Goal: Information Seeking & Learning: Learn about a topic

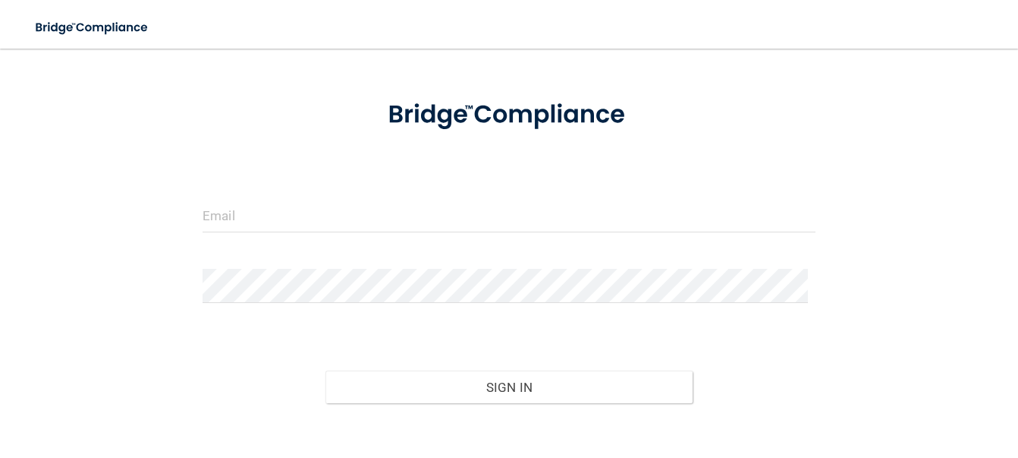
scroll to position [139, 0]
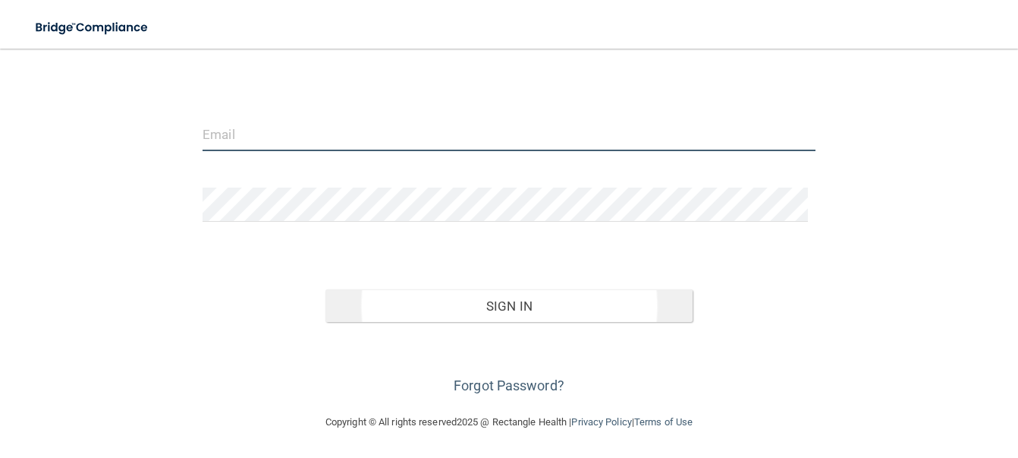
type input "[EMAIL_ADDRESS][DOMAIN_NAME]"
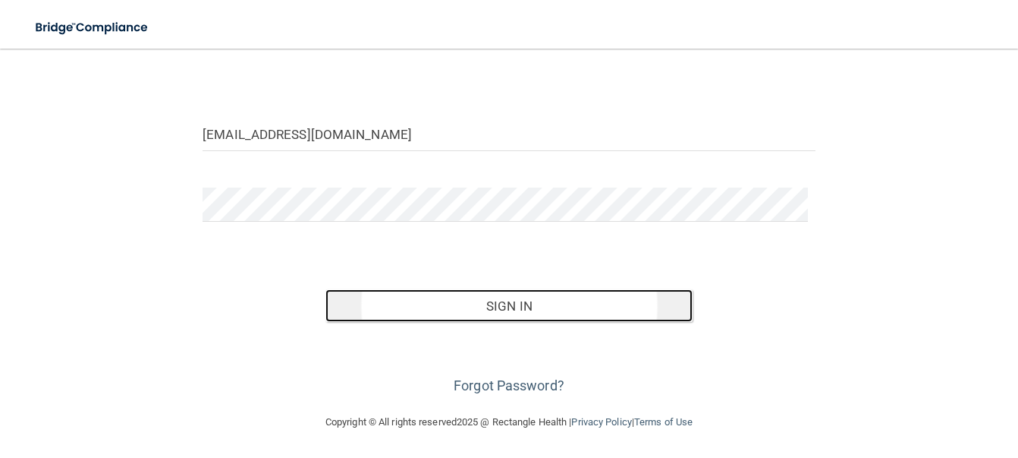
click at [505, 304] on button "Sign In" at bounding box center [510, 305] width 368 height 33
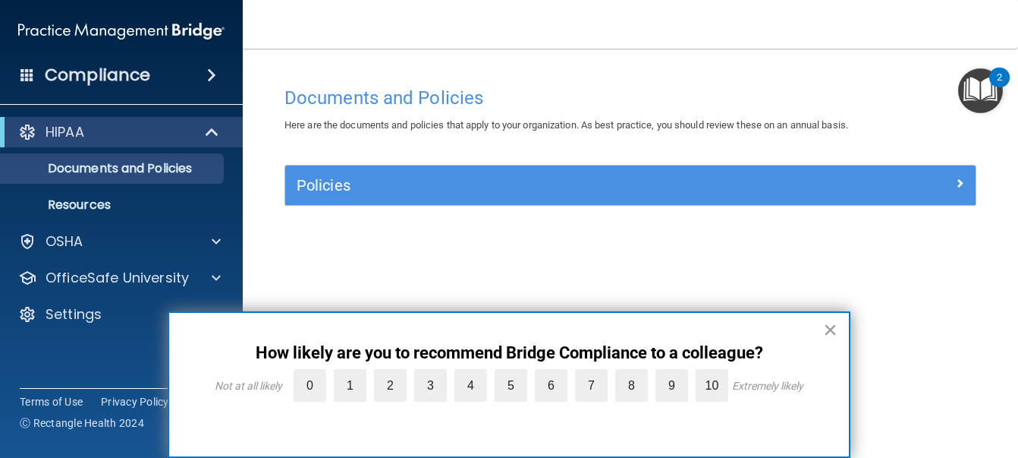
click at [829, 329] on button "×" at bounding box center [830, 329] width 14 height 24
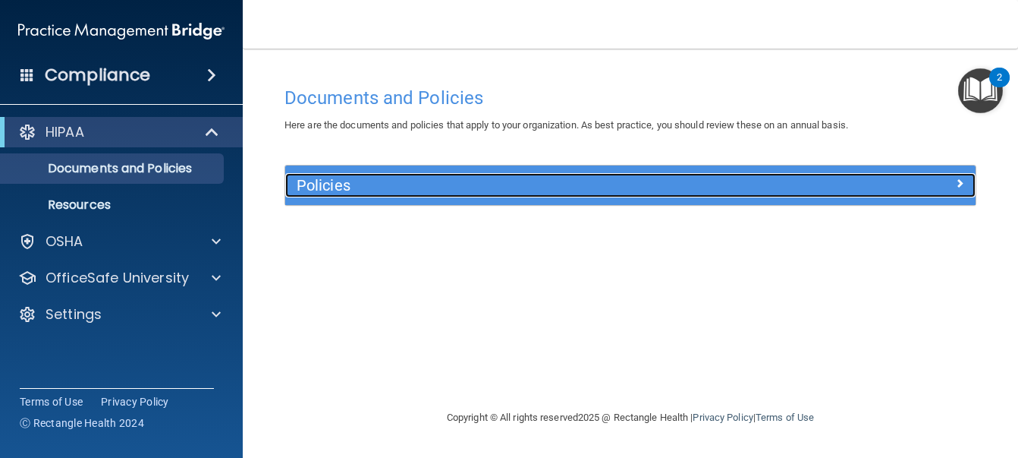
click at [574, 189] on h5 "Policies" at bounding box center [545, 185] width 496 height 17
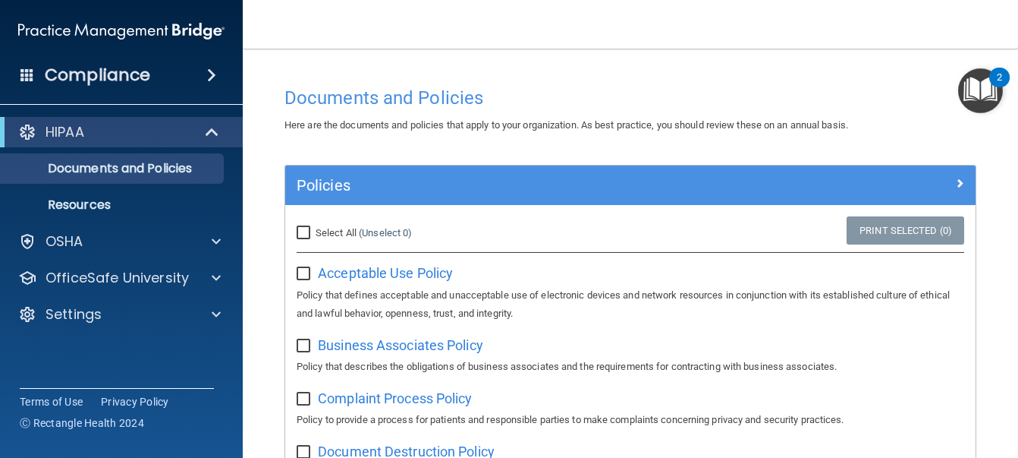
click at [303, 271] on input "checkbox" at bounding box center [305, 274] width 17 height 12
click at [301, 276] on input "checkbox" at bounding box center [305, 274] width 17 height 12
checkbox input "false"
click at [405, 263] on div "Acceptable Use Policy Policy that defines acceptable and unacceptable use of el…" at bounding box center [631, 290] width 668 height 61
click at [406, 272] on span "Acceptable Use Policy" at bounding box center [385, 273] width 135 height 16
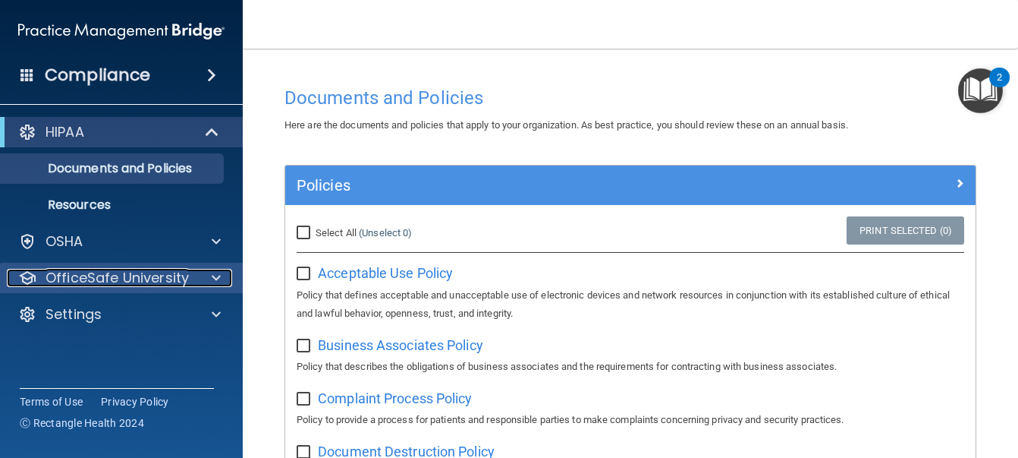
click at [182, 272] on p "OfficeSafe University" at bounding box center [117, 278] width 143 height 18
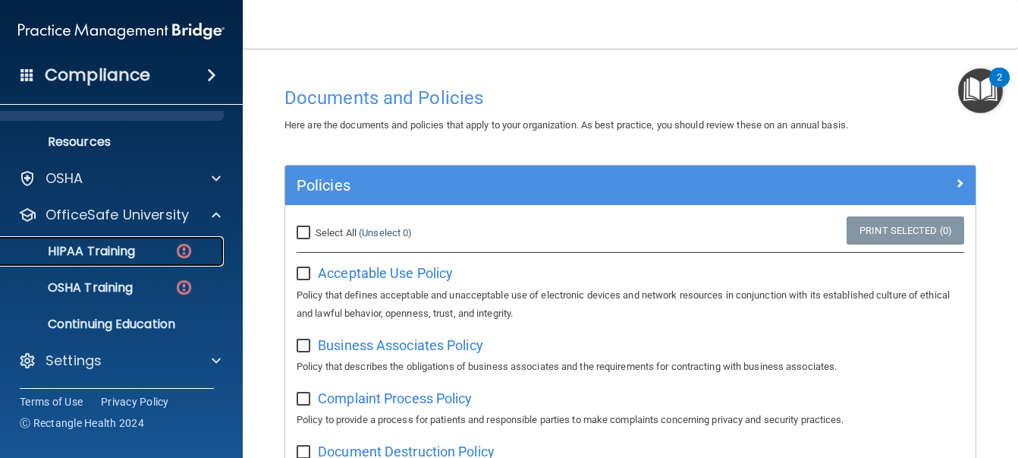
click at [115, 244] on p "HIPAA Training" at bounding box center [72, 251] width 125 height 15
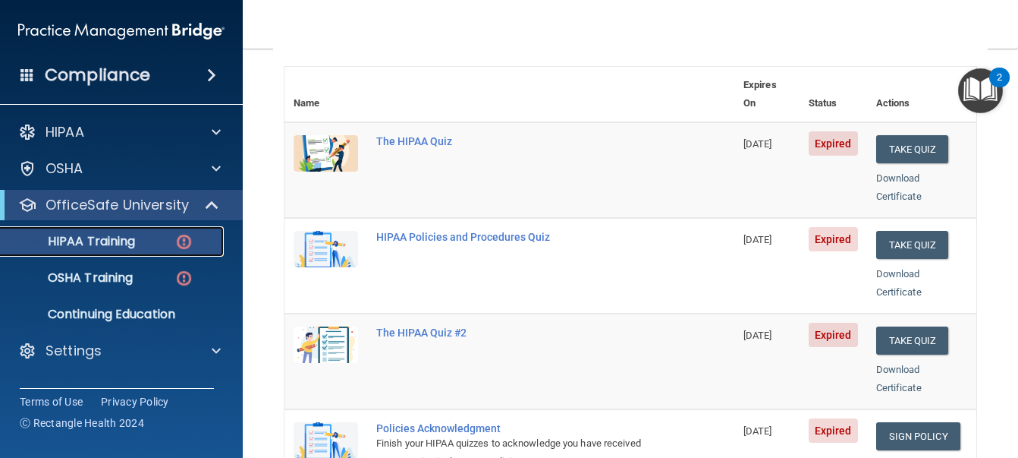
scroll to position [152, 0]
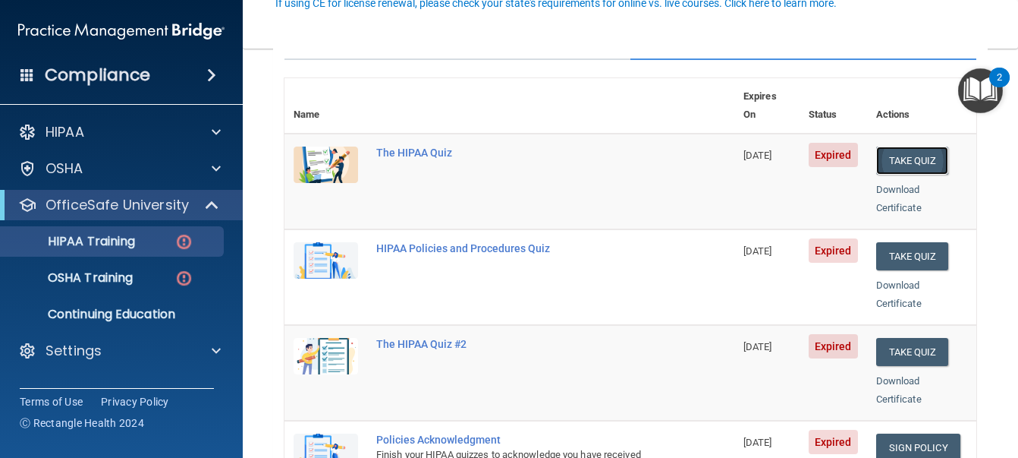
click at [908, 146] on button "Take Quiz" at bounding box center [913, 160] width 73 height 28
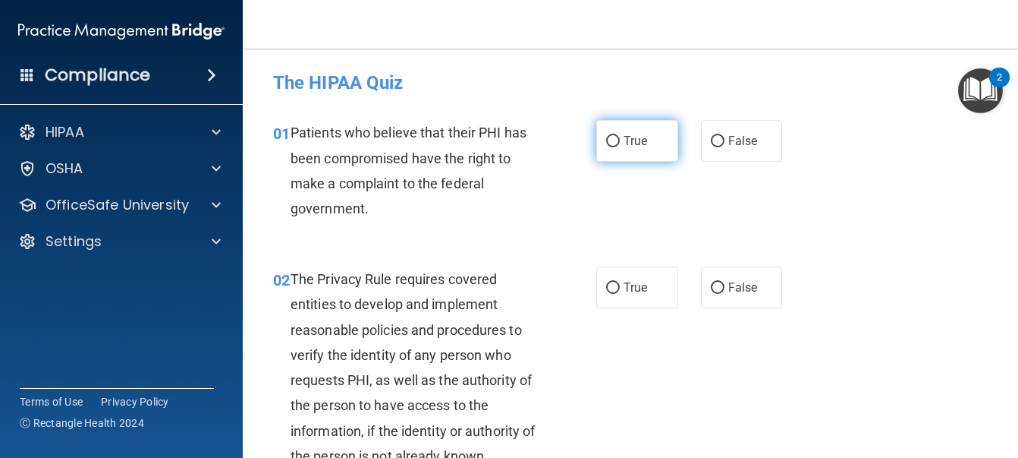
click at [627, 146] on span "True" at bounding box center [636, 141] width 24 height 14
click at [620, 146] on input "True" at bounding box center [613, 141] width 14 height 11
radio input "true"
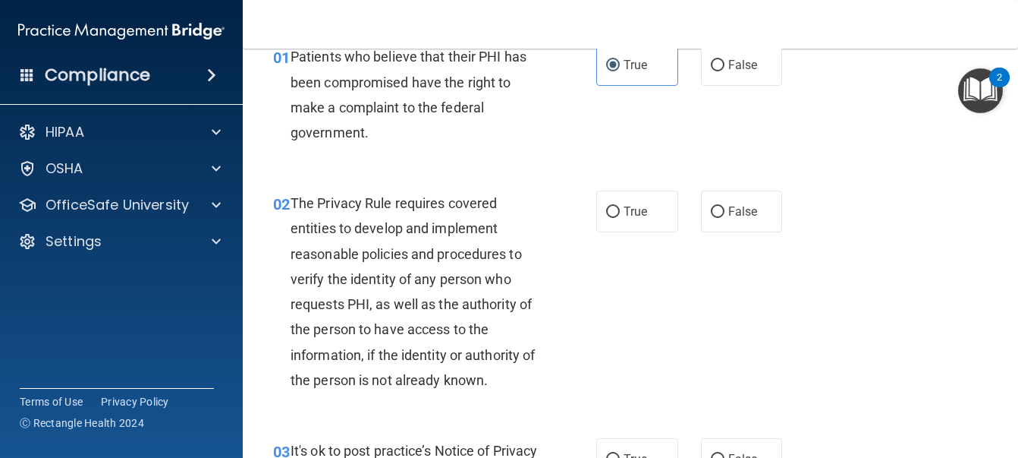
scroll to position [152, 0]
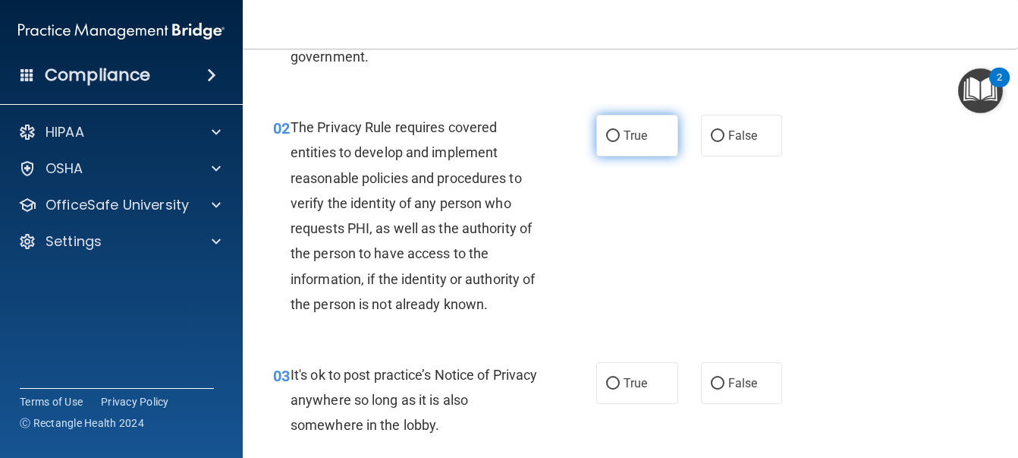
click at [624, 134] on span "True" at bounding box center [636, 135] width 24 height 14
click at [620, 134] on input "True" at bounding box center [613, 136] width 14 height 11
radio input "true"
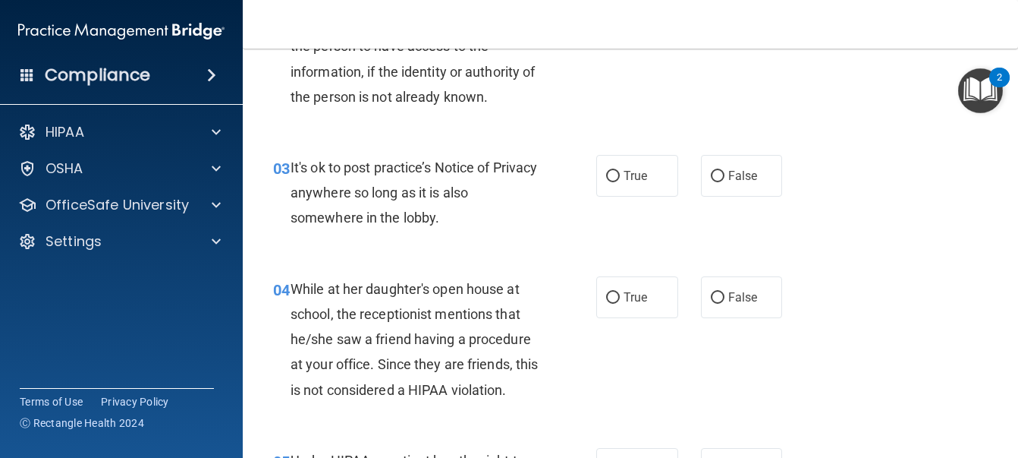
scroll to position [379, 0]
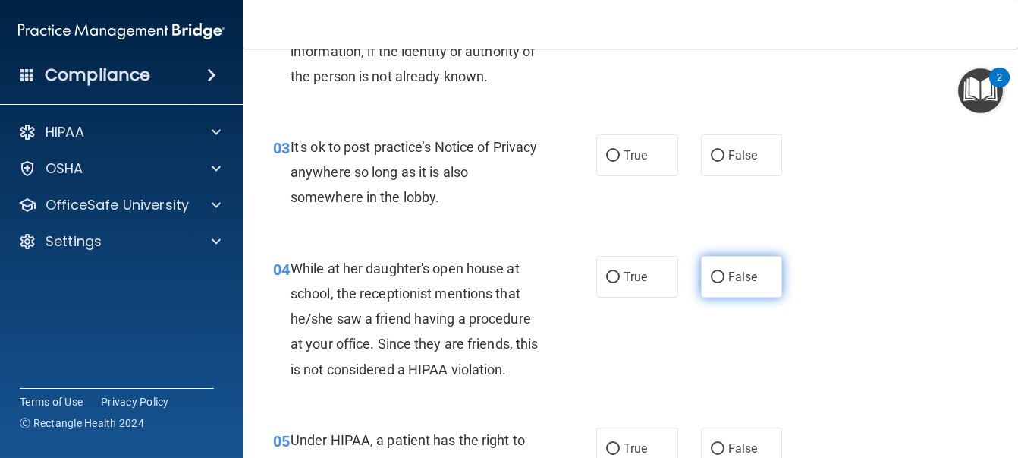
drag, startPoint x: 742, startPoint y: 285, endPoint x: 745, endPoint y: 293, distance: 8.2
click at [745, 293] on label "False" at bounding box center [742, 277] width 82 height 42
click at [725, 283] on input "False" at bounding box center [718, 277] width 14 height 11
radio input "true"
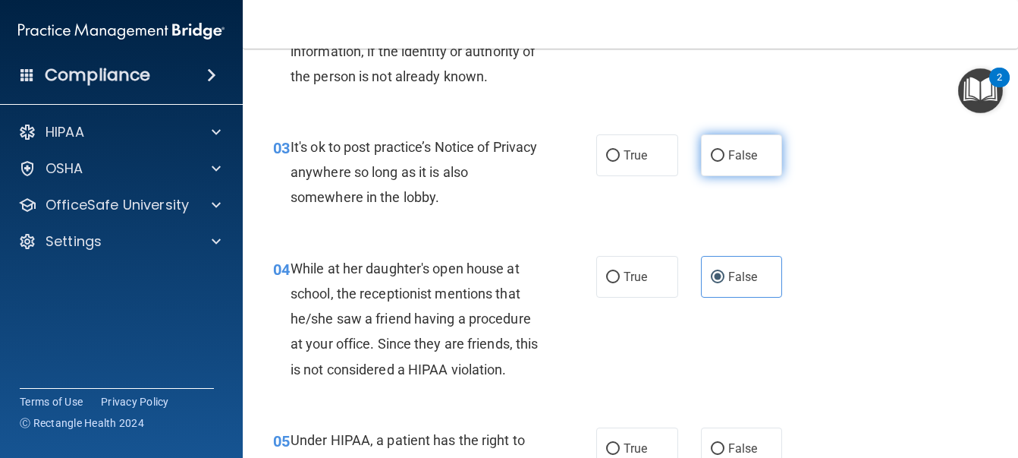
click at [729, 153] on span "False" at bounding box center [744, 155] width 30 height 14
click at [723, 153] on input "False" at bounding box center [718, 155] width 14 height 11
radio input "true"
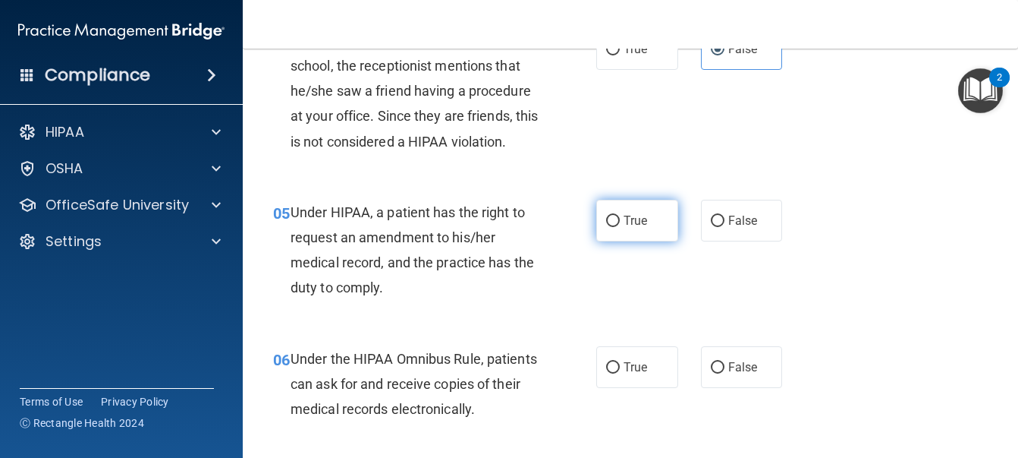
scroll to position [683, 0]
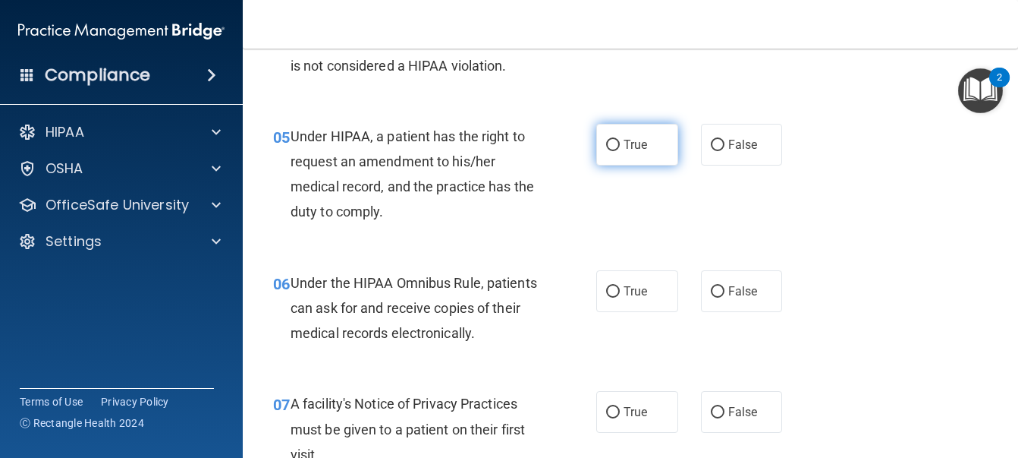
click at [628, 152] on span "True" at bounding box center [636, 144] width 24 height 14
click at [620, 151] on input "True" at bounding box center [613, 145] width 14 height 11
radio input "true"
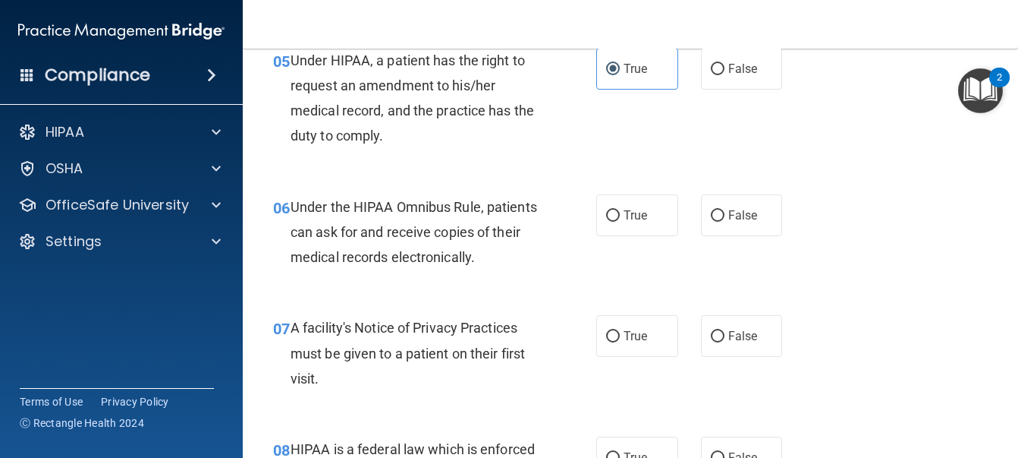
click at [634, 222] on span "True" at bounding box center [636, 215] width 24 height 14
click at [620, 222] on input "True" at bounding box center [613, 215] width 14 height 11
radio input "true"
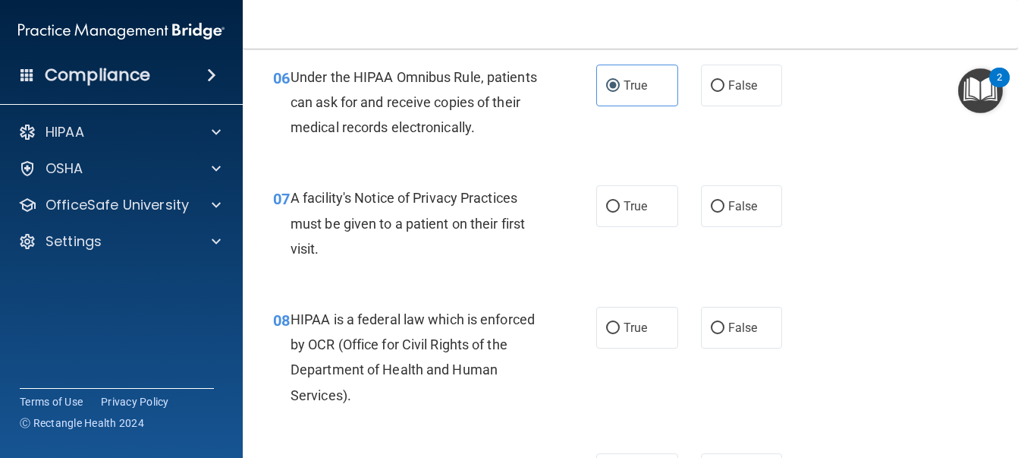
scroll to position [911, 0]
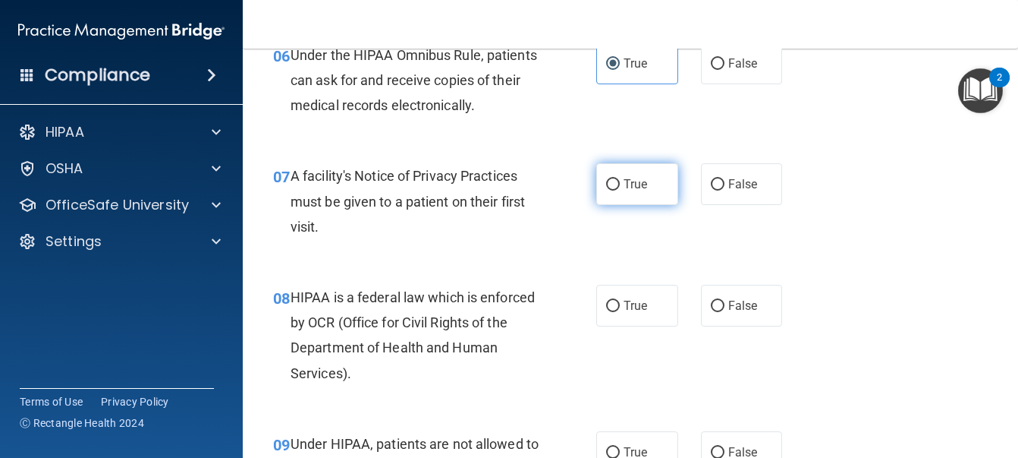
click at [624, 191] on span "True" at bounding box center [636, 184] width 24 height 14
click at [620, 190] on input "True" at bounding box center [613, 184] width 14 height 11
radio input "true"
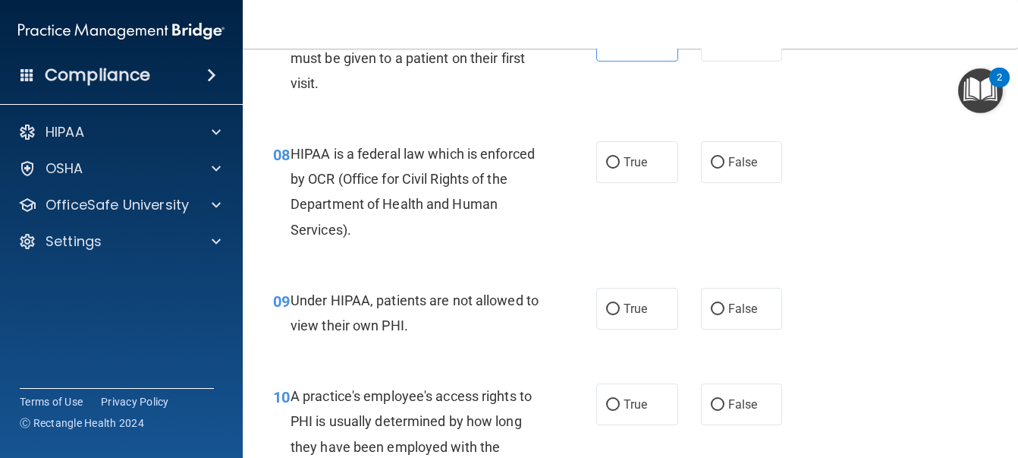
scroll to position [1062, 0]
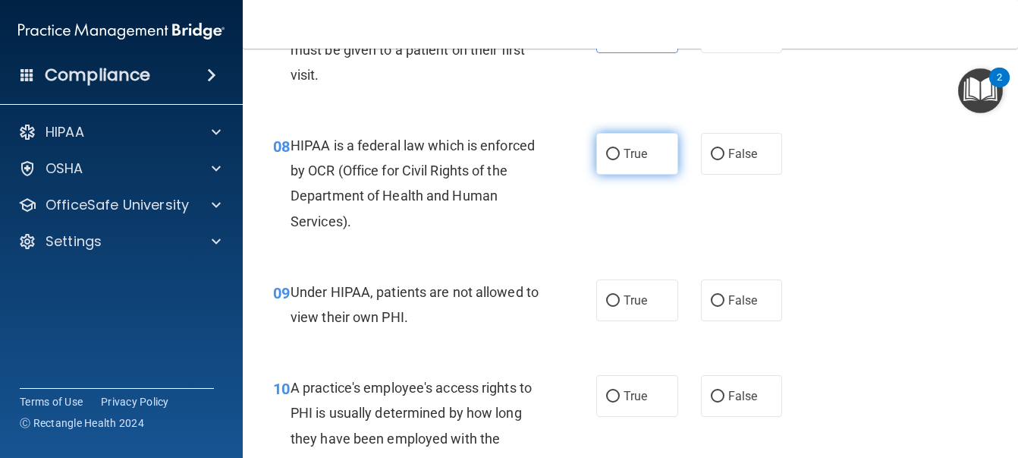
click at [634, 175] on label "True" at bounding box center [638, 154] width 82 height 42
click at [620, 160] on input "True" at bounding box center [613, 154] width 14 height 11
radio input "true"
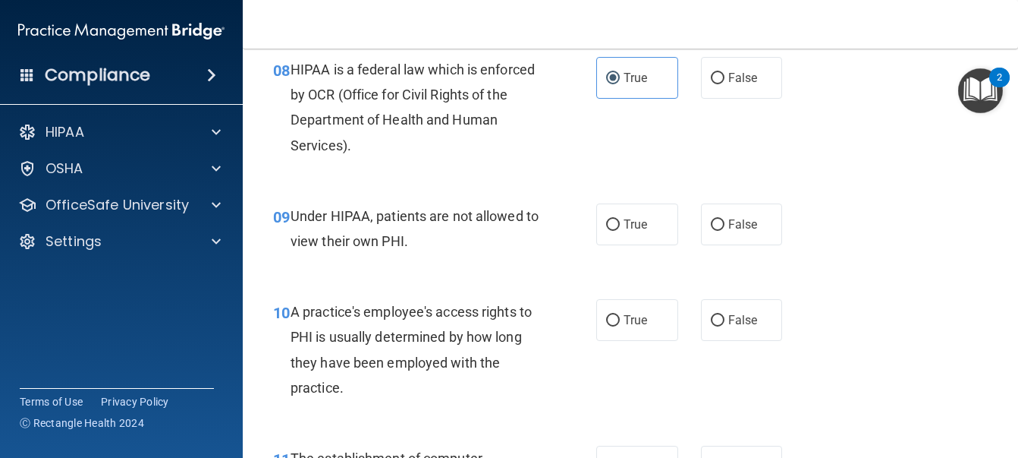
scroll to position [1214, 0]
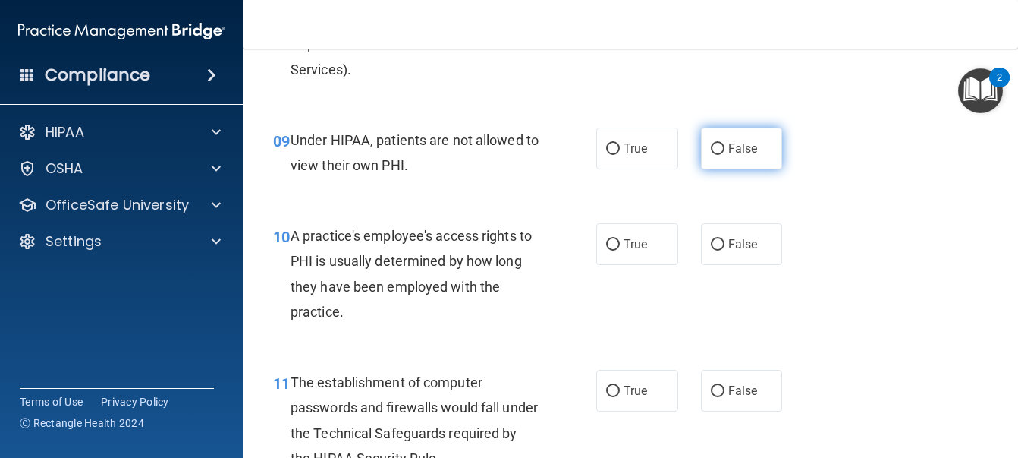
click at [701, 169] on label "False" at bounding box center [742, 148] width 82 height 42
click at [711, 155] on input "False" at bounding box center [718, 148] width 14 height 11
radio input "true"
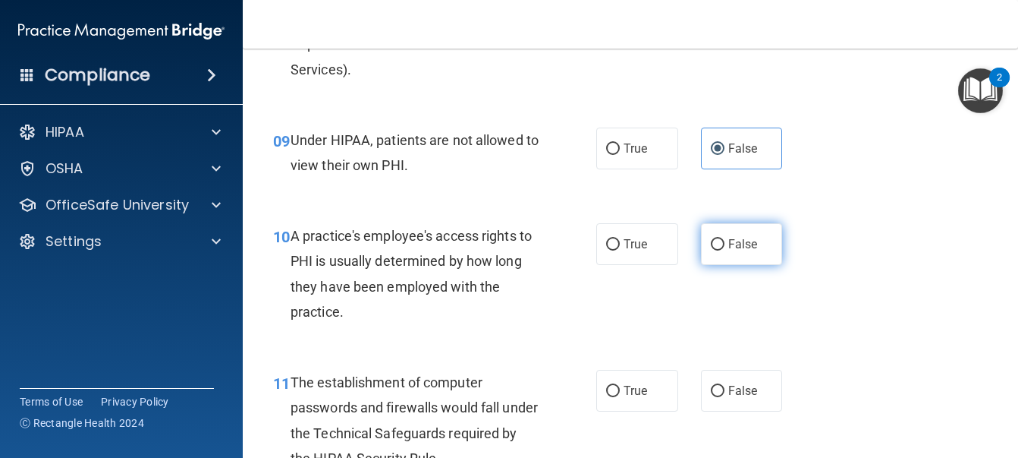
click at [729, 251] on span "False" at bounding box center [744, 244] width 30 height 14
click at [725, 250] on input "False" at bounding box center [718, 244] width 14 height 11
radio input "true"
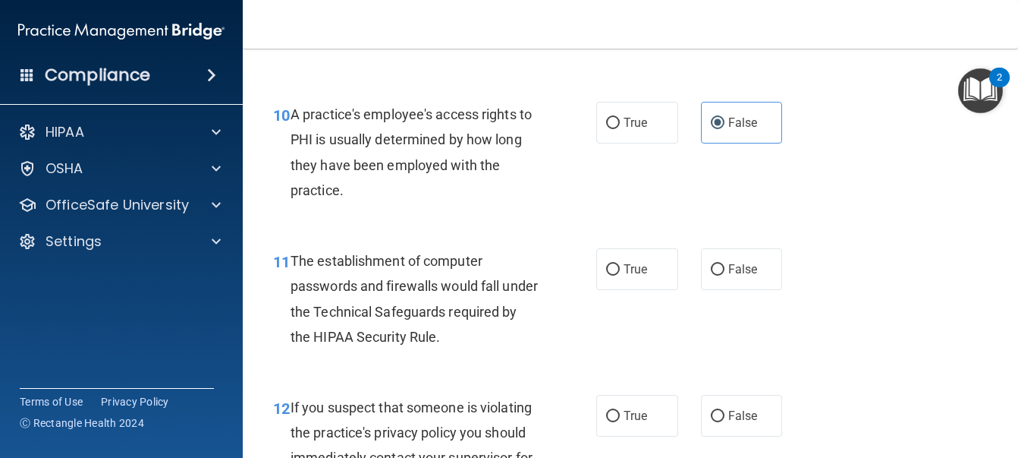
scroll to position [1366, 0]
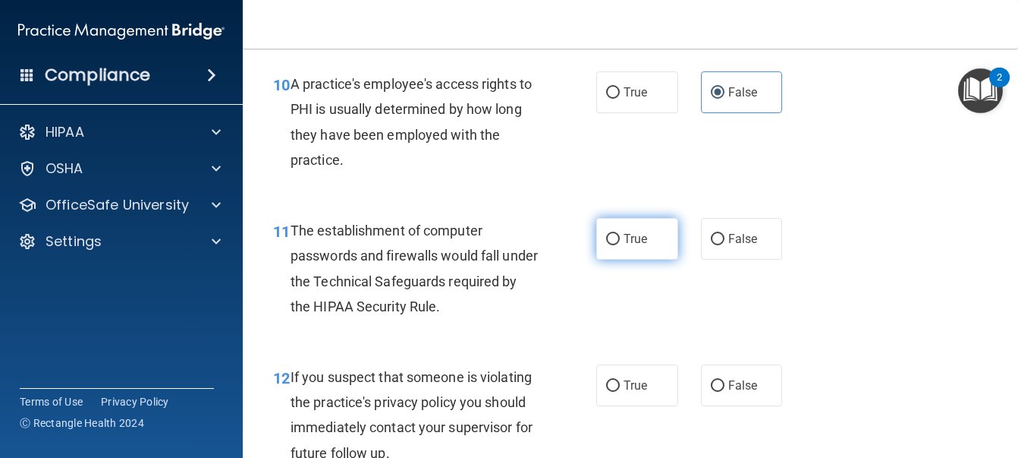
click at [627, 246] on span "True" at bounding box center [636, 238] width 24 height 14
click at [620, 245] on input "True" at bounding box center [613, 239] width 14 height 11
radio input "true"
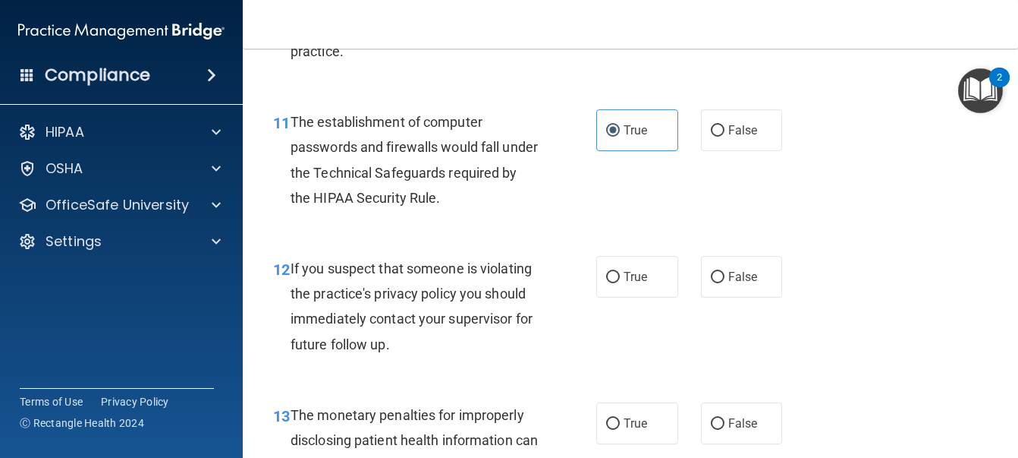
scroll to position [1518, 0]
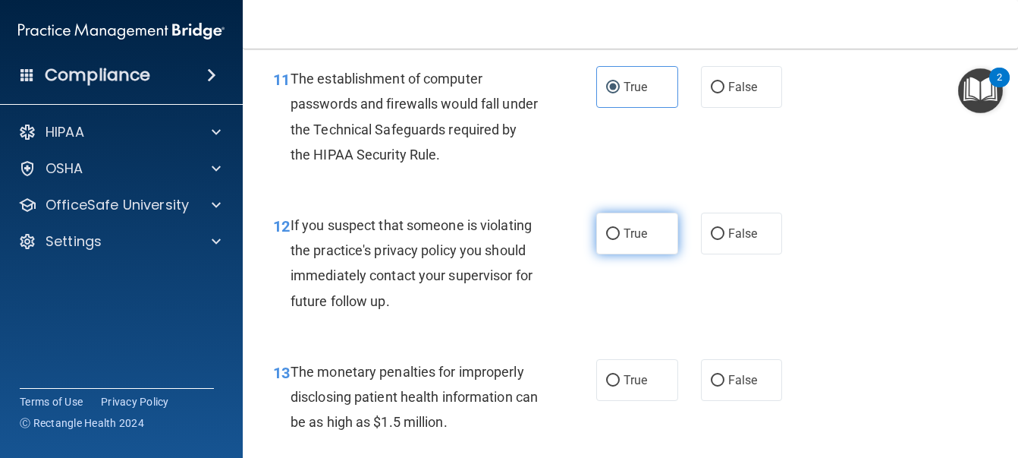
click at [636, 241] on span "True" at bounding box center [636, 233] width 24 height 14
click at [620, 240] on input "True" at bounding box center [613, 233] width 14 height 11
radio input "true"
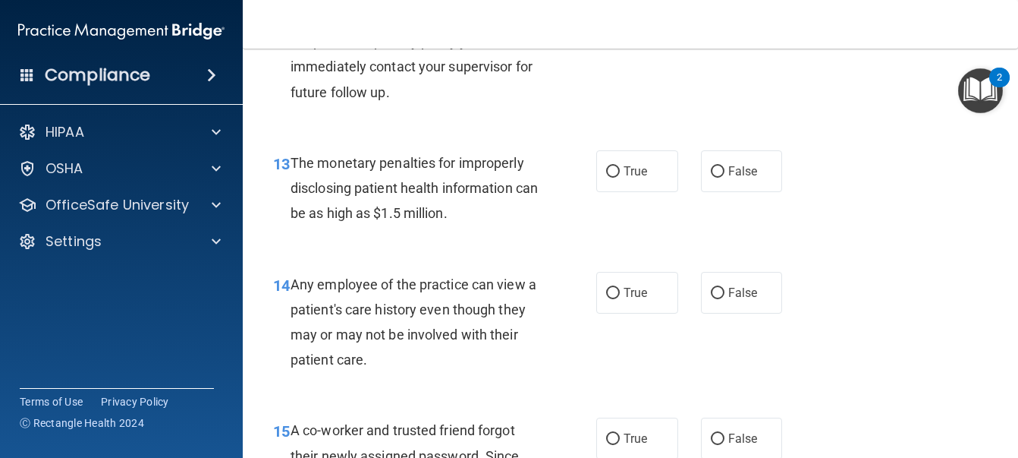
scroll to position [1746, 0]
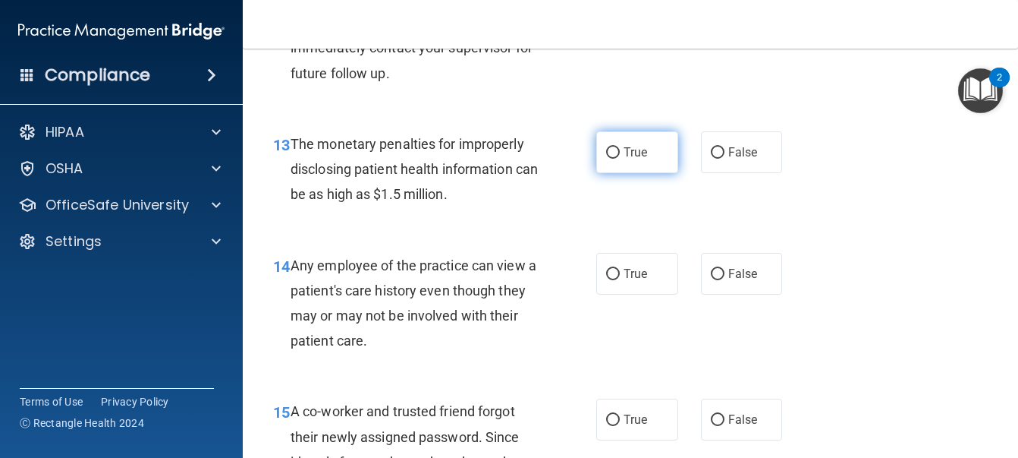
click at [624, 159] on span "True" at bounding box center [636, 152] width 24 height 14
click at [620, 159] on input "True" at bounding box center [613, 152] width 14 height 11
radio input "true"
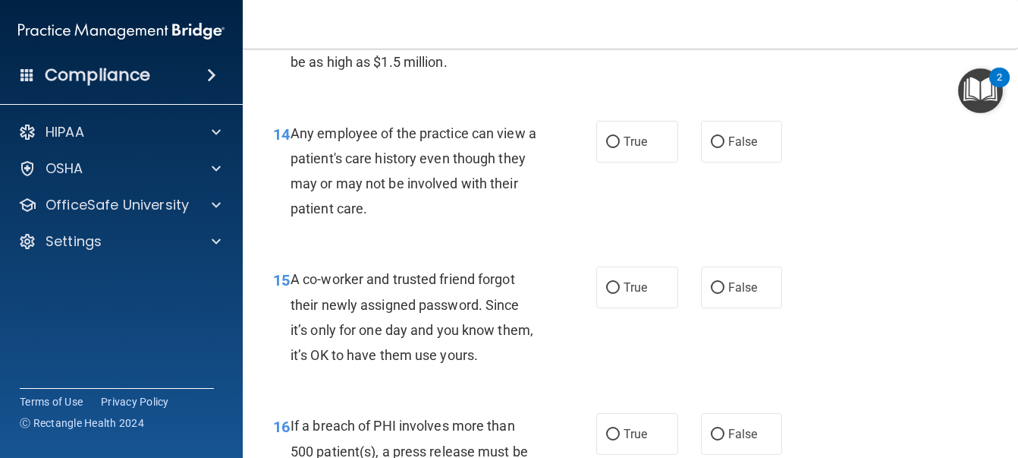
scroll to position [1897, 0]
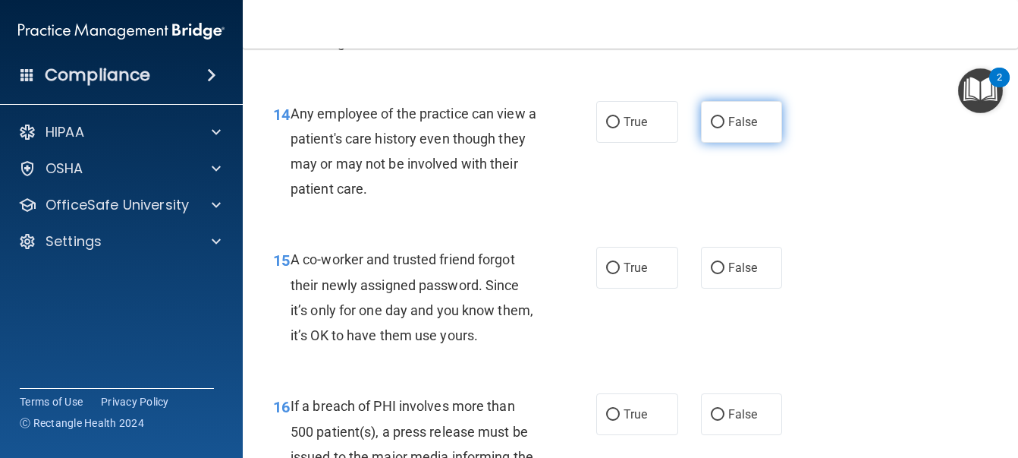
click at [715, 128] on input "False" at bounding box center [718, 122] width 14 height 11
radio input "true"
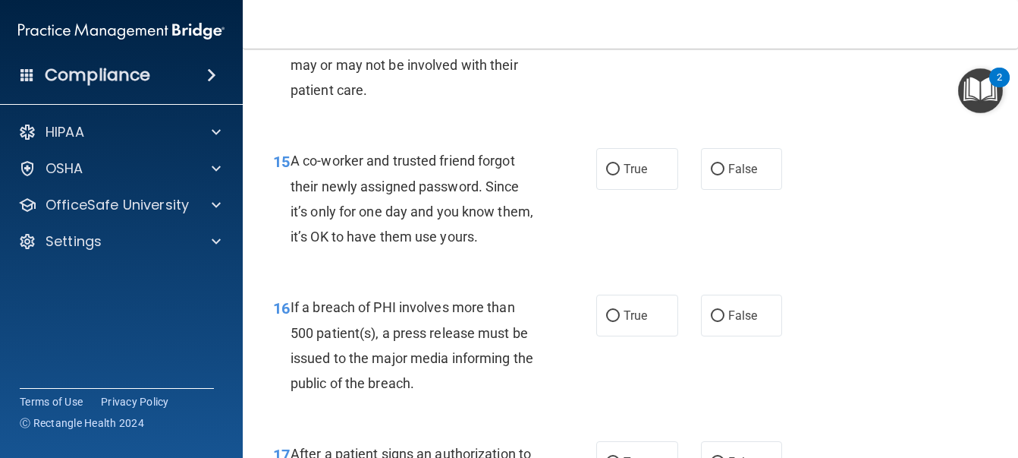
scroll to position [2049, 0]
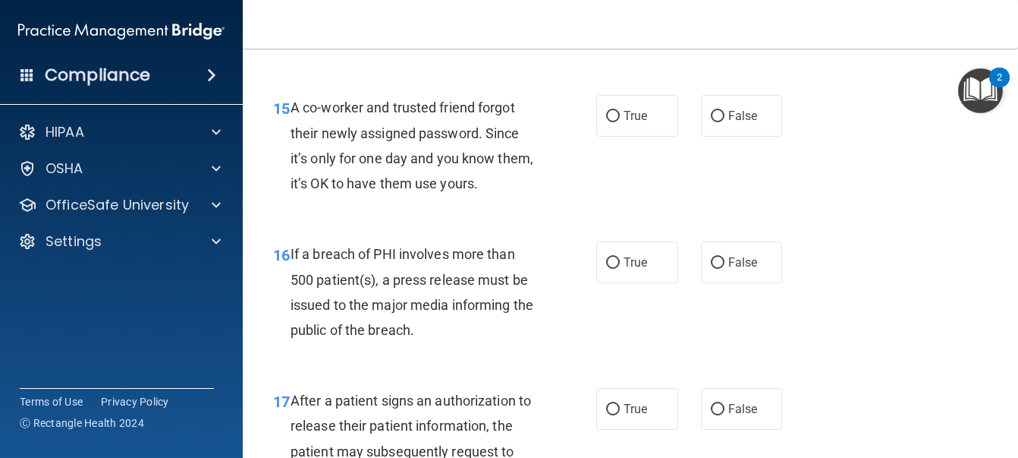
click at [868, 222] on div "15 A co-worker and trusted friend forgot their newly assigned password. Since i…" at bounding box center [631, 149] width 738 height 146
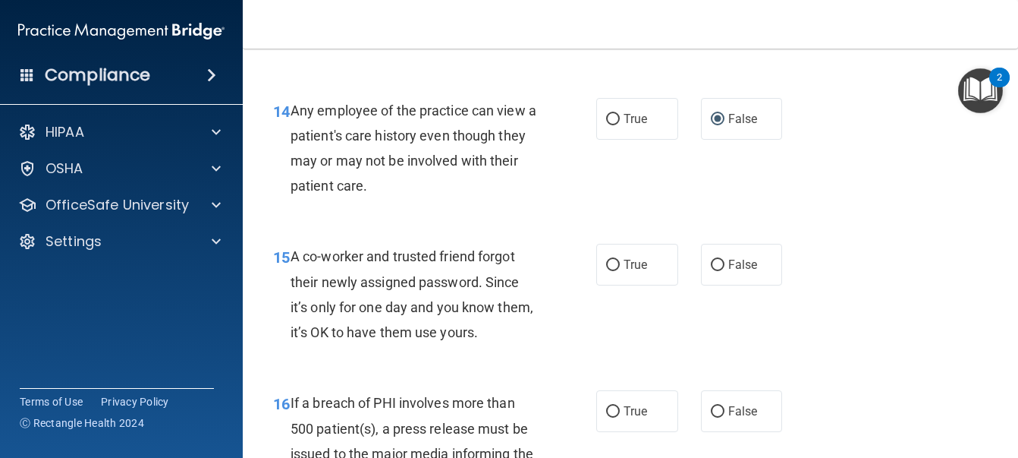
scroll to position [1897, 0]
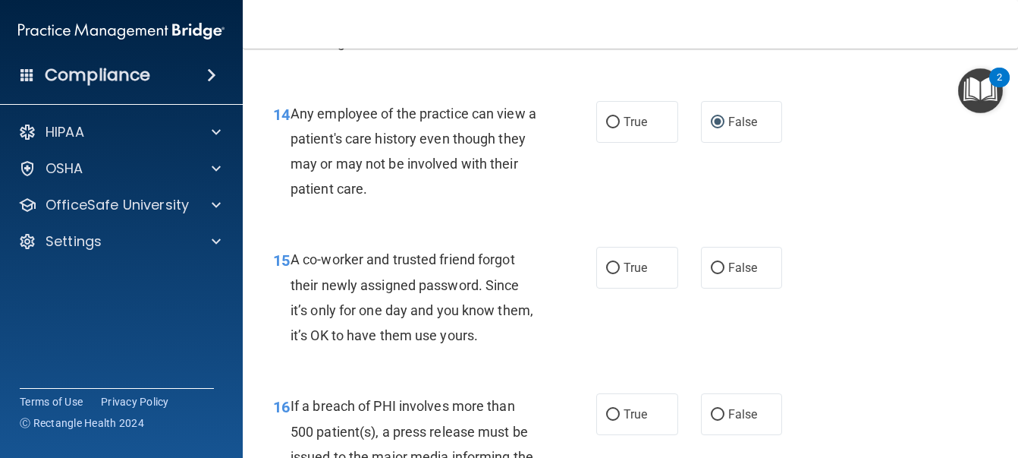
click at [907, 361] on div "15 A co-worker and trusted friend forgot their newly assigned password. Since i…" at bounding box center [631, 301] width 738 height 146
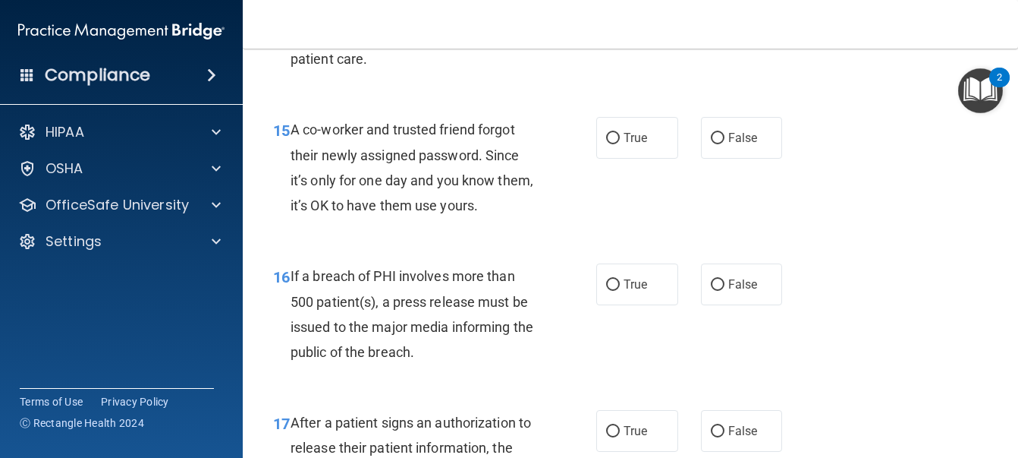
scroll to position [2049, 0]
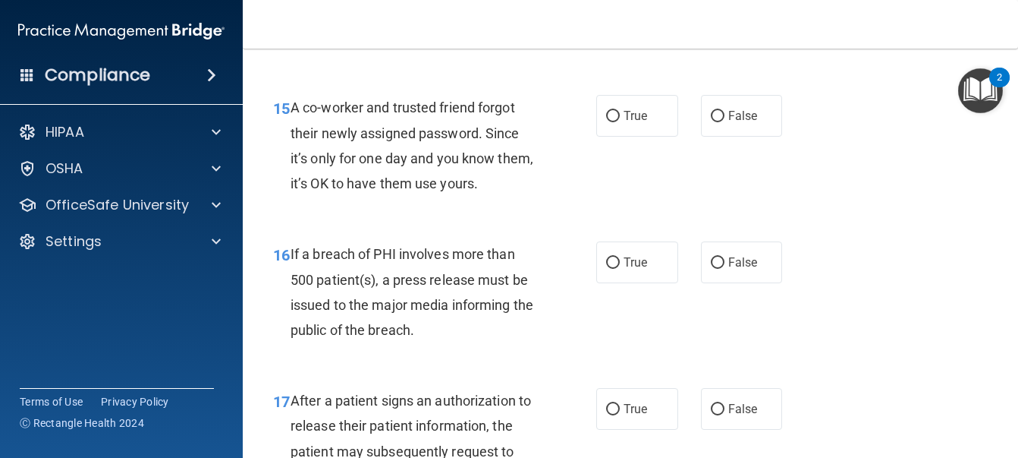
click at [746, 222] on div "15 A co-worker and trusted friend forgot their newly assigned password. Since i…" at bounding box center [631, 149] width 738 height 146
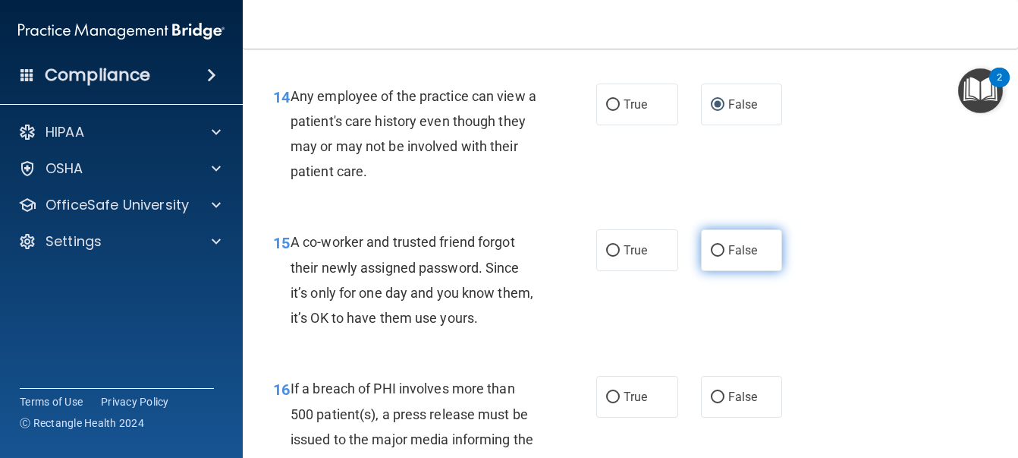
scroll to position [1897, 0]
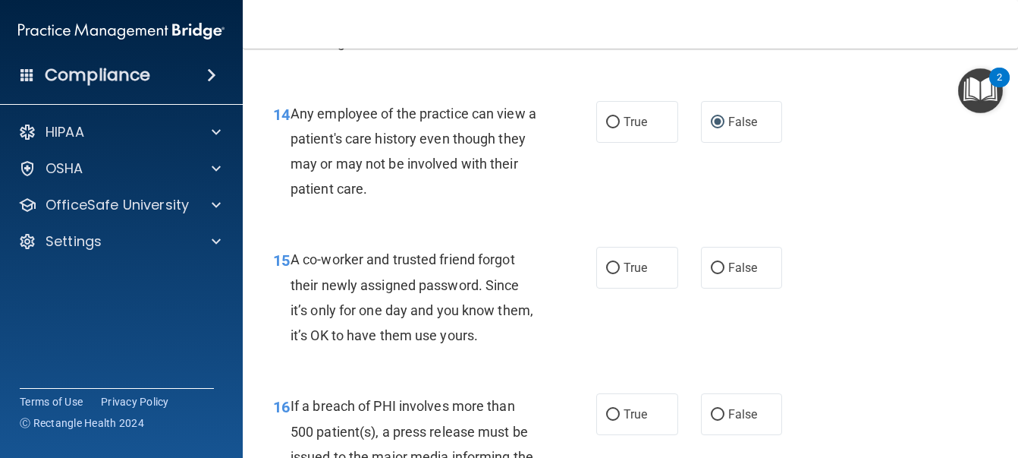
click at [607, 355] on div "15 A co-worker and trusted friend forgot their newly assigned password. Since i…" at bounding box center [434, 301] width 369 height 109
click at [716, 288] on label "False" at bounding box center [742, 268] width 82 height 42
click at [716, 274] on input "False" at bounding box center [718, 268] width 14 height 11
radio input "true"
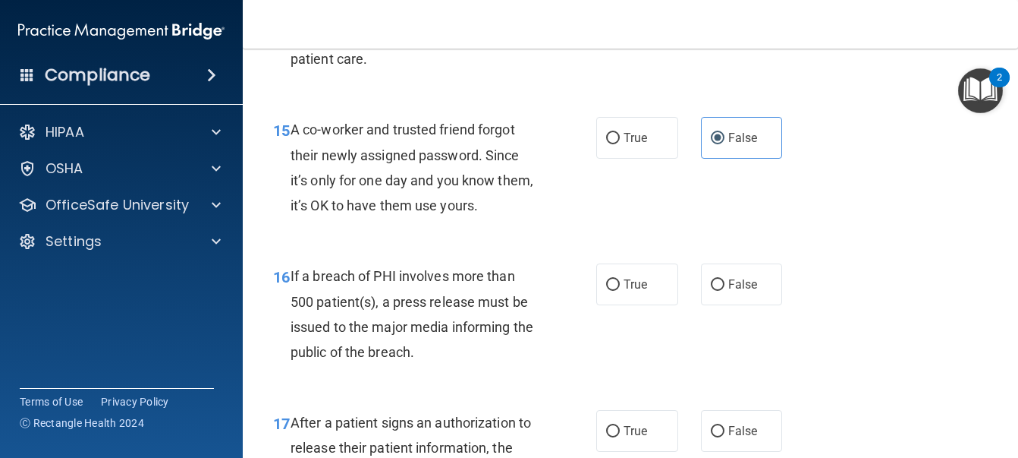
scroll to position [2049, 0]
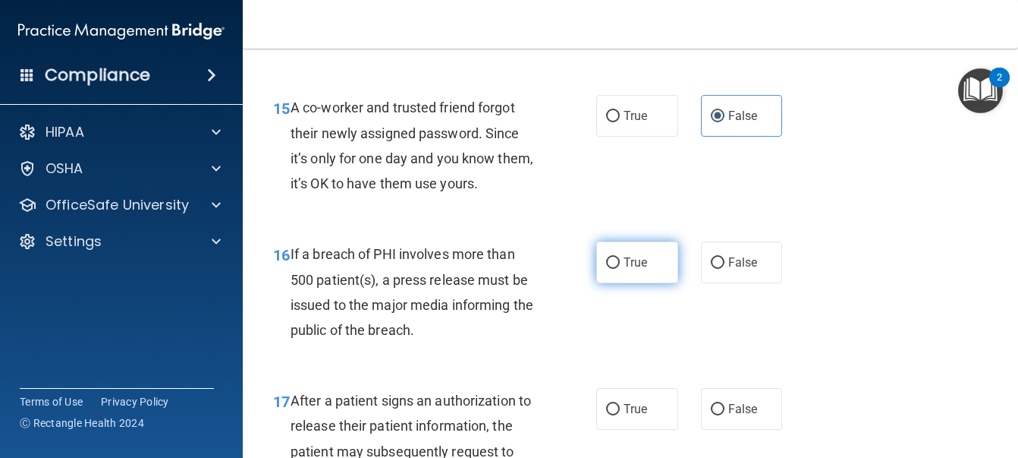
click at [624, 269] on span "True" at bounding box center [636, 262] width 24 height 14
click at [620, 269] on input "True" at bounding box center [613, 262] width 14 height 11
radio input "true"
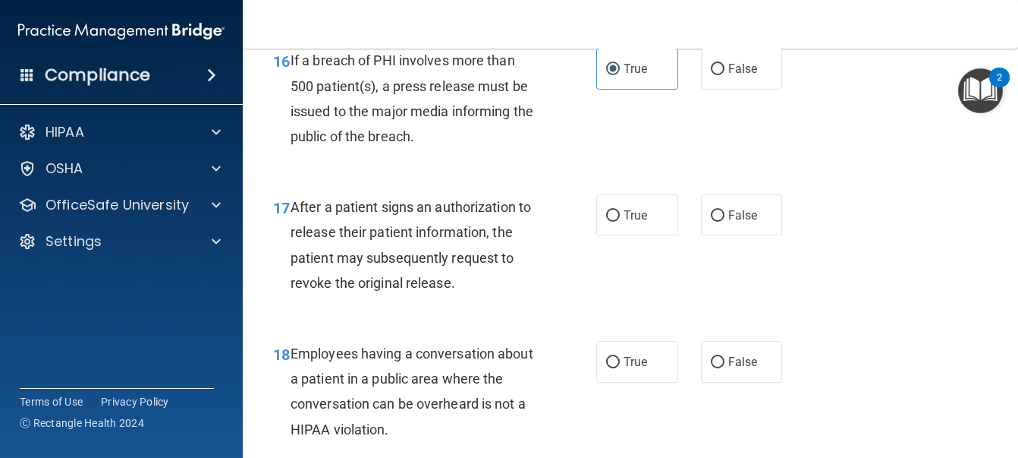
scroll to position [2277, 0]
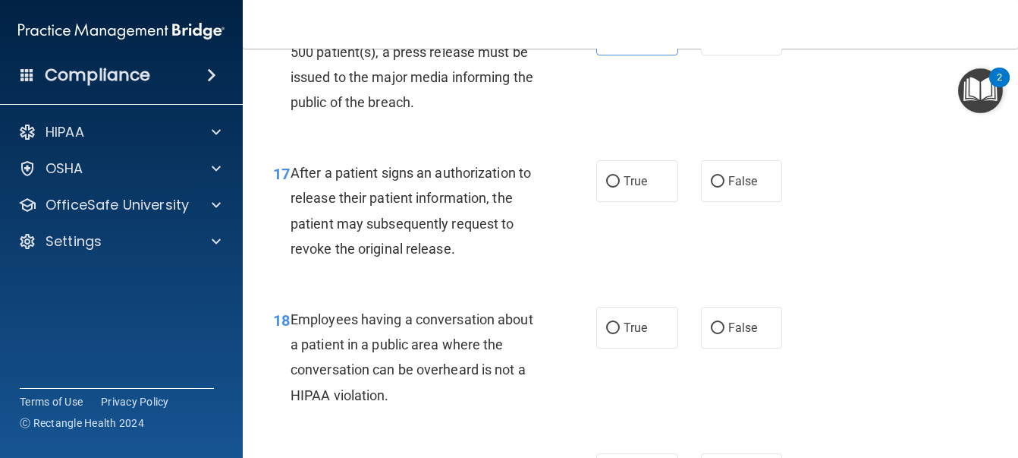
click at [649, 287] on div "17 After a patient signs an authorization to release their patient information,…" at bounding box center [631, 214] width 738 height 146
click at [615, 202] on label "True" at bounding box center [638, 181] width 82 height 42
click at [615, 187] on input "True" at bounding box center [613, 181] width 14 height 11
radio input "true"
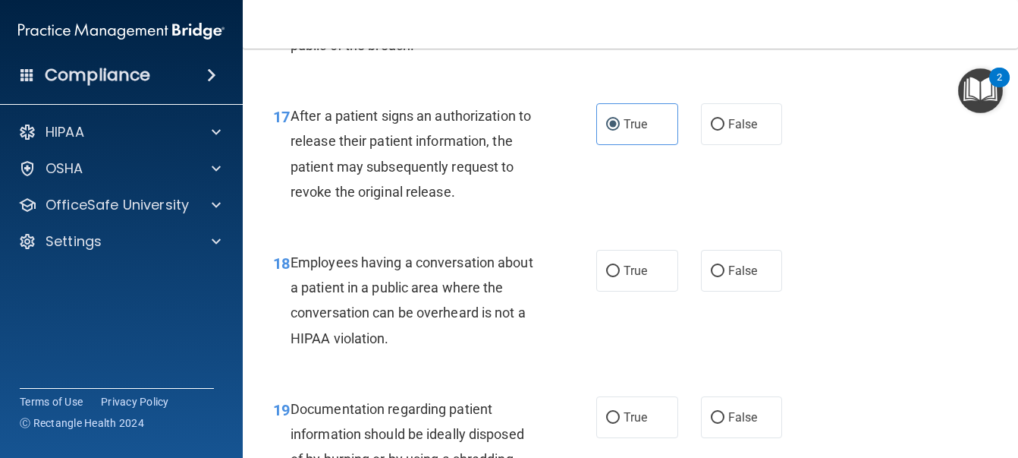
scroll to position [2353, 0]
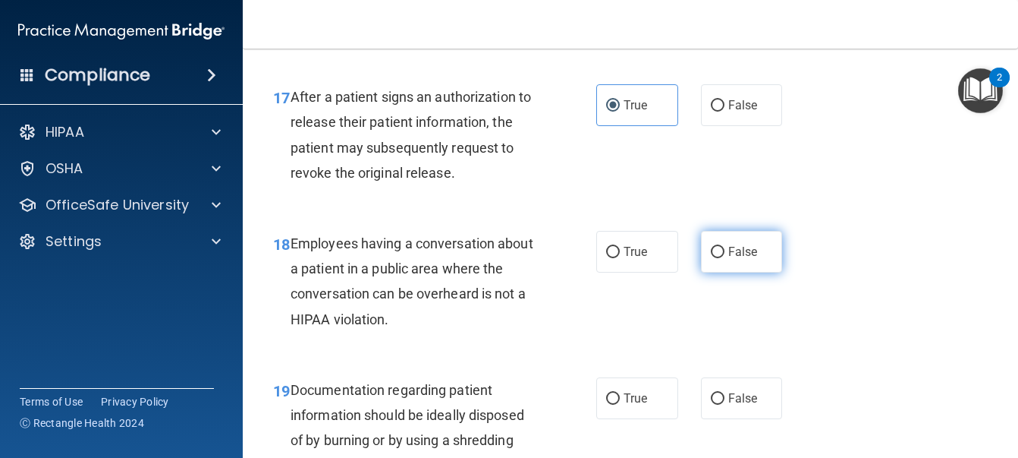
click at [746, 272] on label "False" at bounding box center [742, 252] width 82 height 42
click at [725, 258] on input "False" at bounding box center [718, 252] width 14 height 11
radio input "true"
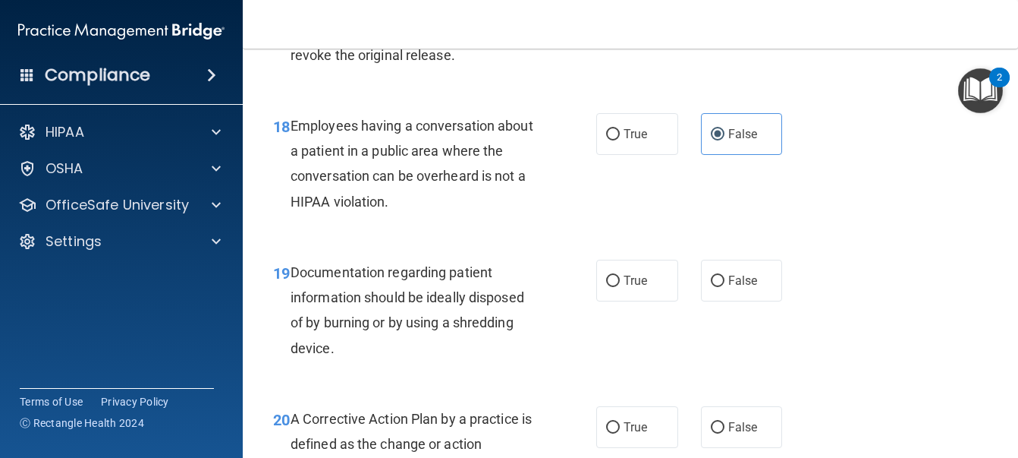
scroll to position [2504, 0]
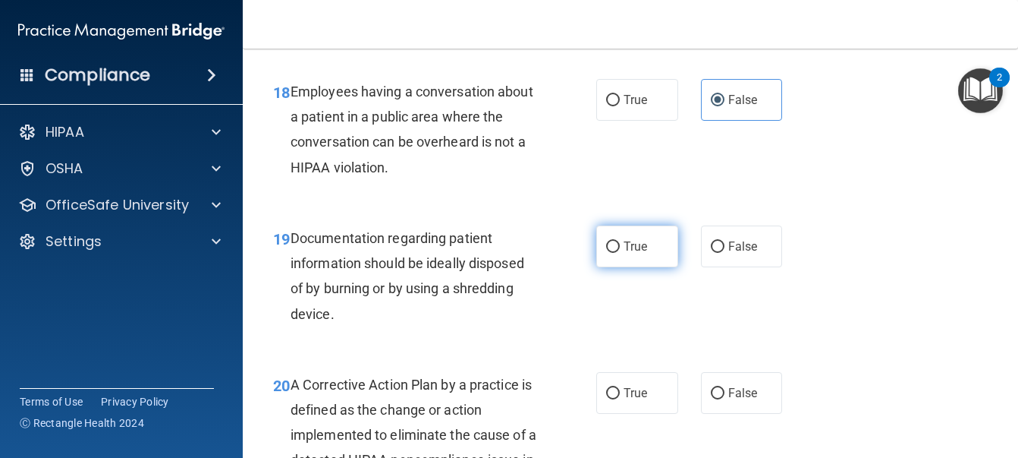
click at [622, 267] on label "True" at bounding box center [638, 246] width 82 height 42
click at [620, 253] on input "True" at bounding box center [613, 246] width 14 height 11
radio input "true"
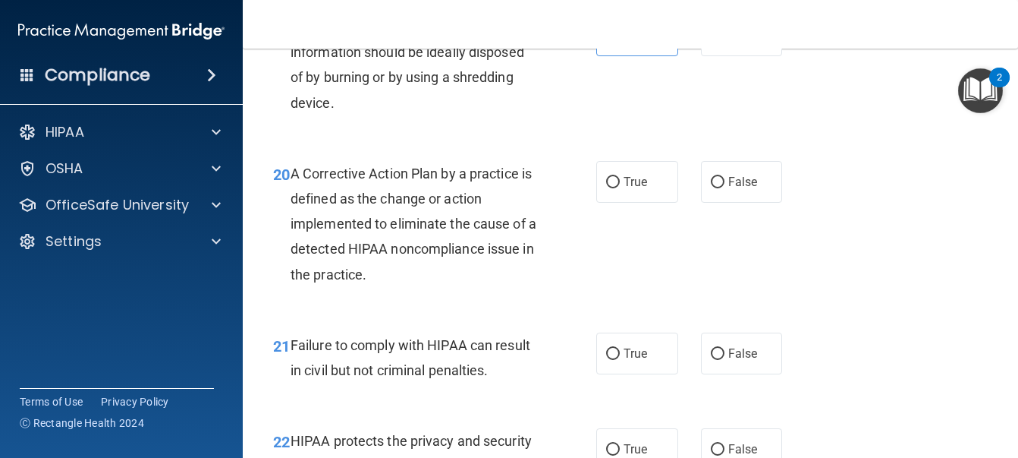
scroll to position [2732, 0]
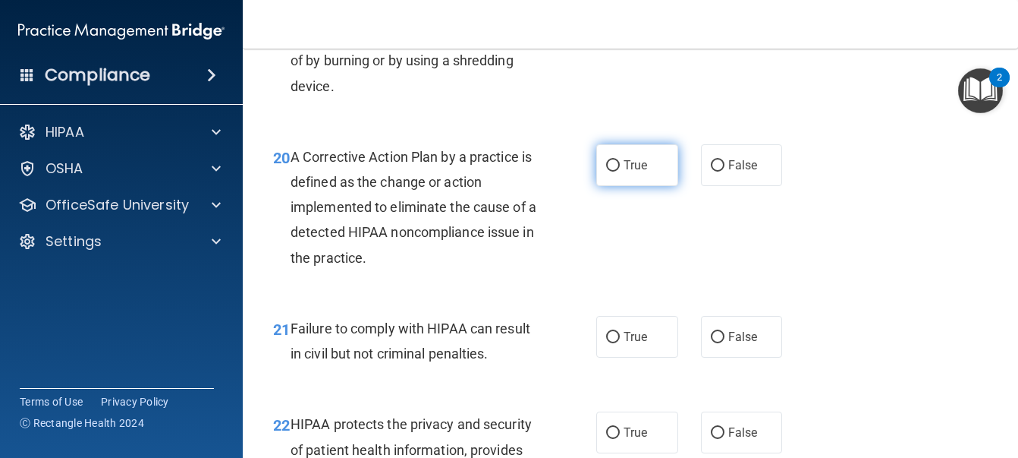
click at [649, 186] on label "True" at bounding box center [638, 165] width 82 height 42
click at [620, 172] on input "True" at bounding box center [613, 165] width 14 height 11
radio input "true"
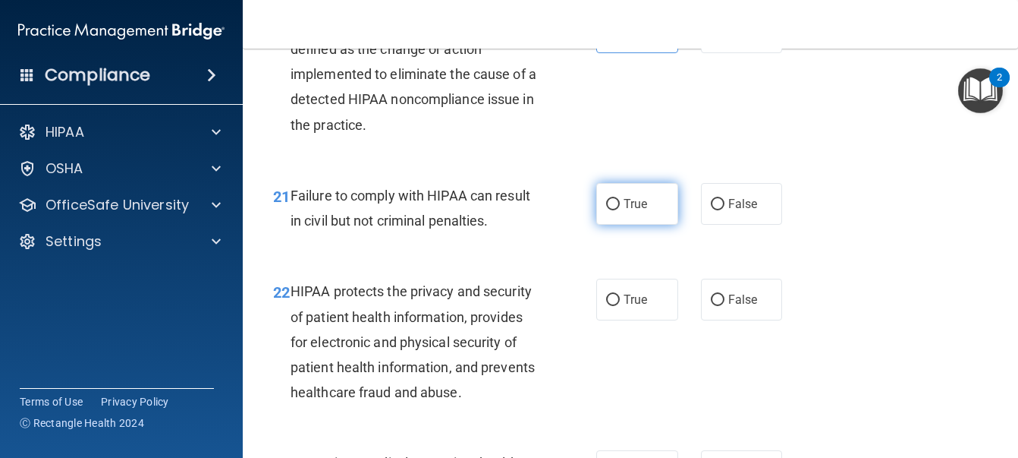
scroll to position [2884, 0]
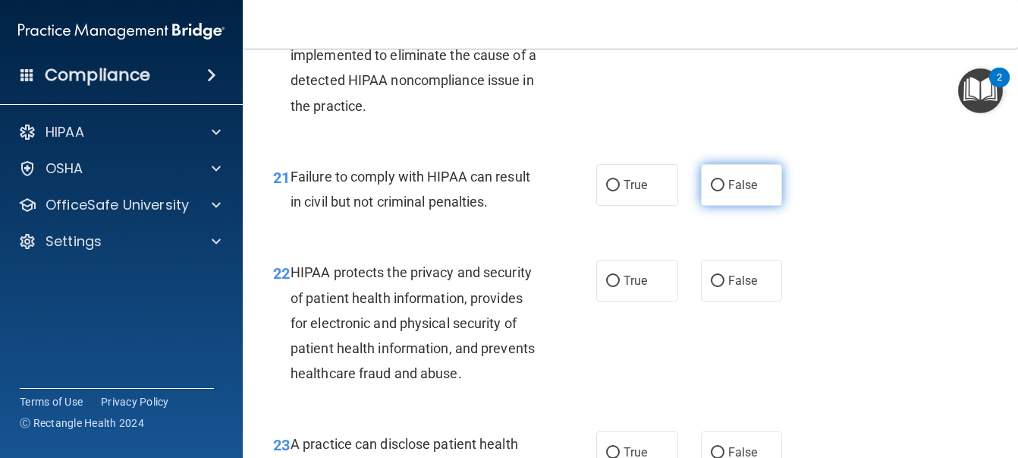
click at [711, 191] on input "False" at bounding box center [718, 185] width 14 height 11
radio input "true"
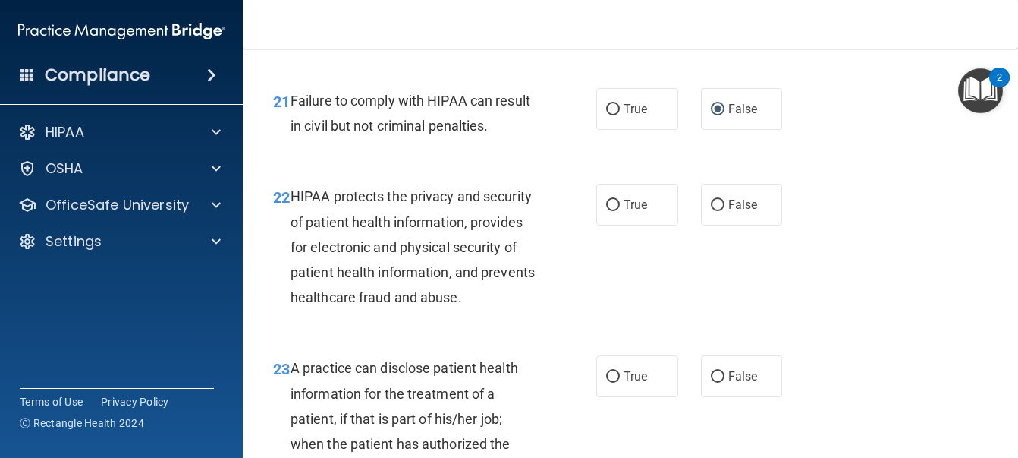
scroll to position [3036, 0]
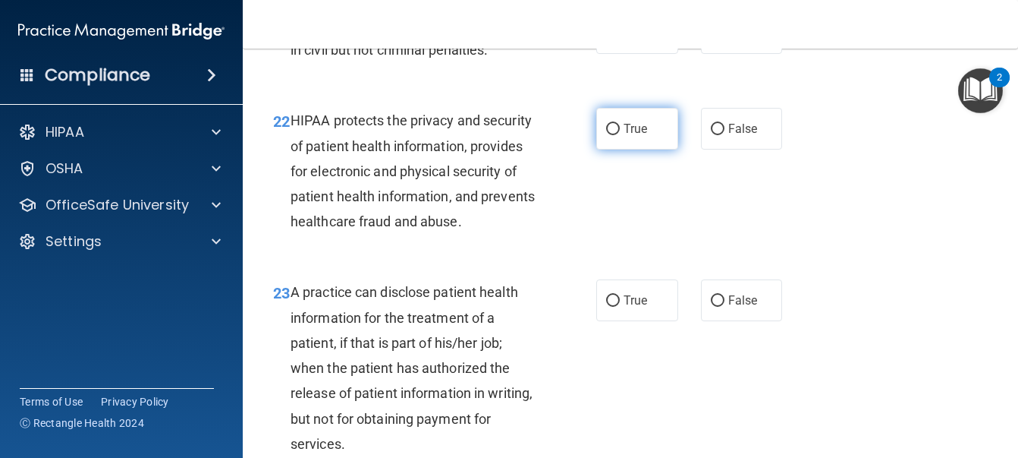
click at [633, 150] on label "True" at bounding box center [638, 129] width 82 height 42
click at [620, 135] on input "True" at bounding box center [613, 129] width 14 height 11
radio input "true"
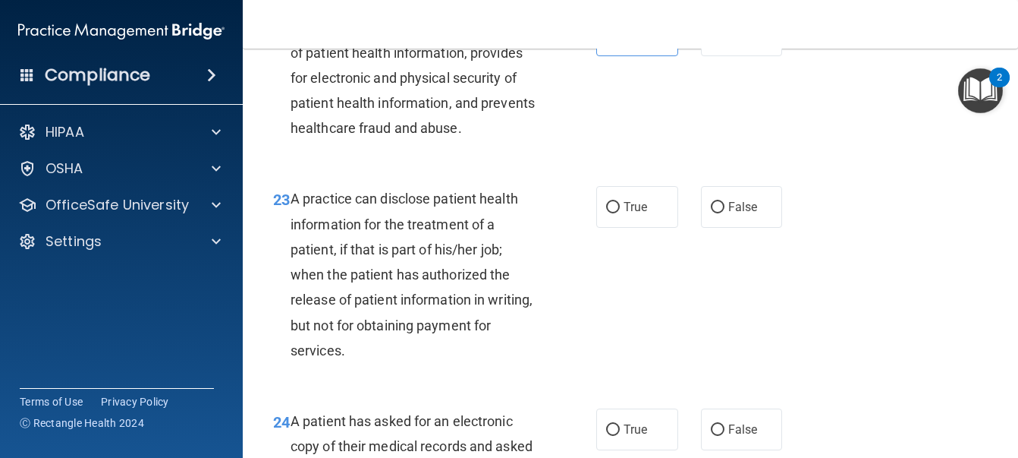
scroll to position [3187, 0]
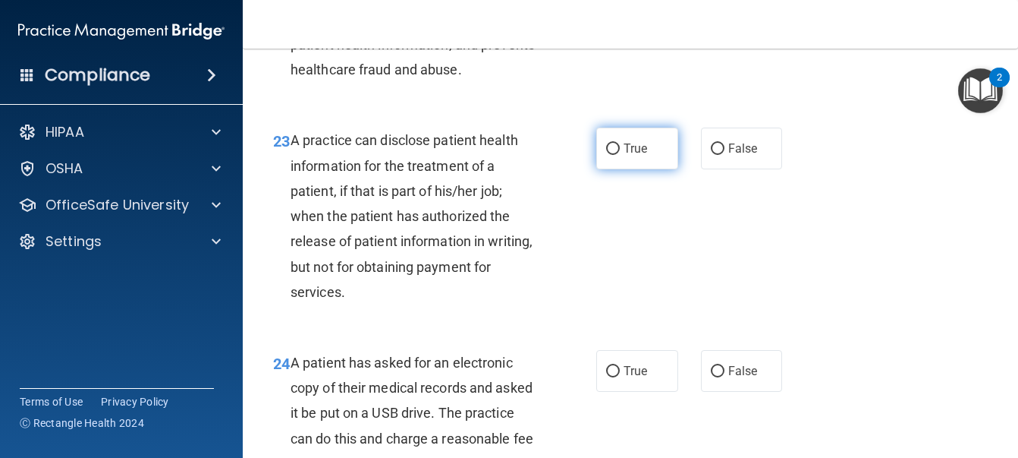
click at [634, 156] on span "True" at bounding box center [636, 148] width 24 height 14
click at [620, 155] on input "True" at bounding box center [613, 148] width 14 height 11
radio input "true"
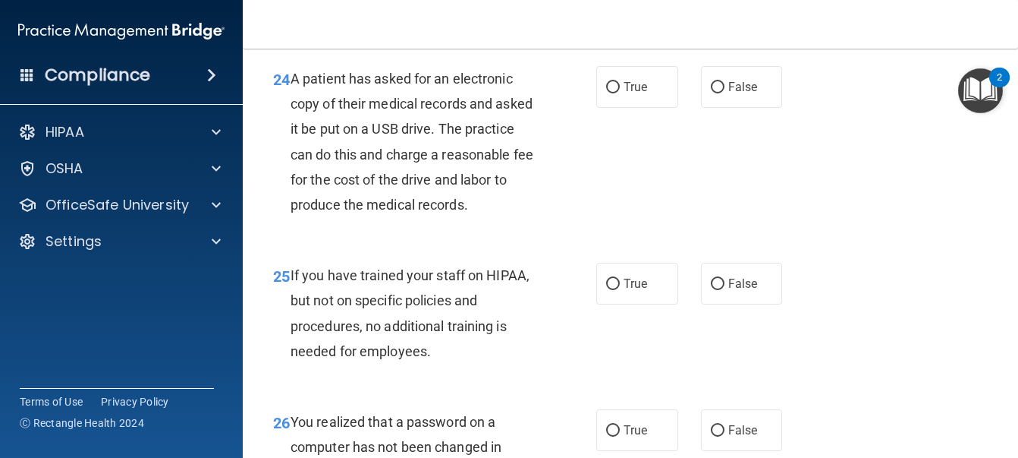
scroll to position [3491, 0]
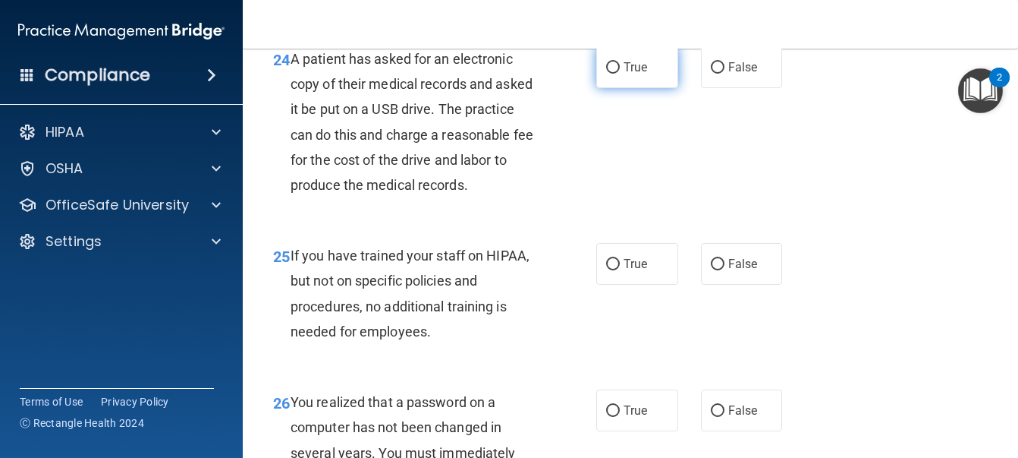
click at [630, 74] on span "True" at bounding box center [636, 67] width 24 height 14
click at [620, 74] on input "True" at bounding box center [613, 67] width 14 height 11
radio input "true"
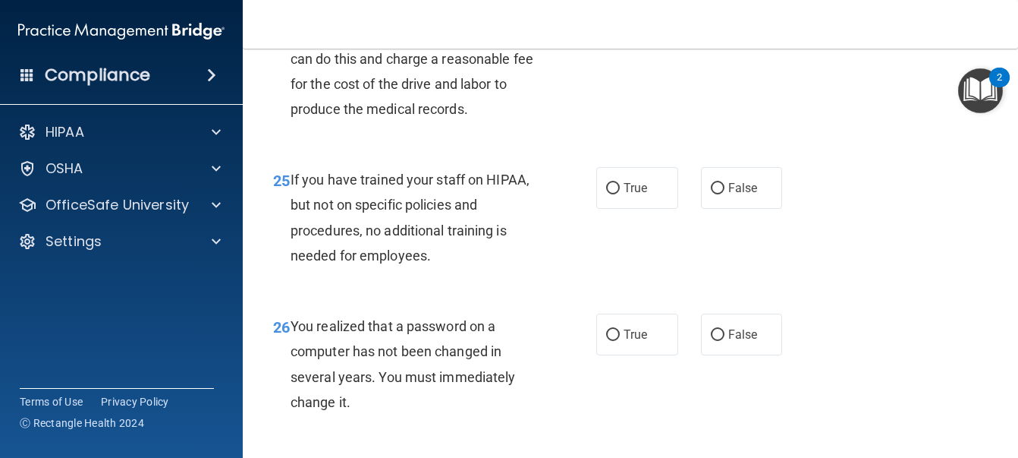
scroll to position [3643, 0]
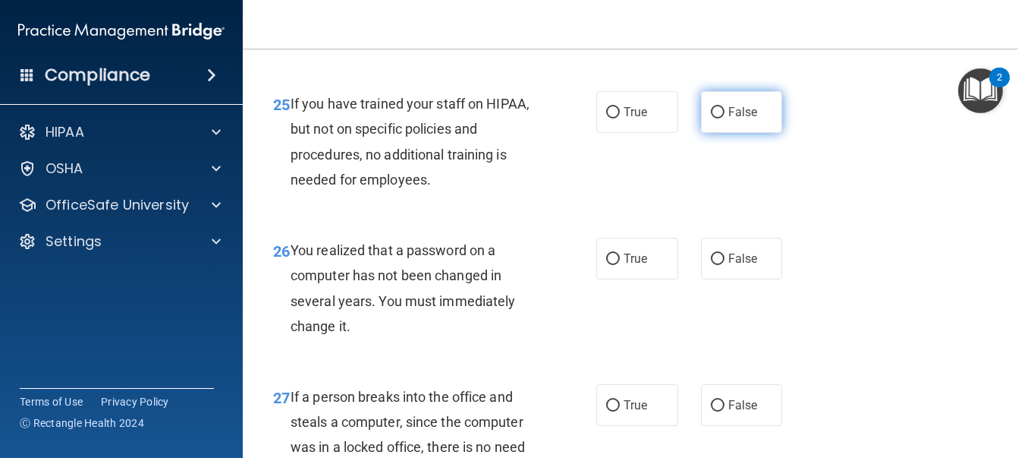
click at [734, 119] on span "False" at bounding box center [744, 112] width 30 height 14
click at [725, 118] on input "False" at bounding box center [718, 112] width 14 height 11
radio input "true"
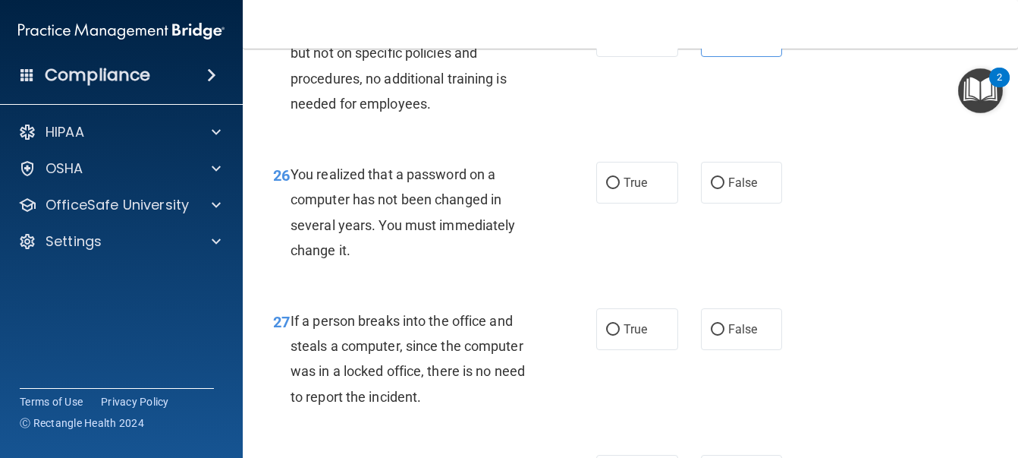
scroll to position [3795, 0]
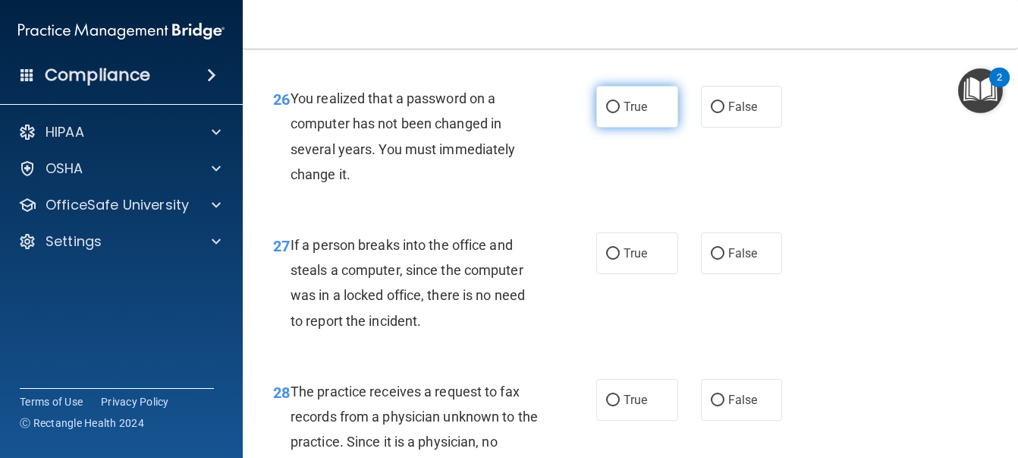
click at [648, 127] on label "True" at bounding box center [638, 107] width 82 height 42
click at [620, 113] on input "True" at bounding box center [613, 107] width 14 height 11
radio input "true"
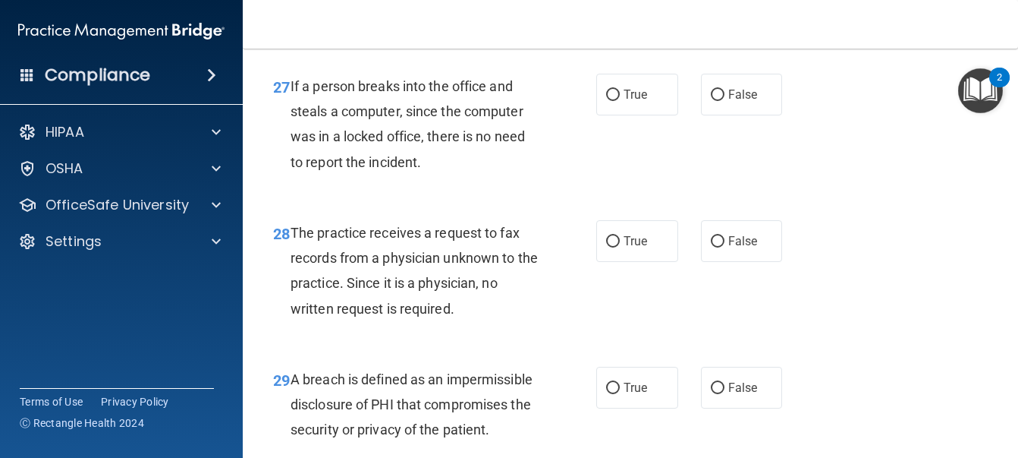
scroll to position [4022, 0]
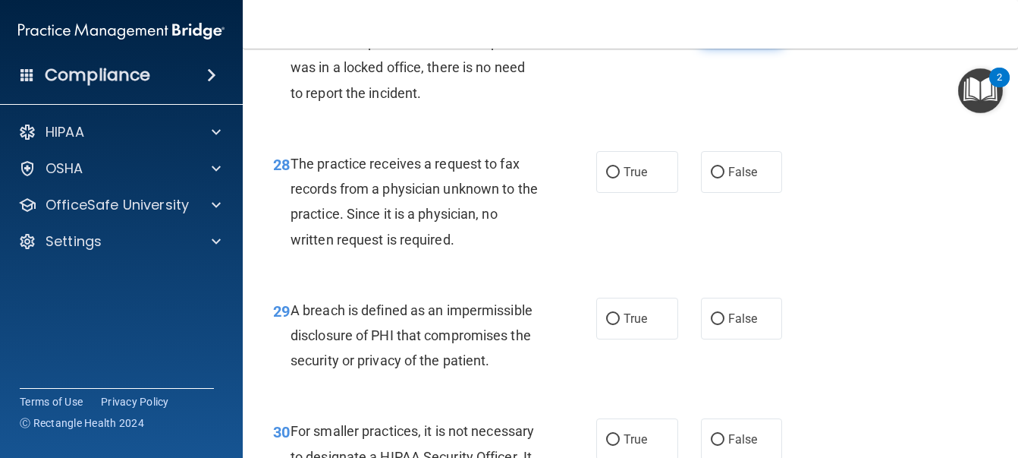
click at [730, 33] on span "False" at bounding box center [744, 25] width 30 height 14
click at [725, 32] on input "False" at bounding box center [718, 25] width 14 height 11
radio input "true"
click at [729, 193] on label "False" at bounding box center [742, 172] width 82 height 42
click at [725, 178] on input "False" at bounding box center [718, 172] width 14 height 11
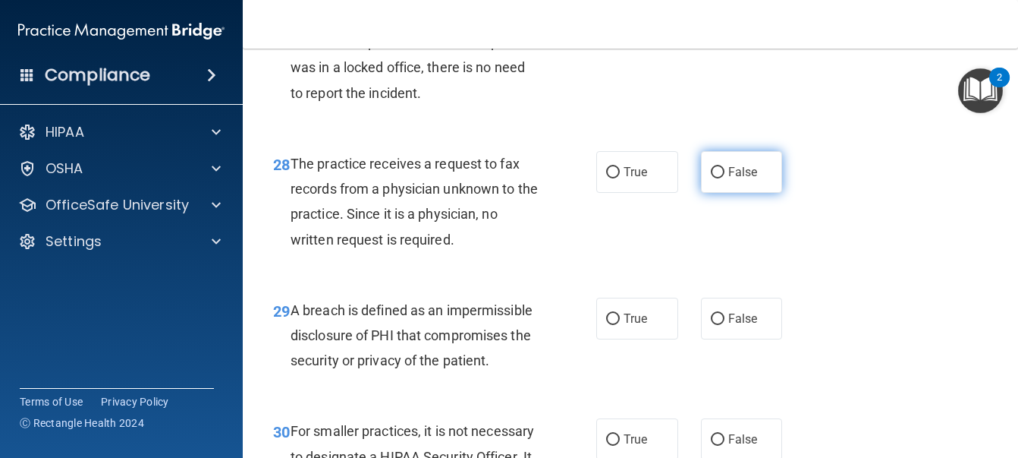
radio input "true"
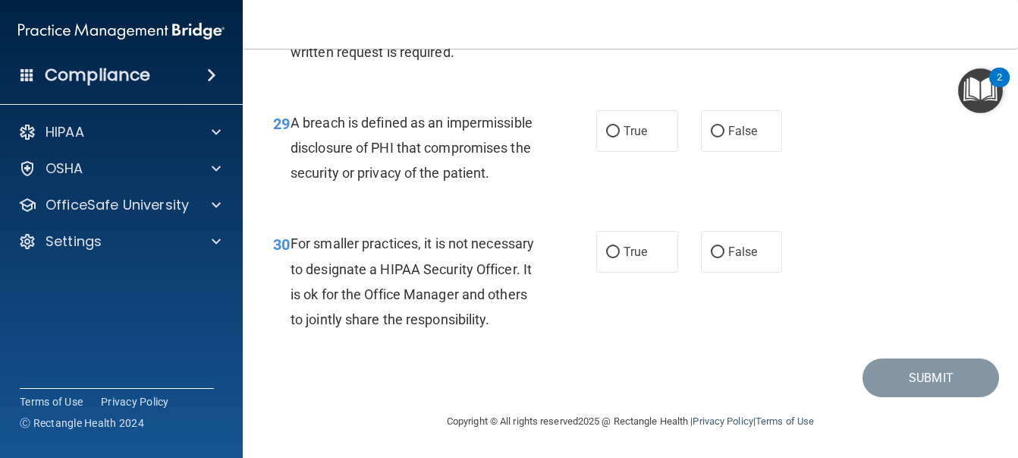
scroll to position [4250, 0]
click at [649, 143] on label "True" at bounding box center [638, 131] width 82 height 42
click at [620, 137] on input "True" at bounding box center [613, 131] width 14 height 11
radio input "true"
click at [729, 259] on span "False" at bounding box center [744, 251] width 30 height 14
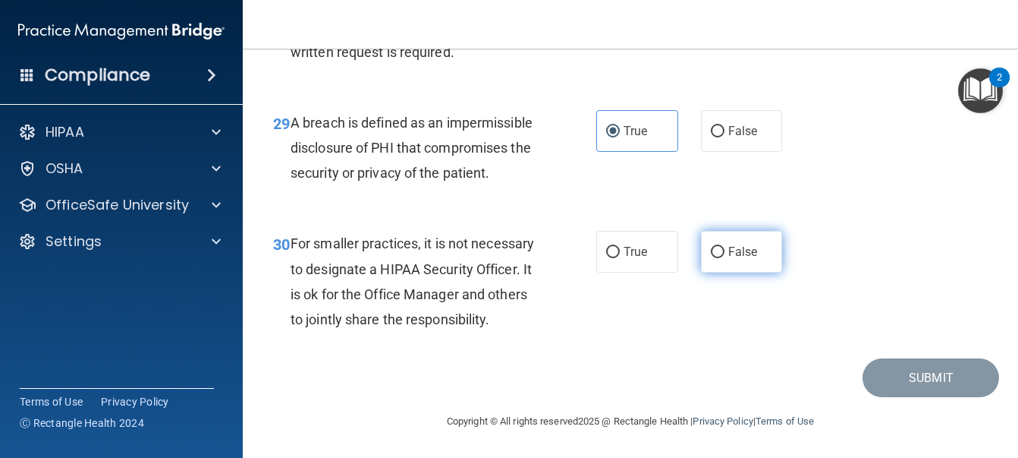
click at [722, 258] on input "False" at bounding box center [718, 252] width 14 height 11
radio input "true"
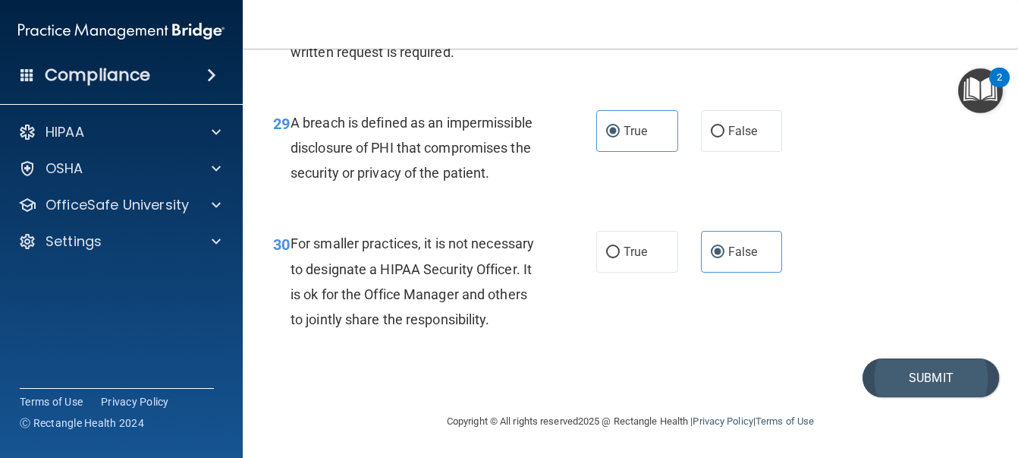
scroll to position [4311, 0]
click at [908, 386] on button "Submit" at bounding box center [931, 377] width 137 height 39
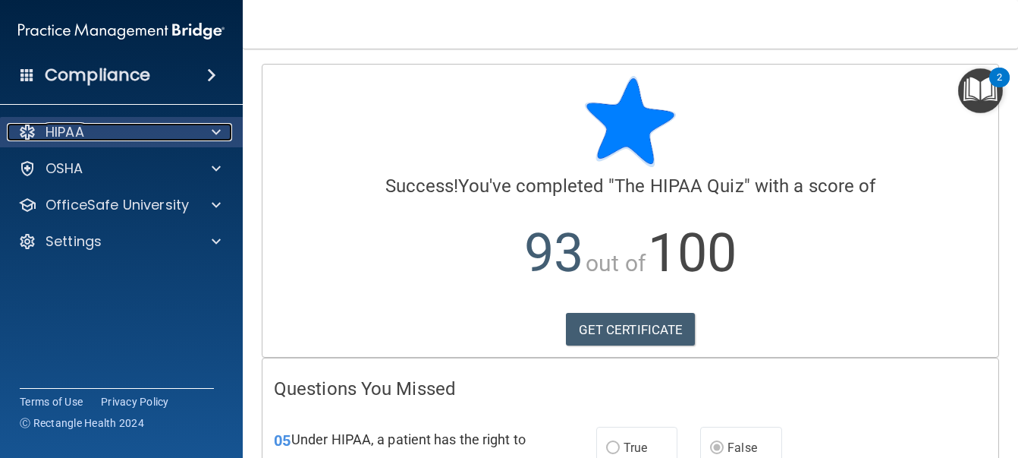
click at [97, 133] on div "HIPAA" at bounding box center [101, 132] width 188 height 18
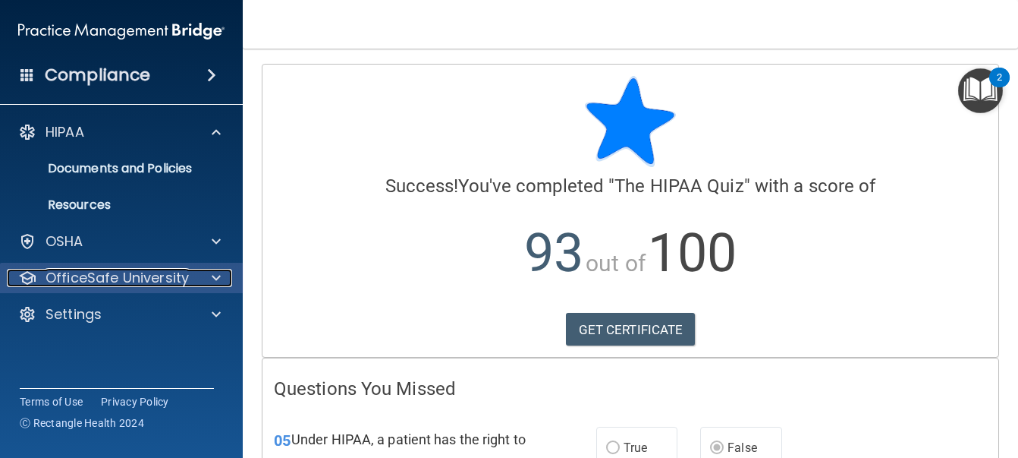
click at [65, 276] on p "OfficeSafe University" at bounding box center [117, 278] width 143 height 18
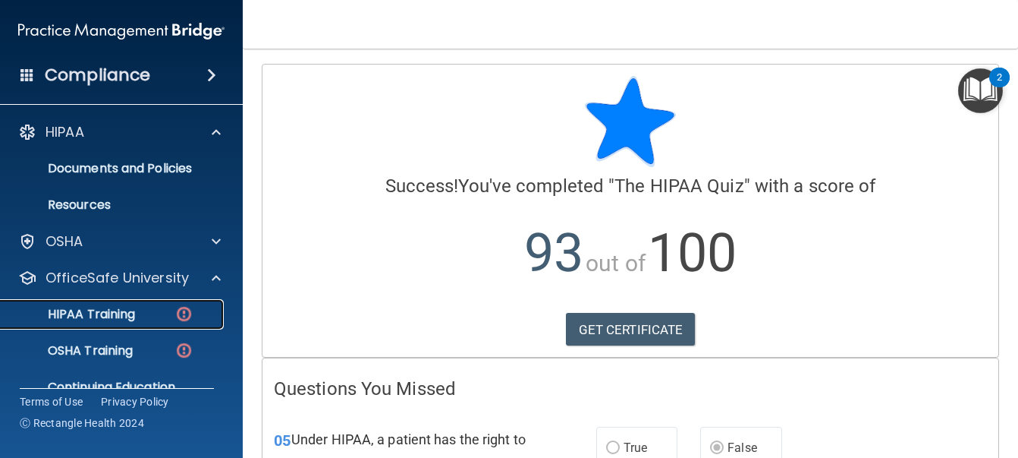
click at [108, 313] on p "HIPAA Training" at bounding box center [72, 314] width 125 height 15
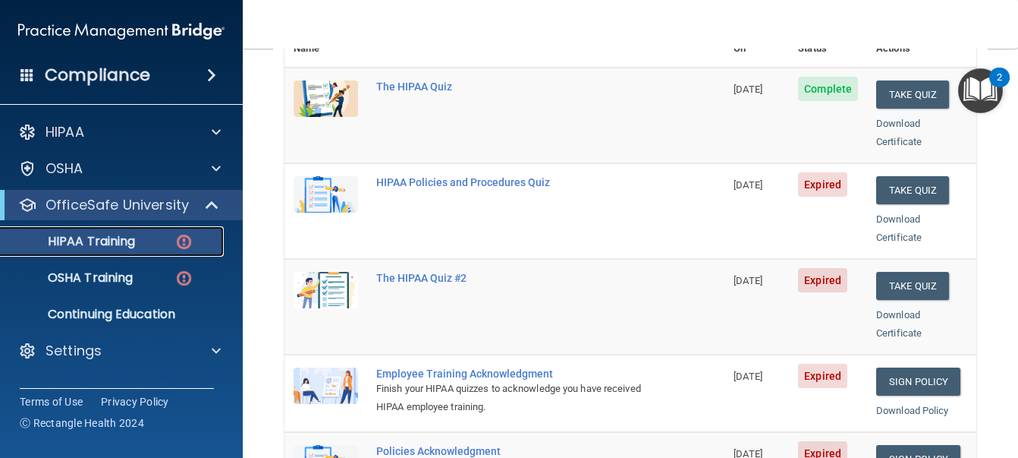
scroll to position [133, 0]
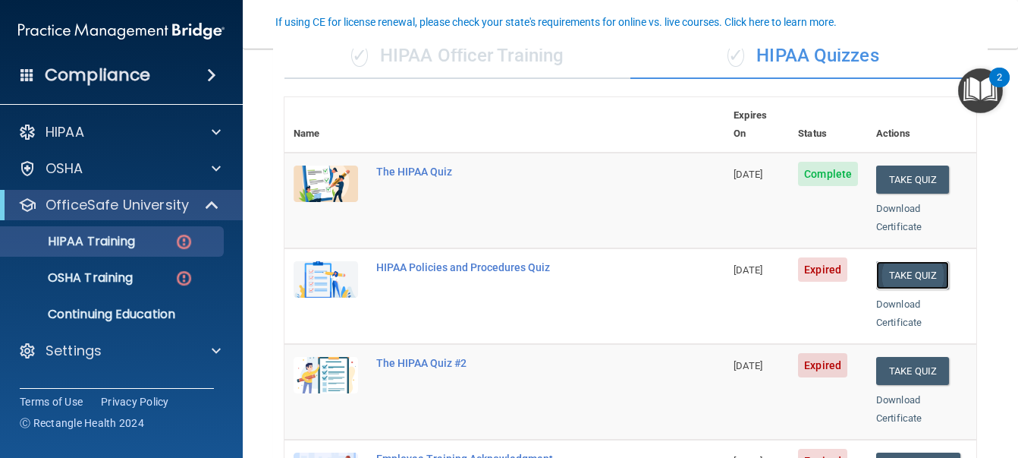
click at [912, 261] on button "Take Quiz" at bounding box center [913, 275] width 73 height 28
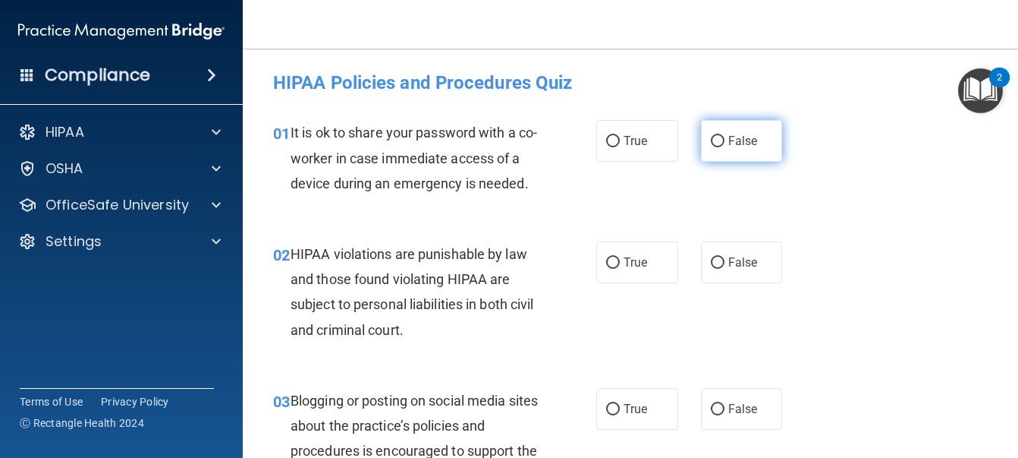
click at [730, 136] on span "False" at bounding box center [744, 141] width 30 height 14
click at [725, 136] on input "False" at bounding box center [718, 141] width 14 height 11
radio input "true"
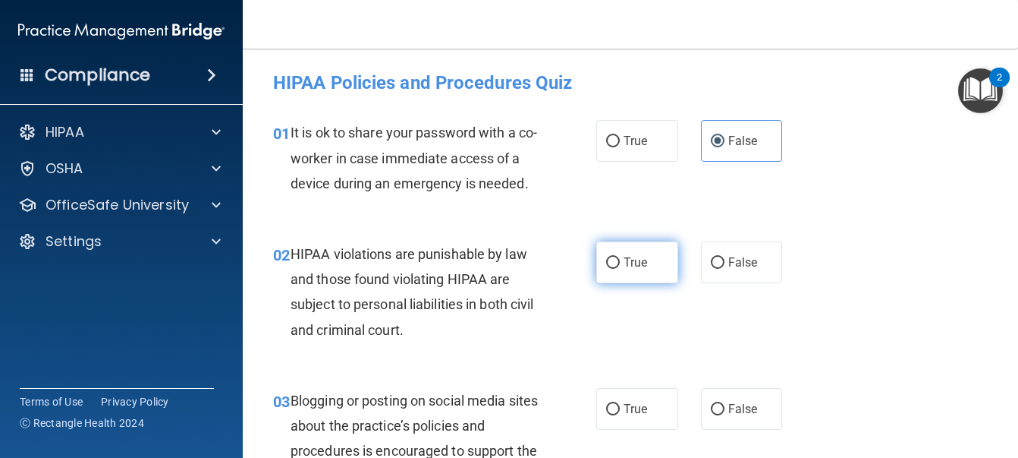
click at [644, 283] on label "True" at bounding box center [638, 262] width 82 height 42
click at [620, 269] on input "True" at bounding box center [613, 262] width 14 height 11
radio input "true"
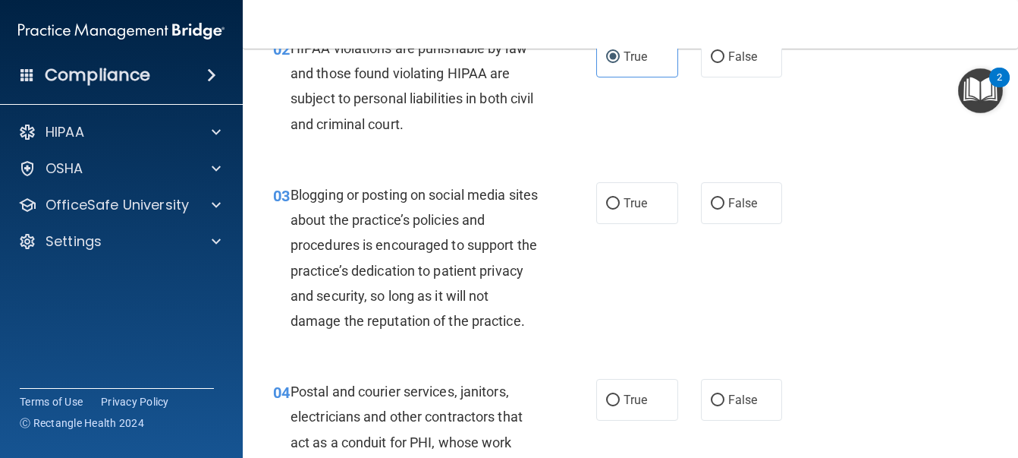
scroll to position [228, 0]
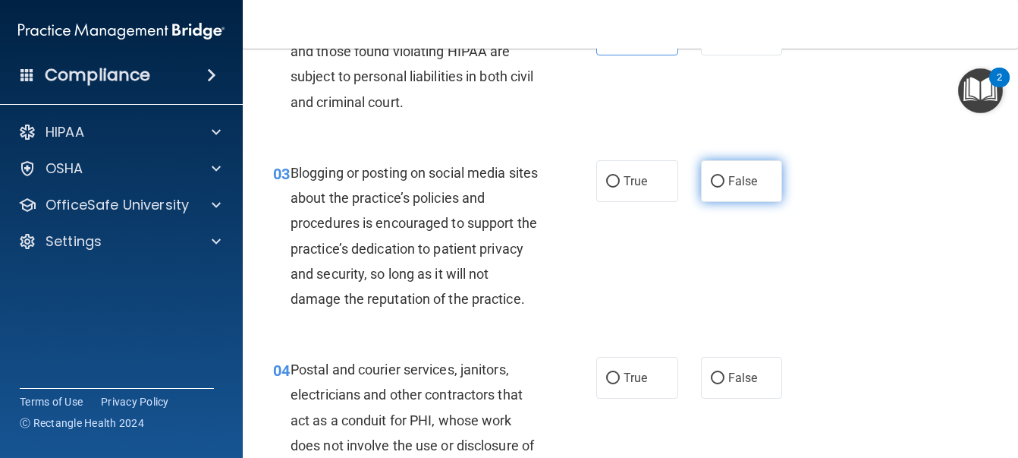
click at [747, 188] on span "False" at bounding box center [744, 181] width 30 height 14
click at [725, 187] on input "False" at bounding box center [718, 181] width 14 height 11
radio input "true"
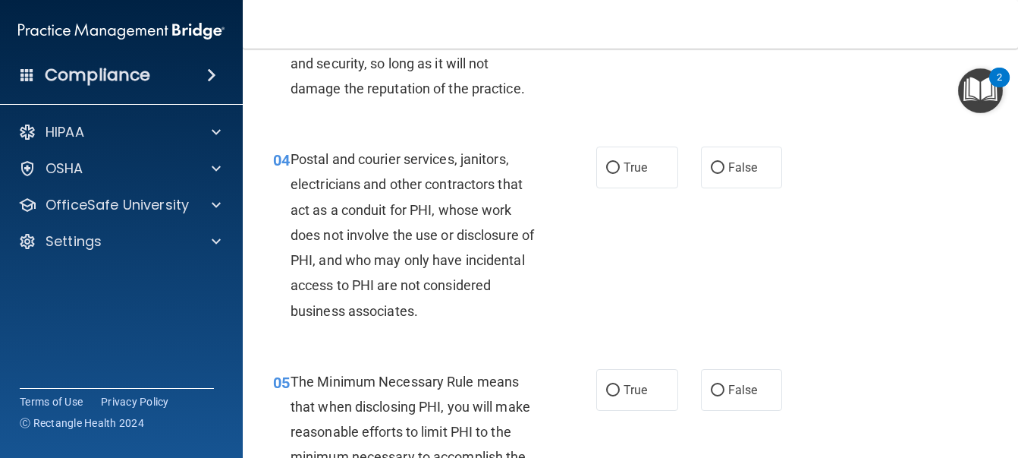
scroll to position [455, 0]
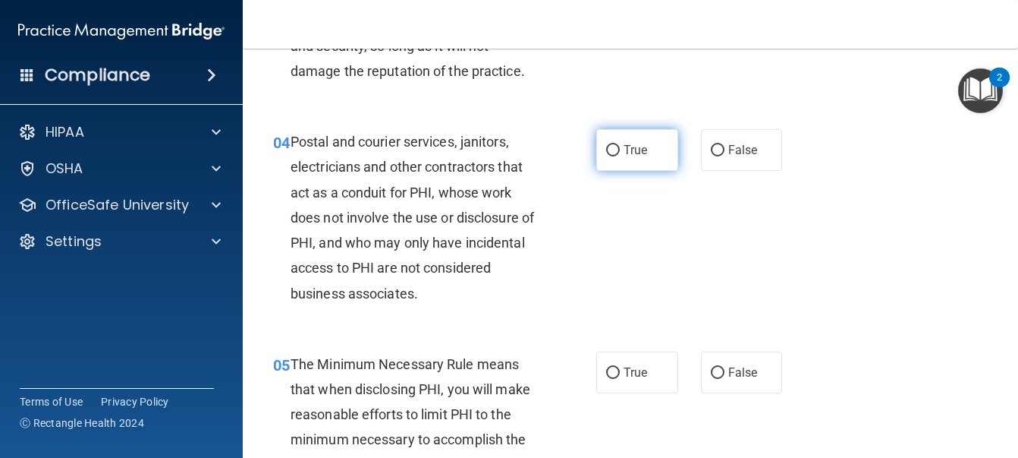
click at [631, 171] on label "True" at bounding box center [638, 150] width 82 height 42
click at [620, 156] on input "True" at bounding box center [613, 150] width 14 height 11
radio input "true"
click at [738, 178] on div "04 Postal and courier services, janitors, electricians and other contractors th…" at bounding box center [631, 221] width 738 height 222
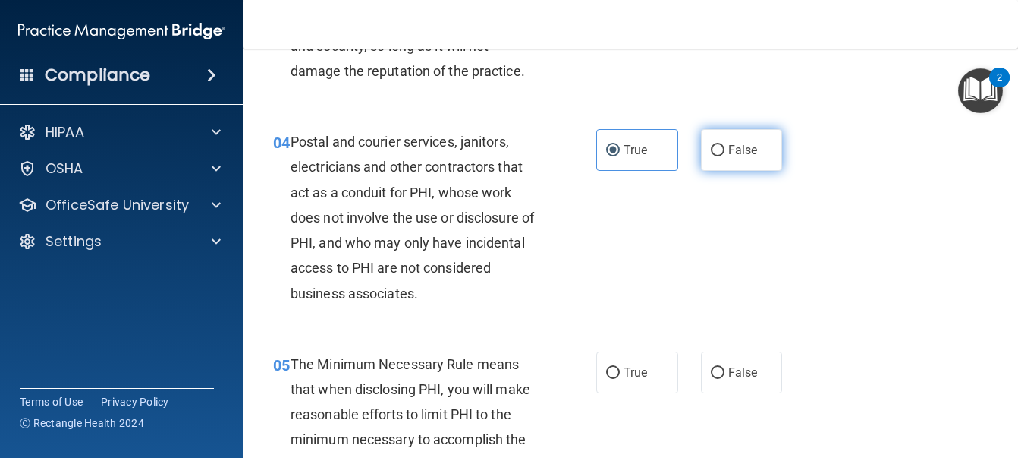
click at [729, 157] on span "False" at bounding box center [744, 150] width 30 height 14
click at [724, 156] on input "False" at bounding box center [718, 150] width 14 height 11
radio input "true"
radio input "false"
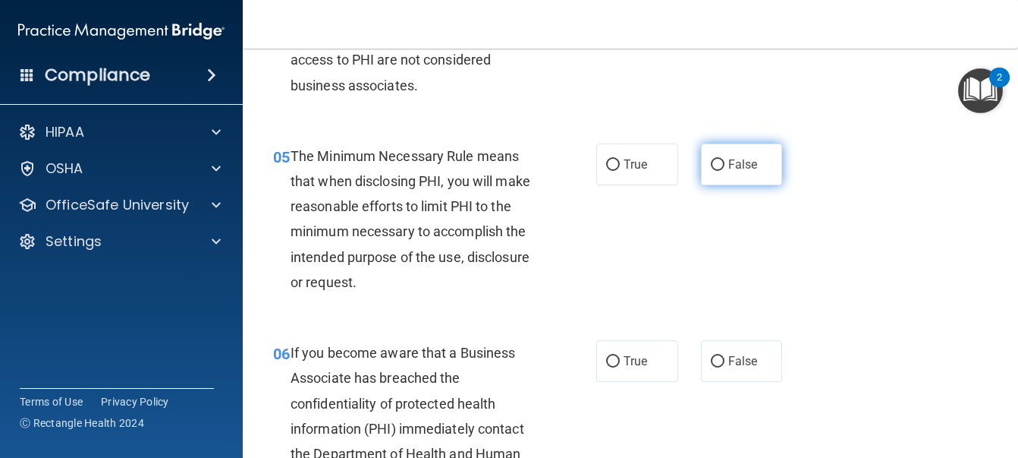
scroll to position [683, 0]
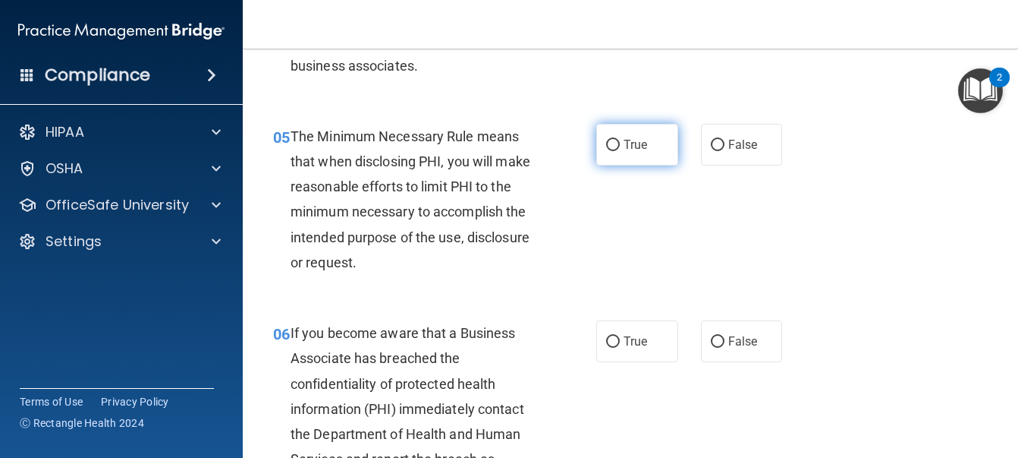
click at [632, 165] on label "True" at bounding box center [638, 145] width 82 height 42
click at [620, 151] on input "True" at bounding box center [613, 145] width 14 height 11
radio input "true"
click at [896, 301] on div "05 The Minimum Necessary Rule means that when disclosing PHI, you will make rea…" at bounding box center [631, 203] width 738 height 197
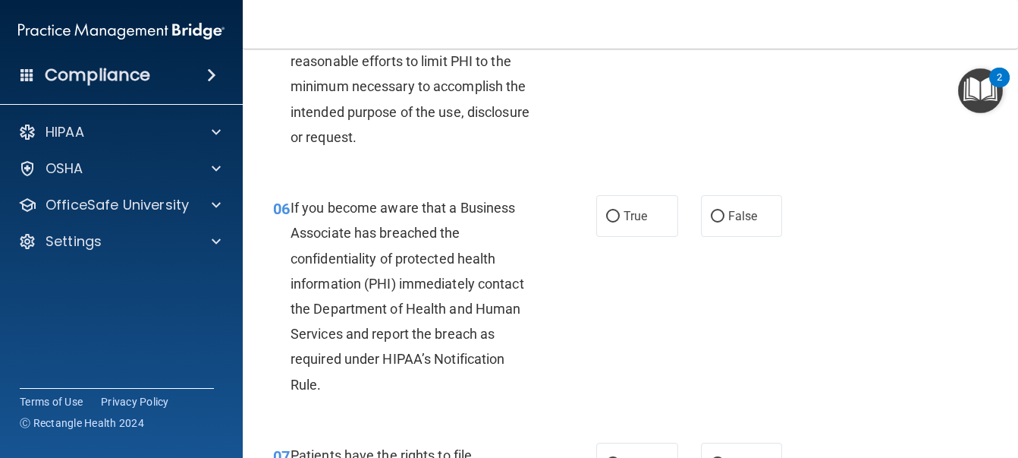
scroll to position [835, 0]
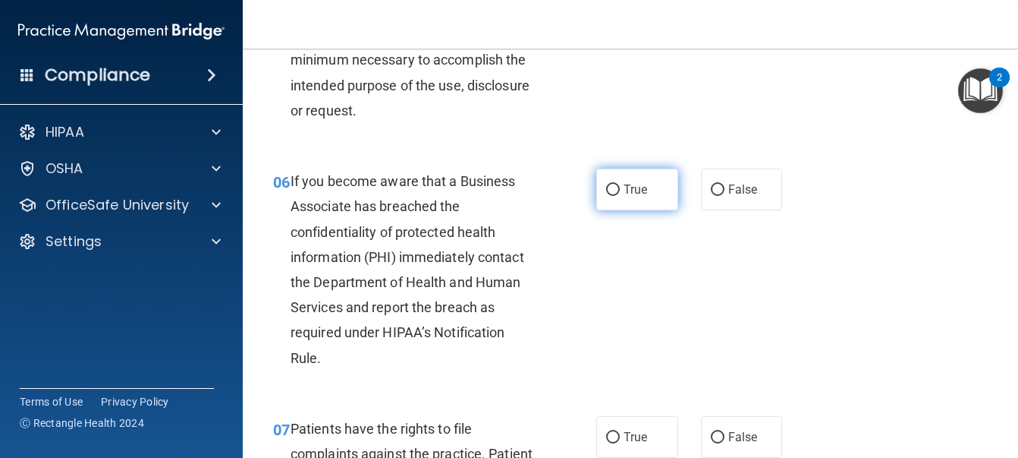
click at [630, 197] on span "True" at bounding box center [636, 189] width 24 height 14
click at [620, 196] on input "True" at bounding box center [613, 189] width 14 height 11
radio input "true"
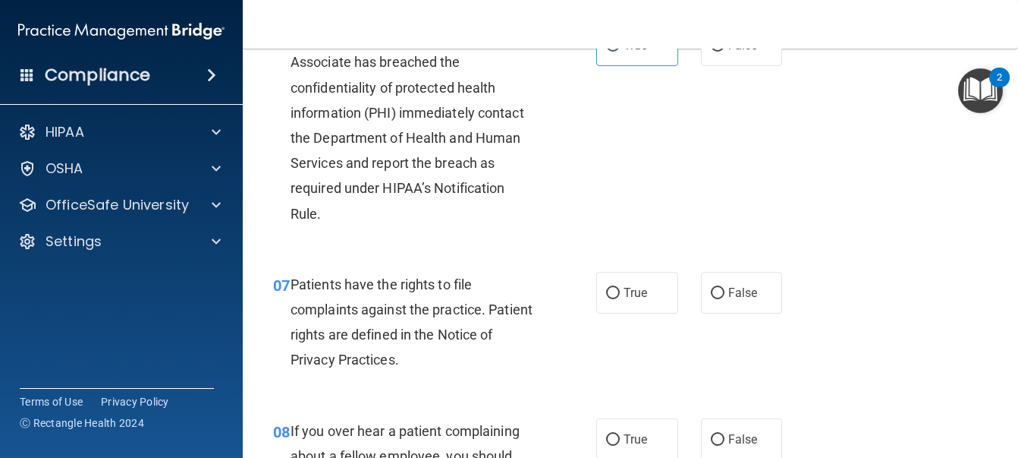
scroll to position [1062, 0]
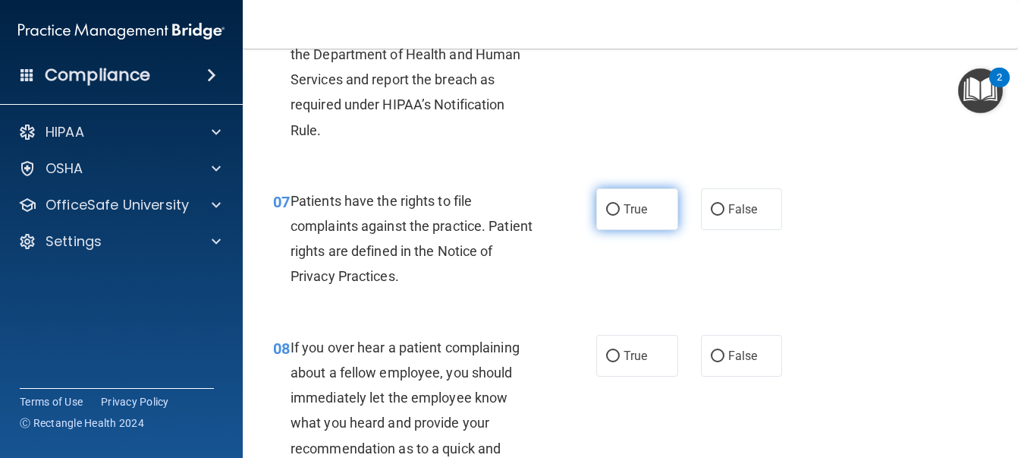
click at [625, 230] on label "True" at bounding box center [638, 209] width 82 height 42
click at [620, 216] on input "True" at bounding box center [613, 209] width 14 height 11
radio input "true"
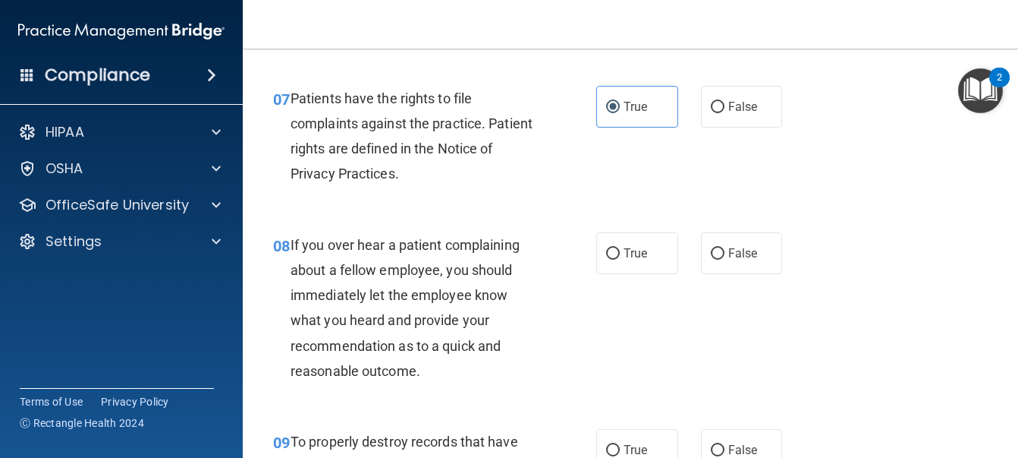
scroll to position [1214, 0]
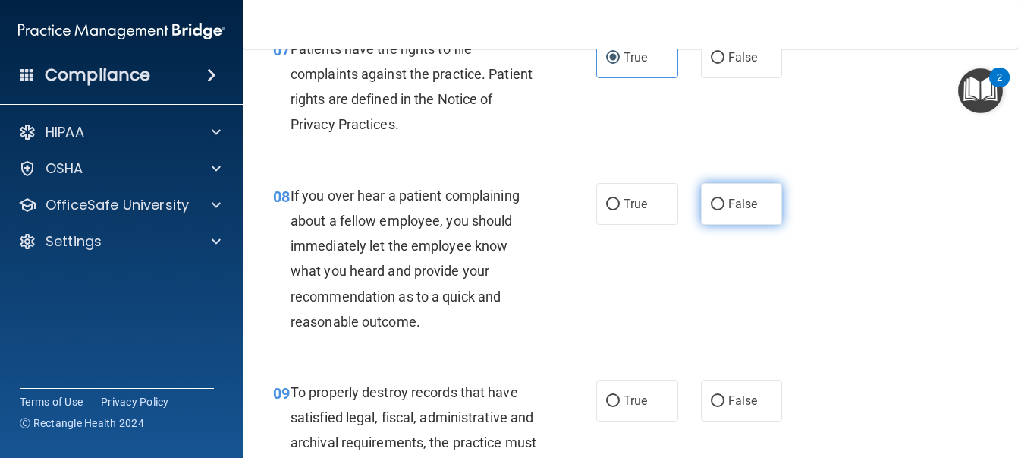
click at [766, 225] on label "False" at bounding box center [742, 204] width 82 height 42
click at [725, 210] on input "False" at bounding box center [718, 204] width 14 height 11
radio input "true"
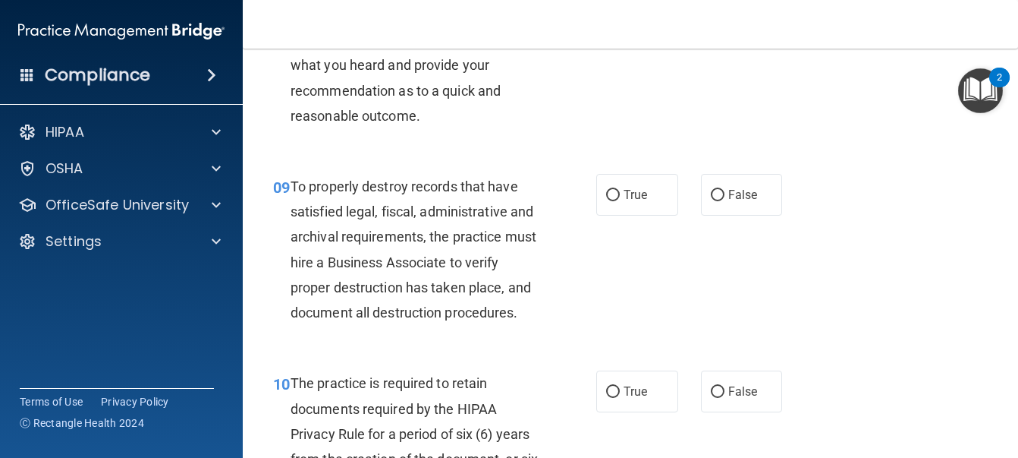
scroll to position [1442, 0]
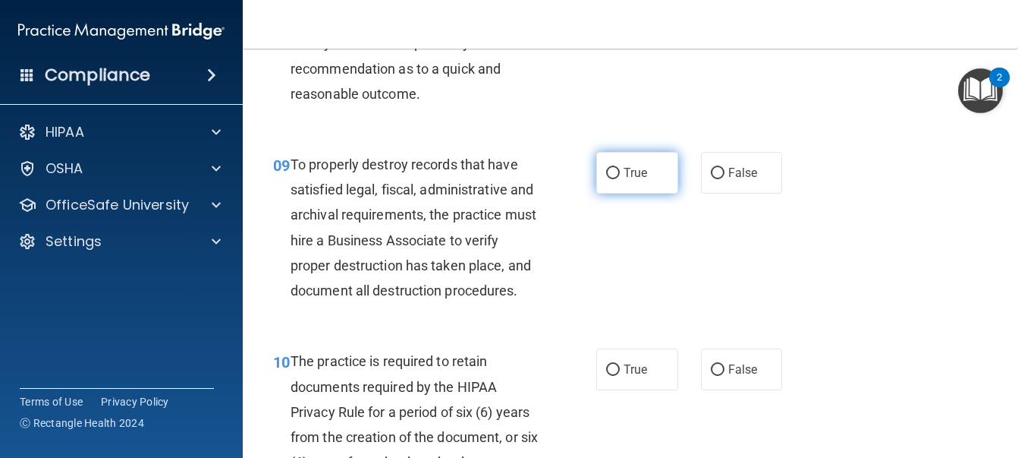
click at [631, 180] on span "True" at bounding box center [636, 172] width 24 height 14
click at [620, 179] on input "True" at bounding box center [613, 173] width 14 height 11
radio input "true"
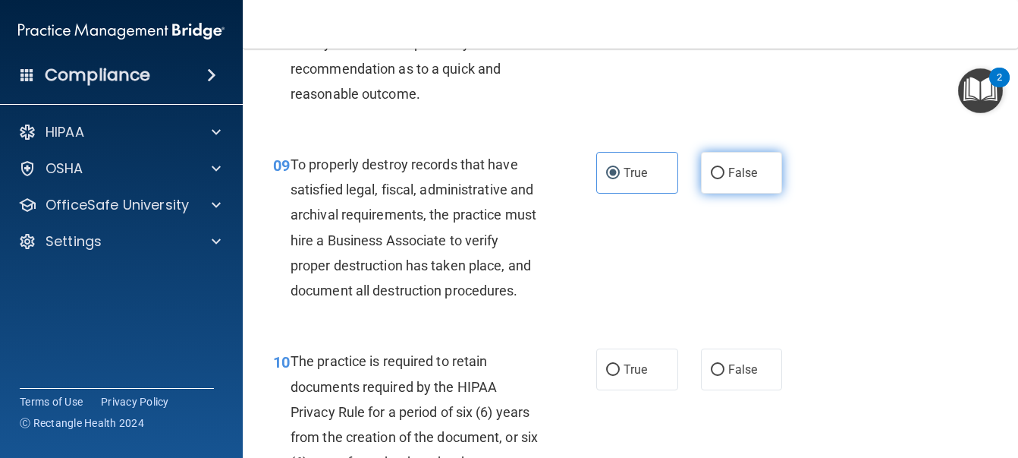
click at [750, 180] on span "False" at bounding box center [744, 172] width 30 height 14
click at [725, 179] on input "False" at bounding box center [718, 173] width 14 height 11
radio input "true"
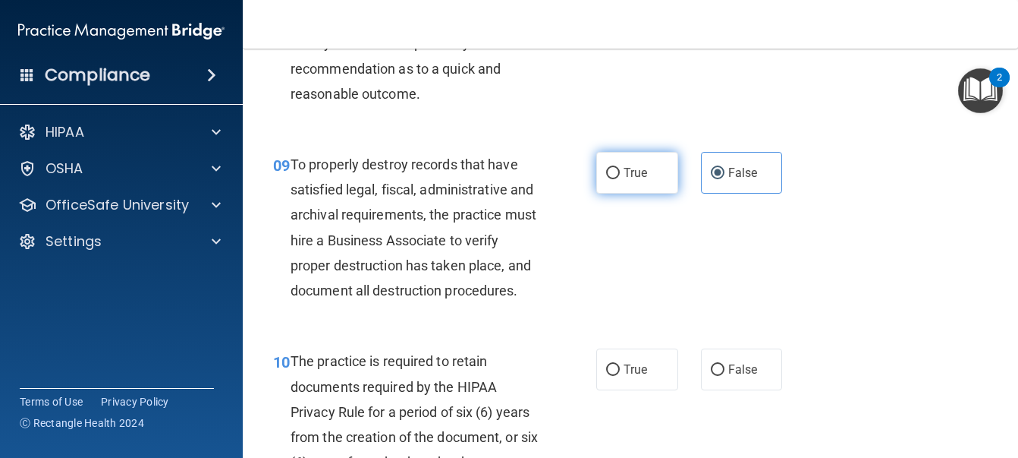
drag, startPoint x: 639, startPoint y: 225, endPoint x: 640, endPoint y: 238, distance: 12.2
click at [637, 180] on span "True" at bounding box center [636, 172] width 24 height 14
click at [620, 179] on input "True" at bounding box center [613, 173] width 14 height 11
radio input "true"
radio input "false"
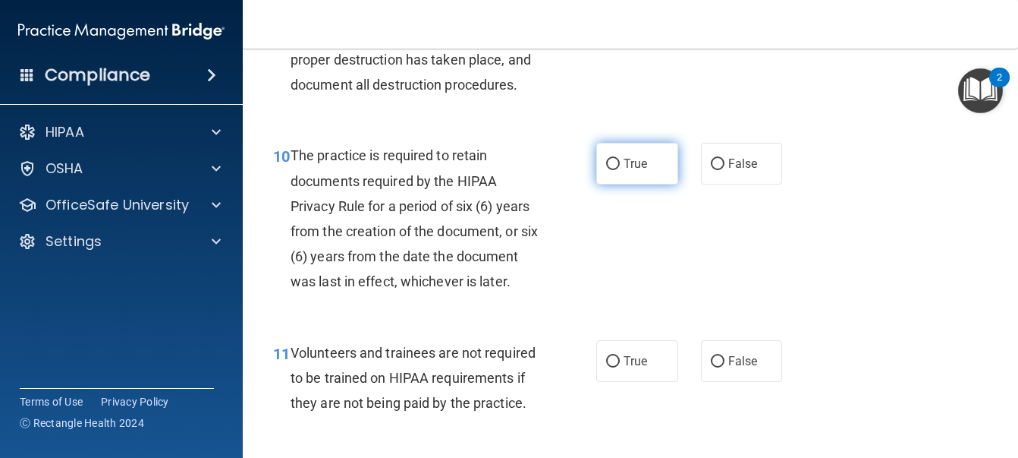
scroll to position [1670, 0]
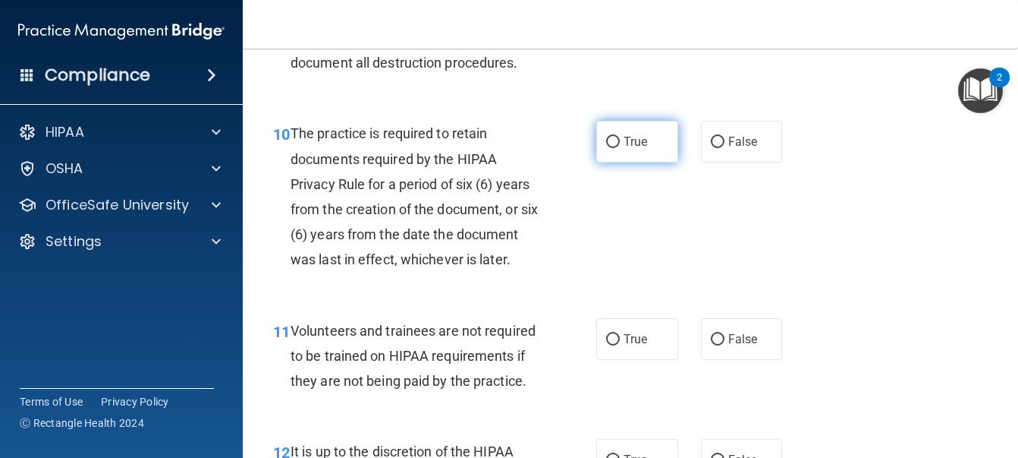
click at [649, 162] on label "True" at bounding box center [638, 142] width 82 height 42
click at [620, 148] on input "True" at bounding box center [613, 142] width 14 height 11
radio input "true"
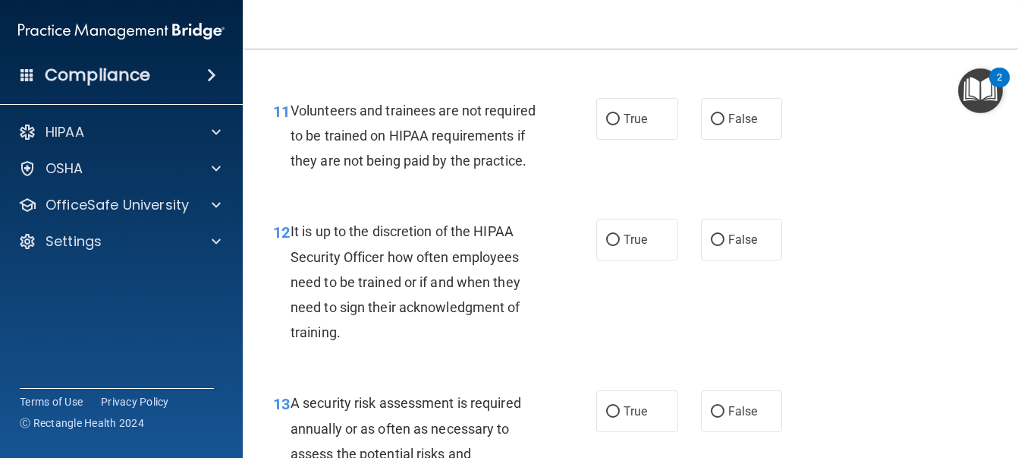
scroll to position [1897, 0]
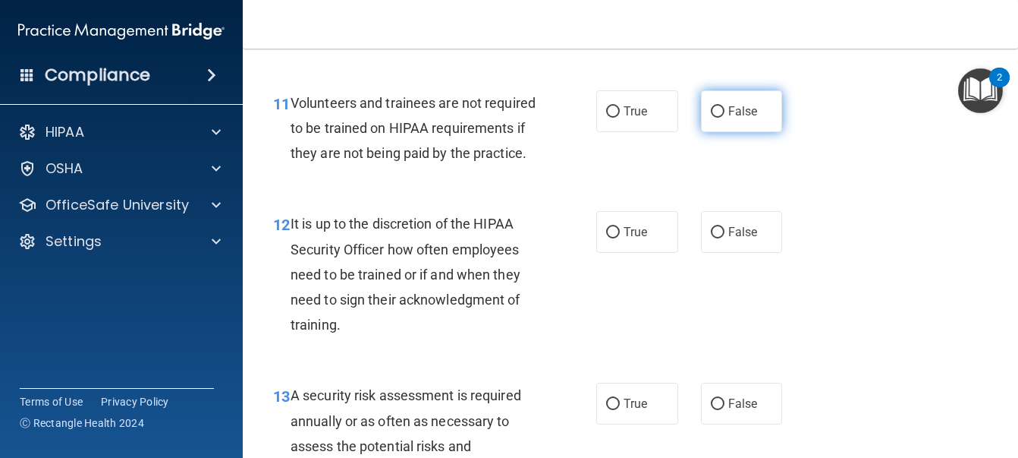
click at [736, 132] on label "False" at bounding box center [742, 111] width 82 height 42
click at [725, 118] on input "False" at bounding box center [718, 111] width 14 height 11
radio input "true"
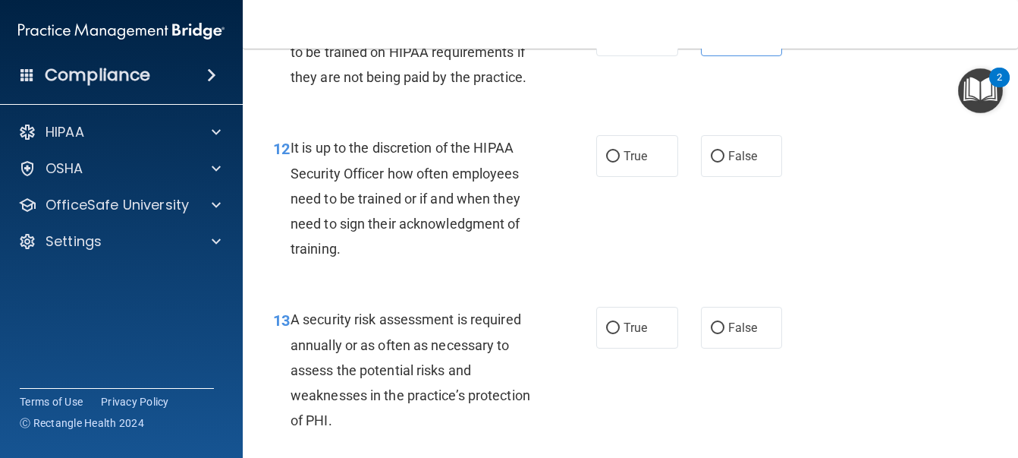
scroll to position [2049, 0]
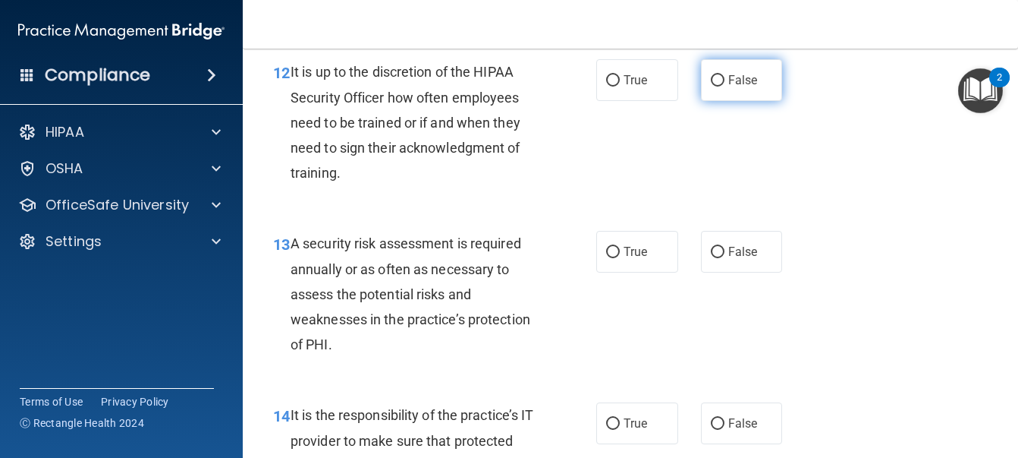
click at [711, 87] on input "False" at bounding box center [718, 80] width 14 height 11
radio input "true"
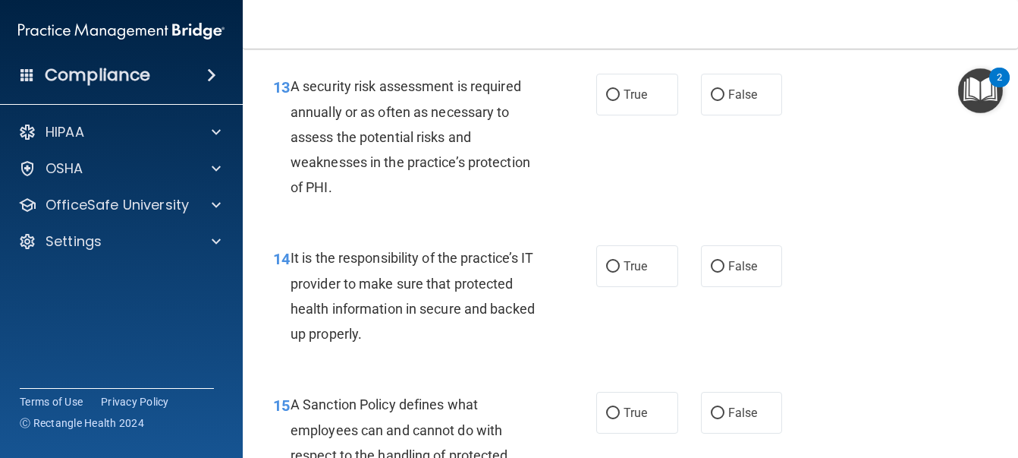
scroll to position [2277, 0]
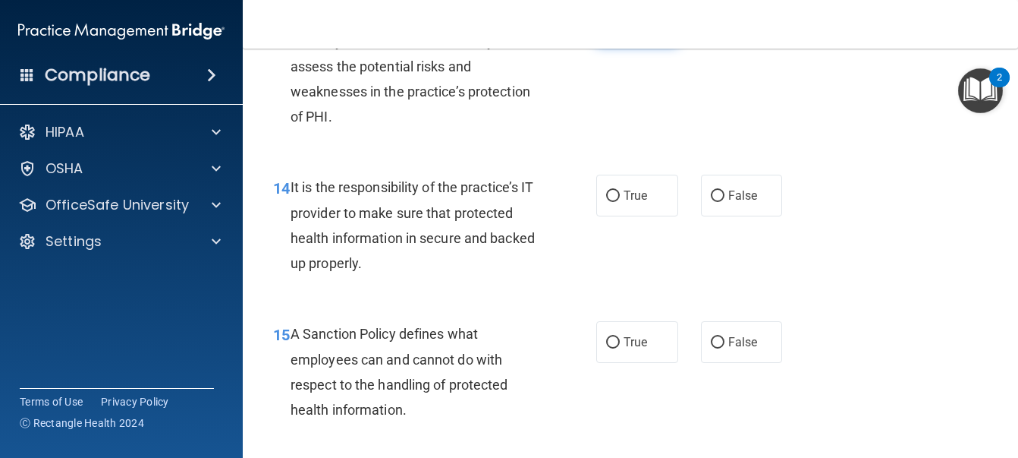
click at [650, 45] on label "True" at bounding box center [638, 24] width 82 height 42
click at [620, 30] on input "True" at bounding box center [613, 24] width 14 height 11
radio input "true"
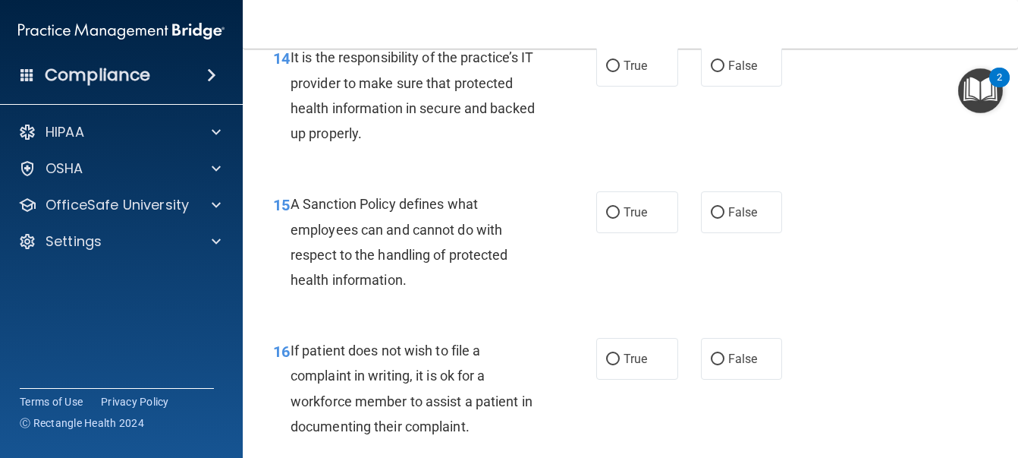
scroll to position [2429, 0]
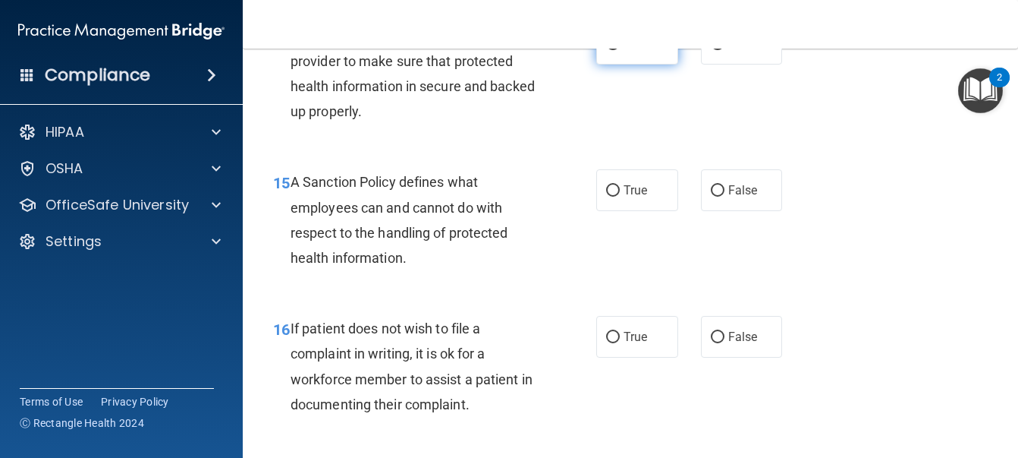
click at [640, 65] on label "True" at bounding box center [638, 44] width 82 height 42
click at [620, 50] on input "True" at bounding box center [613, 44] width 14 height 11
radio input "true"
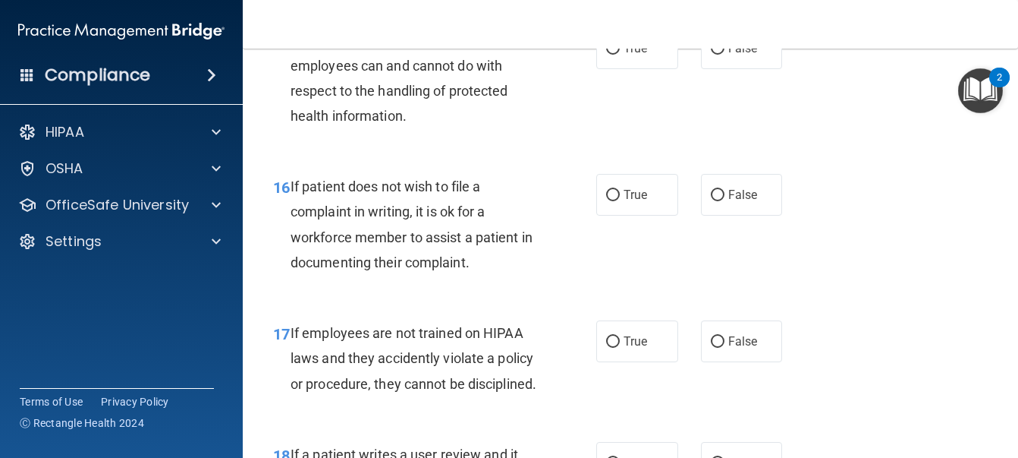
scroll to position [2580, 0]
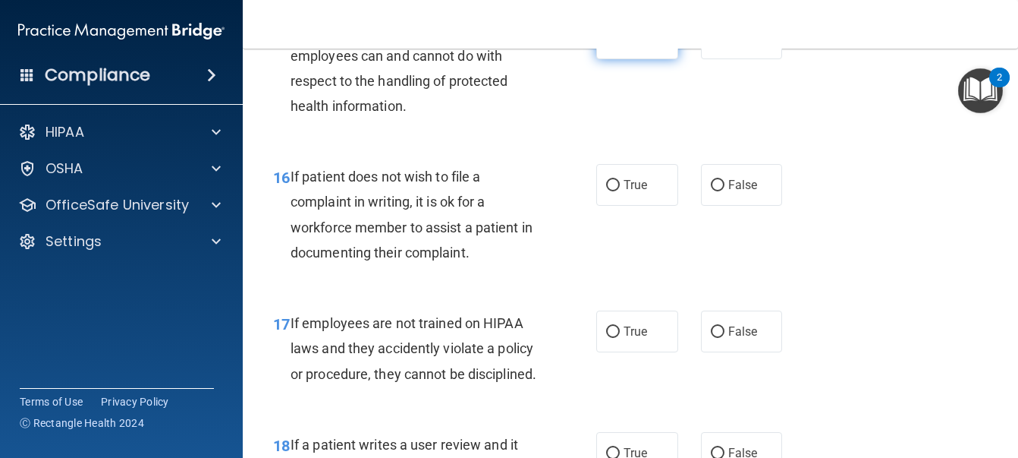
click at [649, 59] on label "True" at bounding box center [638, 38] width 82 height 42
click at [620, 45] on input "True" at bounding box center [613, 38] width 14 height 11
radio input "true"
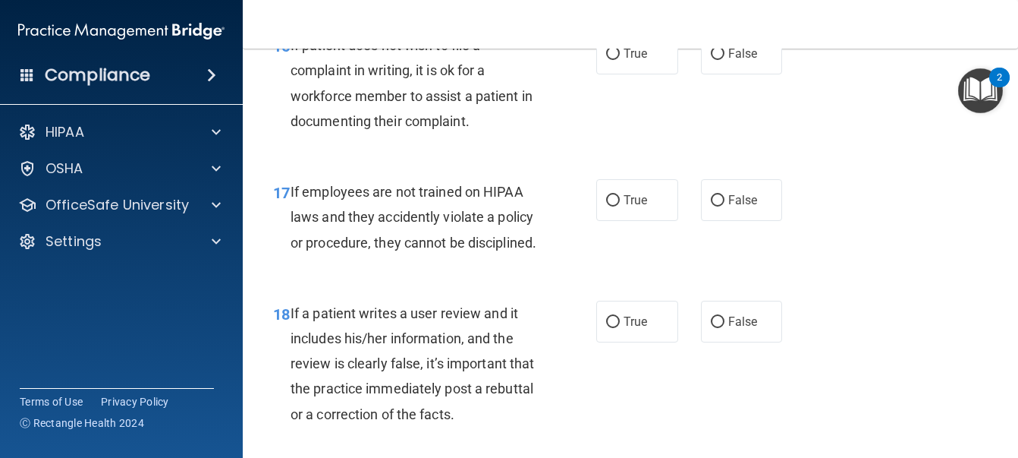
scroll to position [2732, 0]
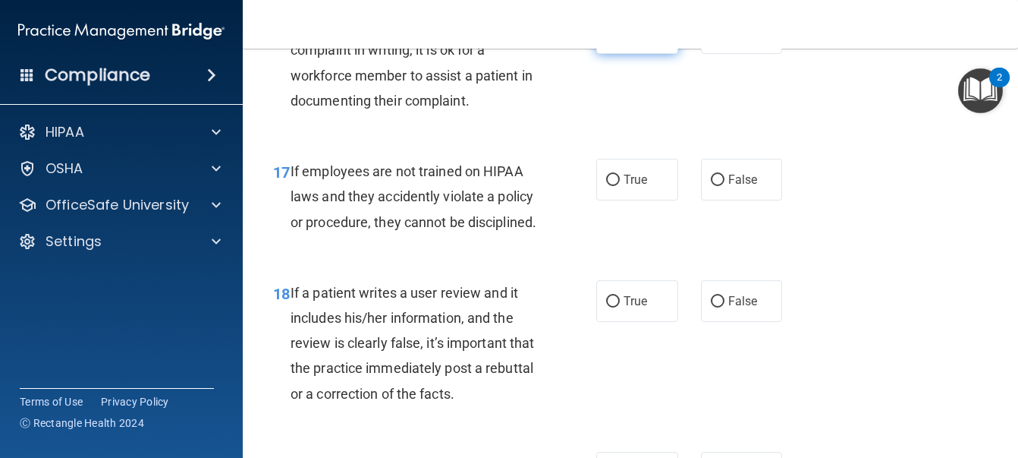
click at [640, 54] on label "True" at bounding box center [638, 33] width 82 height 42
click at [620, 39] on input "True" at bounding box center [613, 33] width 14 height 11
radio input "true"
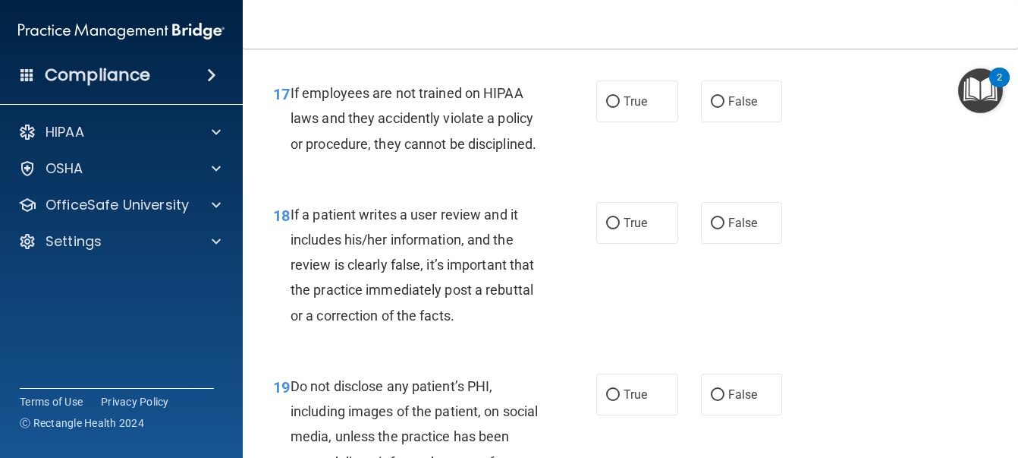
scroll to position [2884, 0]
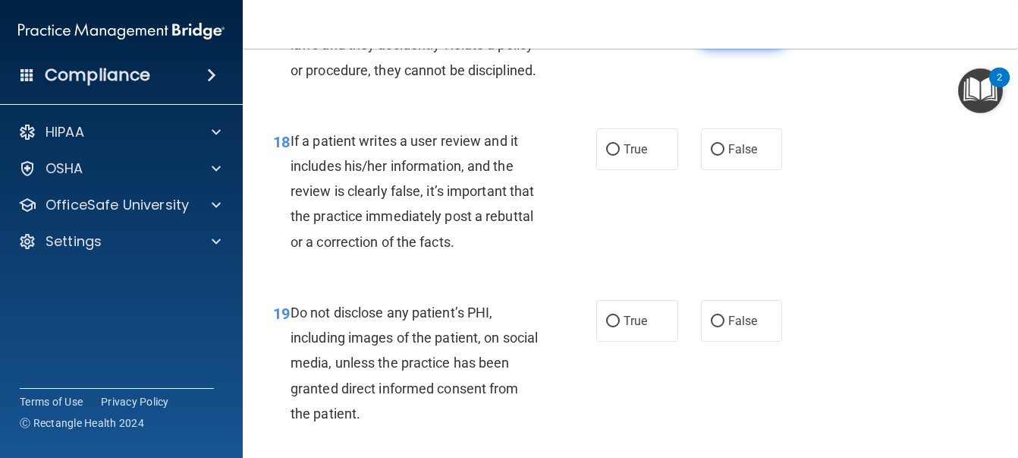
click at [731, 49] on label "False" at bounding box center [742, 28] width 82 height 42
click at [725, 34] on input "False" at bounding box center [718, 28] width 14 height 11
radio input "true"
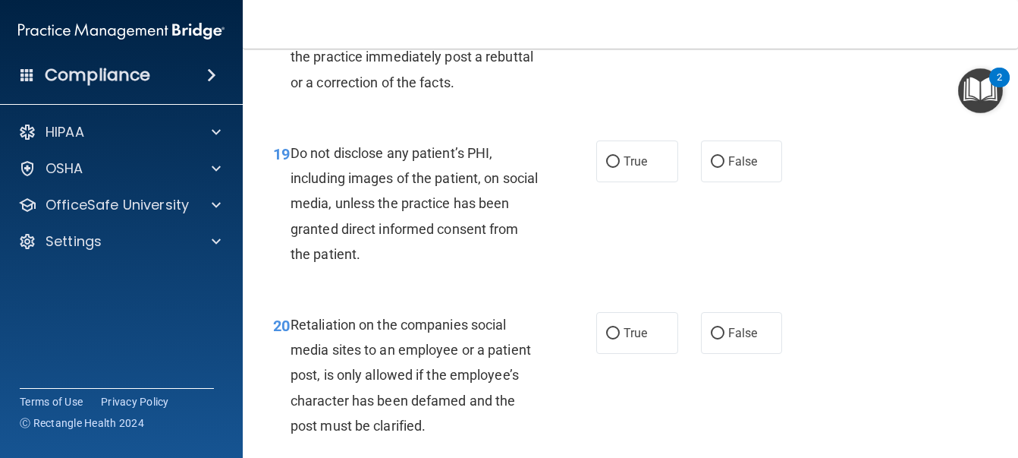
scroll to position [3112, 0]
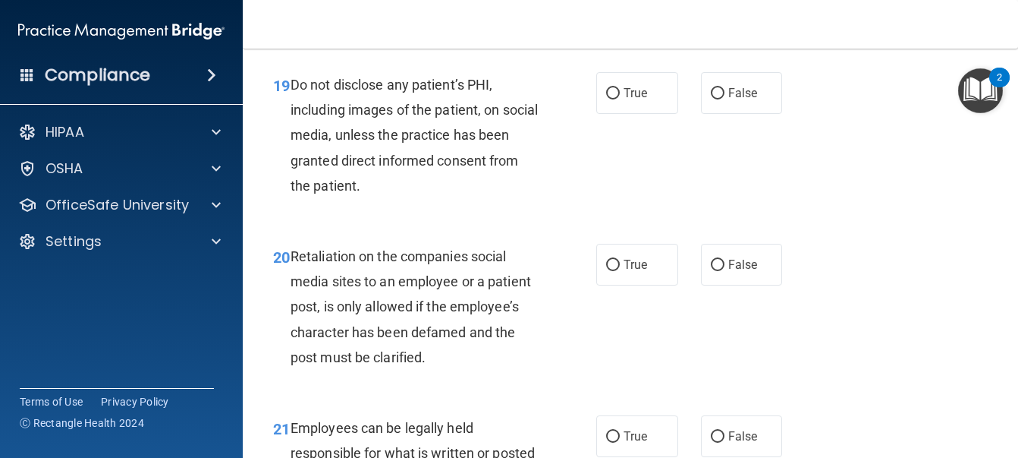
radio input "true"
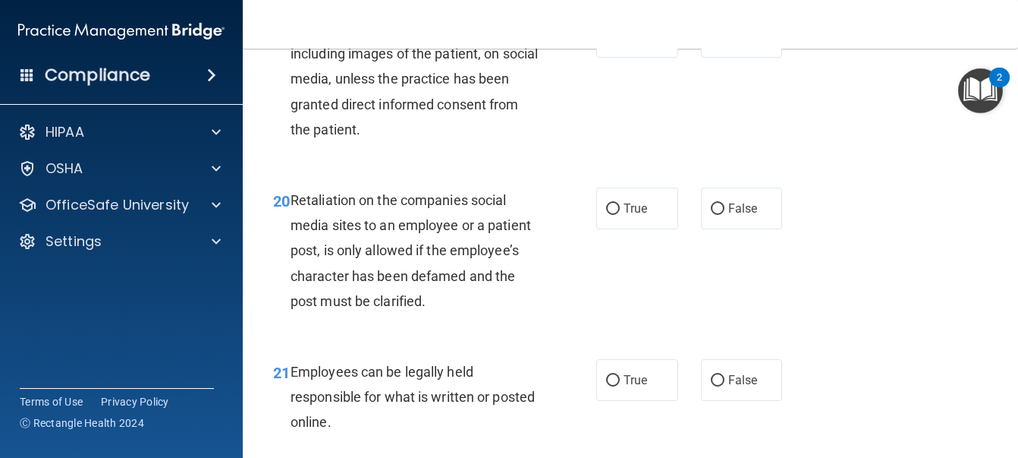
scroll to position [3187, 0]
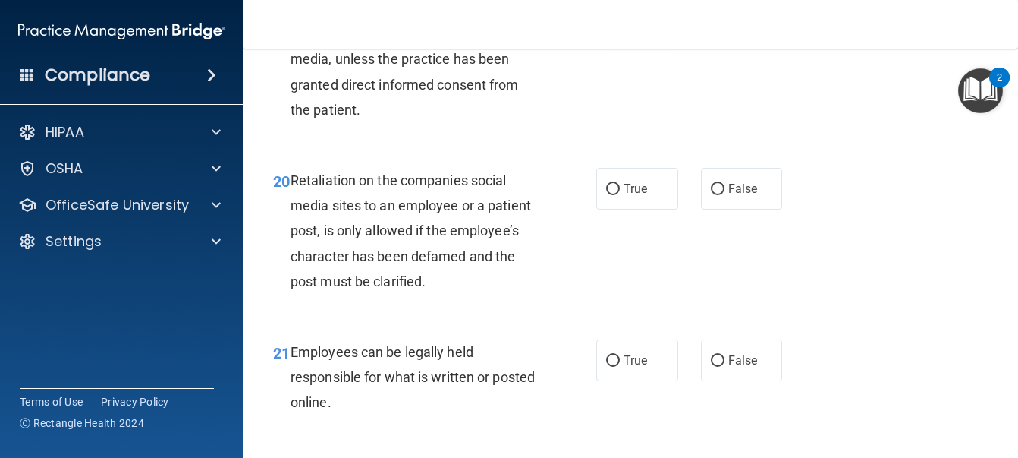
click at [624, 24] on span "True" at bounding box center [636, 17] width 24 height 14
click at [619, 24] on input "True" at bounding box center [613, 17] width 14 height 11
radio input "true"
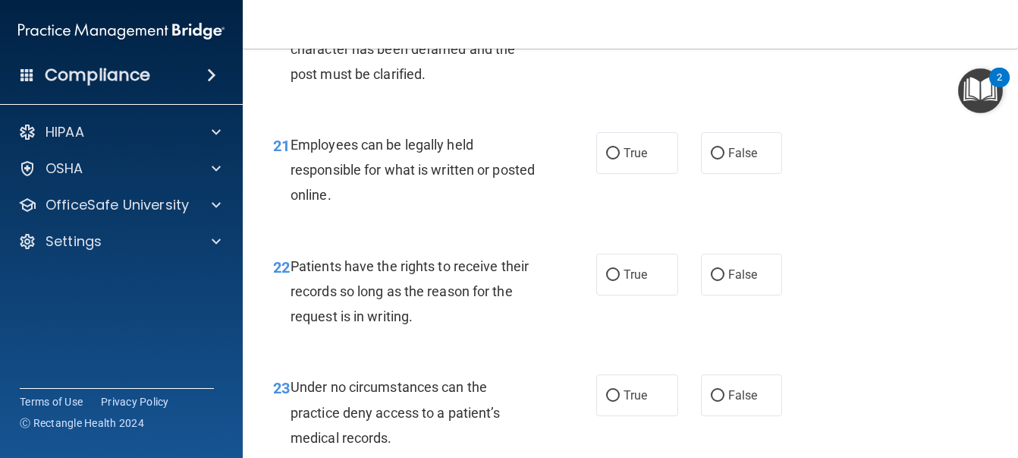
scroll to position [3415, 0]
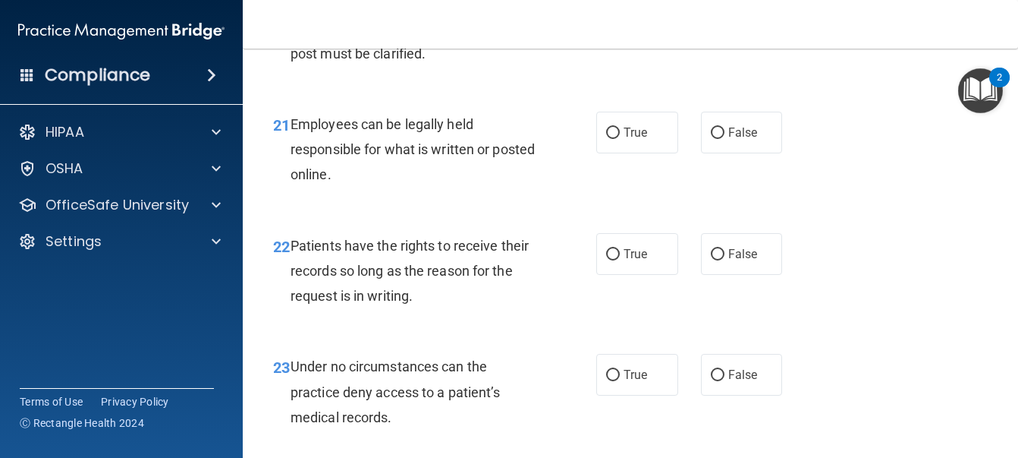
radio input "true"
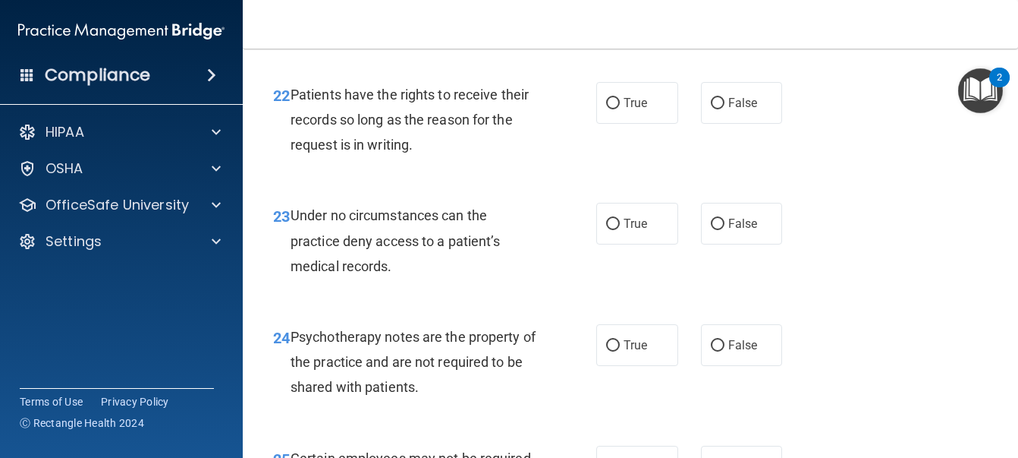
scroll to position [3567, 0]
radio input "true"
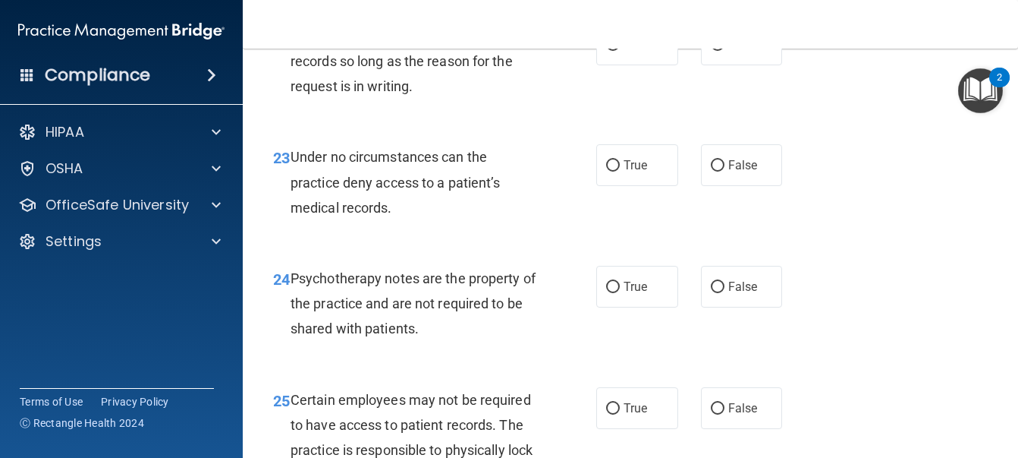
scroll to position [3643, 0]
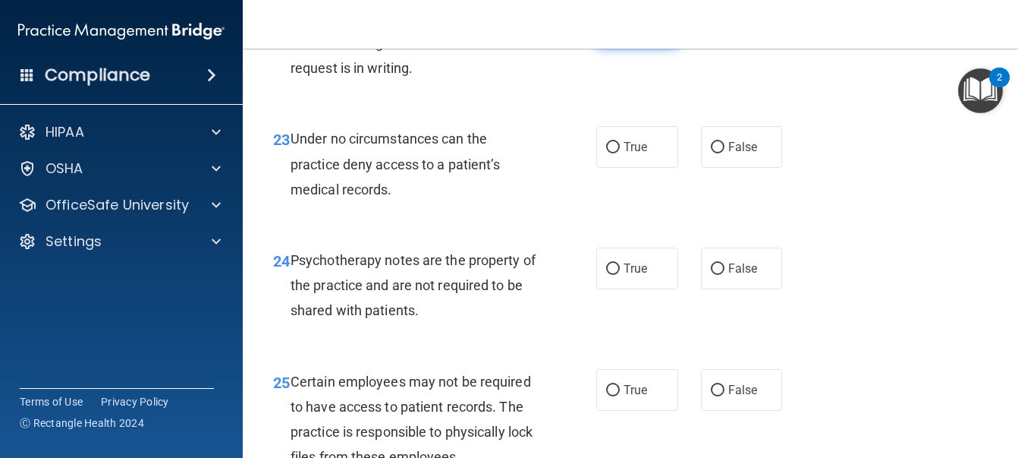
click at [636, 33] on span "True" at bounding box center [636, 26] width 24 height 14
click at [620, 33] on input "True" at bounding box center [613, 26] width 14 height 11
radio input "true"
click at [733, 33] on span "False" at bounding box center [744, 26] width 30 height 14
click at [725, 33] on input "False" at bounding box center [718, 26] width 14 height 11
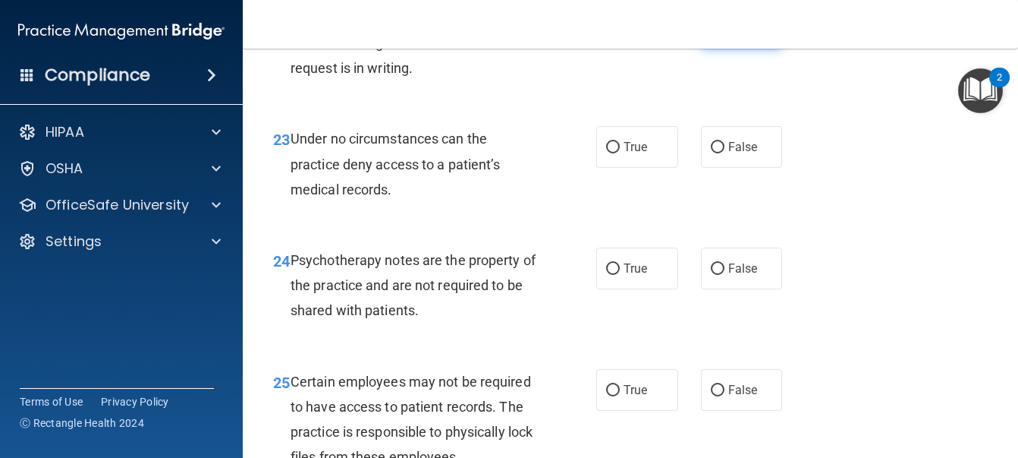
radio input "true"
radio input "false"
click at [584, 89] on div "22 Patients have the rights to receive their records so long as the reason for …" at bounding box center [434, 46] width 369 height 83
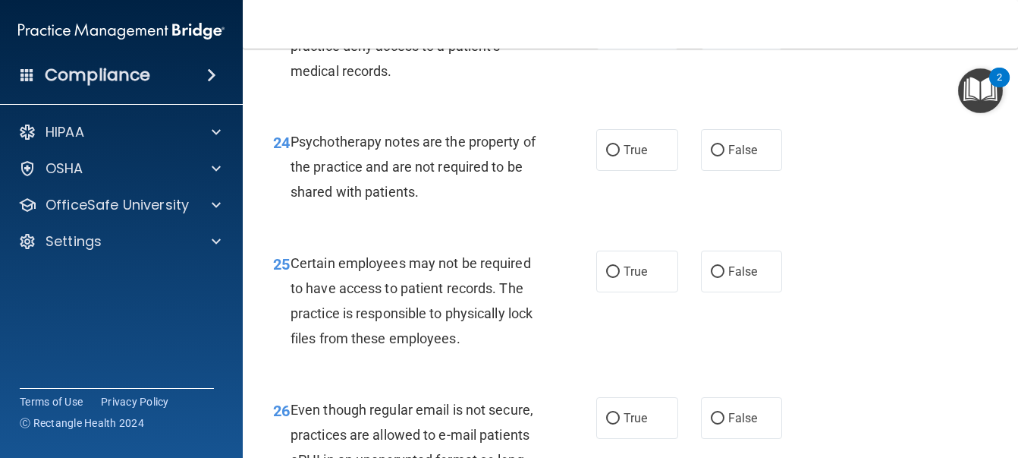
scroll to position [3795, 0]
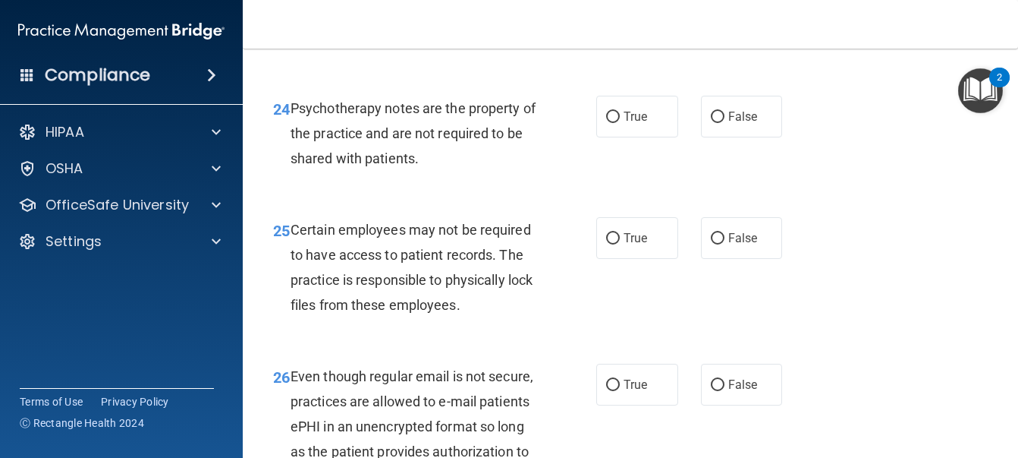
radio input "true"
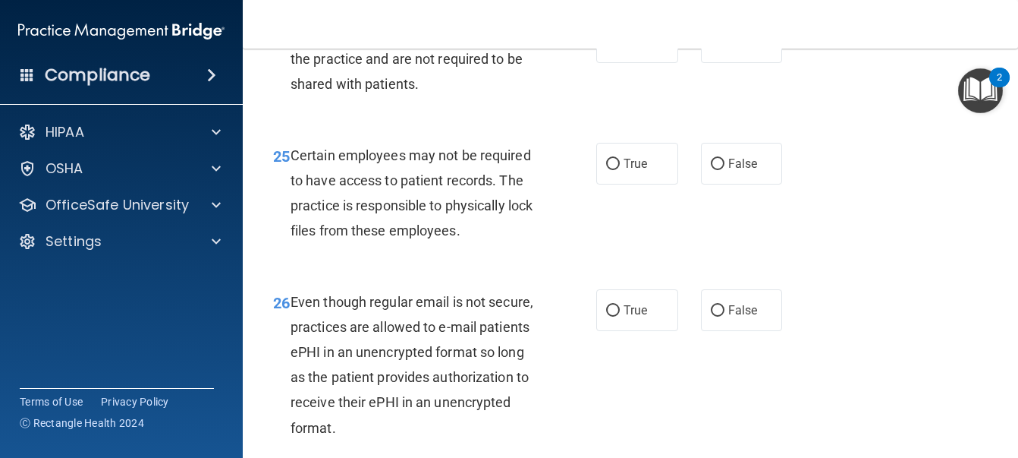
scroll to position [3870, 0]
click at [741, 48] on span "False" at bounding box center [744, 40] width 30 height 14
click at [725, 47] on input "False" at bounding box center [718, 41] width 14 height 11
radio input "true"
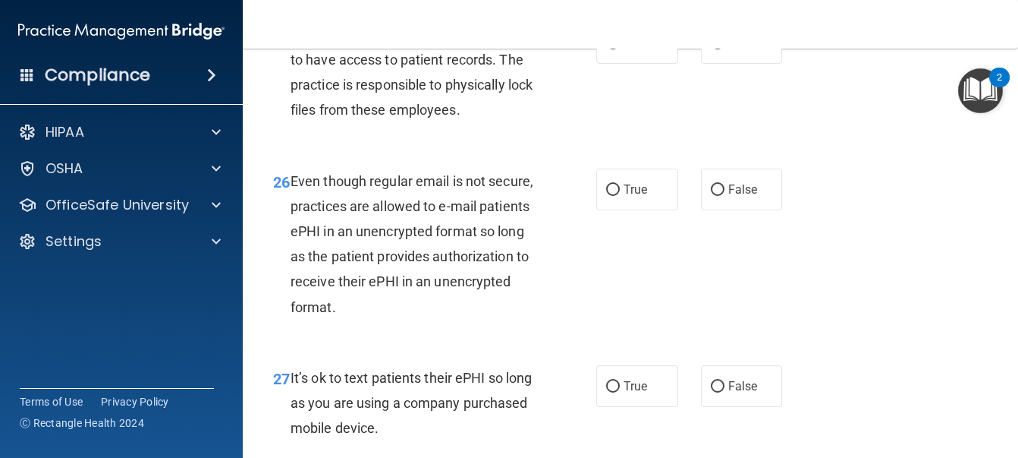
scroll to position [4022, 0]
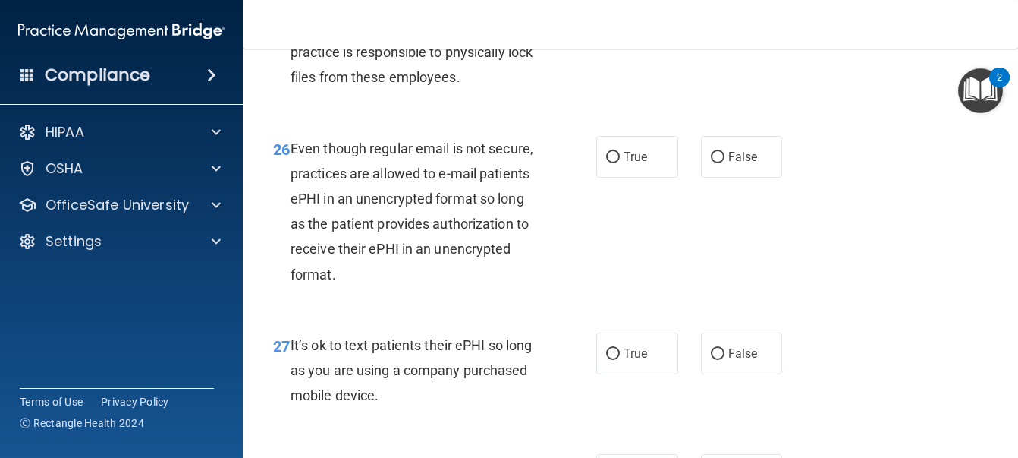
click at [729, 17] on span "False" at bounding box center [744, 10] width 30 height 14
click at [723, 17] on input "False" at bounding box center [718, 10] width 14 height 11
radio input "true"
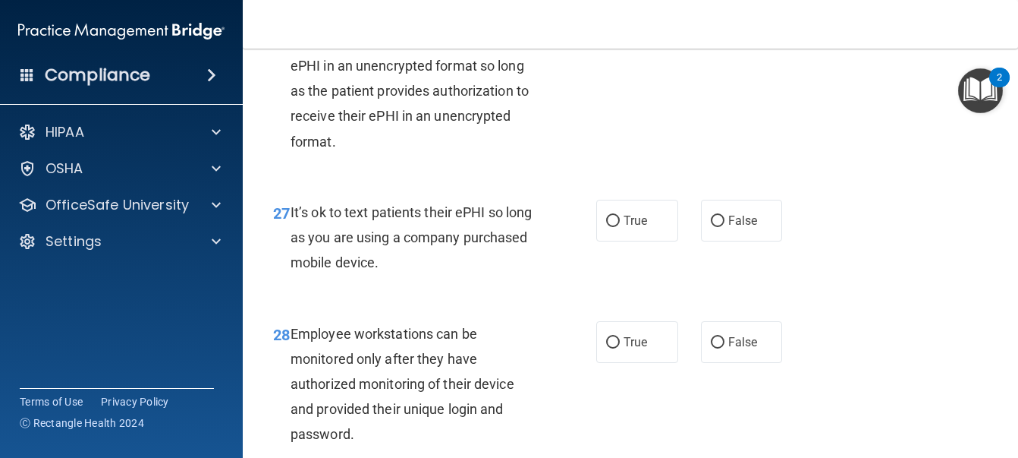
scroll to position [4174, 0]
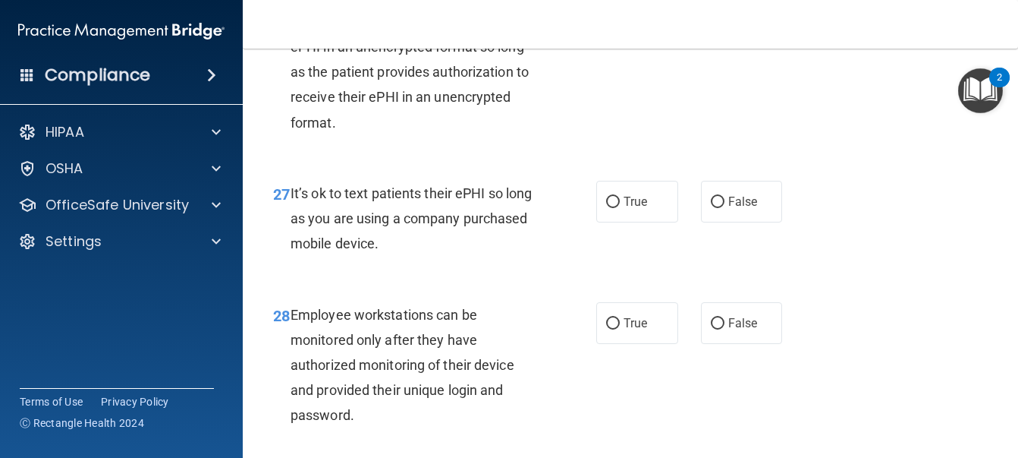
click at [640, 26] on label "True" at bounding box center [638, 5] width 82 height 42
click at [620, 11] on input "True" at bounding box center [613, 5] width 14 height 11
radio input "true"
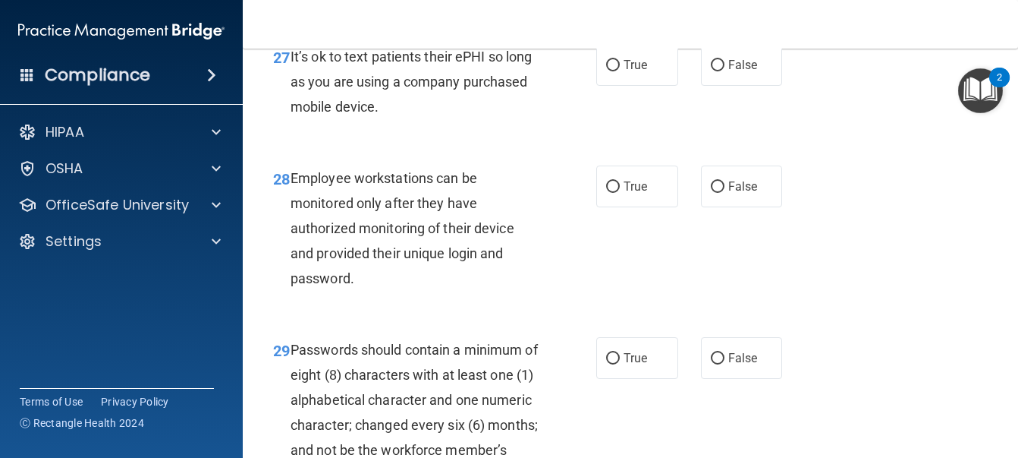
scroll to position [4326, 0]
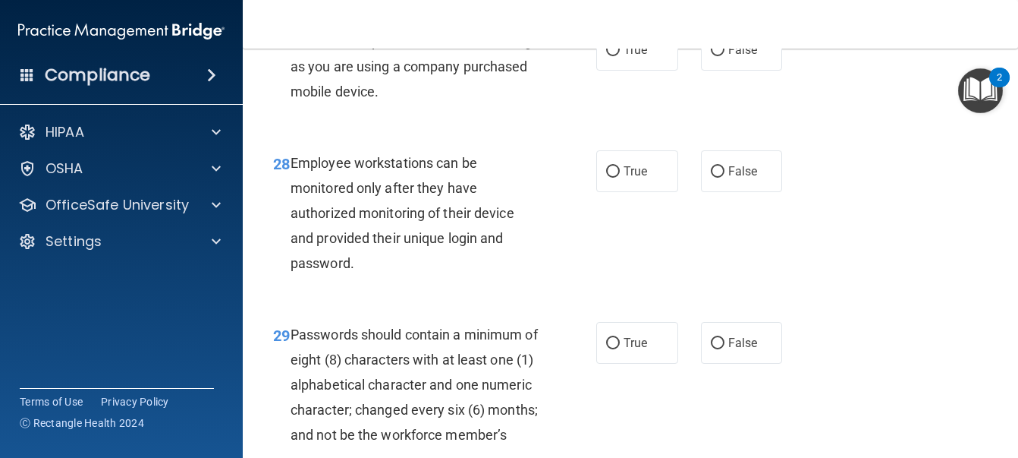
click at [776, 71] on div "True False" at bounding box center [695, 50] width 196 height 42
click at [752, 71] on label "False" at bounding box center [742, 50] width 82 height 42
click at [725, 56] on input "False" at bounding box center [718, 50] width 14 height 11
radio input "true"
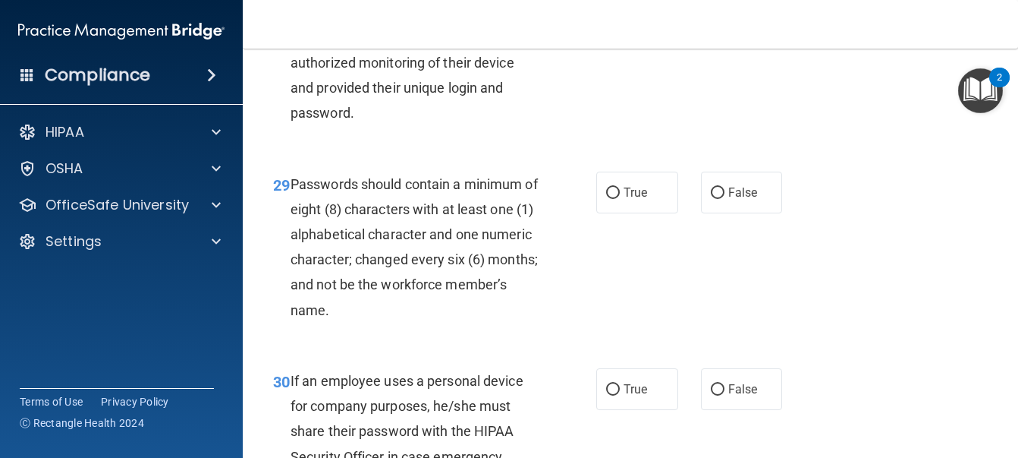
scroll to position [4478, 0]
click at [645, 40] on label "True" at bounding box center [638, 19] width 82 height 42
click at [620, 26] on input "True" at bounding box center [613, 19] width 14 height 11
radio input "true"
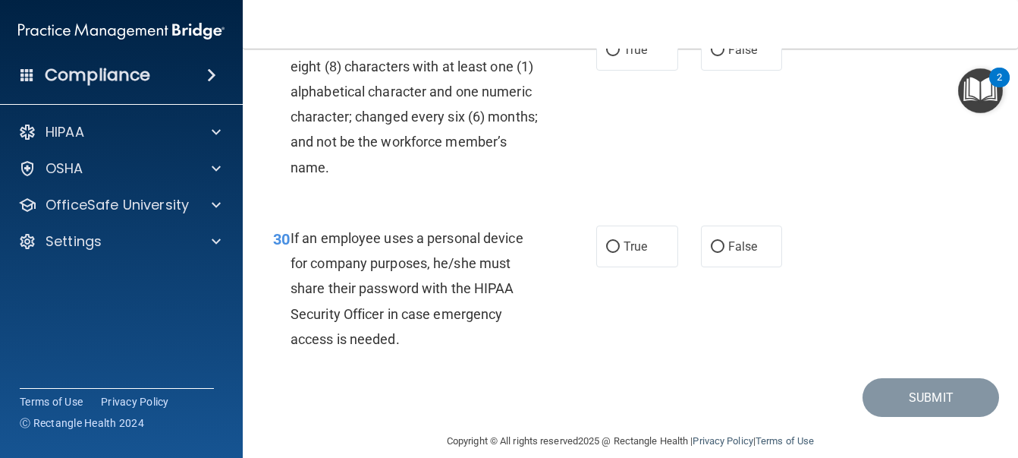
scroll to position [4629, 0]
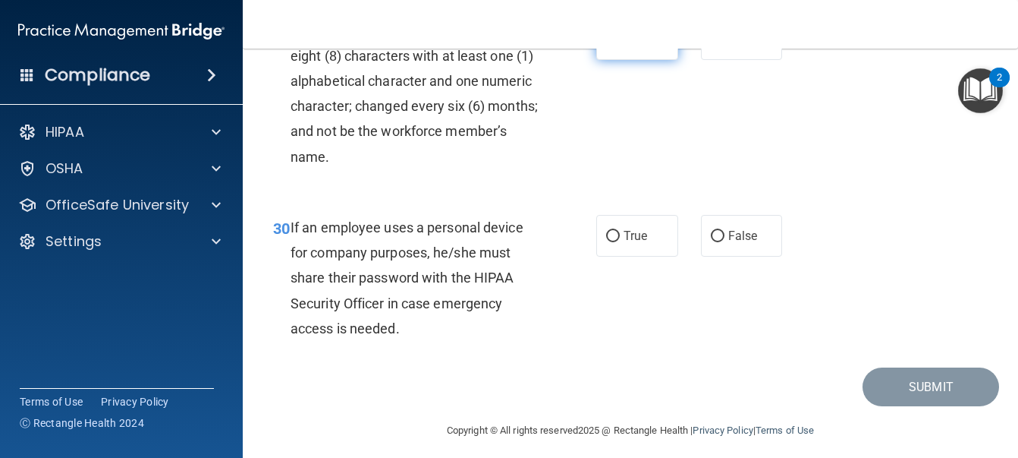
click at [628, 46] on span "True" at bounding box center [636, 39] width 24 height 14
click at [620, 46] on input "True" at bounding box center [613, 39] width 14 height 11
radio input "true"
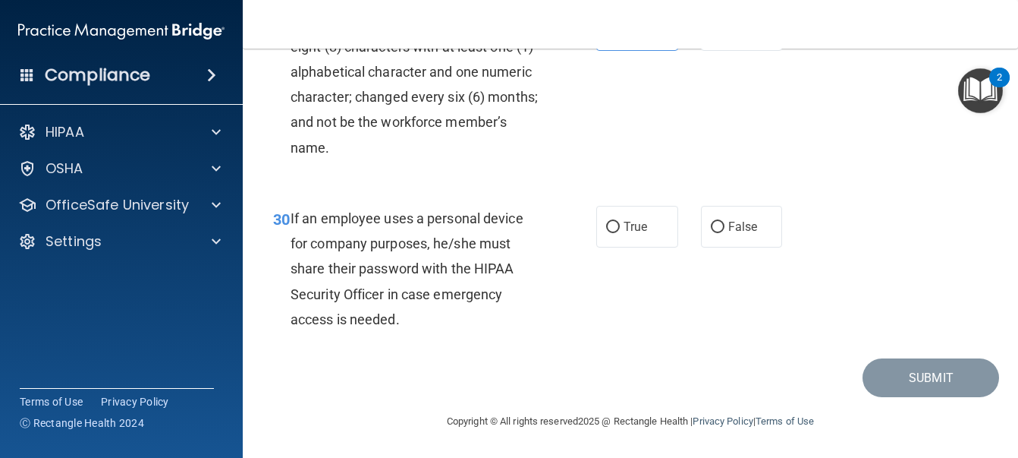
scroll to position [4790, 0]
click at [732, 232] on span "False" at bounding box center [744, 226] width 30 height 14
click at [725, 232] on input "False" at bounding box center [718, 227] width 14 height 11
radio input "true"
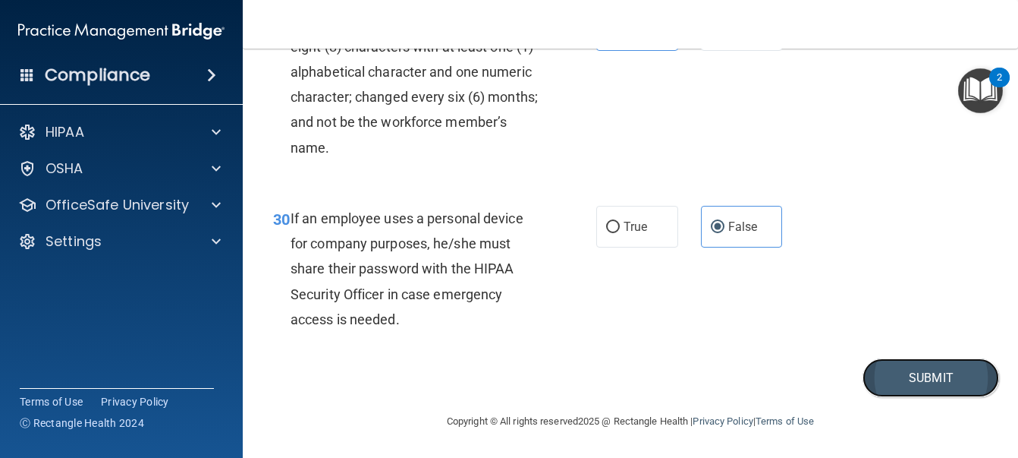
click at [927, 372] on button "Submit" at bounding box center [931, 377] width 137 height 39
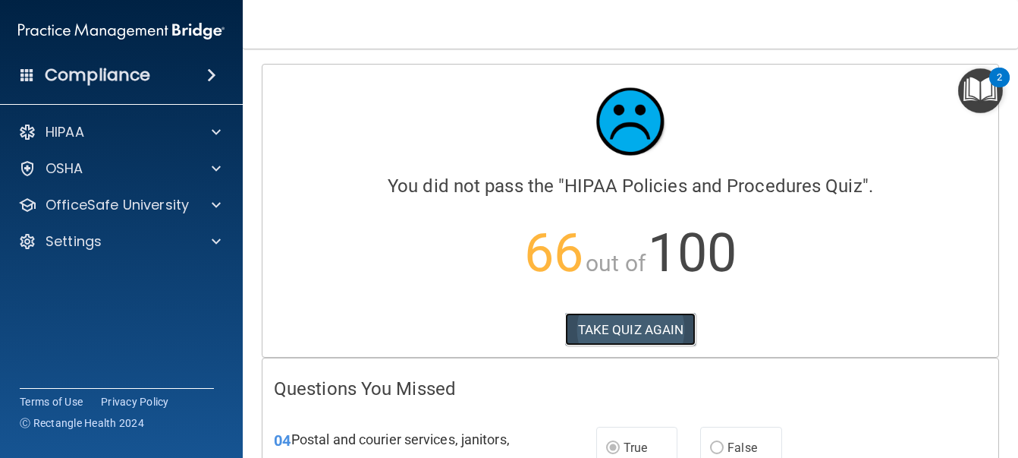
click at [665, 323] on button "TAKE QUIZ AGAIN" at bounding box center [630, 329] width 131 height 33
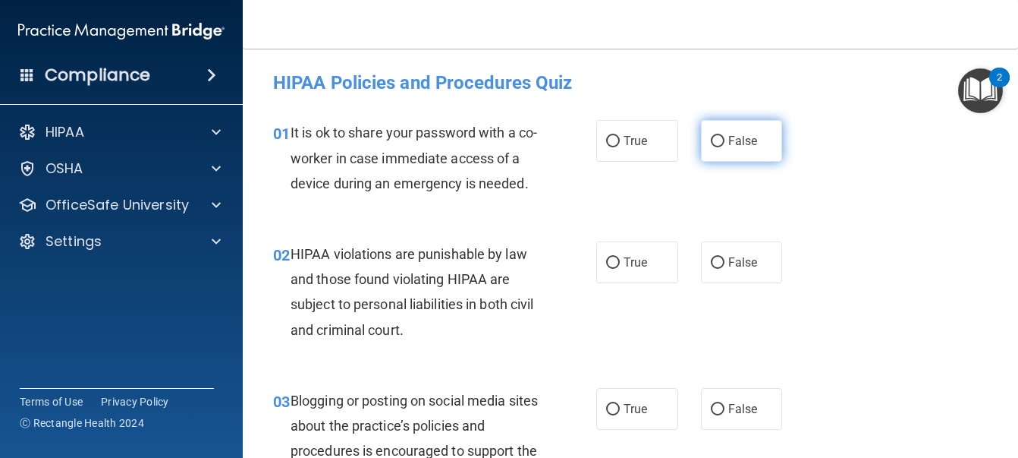
click at [734, 147] on span "False" at bounding box center [744, 141] width 30 height 14
click at [725, 147] on input "False" at bounding box center [718, 141] width 14 height 11
radio input "true"
click at [663, 344] on div "02 HIPAA violations are punishable by law and those found violating HIPAA are s…" at bounding box center [631, 295] width 738 height 146
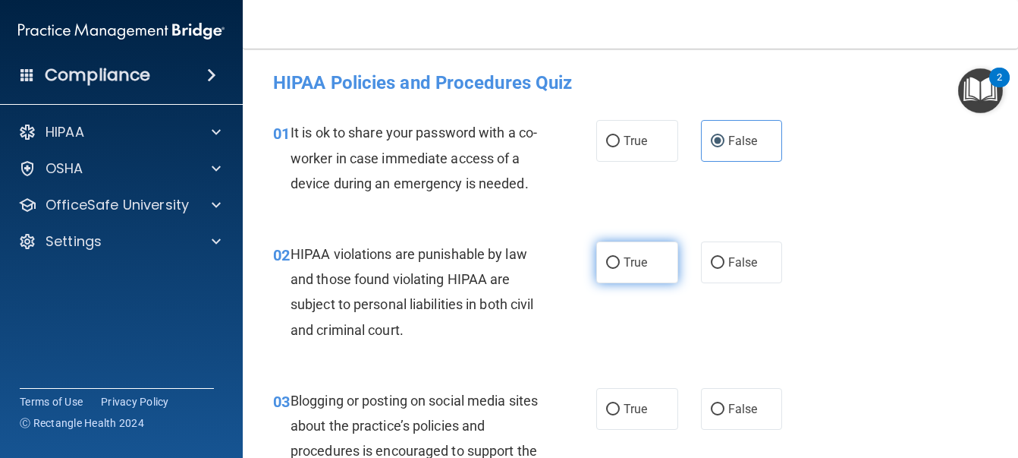
click at [627, 283] on label "True" at bounding box center [638, 262] width 82 height 42
click at [620, 269] on input "True" at bounding box center [613, 262] width 14 height 11
radio input "true"
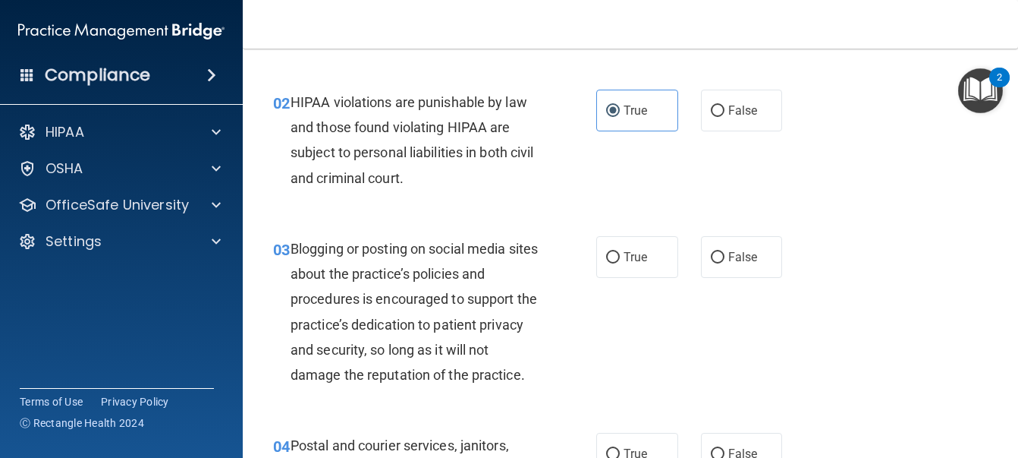
scroll to position [228, 0]
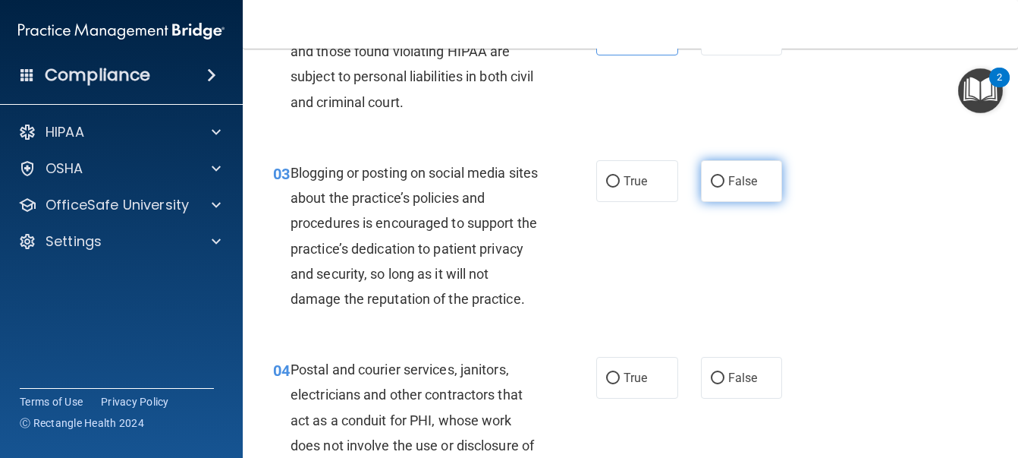
click at [744, 188] on span "False" at bounding box center [744, 181] width 30 height 14
click at [725, 187] on input "False" at bounding box center [718, 181] width 14 height 11
radio input "true"
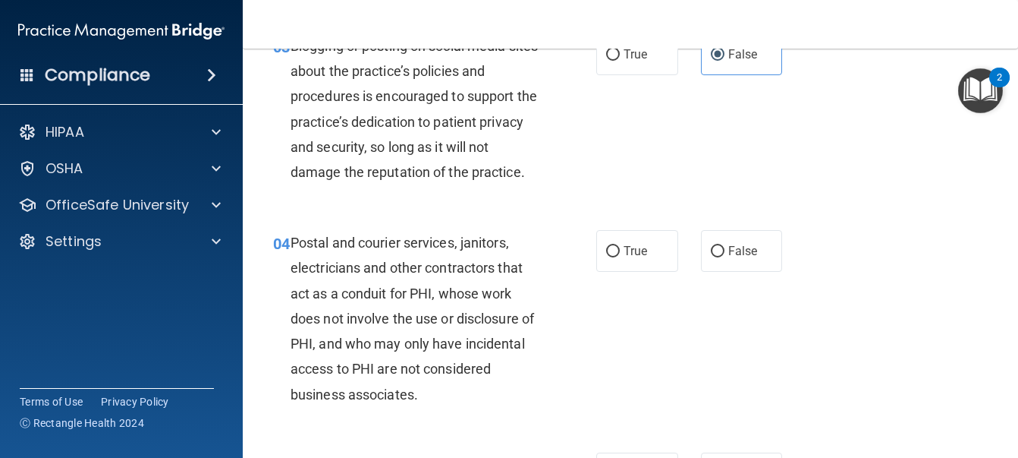
scroll to position [379, 0]
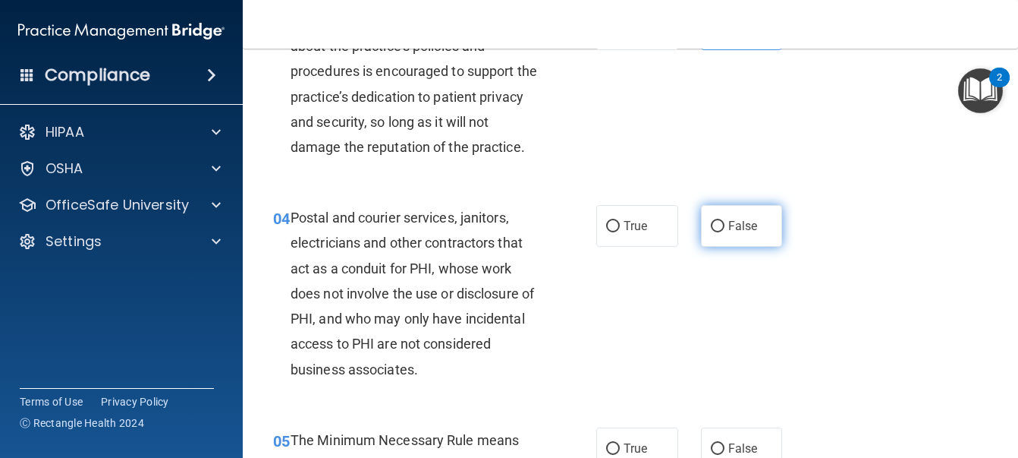
click at [729, 247] on label "False" at bounding box center [742, 226] width 82 height 42
click at [725, 232] on input "False" at bounding box center [718, 226] width 14 height 11
radio input "true"
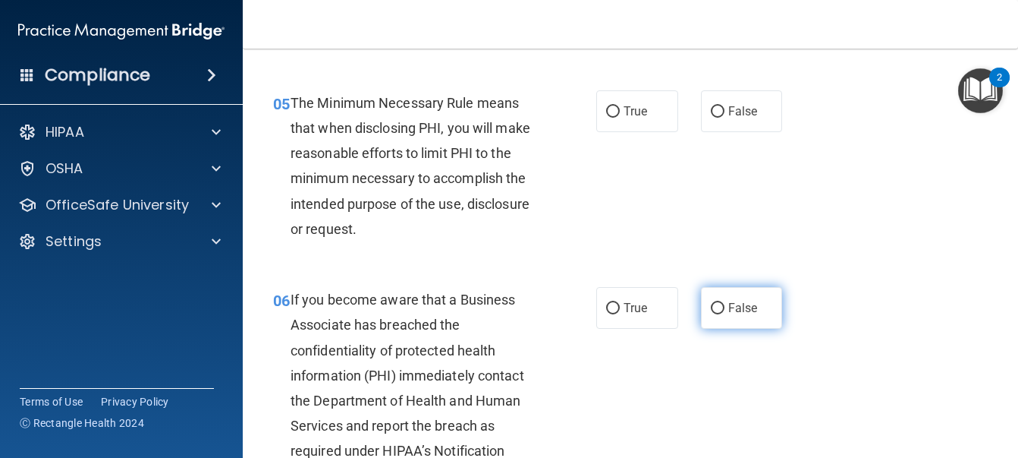
scroll to position [759, 0]
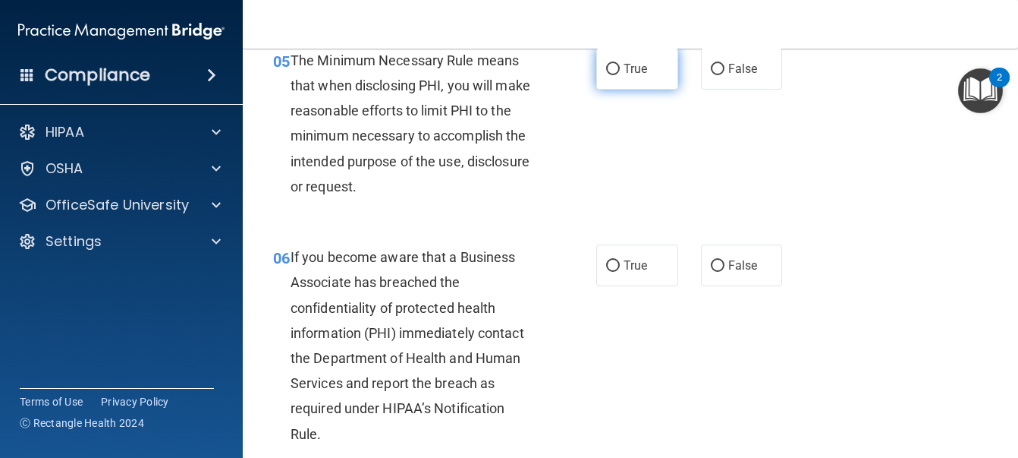
click at [637, 90] on label "True" at bounding box center [638, 69] width 82 height 42
click at [620, 75] on input "True" at bounding box center [613, 69] width 14 height 11
radio input "true"
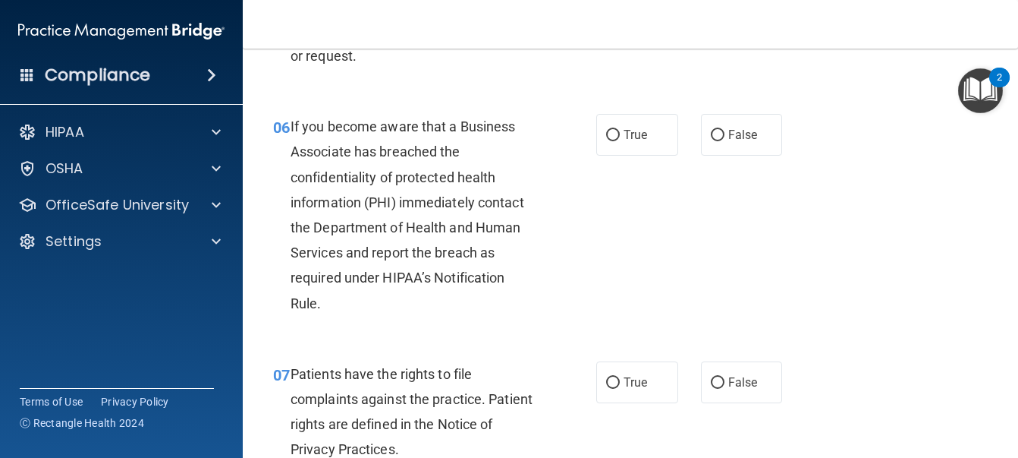
scroll to position [911, 0]
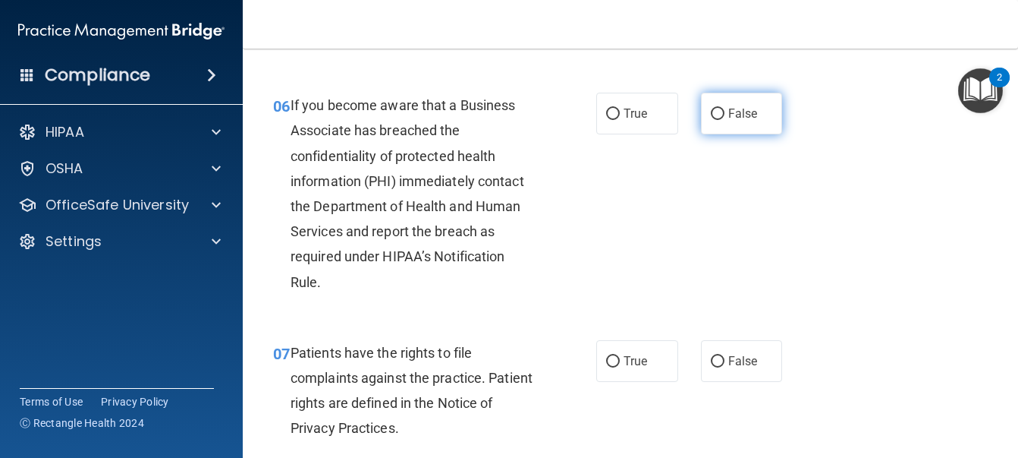
click at [729, 121] on span "False" at bounding box center [744, 113] width 30 height 14
click at [725, 120] on input "False" at bounding box center [718, 114] width 14 height 11
radio input "true"
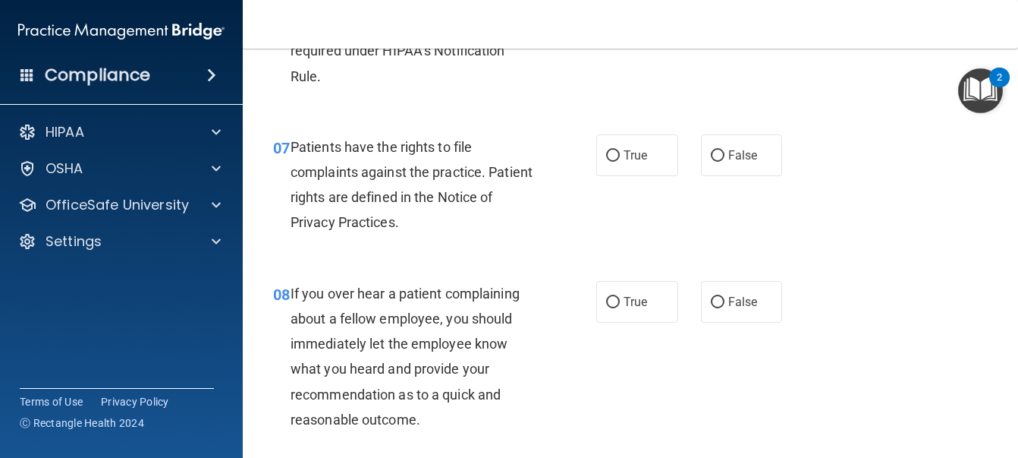
scroll to position [1138, 0]
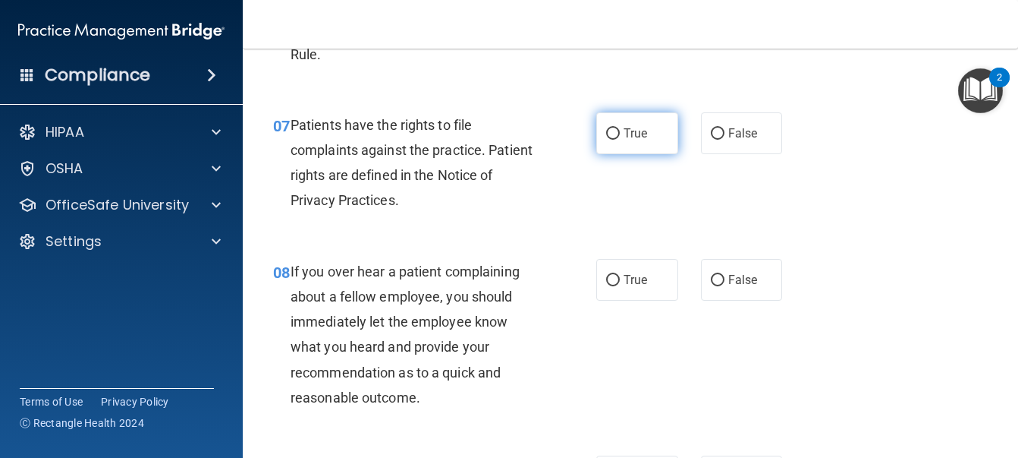
click at [636, 140] on span "True" at bounding box center [636, 133] width 24 height 14
click at [620, 140] on input "True" at bounding box center [613, 133] width 14 height 11
radio input "true"
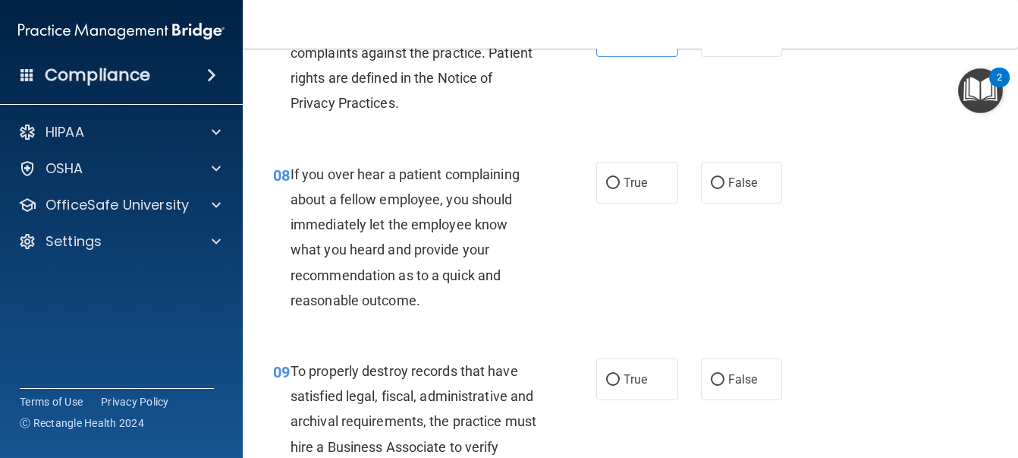
scroll to position [1290, 0]
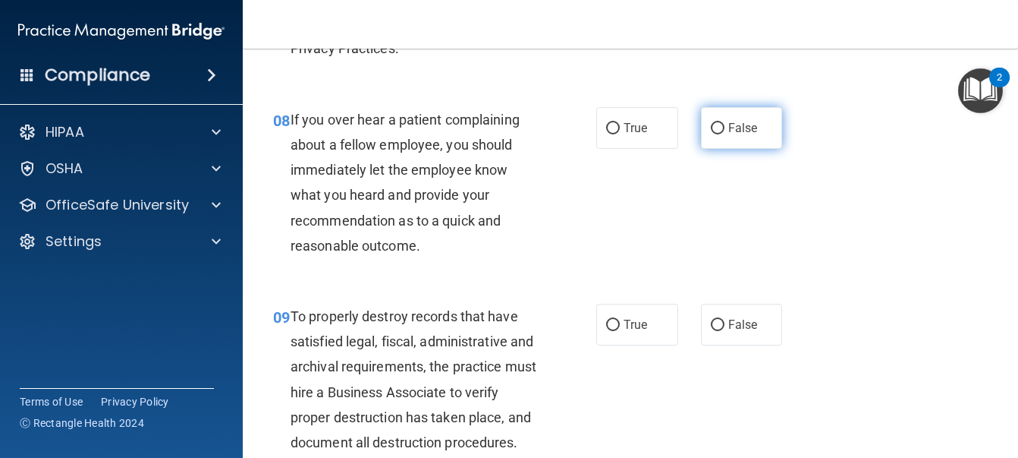
click at [729, 135] on span "False" at bounding box center [744, 128] width 30 height 14
click at [722, 134] on input "False" at bounding box center [718, 128] width 14 height 11
radio input "true"
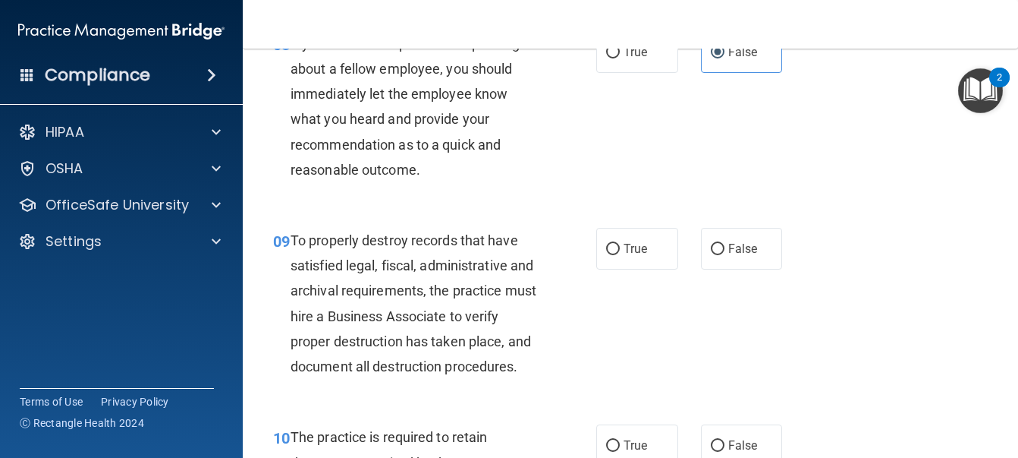
scroll to position [1442, 0]
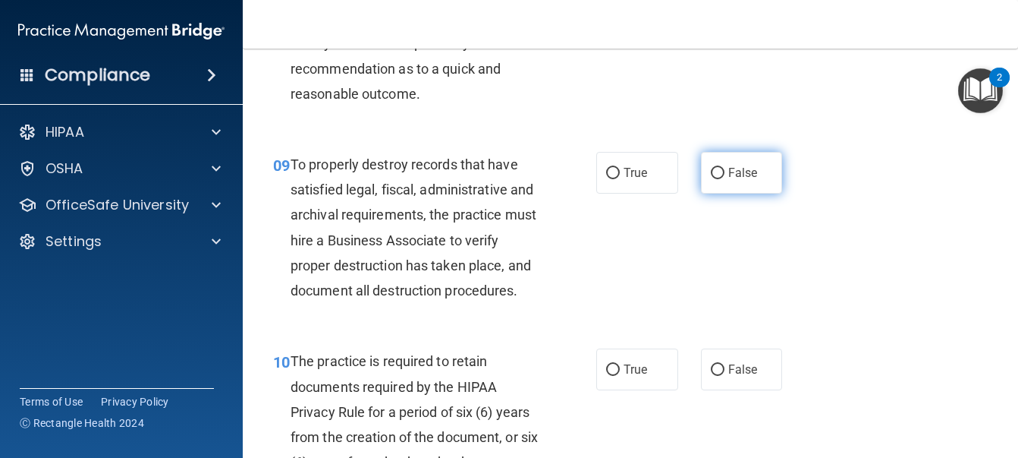
click at [729, 180] on span "False" at bounding box center [744, 172] width 30 height 14
click at [724, 179] on input "False" at bounding box center [718, 173] width 14 height 11
radio input "true"
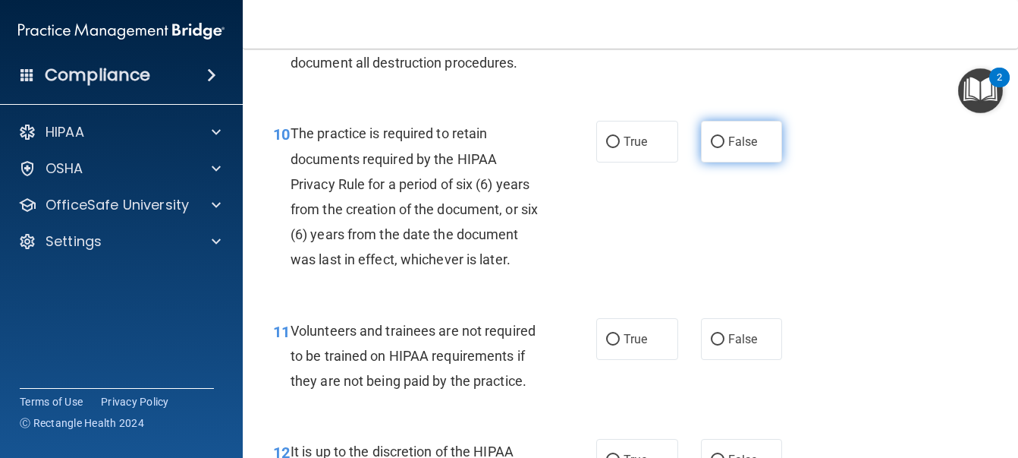
scroll to position [1746, 0]
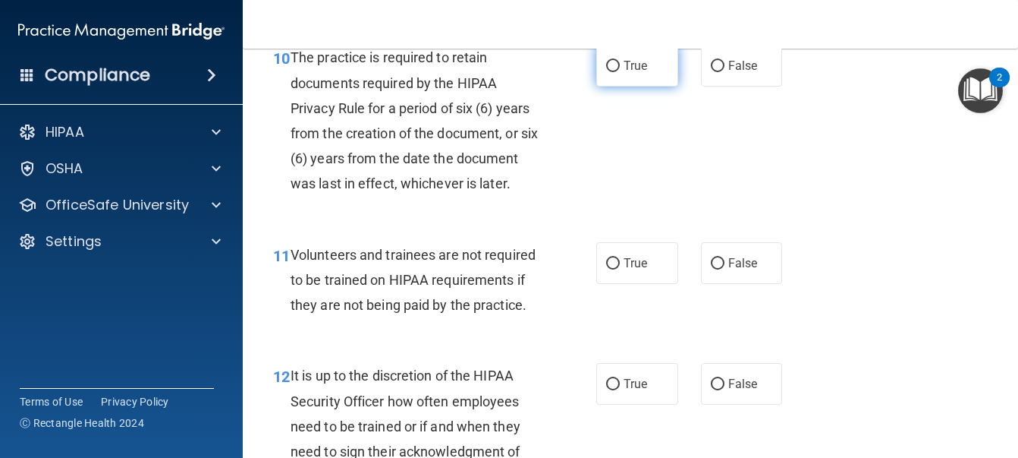
click at [637, 73] on span "True" at bounding box center [636, 65] width 24 height 14
click at [620, 72] on input "True" at bounding box center [613, 66] width 14 height 11
radio input "true"
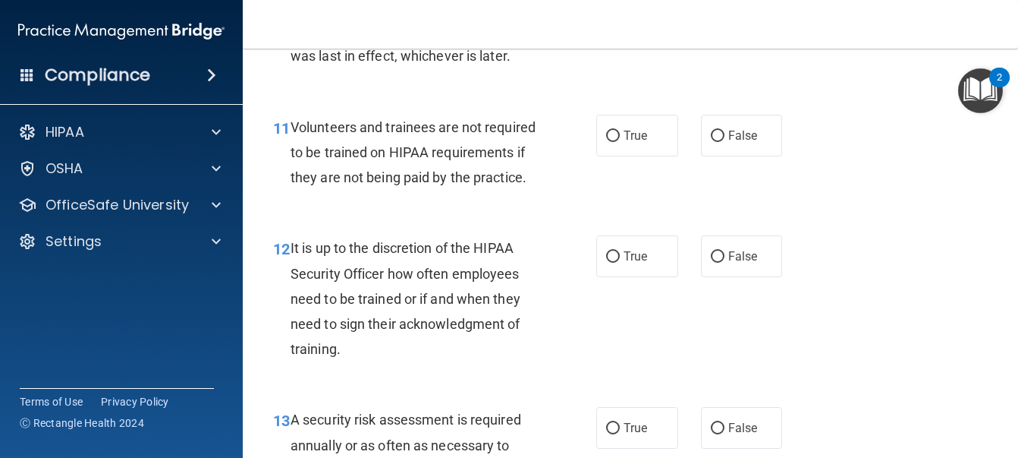
scroll to position [1897, 0]
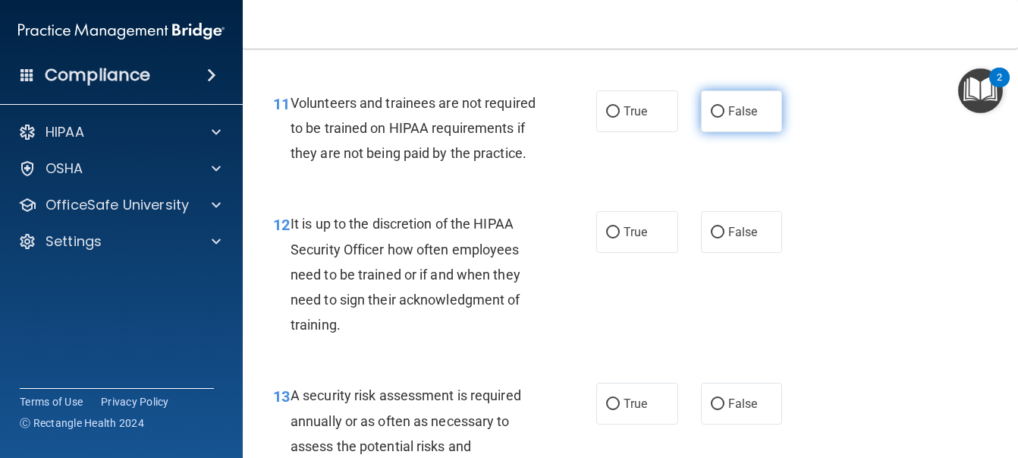
drag, startPoint x: 749, startPoint y: 219, endPoint x: 720, endPoint y: 246, distance: 39.2
click at [748, 132] on label "False" at bounding box center [742, 111] width 82 height 42
click at [725, 118] on input "False" at bounding box center [718, 111] width 14 height 11
radio input "true"
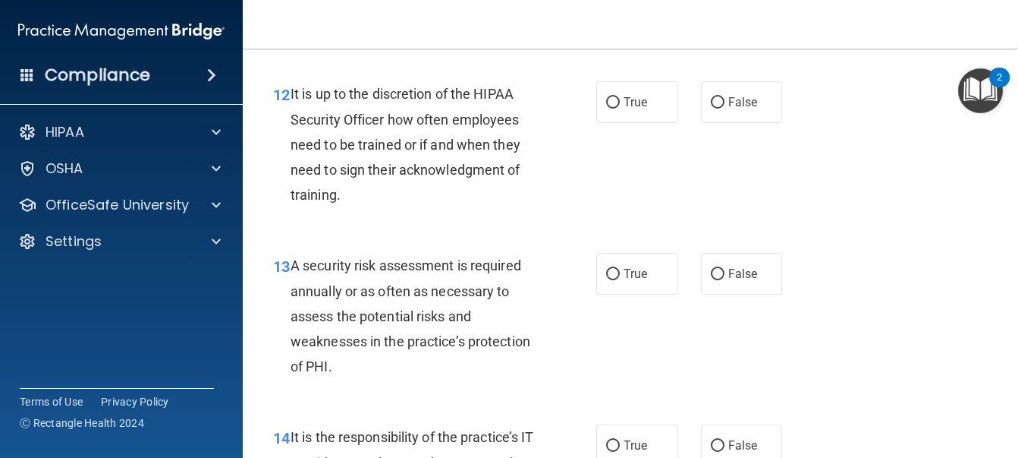
scroll to position [2049, 0]
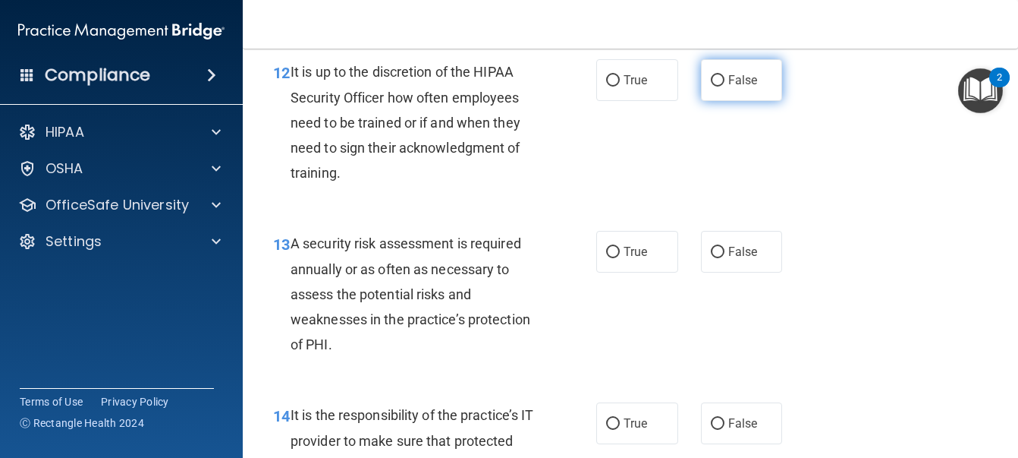
click at [729, 87] on span "False" at bounding box center [744, 80] width 30 height 14
click at [724, 87] on input "False" at bounding box center [718, 80] width 14 height 11
radio input "true"
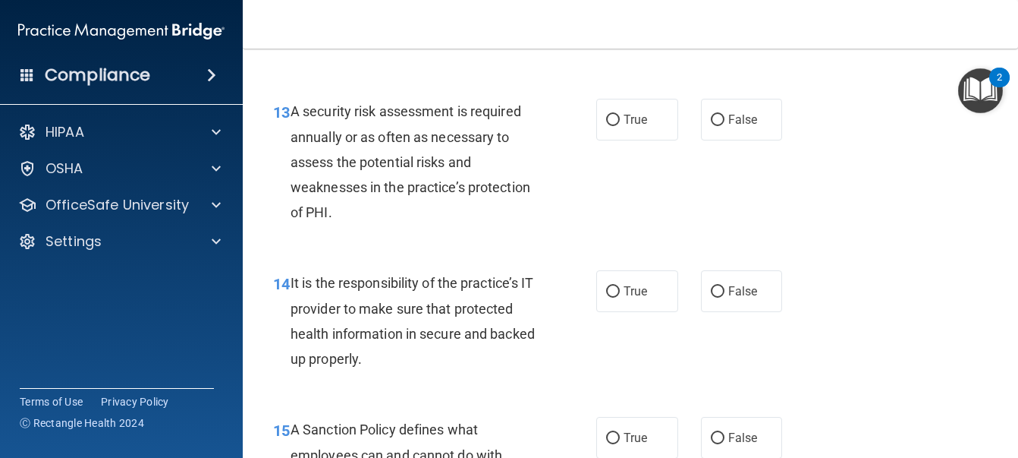
scroll to position [2201, 0]
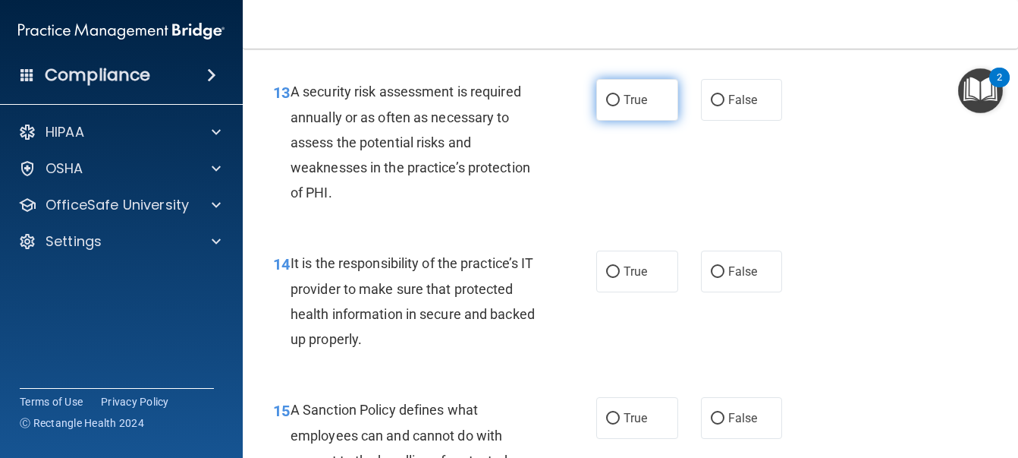
click at [625, 121] on label "True" at bounding box center [638, 100] width 82 height 42
click at [620, 106] on input "True" at bounding box center [613, 100] width 14 height 11
radio input "true"
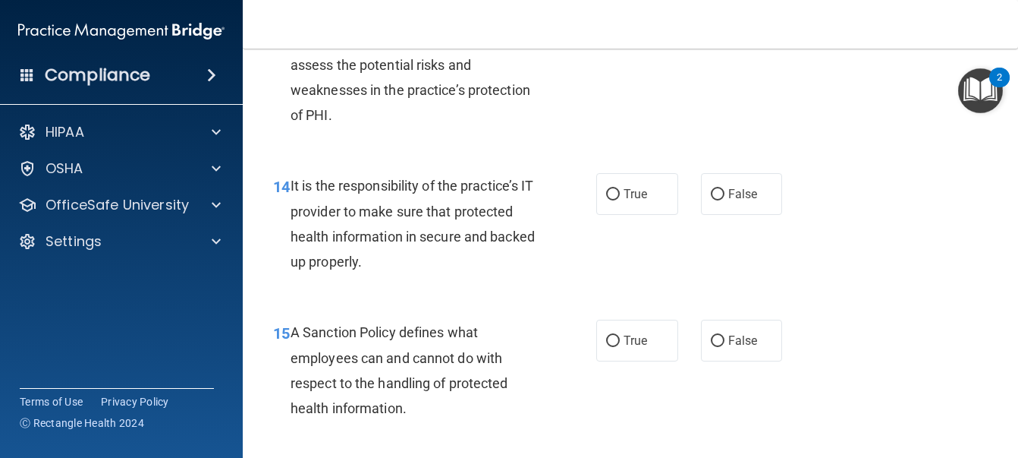
scroll to position [2353, 0]
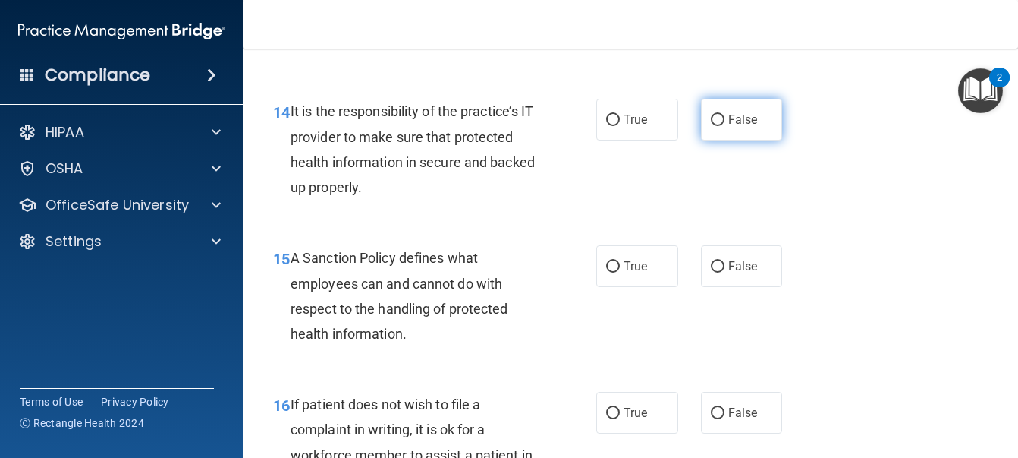
click at [744, 127] on span "False" at bounding box center [744, 119] width 30 height 14
click at [725, 126] on input "False" at bounding box center [718, 120] width 14 height 11
radio input "true"
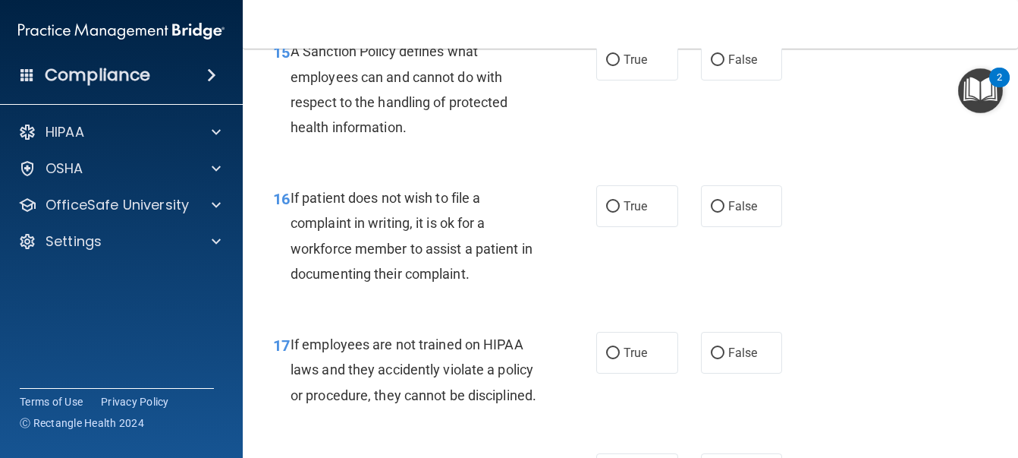
scroll to position [2580, 0]
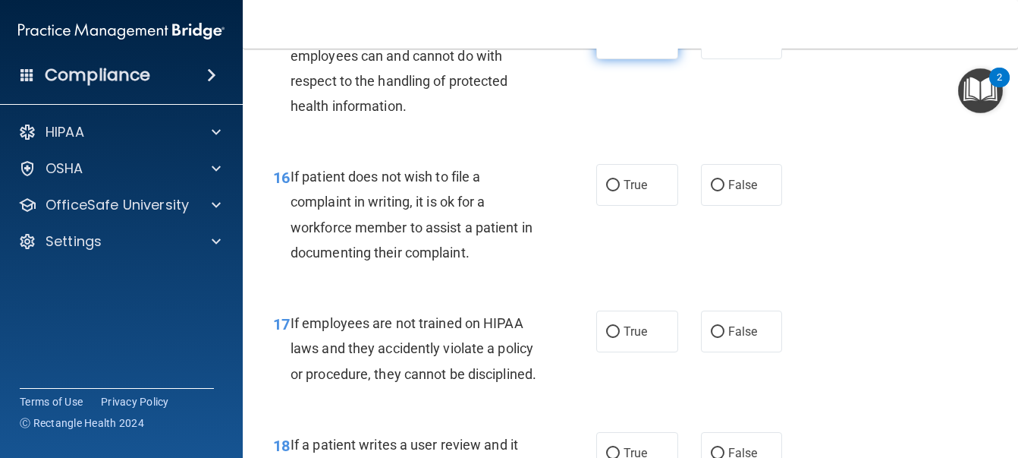
drag, startPoint x: 629, startPoint y: 171, endPoint x: 631, endPoint y: 181, distance: 10.0
click at [629, 59] on label "True" at bounding box center [638, 38] width 82 height 42
click at [620, 45] on input "True" at bounding box center [613, 38] width 14 height 11
radio input "true"
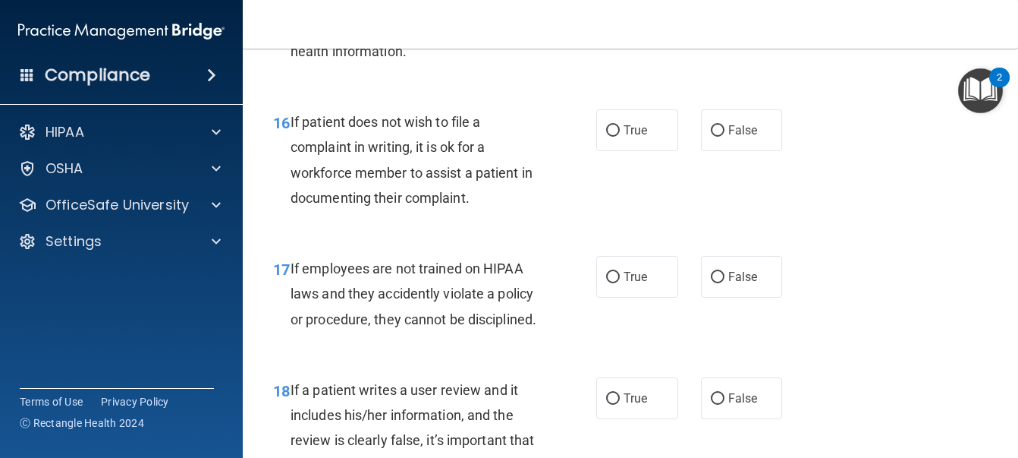
scroll to position [2656, 0]
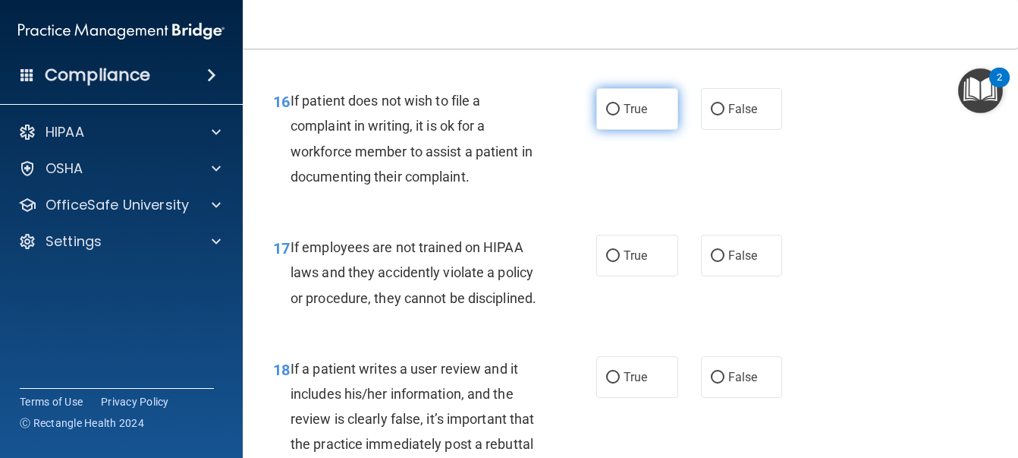
drag, startPoint x: 645, startPoint y: 236, endPoint x: 649, endPoint y: 247, distance: 12.0
click at [645, 130] on label "True" at bounding box center [638, 109] width 82 height 42
click at [620, 115] on input "True" at bounding box center [613, 109] width 14 height 11
radio input "true"
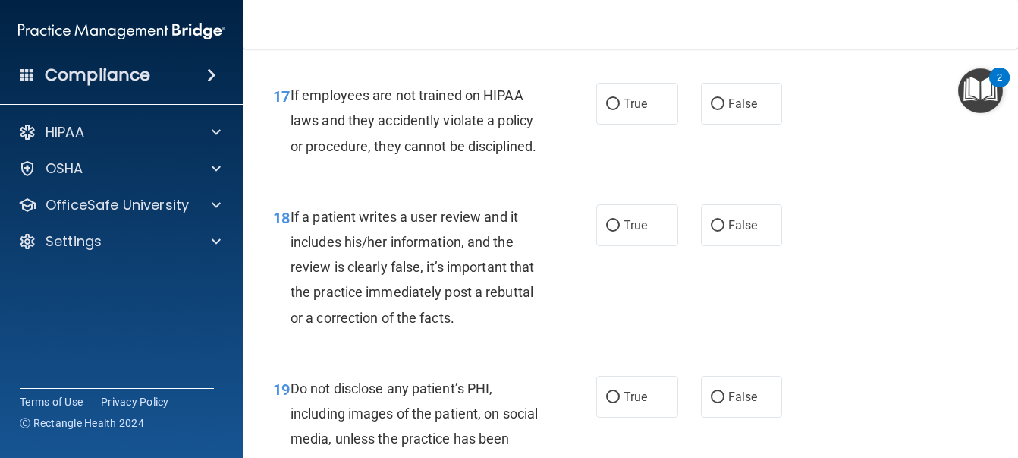
scroll to position [2884, 0]
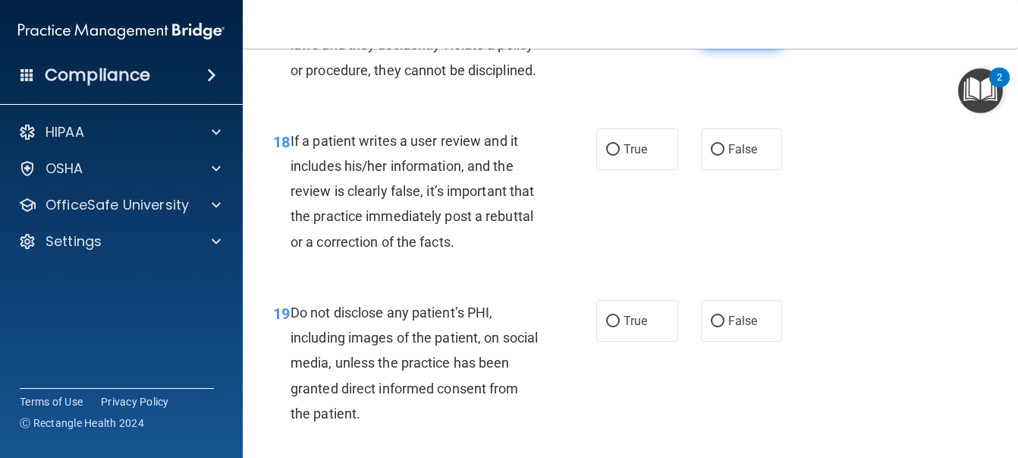
click at [741, 35] on span "False" at bounding box center [744, 27] width 30 height 14
click at [725, 34] on input "False" at bounding box center [718, 28] width 14 height 11
radio input "true"
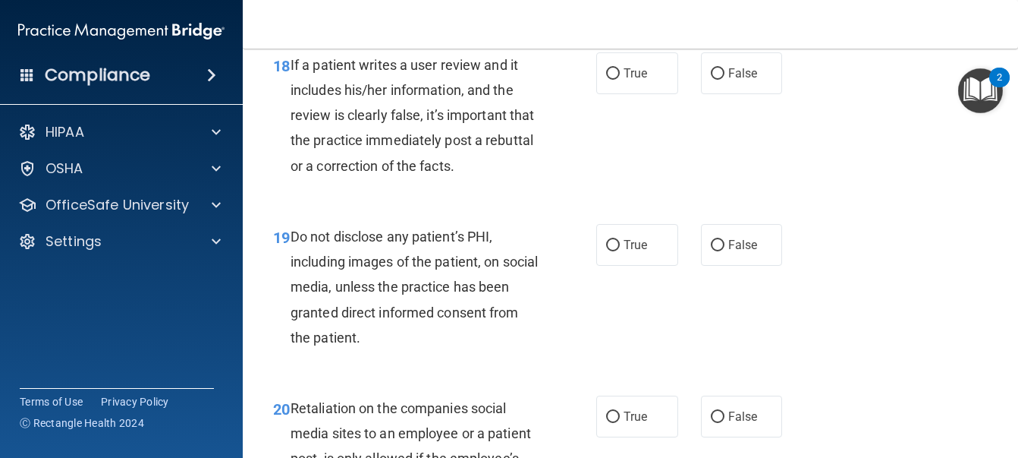
scroll to position [3036, 0]
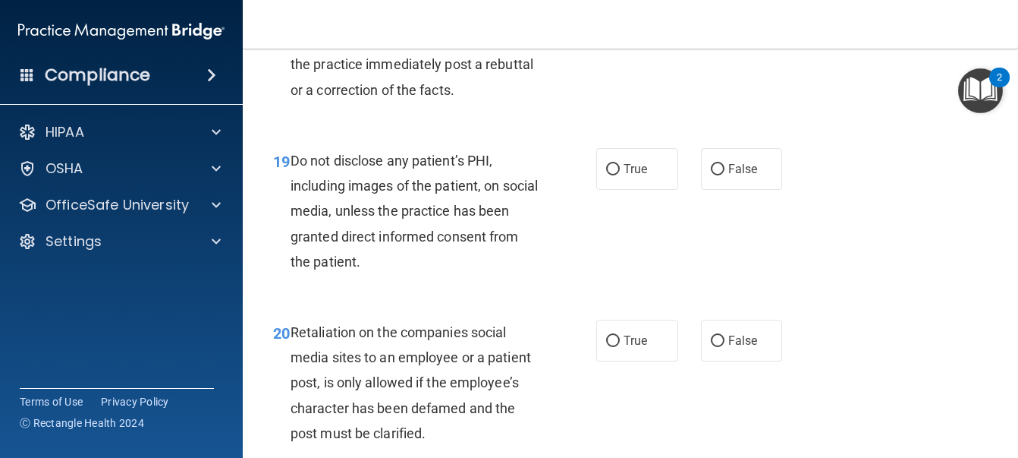
radio input "true"
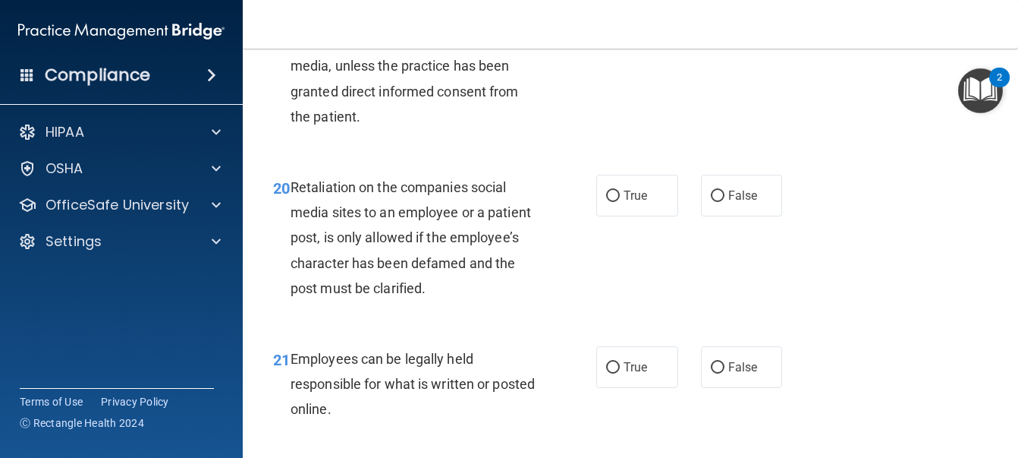
scroll to position [3187, 0]
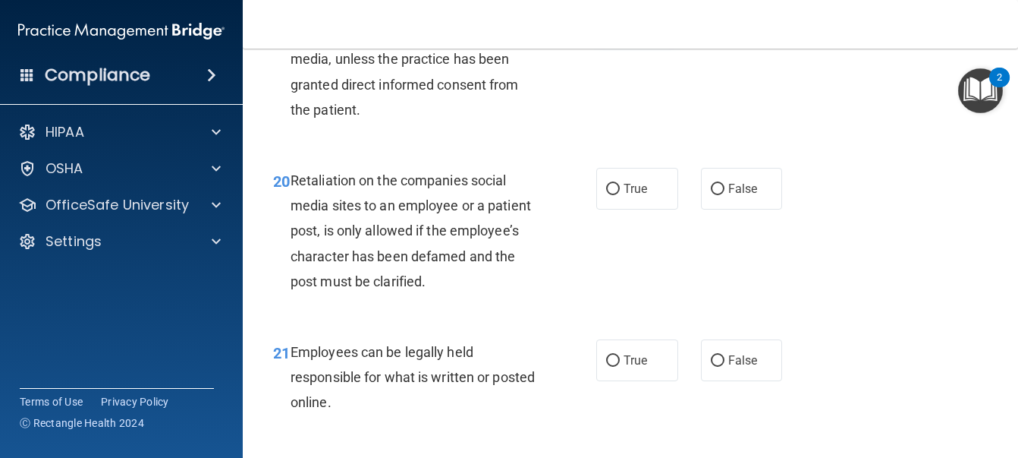
click at [639, 38] on label "True" at bounding box center [638, 17] width 82 height 42
click at [620, 24] on input "True" at bounding box center [613, 17] width 14 height 11
radio input "true"
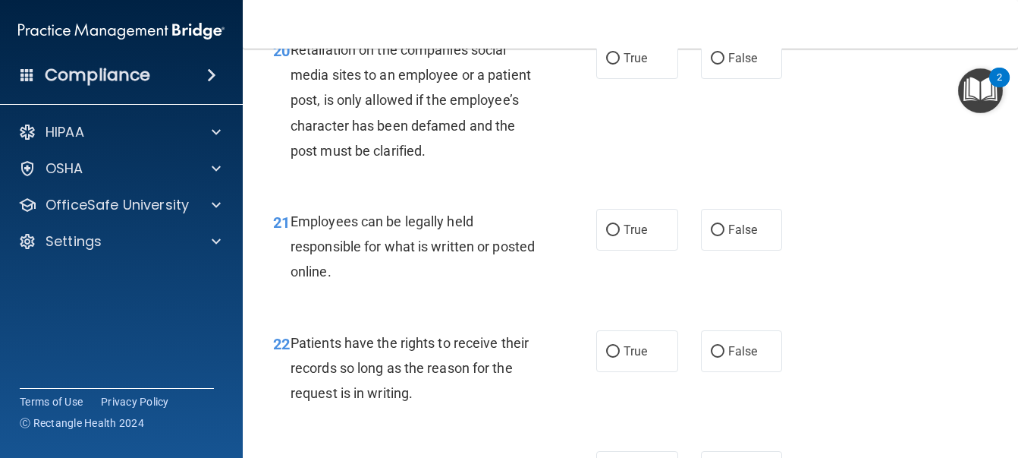
scroll to position [3339, 0]
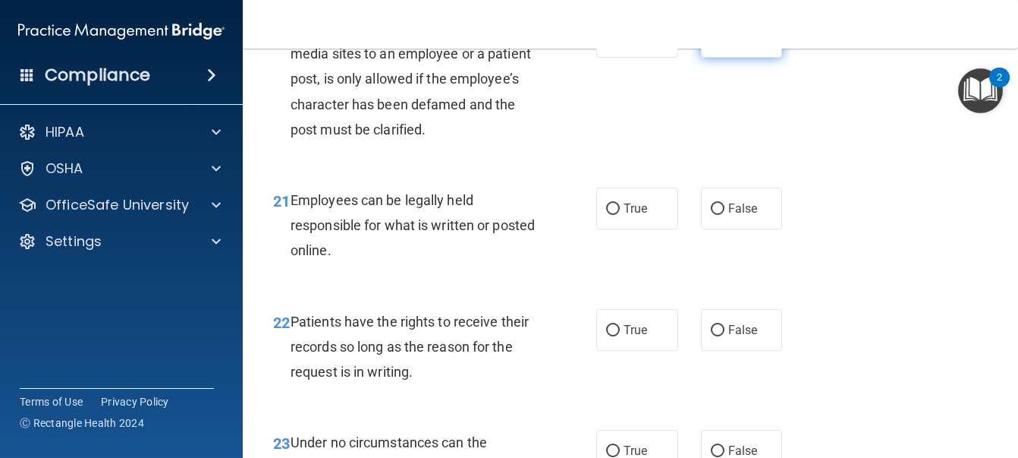
click at [758, 58] on label "False" at bounding box center [742, 37] width 82 height 42
click at [725, 43] on input "False" at bounding box center [718, 37] width 14 height 11
radio input "true"
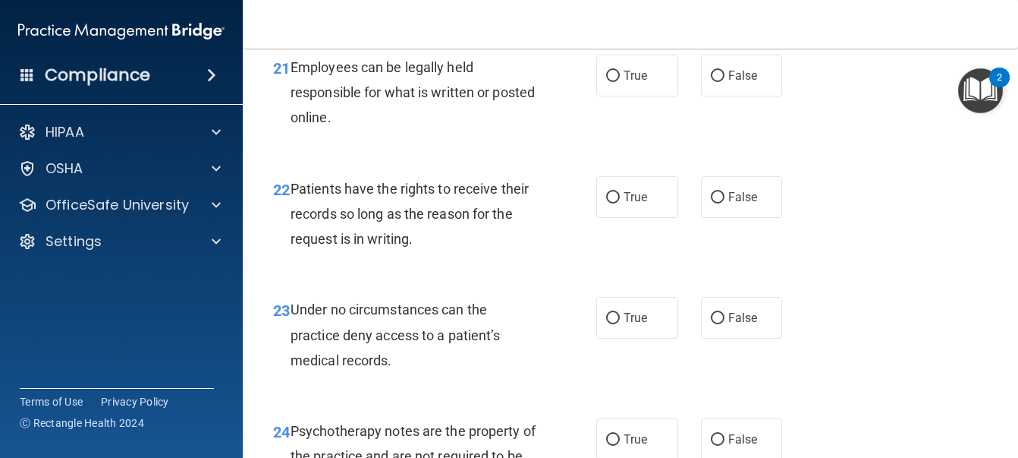
scroll to position [3491, 0]
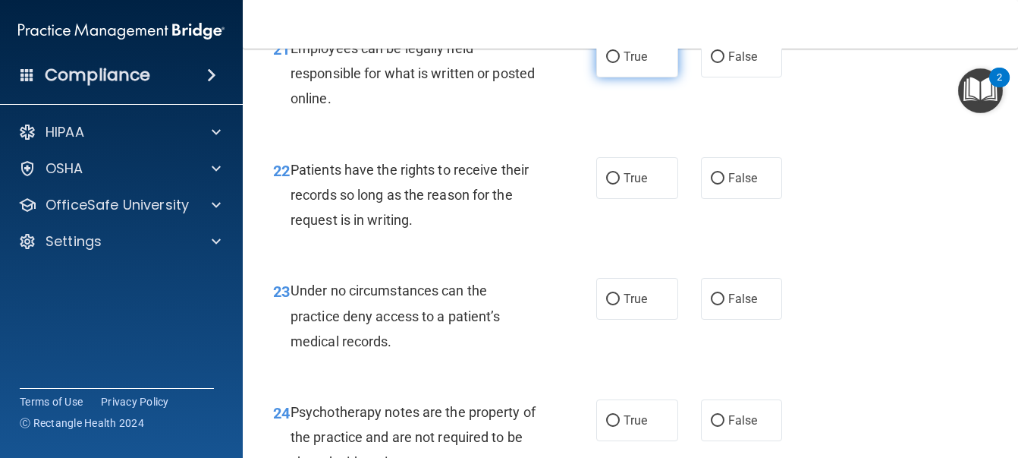
click at [648, 77] on label "True" at bounding box center [638, 57] width 82 height 42
click at [620, 63] on input "True" at bounding box center [613, 57] width 14 height 11
radio input "true"
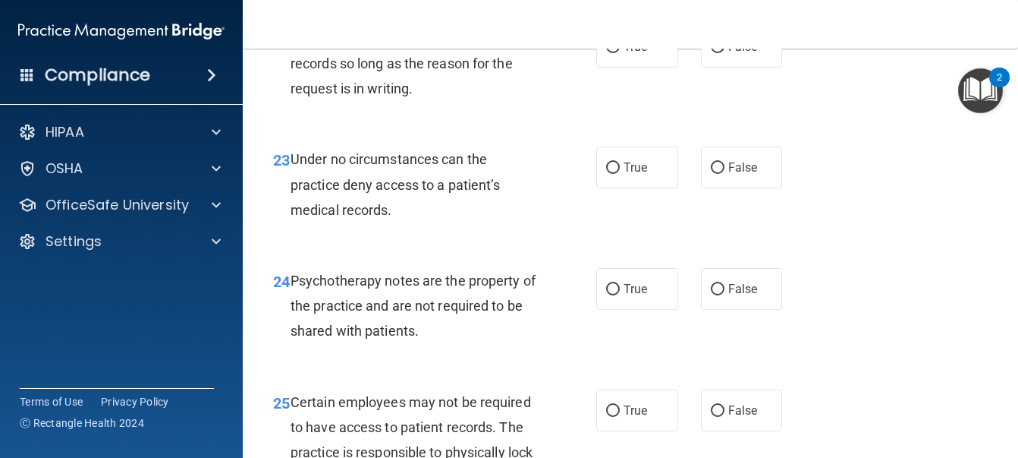
scroll to position [3643, 0]
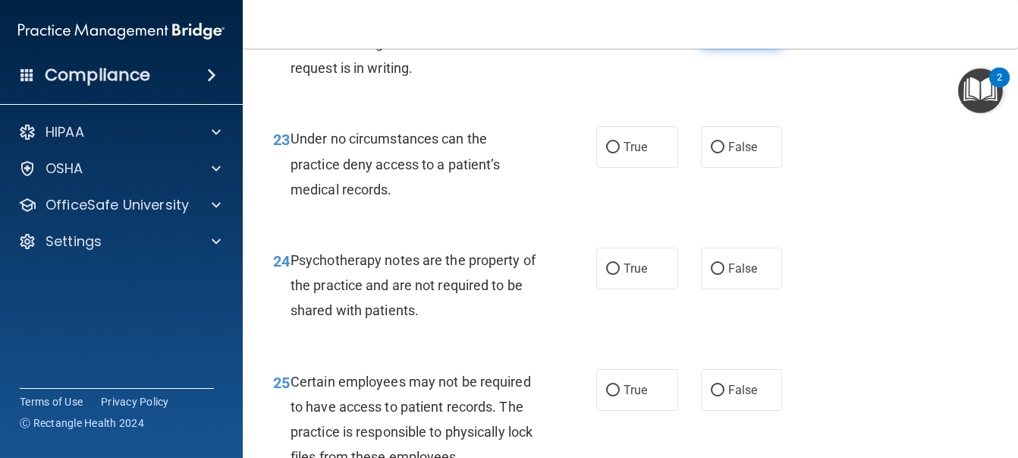
click at [729, 47] on label "False" at bounding box center [742, 26] width 82 height 42
click at [725, 33] on input "False" at bounding box center [718, 26] width 14 height 11
radio input "true"
click at [650, 168] on label "True" at bounding box center [638, 147] width 82 height 42
click at [620, 153] on input "True" at bounding box center [613, 147] width 14 height 11
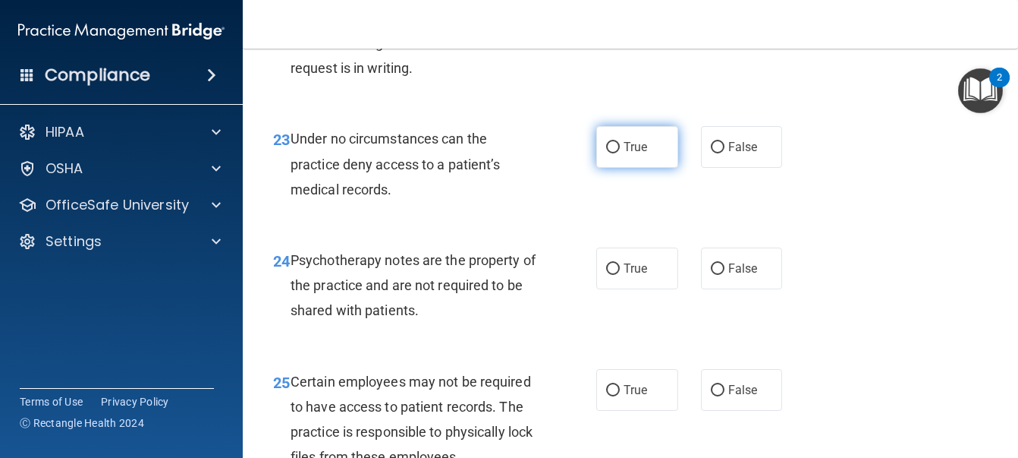
radio input "true"
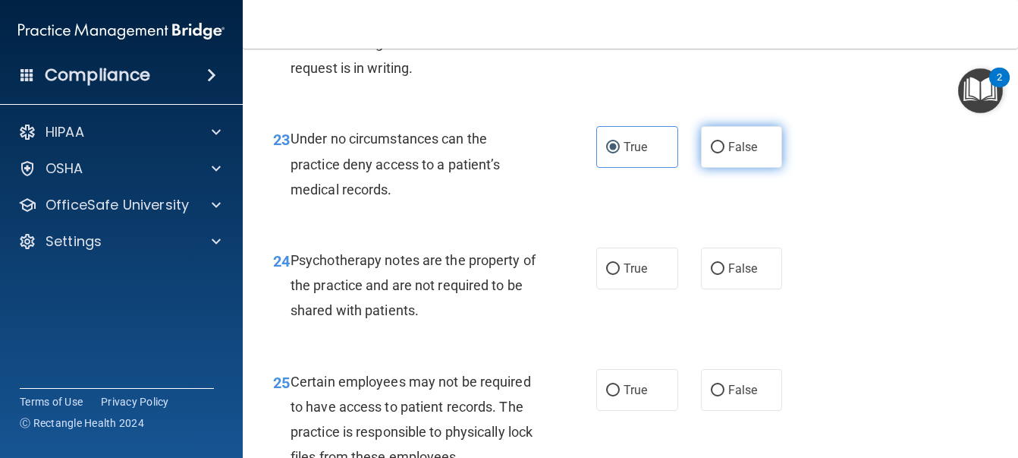
click at [711, 153] on input "False" at bounding box center [718, 147] width 14 height 11
radio input "true"
radio input "false"
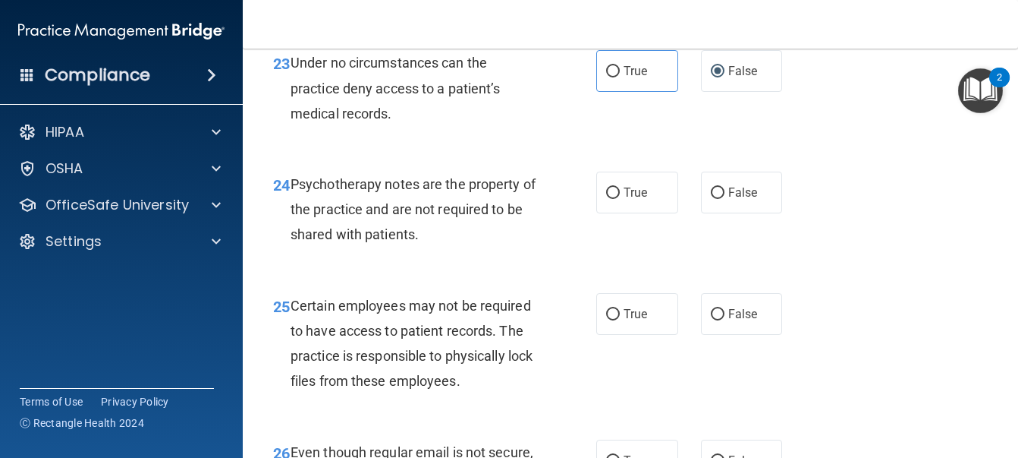
scroll to position [3795, 0]
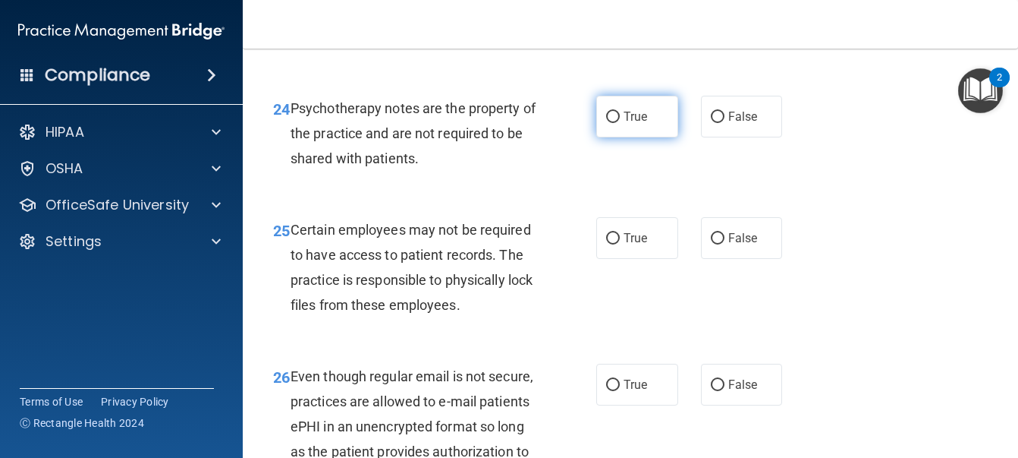
click at [632, 124] on span "True" at bounding box center [636, 116] width 24 height 14
click at [620, 123] on input "True" at bounding box center [613, 117] width 14 height 11
radio input "true"
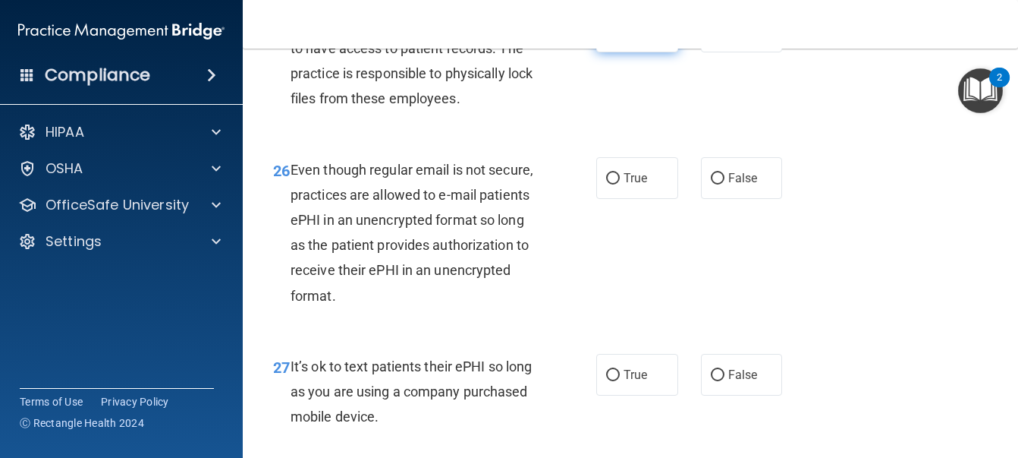
scroll to position [4022, 0]
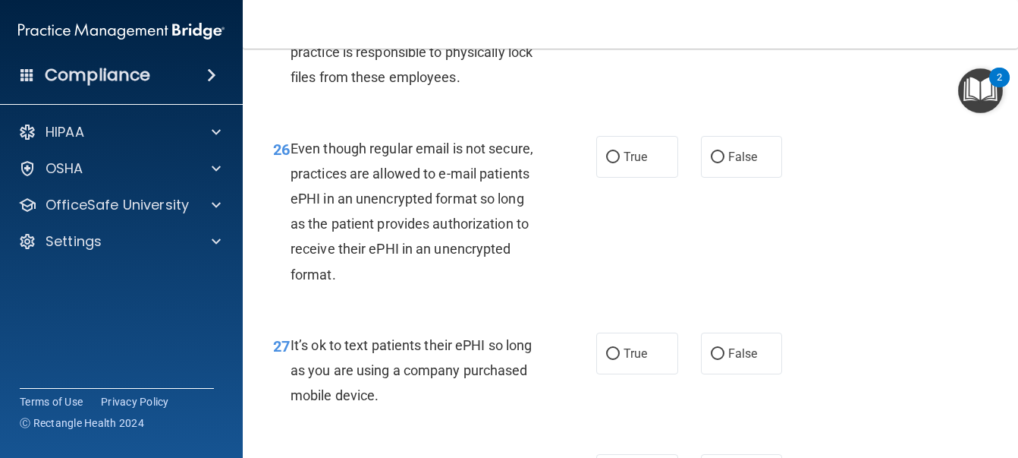
click at [729, 17] on span "False" at bounding box center [744, 10] width 30 height 14
click at [725, 17] on input "False" at bounding box center [718, 10] width 14 height 11
radio input "true"
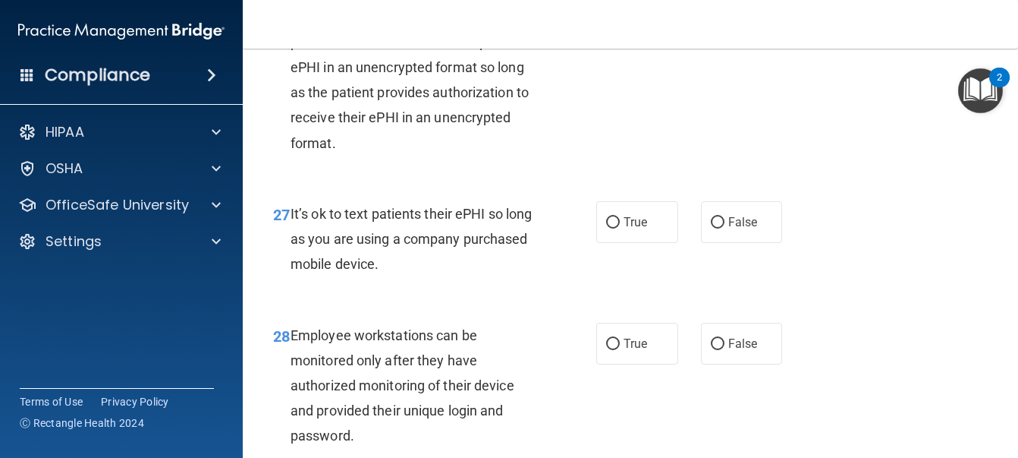
scroll to position [4174, 0]
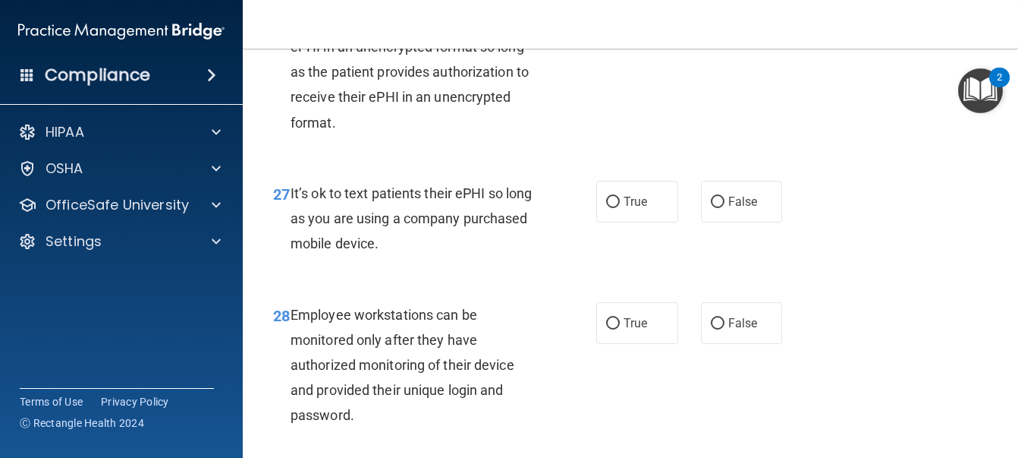
click at [641, 12] on span "True" at bounding box center [636, 5] width 24 height 14
click at [620, 11] on input "True" at bounding box center [613, 5] width 14 height 11
radio input "true"
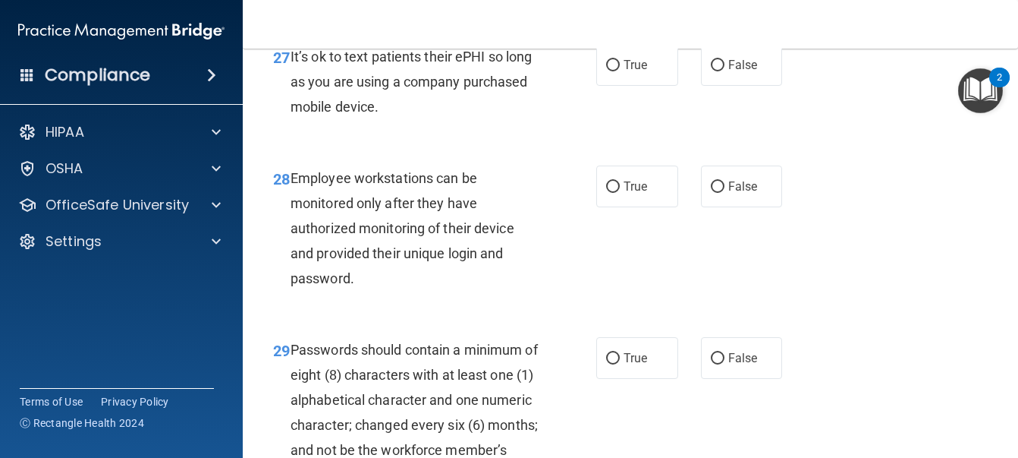
scroll to position [4326, 0]
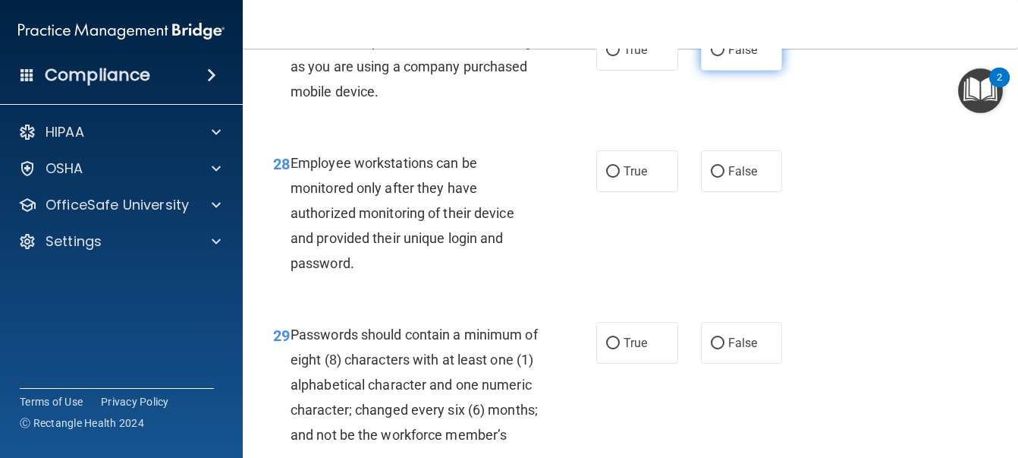
click at [741, 57] on span "False" at bounding box center [744, 49] width 30 height 14
click at [725, 56] on input "False" at bounding box center [718, 50] width 14 height 11
radio input "true"
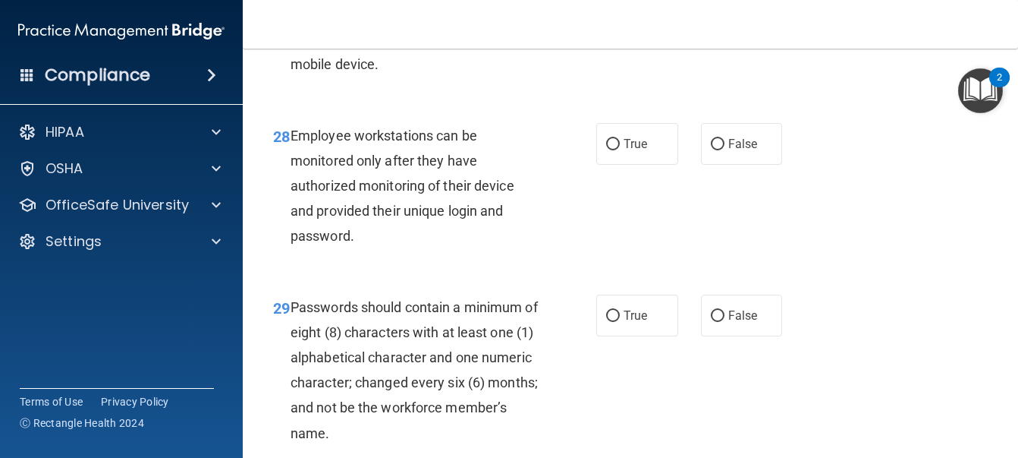
scroll to position [4402, 0]
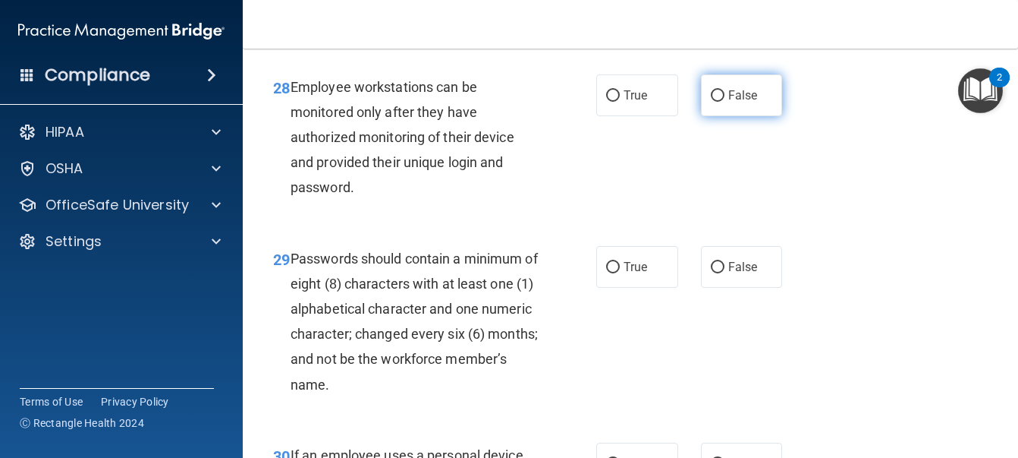
click at [729, 102] on span "False" at bounding box center [744, 95] width 30 height 14
click at [722, 102] on input "False" at bounding box center [718, 95] width 14 height 11
radio input "true"
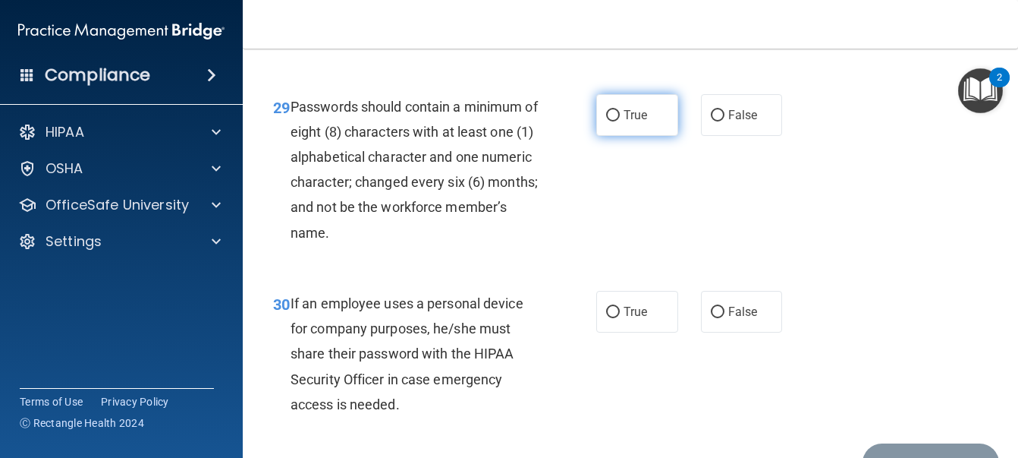
click at [628, 122] on span "True" at bounding box center [636, 115] width 24 height 14
click at [620, 121] on input "True" at bounding box center [613, 115] width 14 height 11
radio input "true"
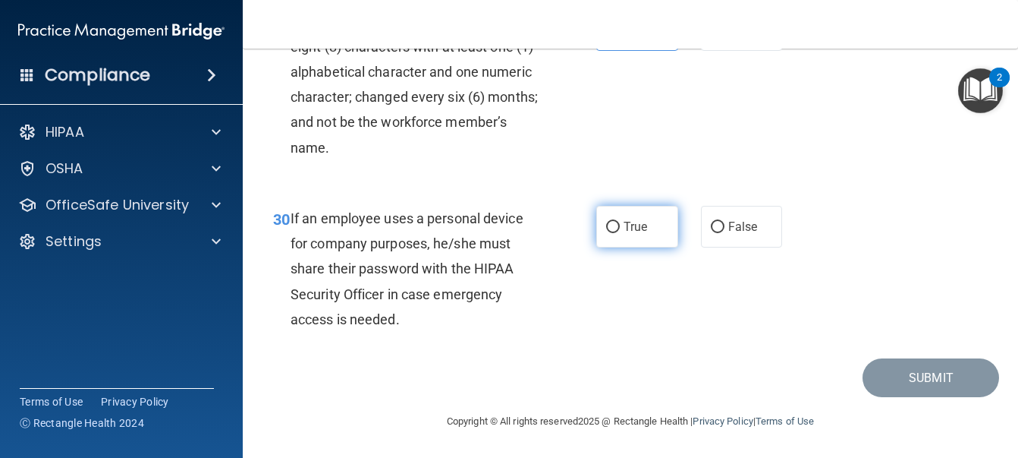
scroll to position [4781, 0]
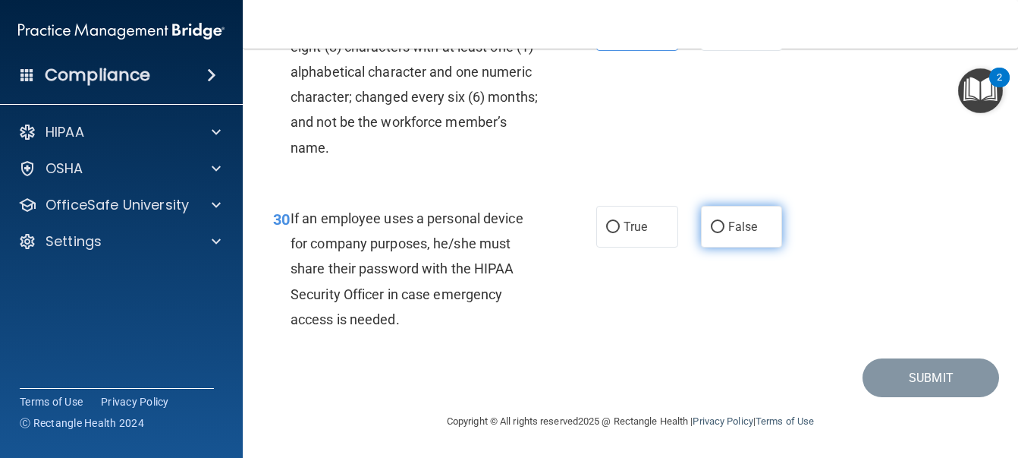
click at [741, 243] on label "False" at bounding box center [742, 227] width 82 height 42
click at [725, 233] on input "False" at bounding box center [718, 227] width 14 height 11
radio input "true"
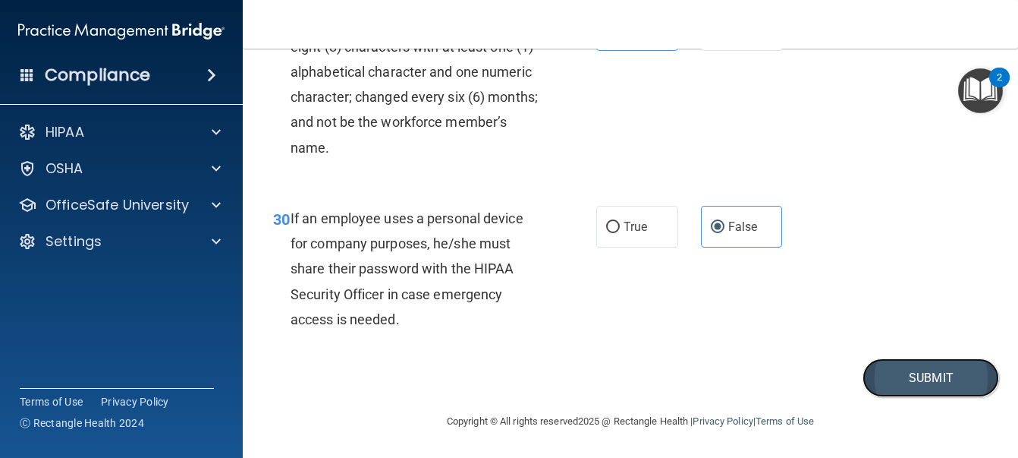
click at [919, 387] on button "Submit" at bounding box center [931, 377] width 137 height 39
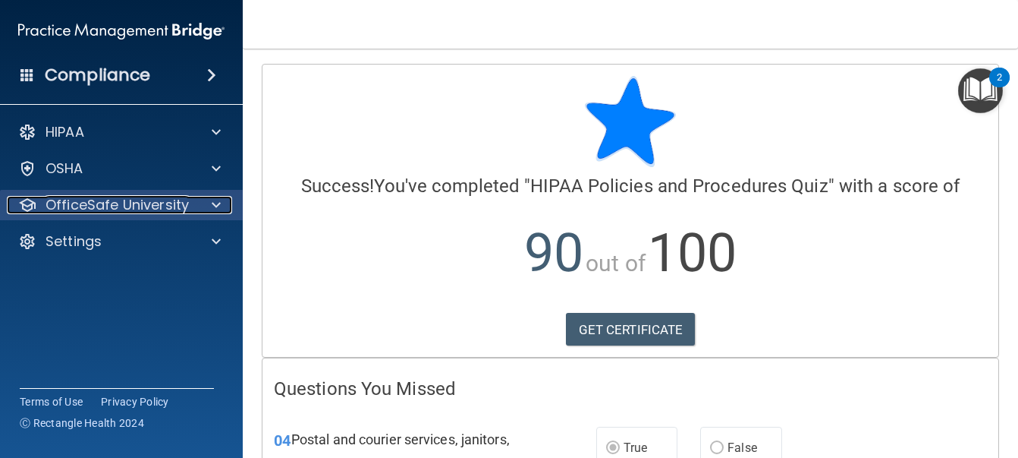
click at [83, 197] on p "OfficeSafe University" at bounding box center [117, 205] width 143 height 18
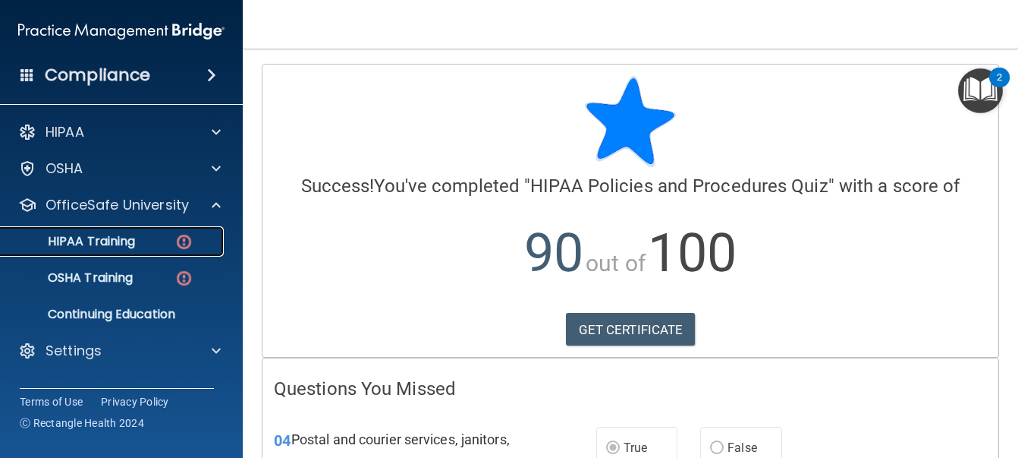
click at [151, 238] on div "HIPAA Training" at bounding box center [113, 241] width 207 height 15
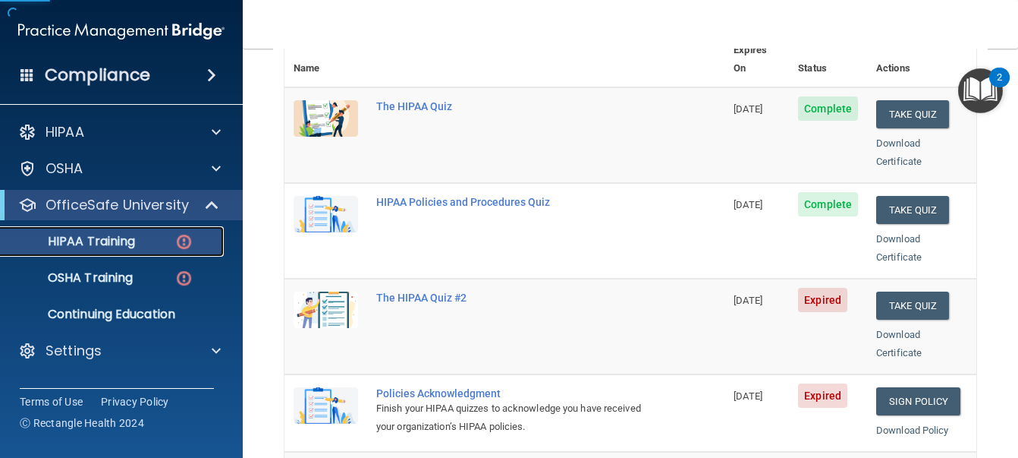
scroll to position [304, 0]
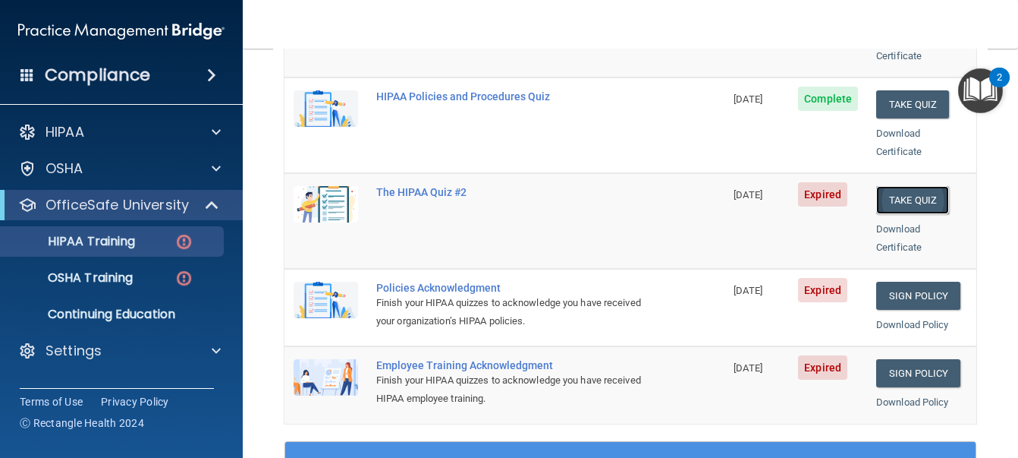
click at [905, 186] on button "Take Quiz" at bounding box center [913, 200] width 73 height 28
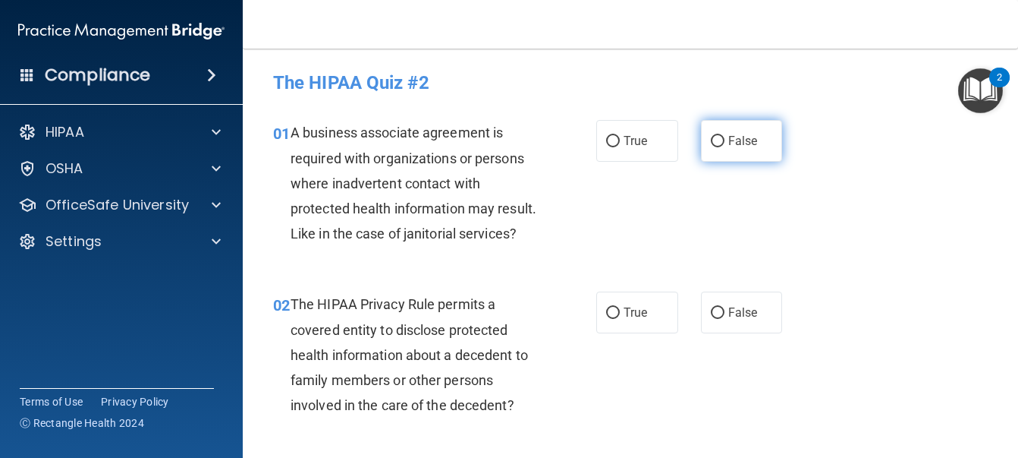
click at [722, 152] on label "False" at bounding box center [742, 141] width 82 height 42
click at [722, 147] on input "False" at bounding box center [718, 141] width 14 height 11
radio input "true"
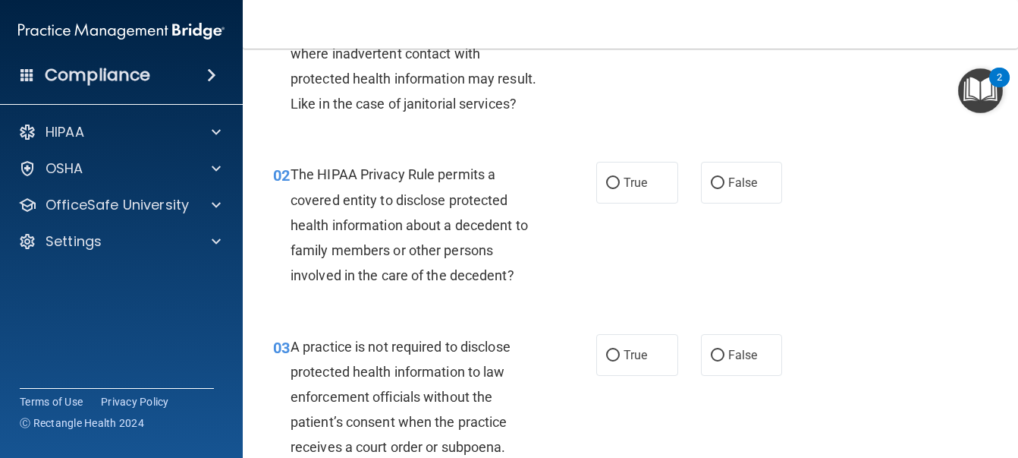
scroll to position [152, 0]
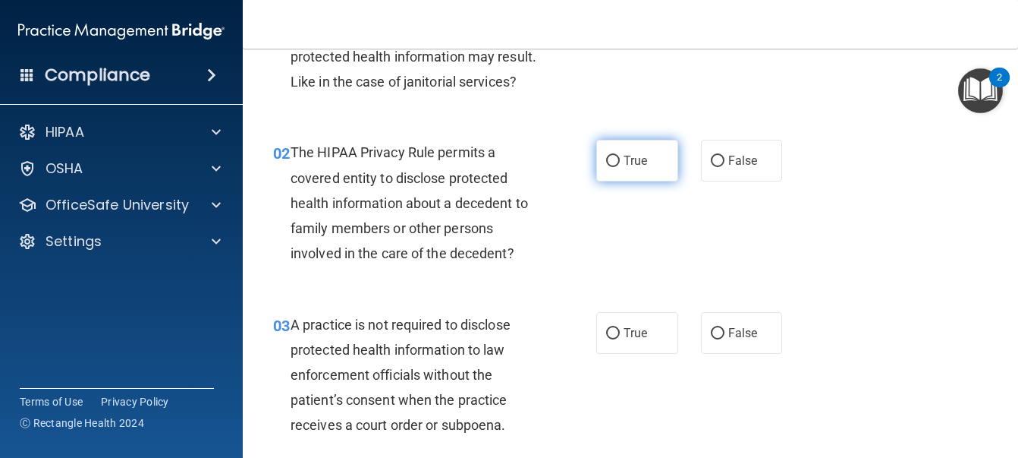
click at [624, 168] on span "True" at bounding box center [636, 160] width 24 height 14
click at [619, 167] on input "True" at bounding box center [613, 161] width 14 height 11
radio input "true"
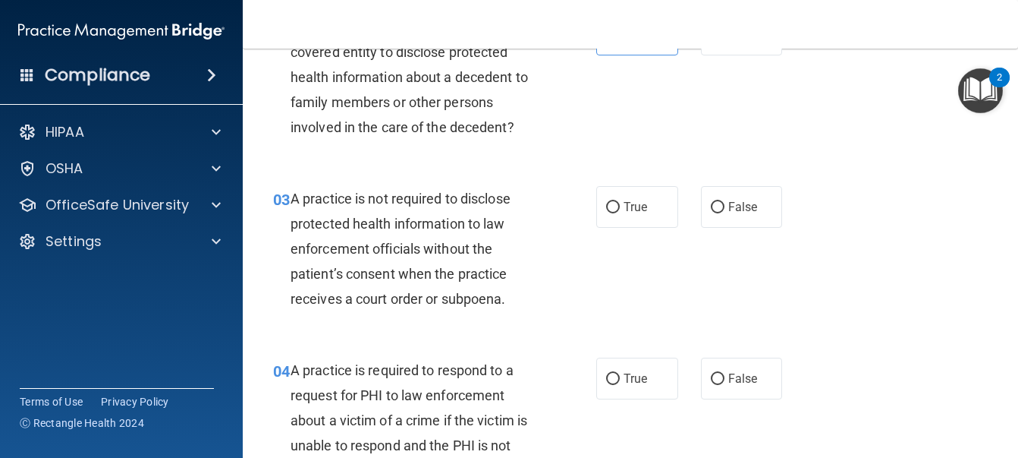
scroll to position [304, 0]
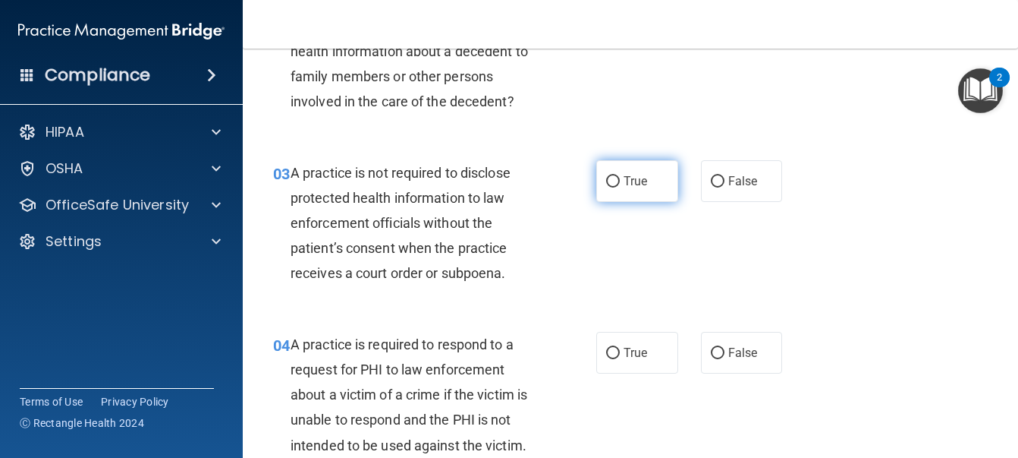
click at [629, 188] on span "True" at bounding box center [636, 181] width 24 height 14
click at [620, 187] on input "True" at bounding box center [613, 181] width 14 height 11
radio input "true"
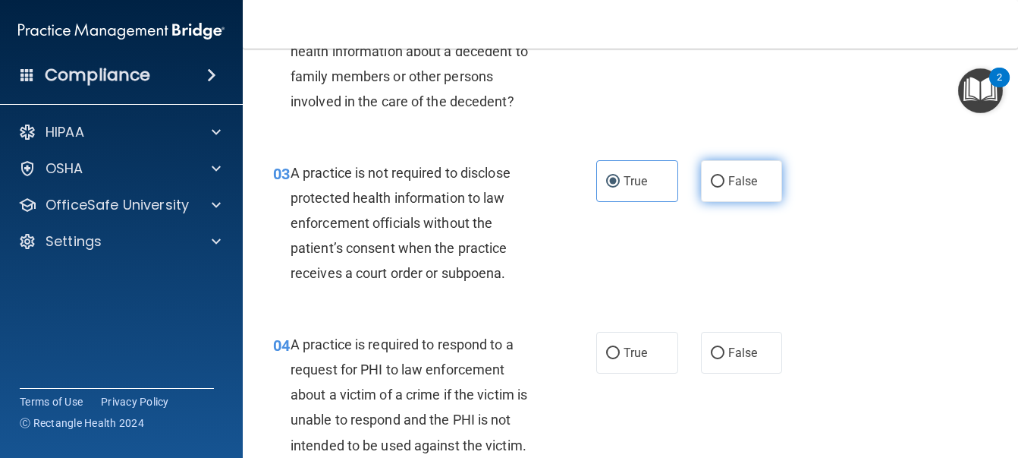
click at [742, 202] on label "False" at bounding box center [742, 181] width 82 height 42
click at [725, 187] on input "False" at bounding box center [718, 181] width 14 height 11
radio input "true"
radio input "false"
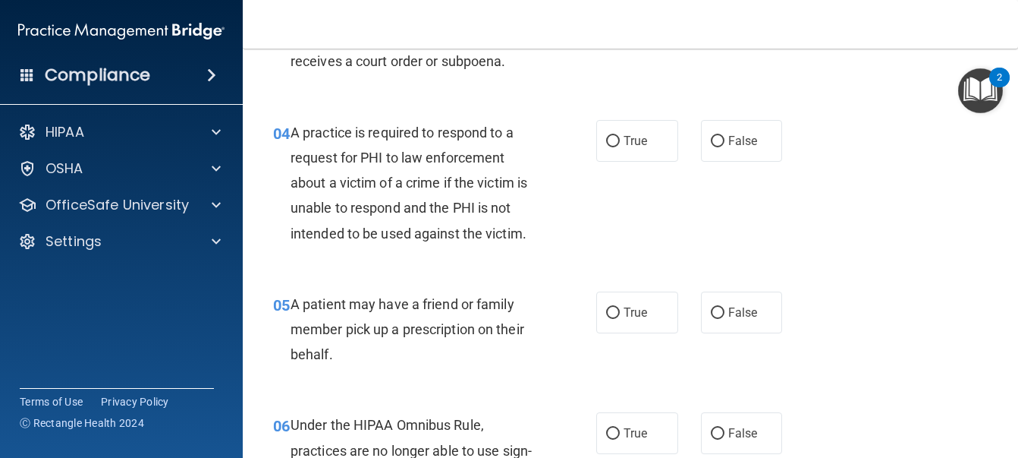
scroll to position [531, 0]
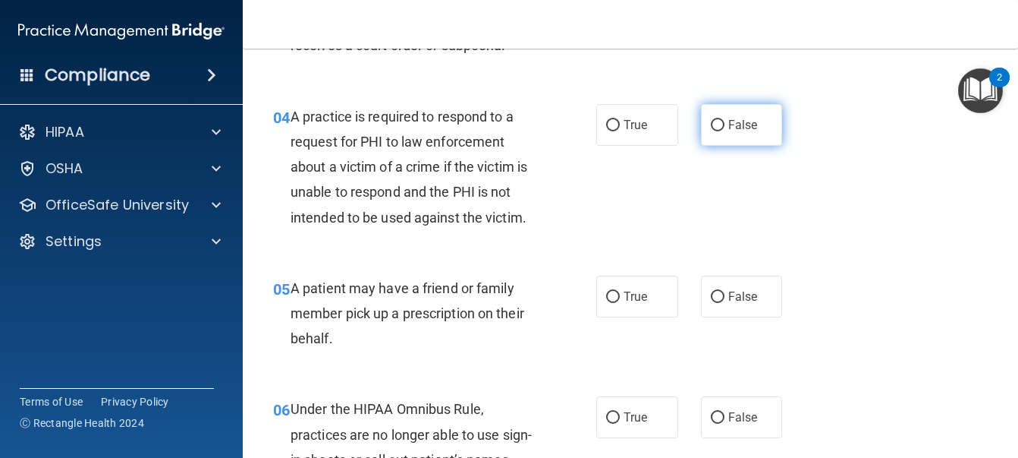
click at [735, 132] on span "False" at bounding box center [744, 125] width 30 height 14
click at [725, 131] on input "False" at bounding box center [718, 125] width 14 height 11
radio input "true"
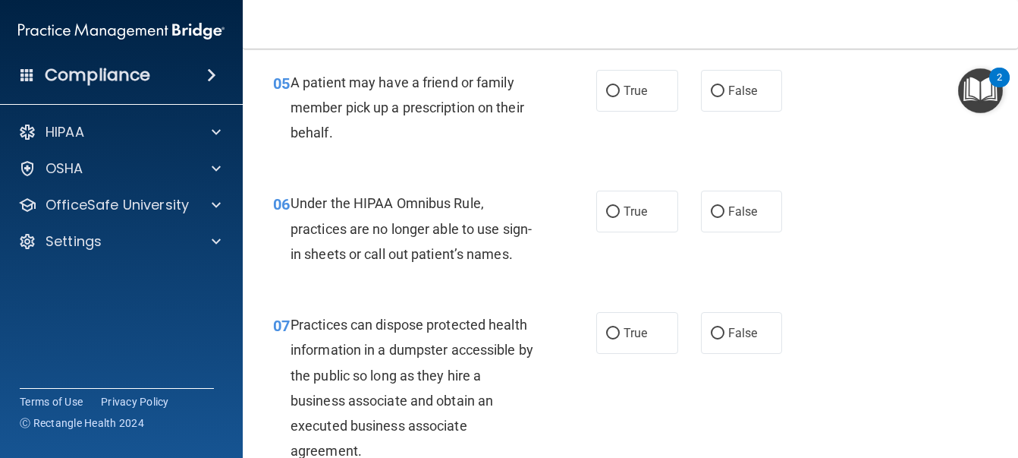
scroll to position [759, 0]
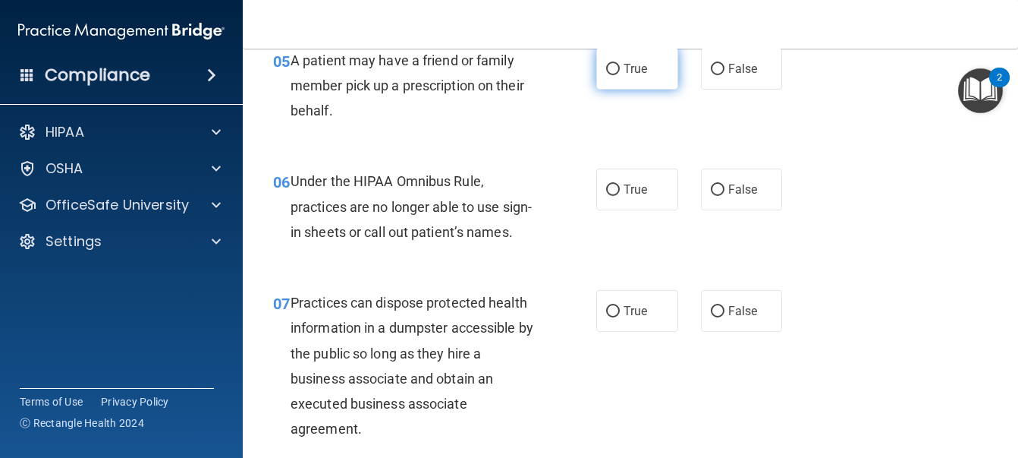
click at [631, 76] on span "True" at bounding box center [636, 68] width 24 height 14
click at [620, 75] on input "True" at bounding box center [613, 69] width 14 height 11
radio input "true"
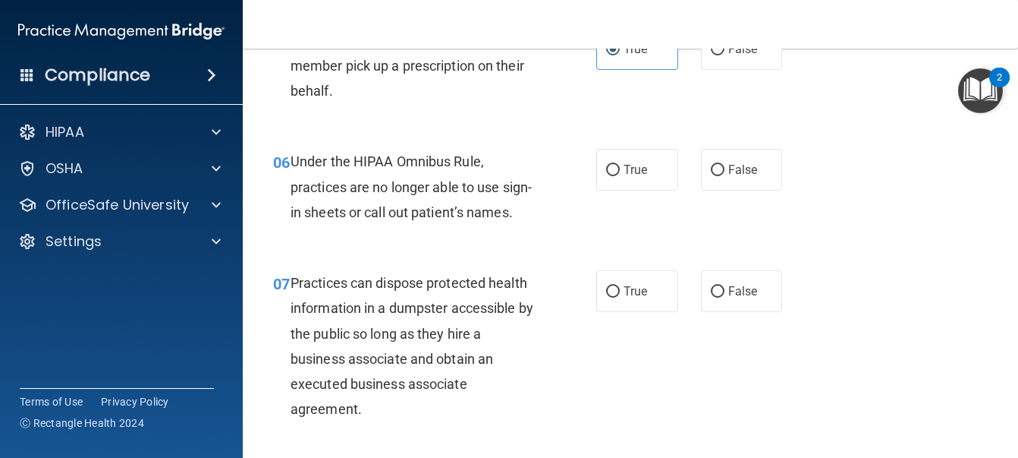
scroll to position [683, 0]
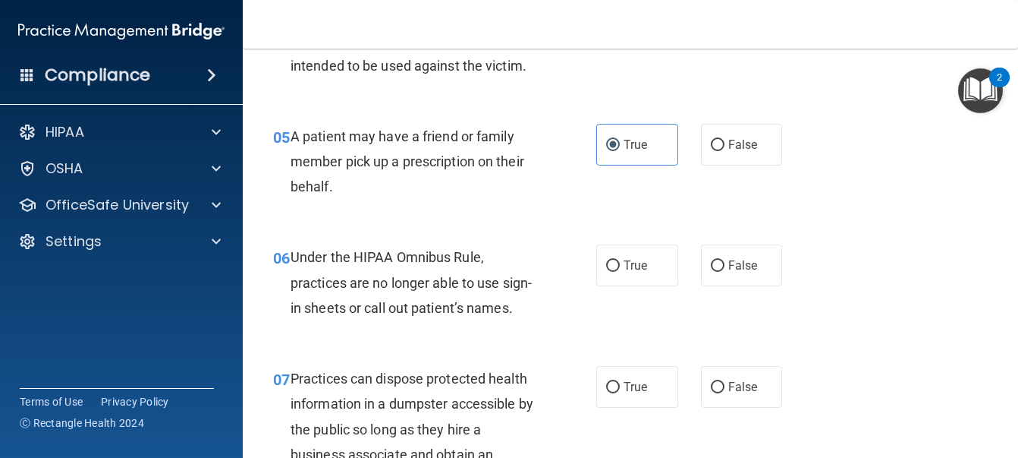
click at [777, 286] on div "True False" at bounding box center [695, 265] width 196 height 42
click at [735, 286] on label "False" at bounding box center [742, 265] width 82 height 42
click at [725, 272] on input "False" at bounding box center [718, 265] width 14 height 11
radio input "true"
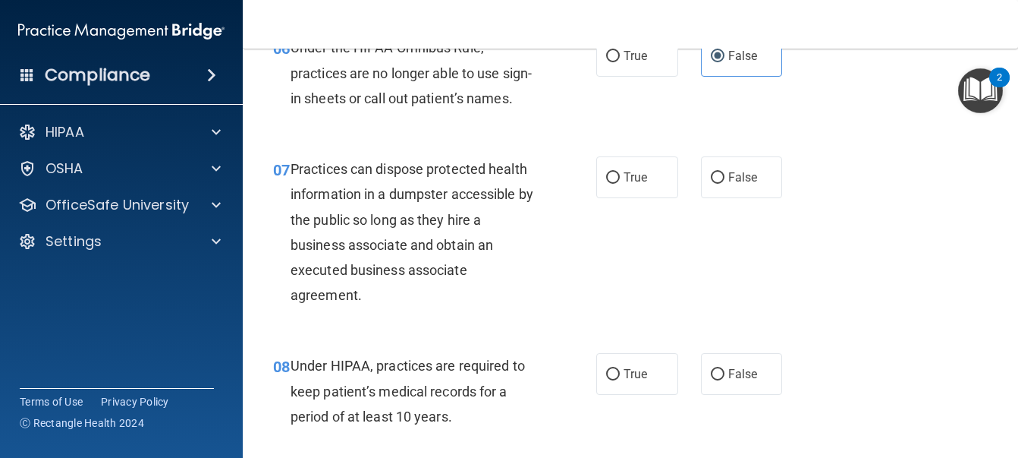
scroll to position [911, 0]
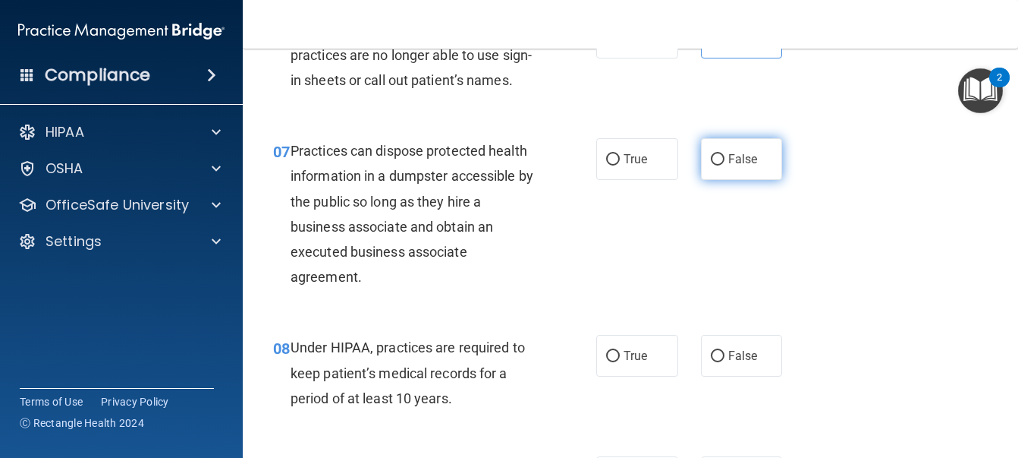
click at [729, 166] on span "False" at bounding box center [744, 159] width 30 height 14
click at [725, 165] on input "False" at bounding box center [718, 159] width 14 height 11
radio input "true"
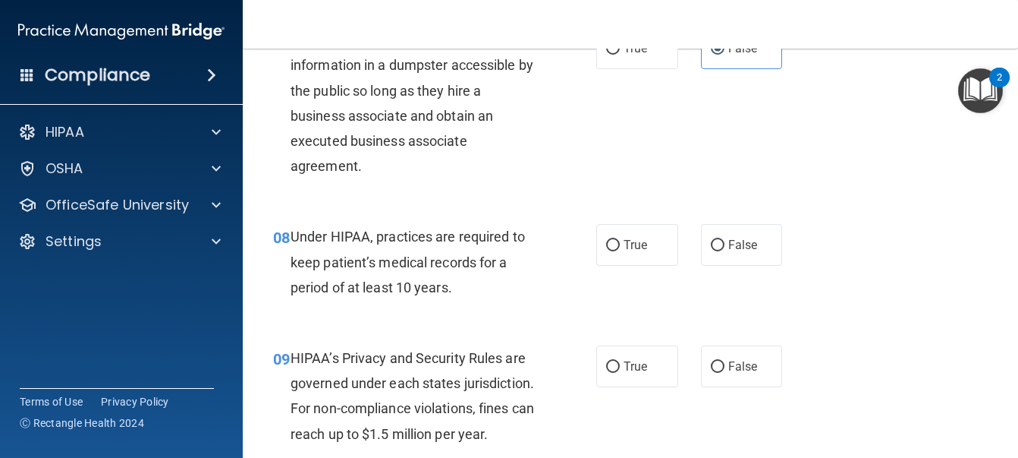
scroll to position [1062, 0]
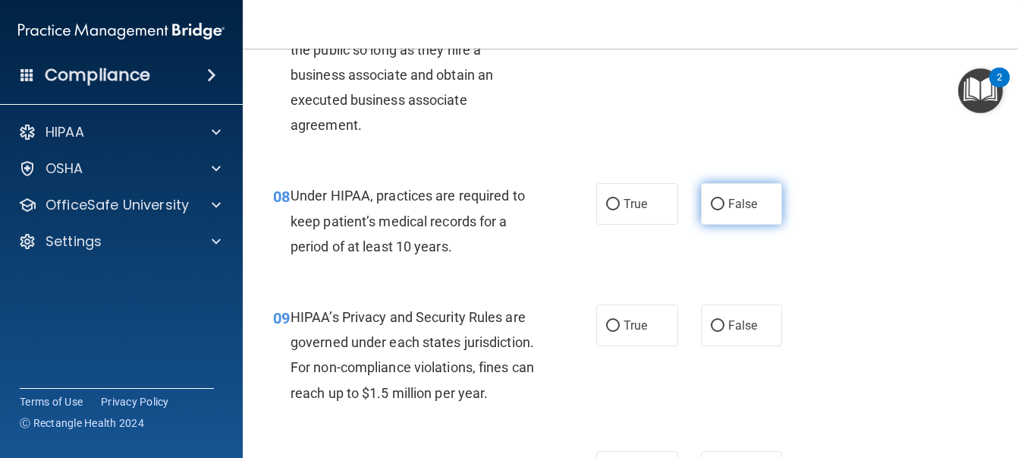
click at [741, 211] on span "False" at bounding box center [744, 204] width 30 height 14
click at [725, 210] on input "False" at bounding box center [718, 204] width 14 height 11
radio input "true"
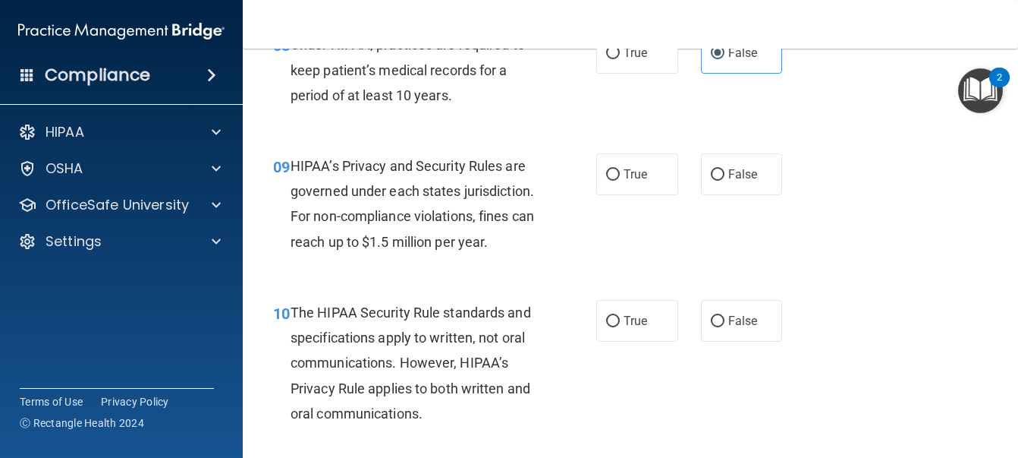
scroll to position [1214, 0]
click at [625, 246] on div "09 HIPAA’s Privacy and Security Rules are governed under each states jurisdicti…" at bounding box center [631, 207] width 738 height 146
click at [631, 181] on span "True" at bounding box center [636, 173] width 24 height 14
click at [620, 180] on input "True" at bounding box center [613, 173] width 14 height 11
radio input "true"
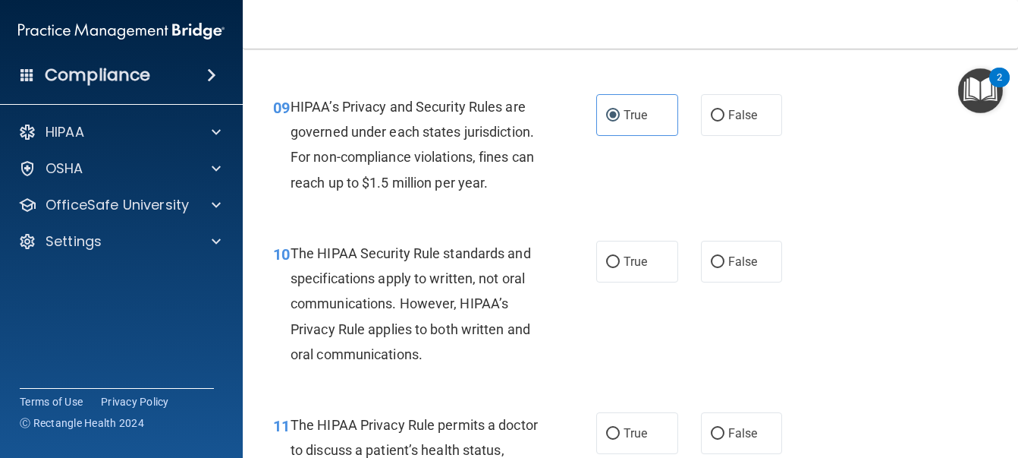
scroll to position [1366, 0]
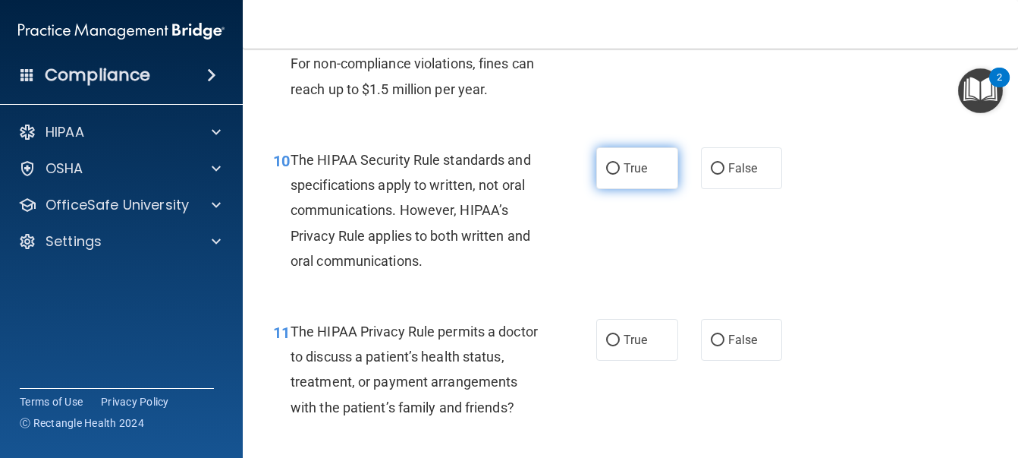
click at [644, 189] on label "True" at bounding box center [638, 168] width 82 height 42
click at [620, 175] on input "True" at bounding box center [613, 168] width 14 height 11
radio input "true"
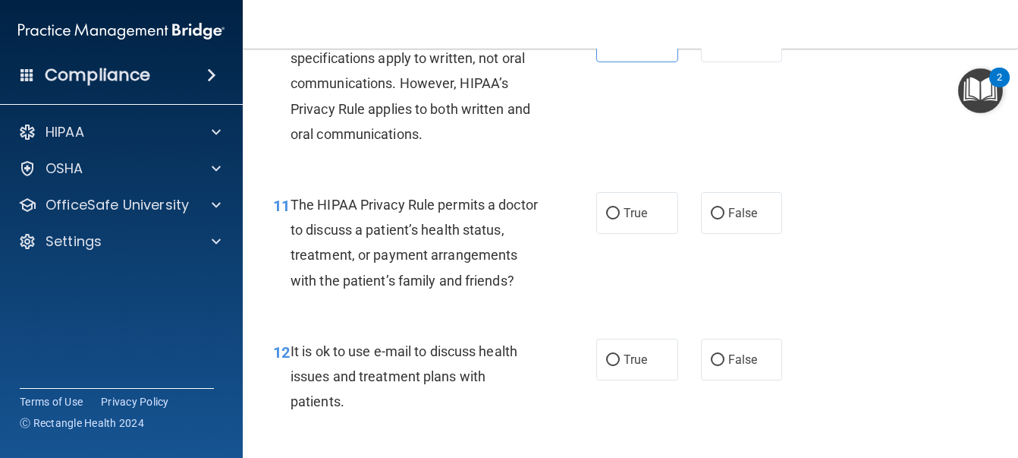
scroll to position [1518, 0]
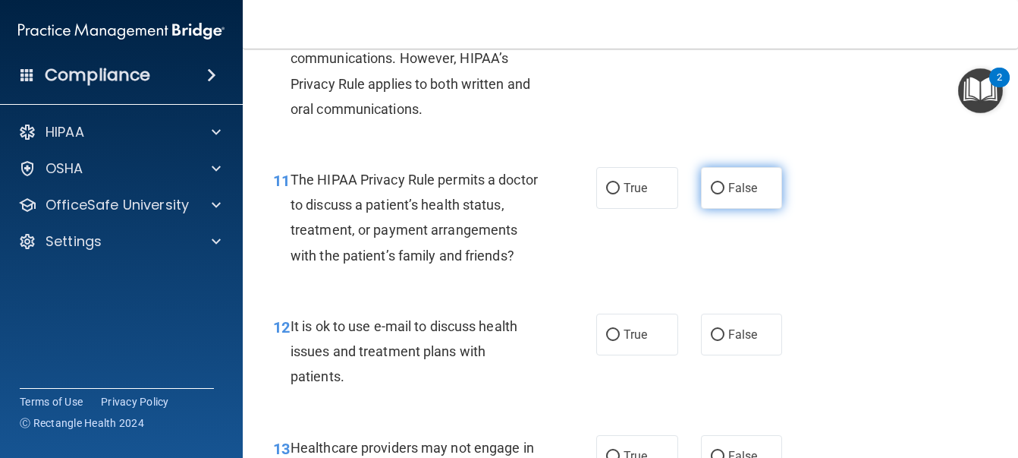
click at [734, 209] on label "False" at bounding box center [742, 188] width 82 height 42
click at [725, 194] on input "False" at bounding box center [718, 188] width 14 height 11
radio input "true"
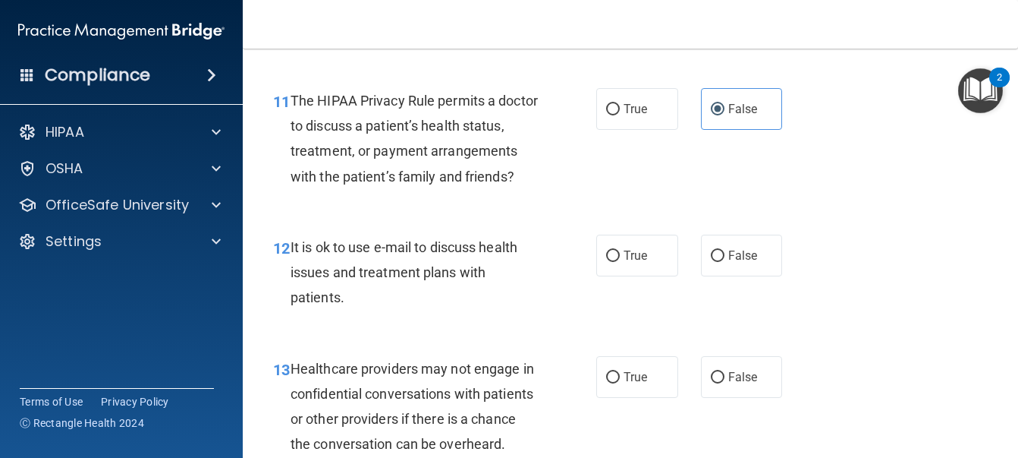
scroll to position [1670, 0]
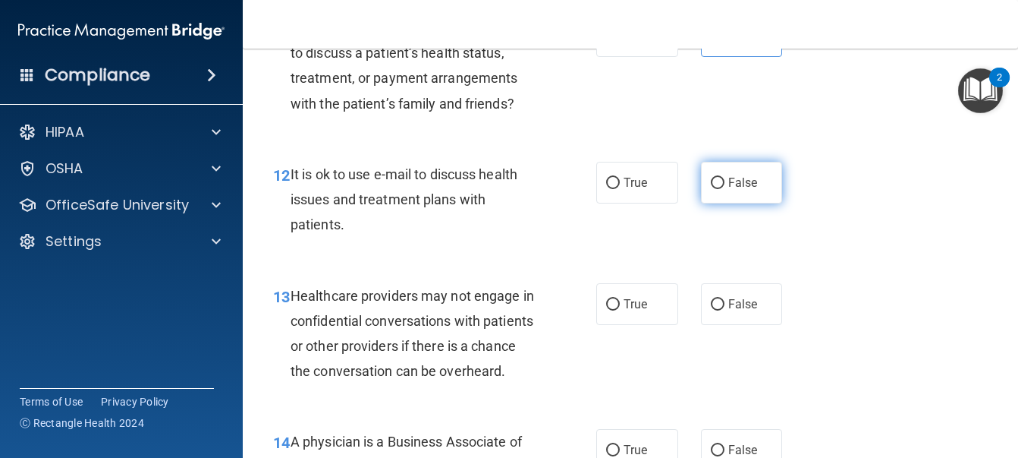
click at [737, 203] on label "False" at bounding box center [742, 183] width 82 height 42
click at [725, 189] on input "False" at bounding box center [718, 183] width 14 height 11
radio input "true"
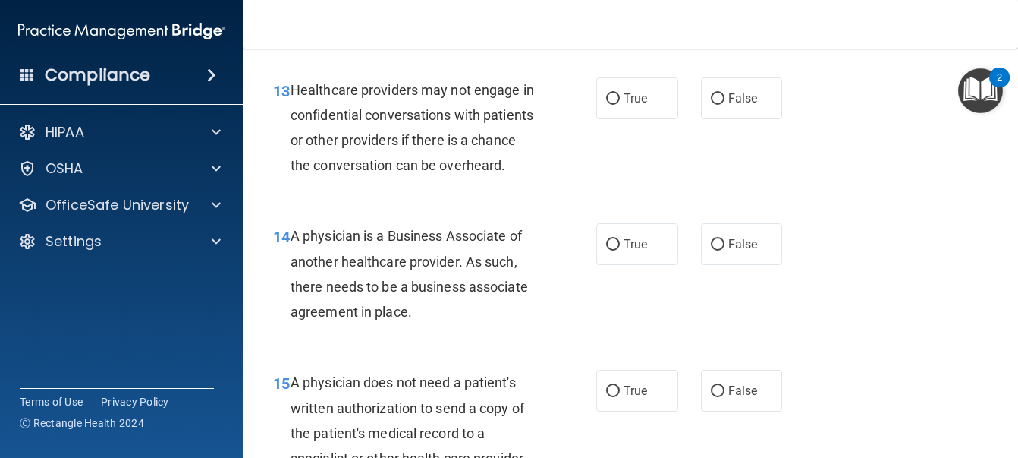
scroll to position [1897, 0]
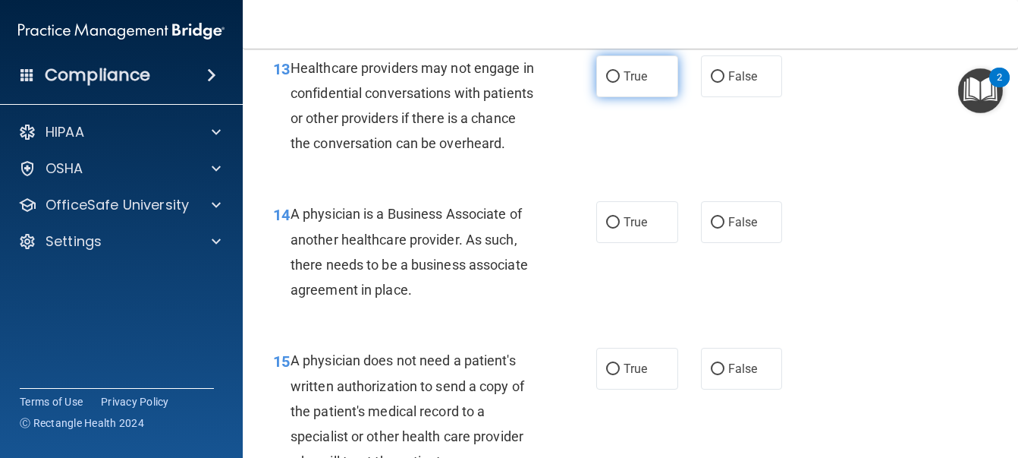
click at [615, 97] on label "True" at bounding box center [638, 76] width 82 height 42
click at [615, 83] on input "True" at bounding box center [613, 76] width 14 height 11
radio input "true"
click at [546, 164] on div "13 Healthcare providers may not engage in confidential conversations with patie…" at bounding box center [434, 109] width 369 height 109
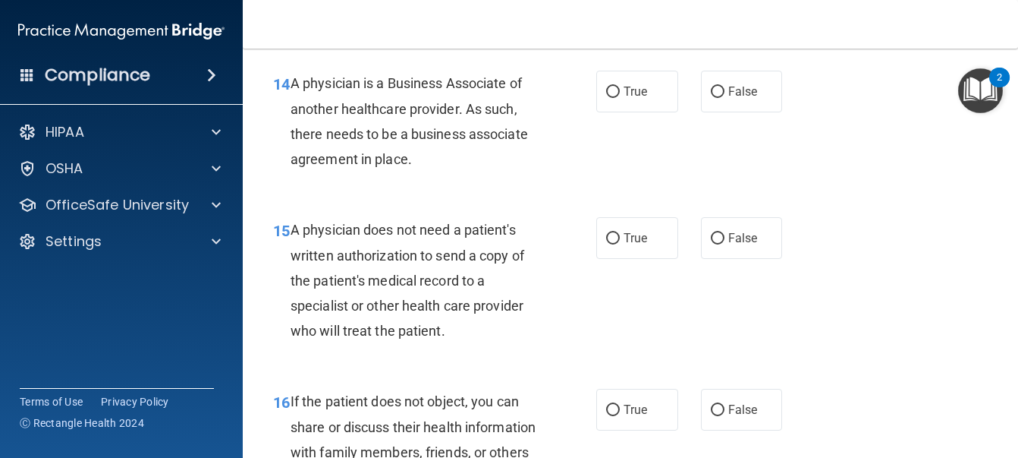
scroll to position [2049, 0]
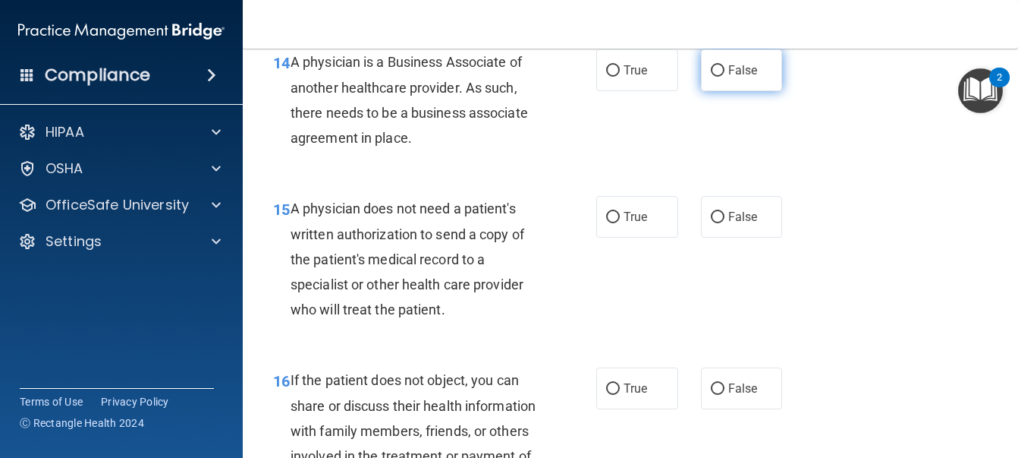
click at [715, 77] on input "False" at bounding box center [718, 70] width 14 height 11
radio input "true"
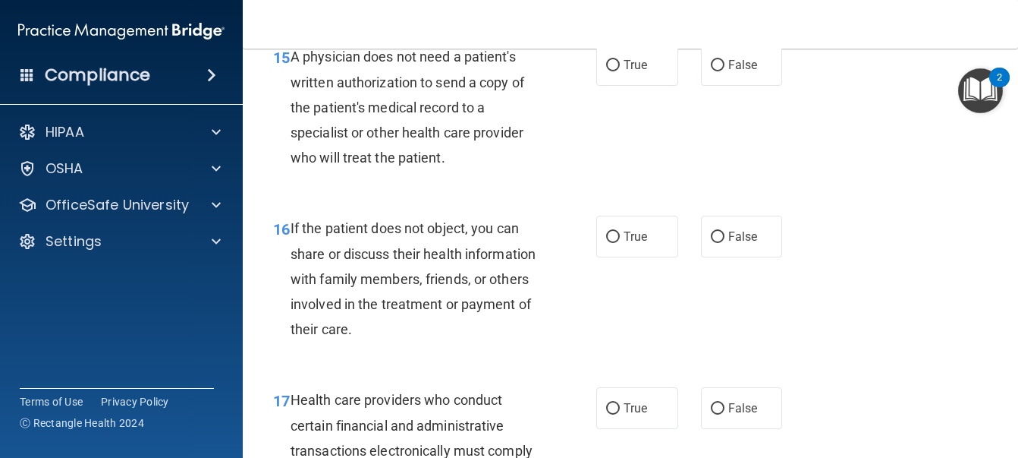
scroll to position [2125, 0]
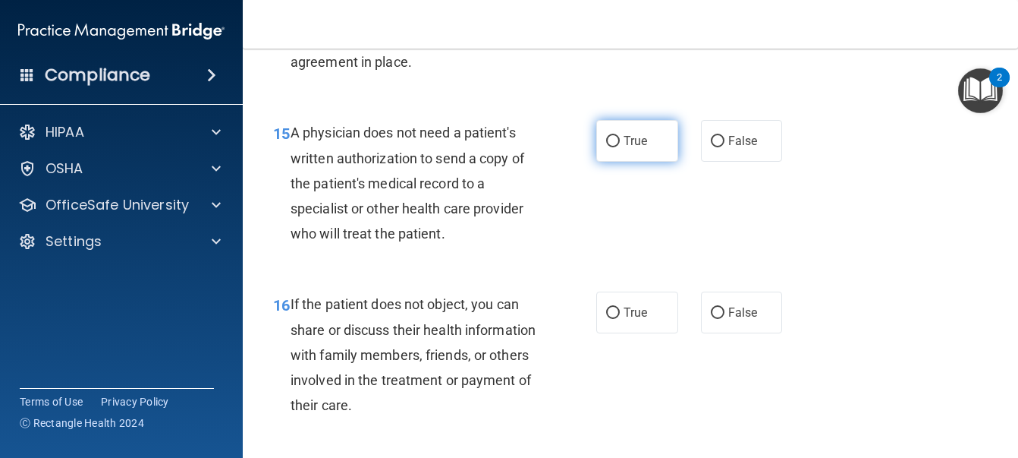
click at [628, 148] on span "True" at bounding box center [636, 141] width 24 height 14
click at [620, 147] on input "True" at bounding box center [613, 141] width 14 height 11
radio input "true"
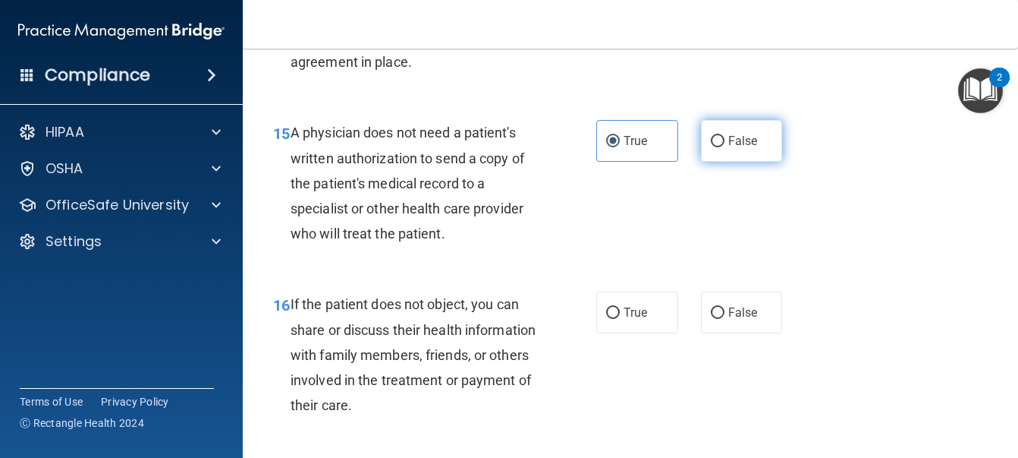
click at [730, 148] on span "False" at bounding box center [744, 141] width 30 height 14
click at [725, 147] on input "False" at bounding box center [718, 141] width 14 height 11
radio input "true"
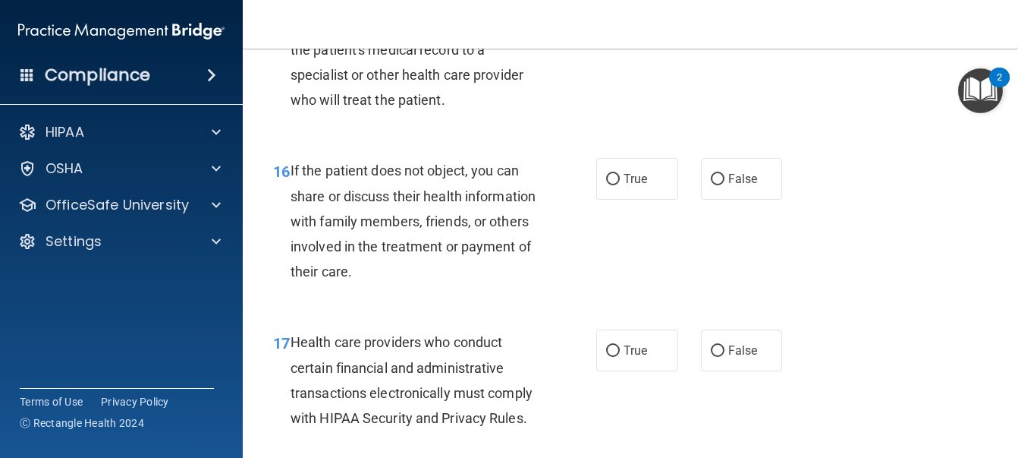
scroll to position [2277, 0]
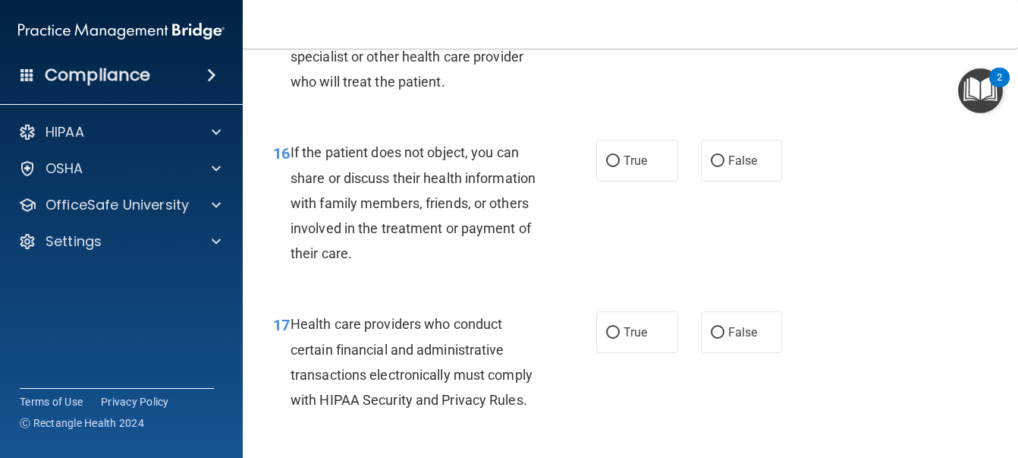
radio input "true"
radio input "false"
click at [729, 168] on span "False" at bounding box center [744, 160] width 30 height 14
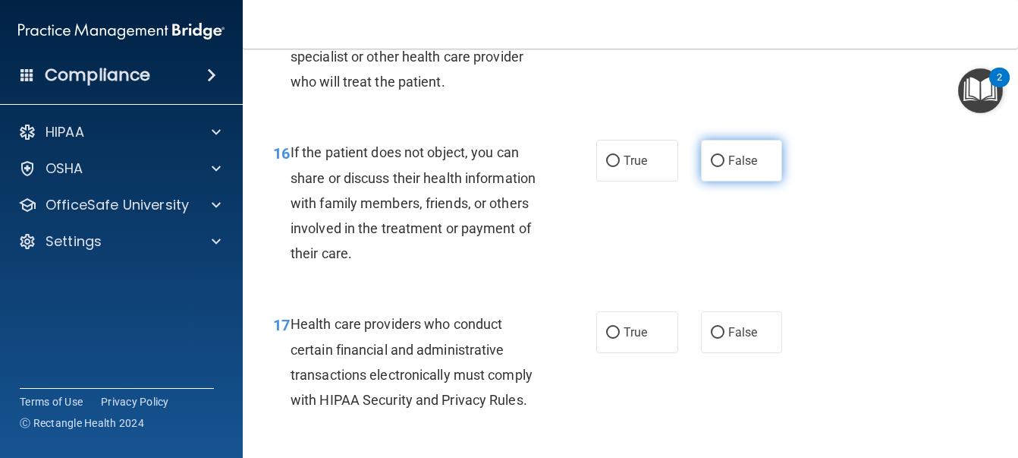
click at [725, 167] on input "False" at bounding box center [718, 161] width 14 height 11
radio input "true"
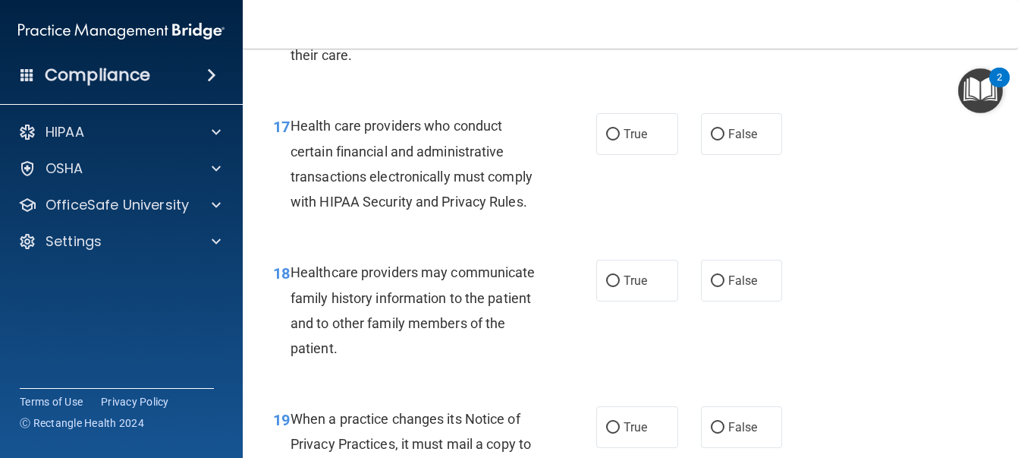
scroll to position [2504, 0]
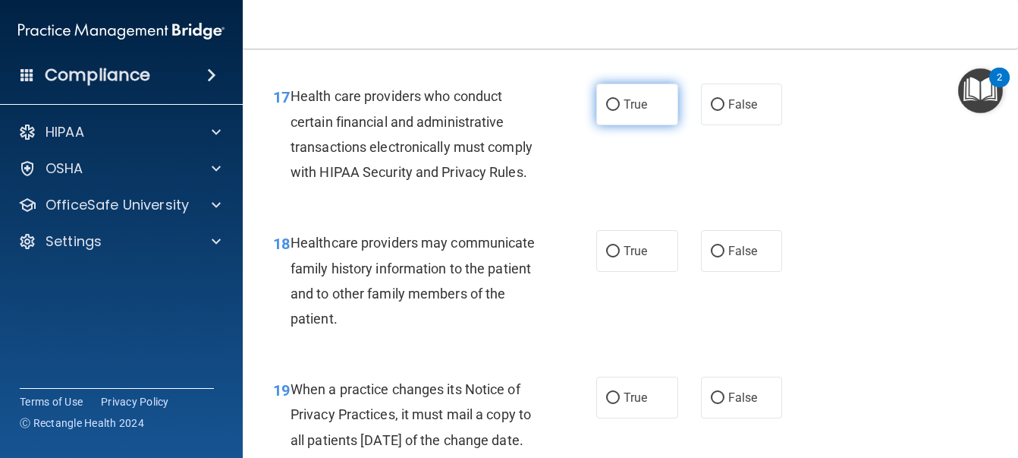
click at [642, 112] on span "True" at bounding box center [636, 104] width 24 height 14
click at [620, 111] on input "True" at bounding box center [613, 104] width 14 height 11
radio input "true"
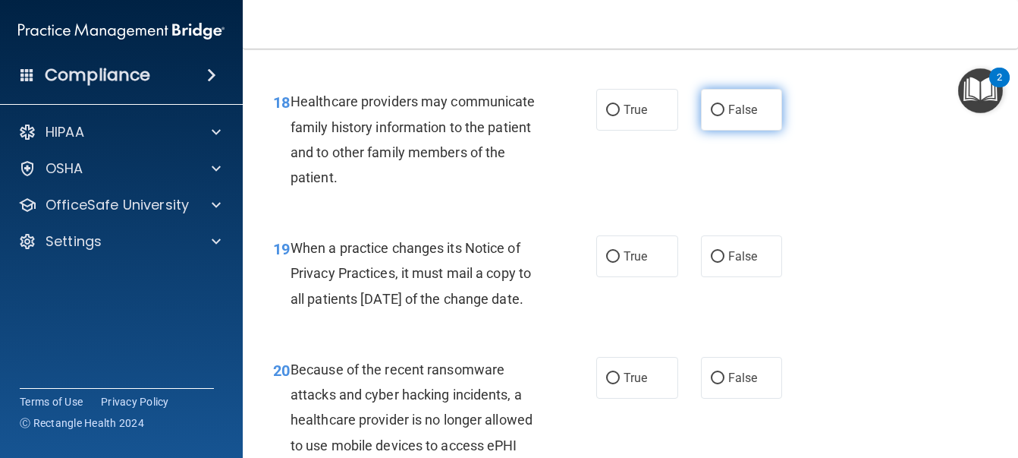
scroll to position [2656, 0]
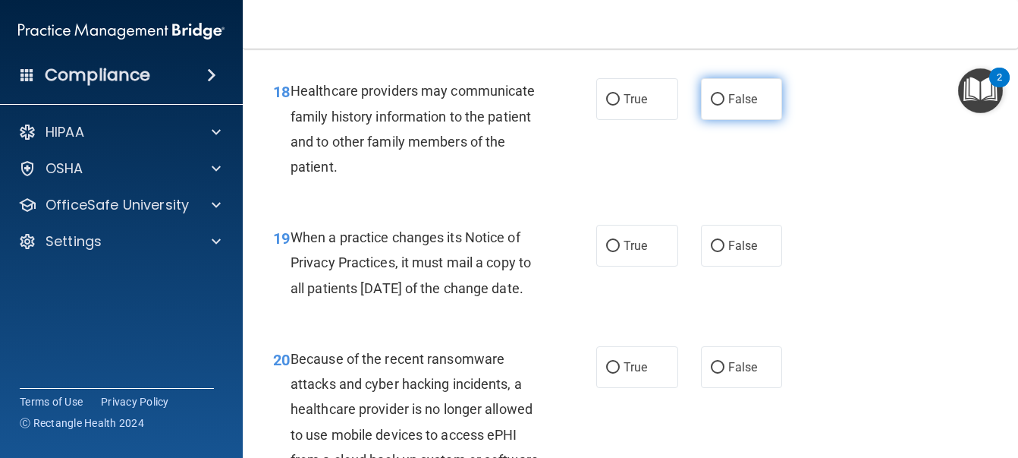
drag, startPoint x: 688, startPoint y: 259, endPoint x: 707, endPoint y: 257, distance: 19.9
click at [690, 120] on div "True False" at bounding box center [695, 99] width 196 height 42
click at [711, 105] on input "False" at bounding box center [718, 99] width 14 height 11
radio input "true"
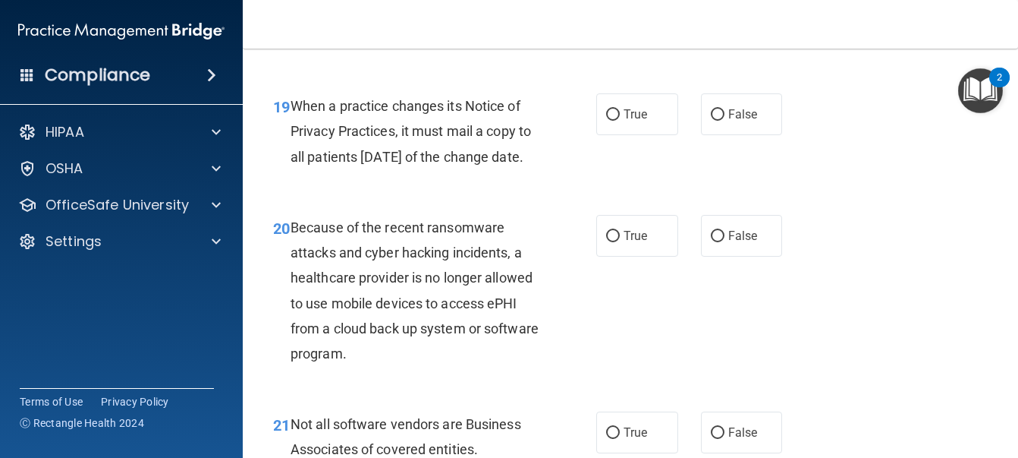
scroll to position [2808, 0]
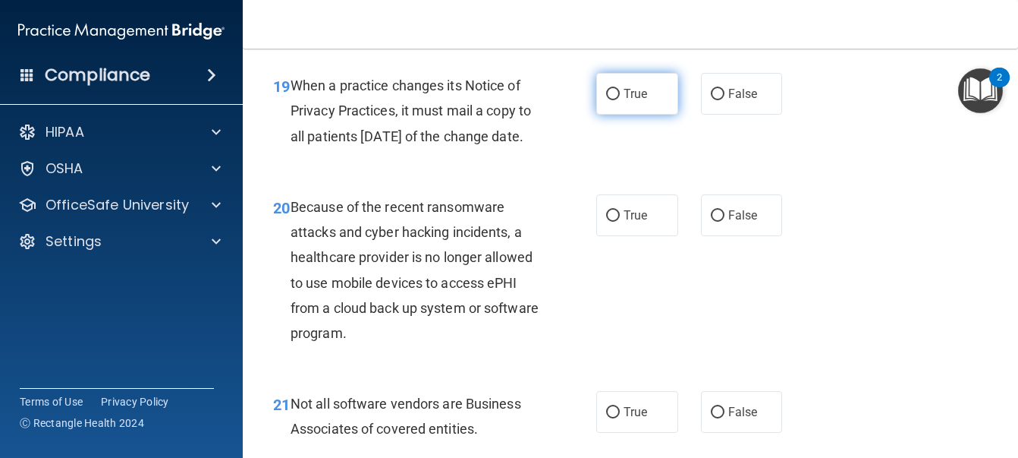
click at [617, 115] on label "True" at bounding box center [638, 94] width 82 height 42
click at [617, 100] on input "True" at bounding box center [613, 94] width 14 height 11
radio input "true"
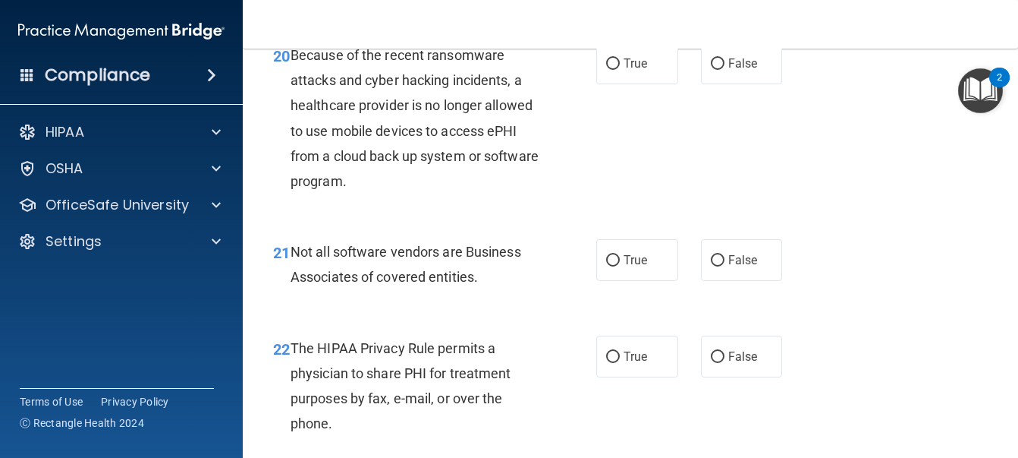
scroll to position [3036, 0]
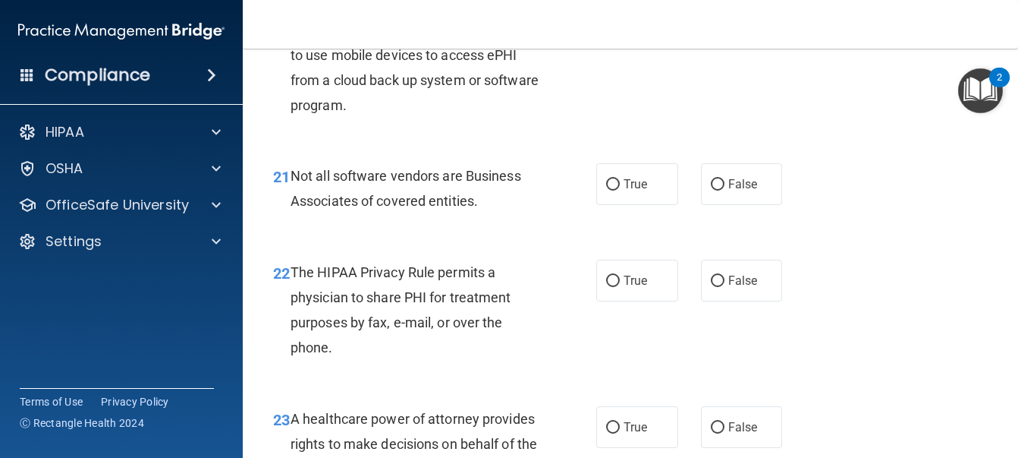
radio input "true"
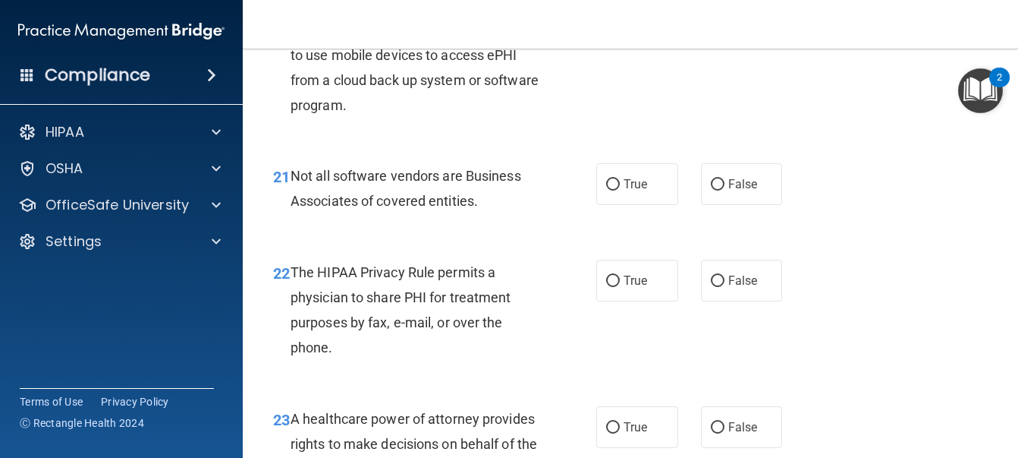
radio input "true"
radio input "false"
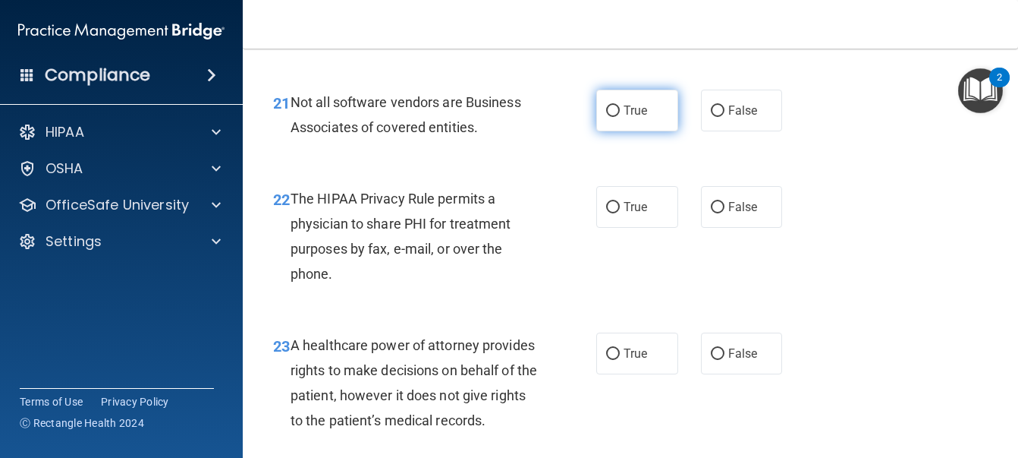
scroll to position [3112, 0]
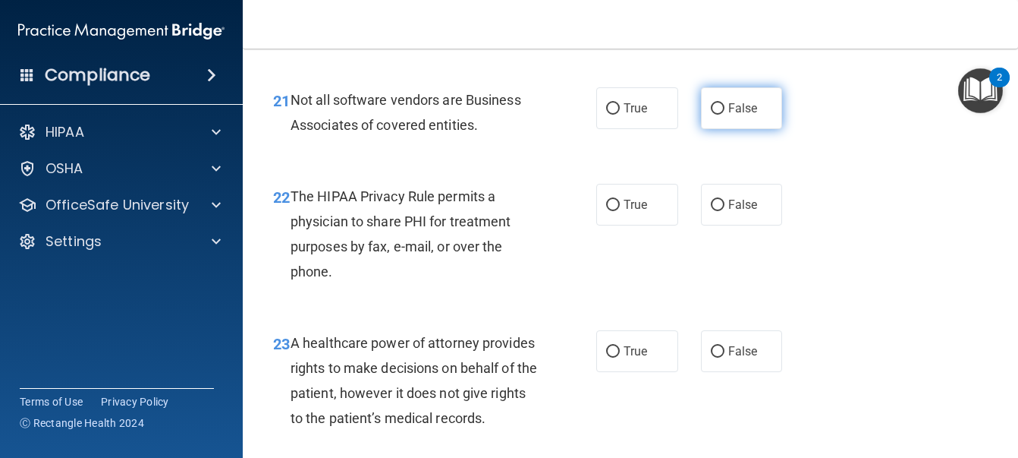
click at [744, 115] on span "False" at bounding box center [744, 108] width 30 height 14
click at [725, 115] on input "False" at bounding box center [718, 108] width 14 height 11
radio input "true"
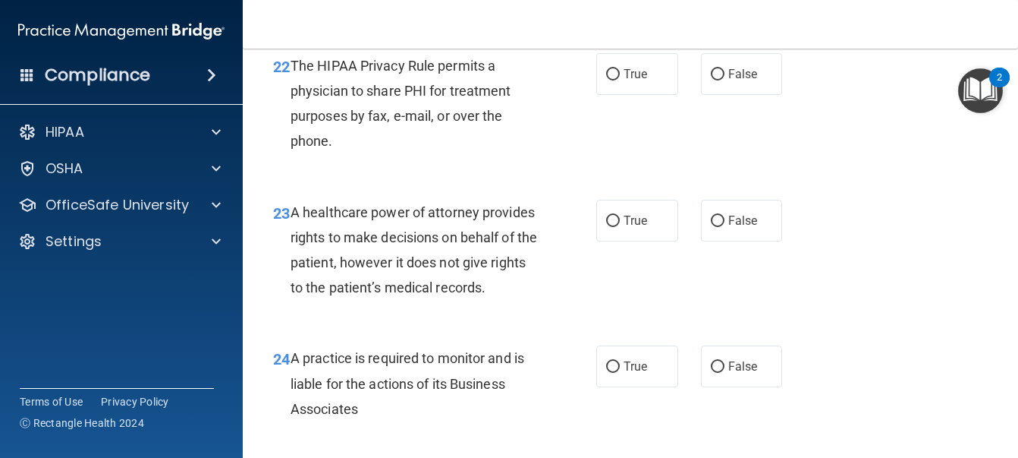
scroll to position [3263, 0]
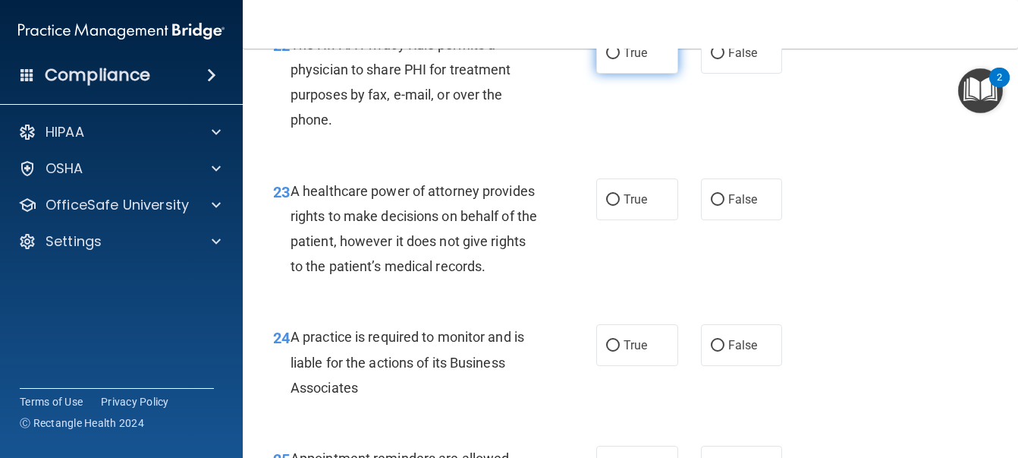
click at [640, 60] on span "True" at bounding box center [636, 53] width 24 height 14
click at [620, 59] on input "True" at bounding box center [613, 53] width 14 height 11
radio input "true"
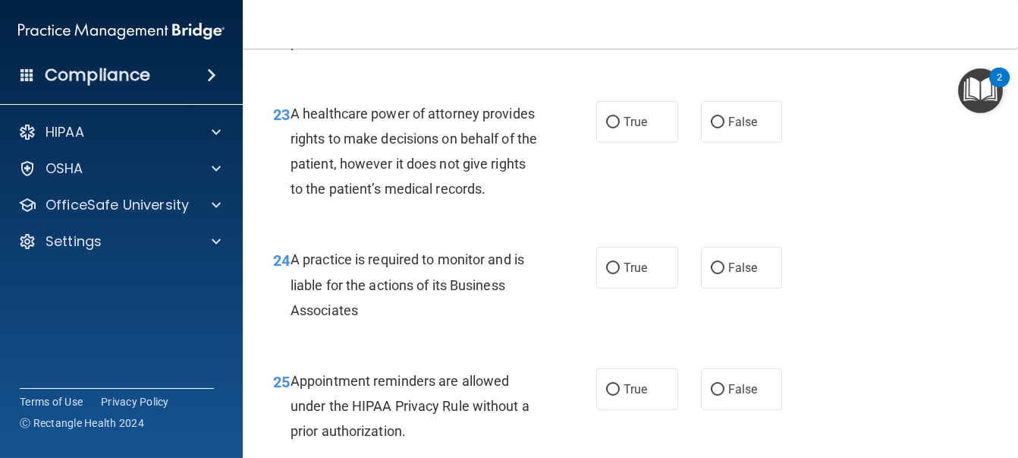
scroll to position [3415, 0]
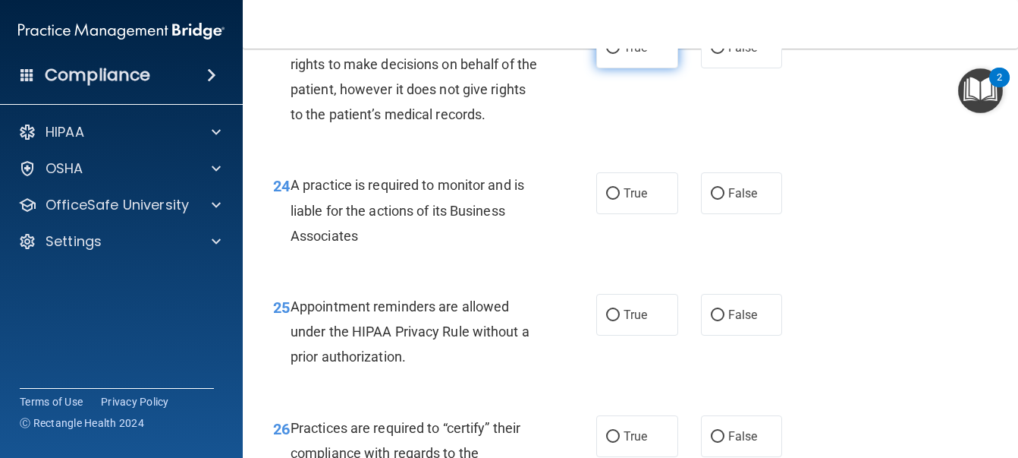
click at [630, 68] on label "True" at bounding box center [638, 48] width 82 height 42
click at [620, 54] on input "True" at bounding box center [613, 47] width 14 height 11
radio input "true"
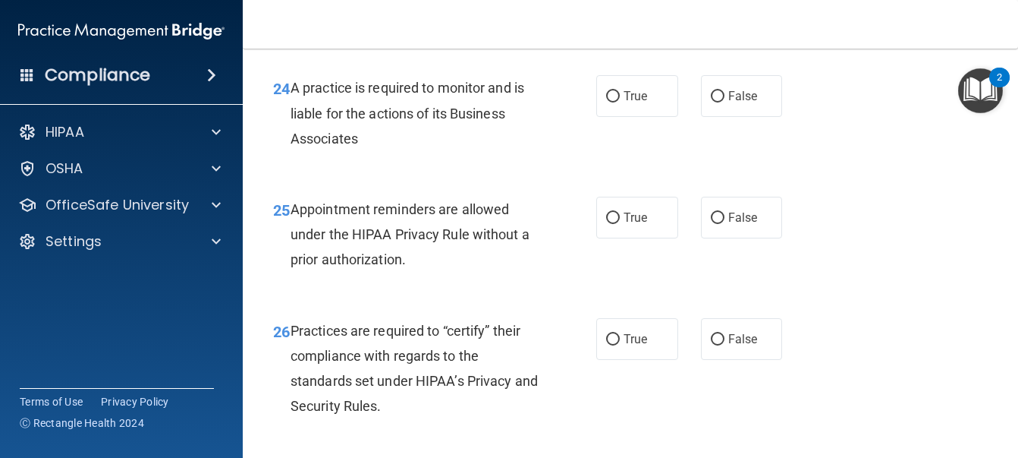
scroll to position [3567, 0]
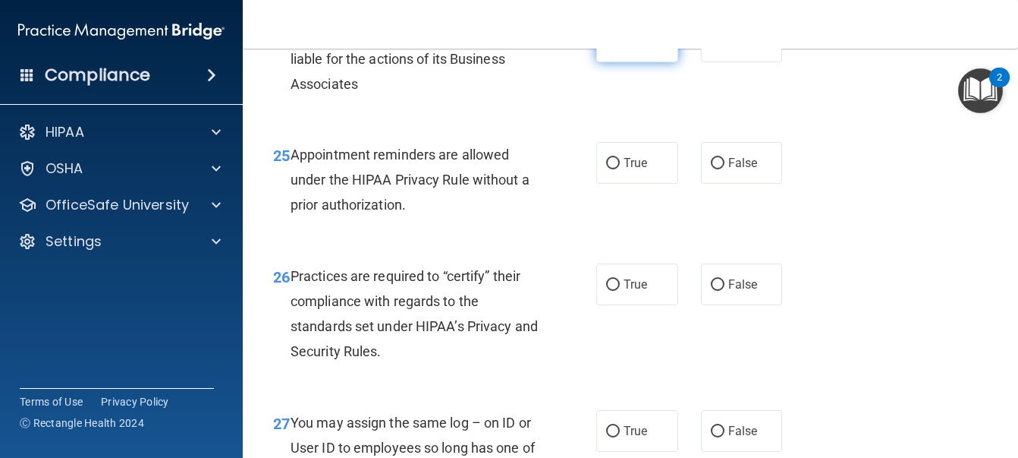
click at [625, 49] on span "True" at bounding box center [636, 41] width 24 height 14
click at [620, 48] on input "True" at bounding box center [613, 41] width 14 height 11
radio input "true"
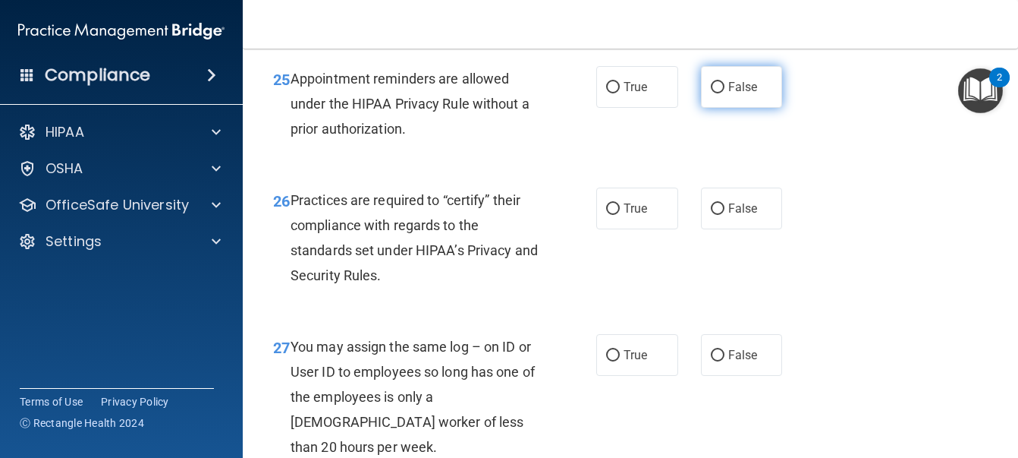
click at [719, 108] on label "False" at bounding box center [742, 87] width 82 height 42
click at [719, 93] on input "False" at bounding box center [718, 87] width 14 height 11
radio input "true"
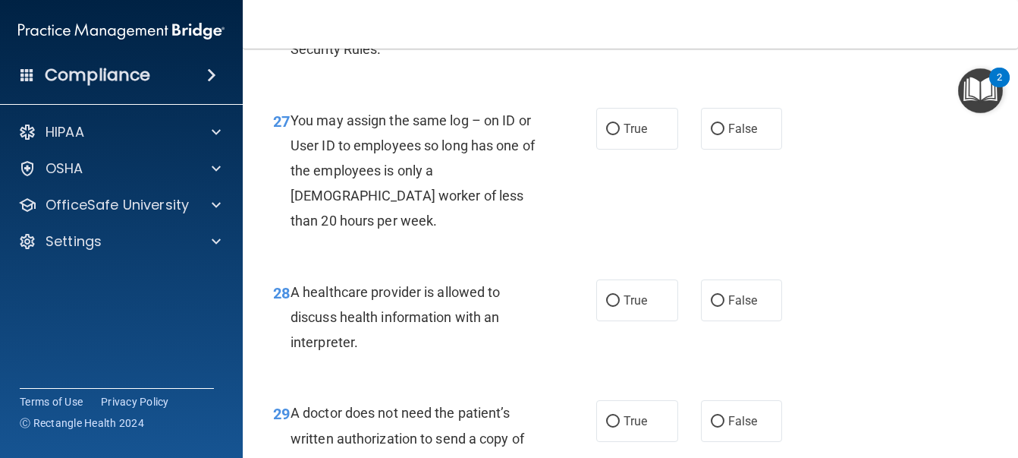
scroll to position [3870, 0]
radio input "true"
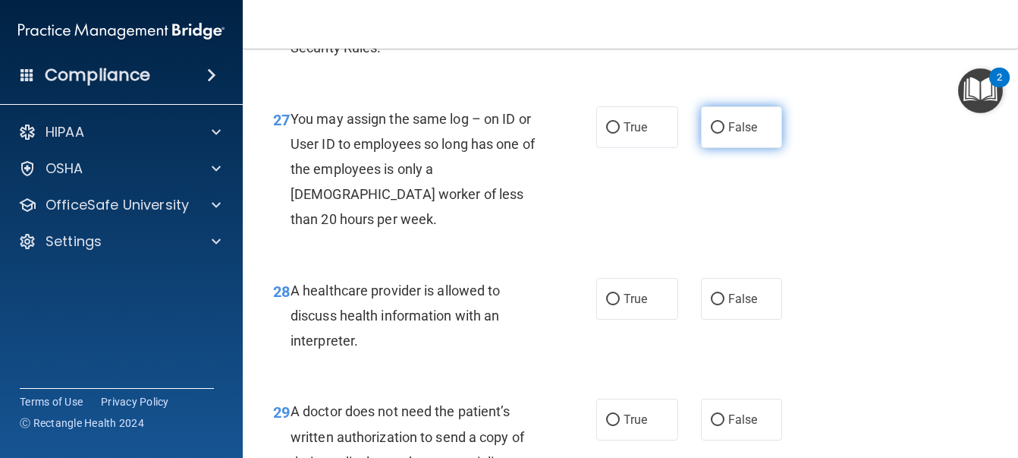
click at [735, 134] on span "False" at bounding box center [744, 127] width 30 height 14
click at [725, 134] on input "False" at bounding box center [718, 127] width 14 height 11
radio input "true"
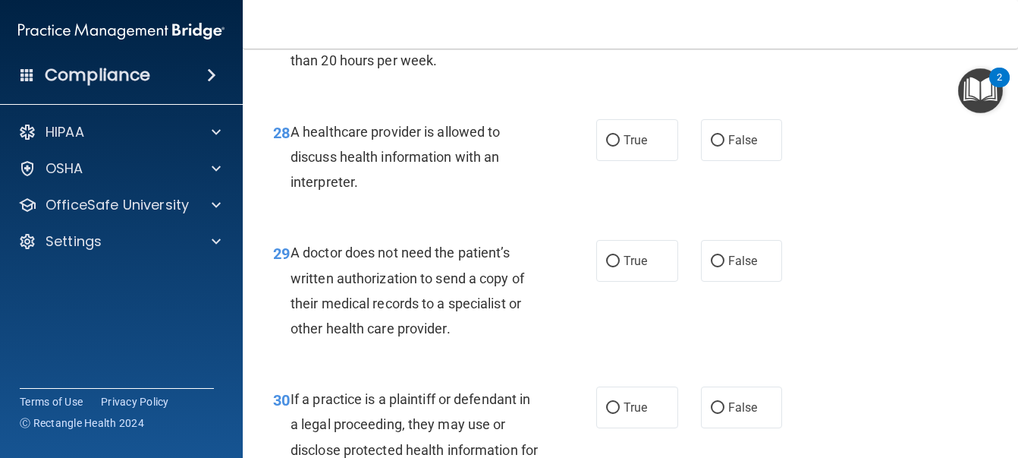
scroll to position [4098, 0]
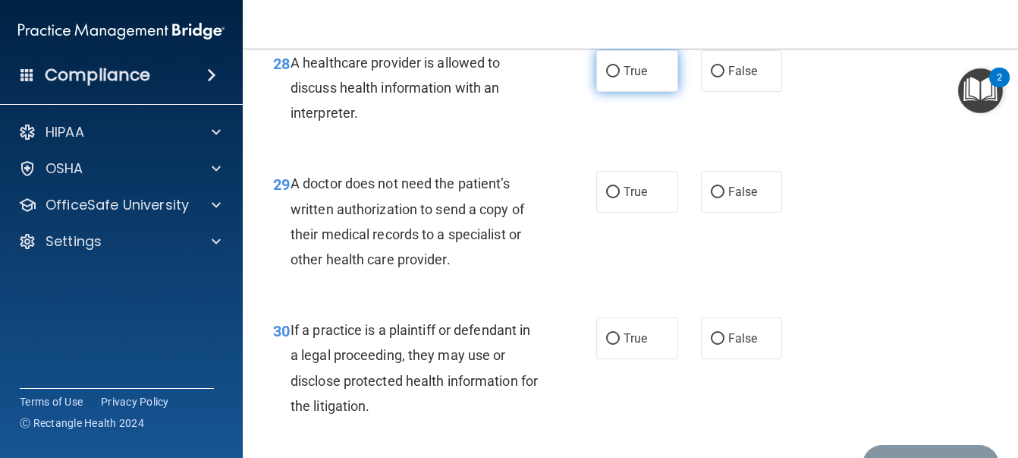
click at [617, 92] on label "True" at bounding box center [638, 71] width 82 height 42
click at [617, 77] on input "True" at bounding box center [613, 71] width 14 height 11
radio input "true"
click at [718, 92] on label "False" at bounding box center [742, 71] width 82 height 42
click at [718, 77] on input "False" at bounding box center [718, 71] width 14 height 11
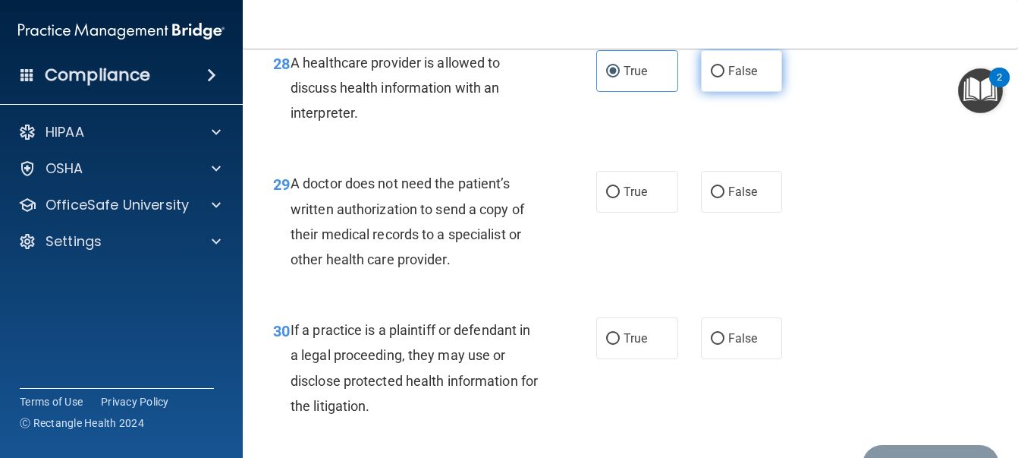
radio input "true"
radio input "false"
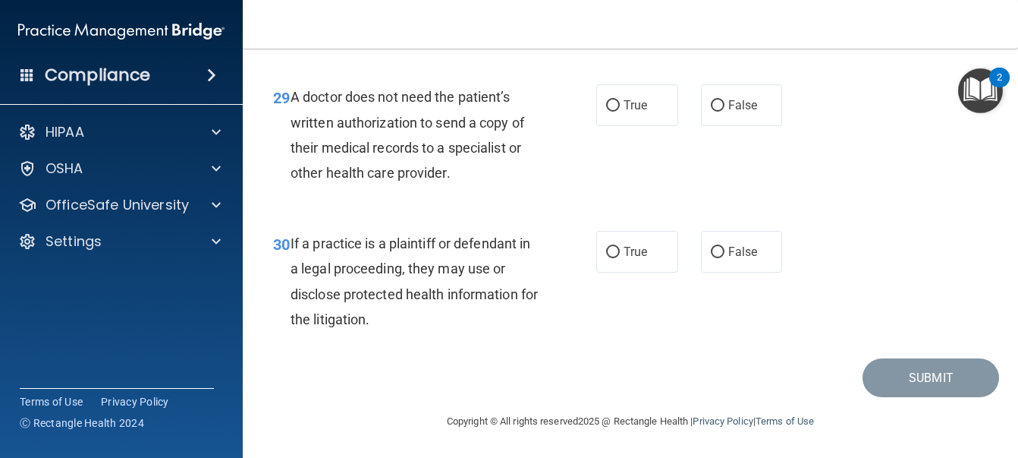
scroll to position [4250, 0]
click at [724, 272] on label "False" at bounding box center [742, 252] width 82 height 42
click at [724, 258] on input "False" at bounding box center [718, 252] width 14 height 11
radio input "true"
click at [753, 126] on label "False" at bounding box center [742, 105] width 82 height 42
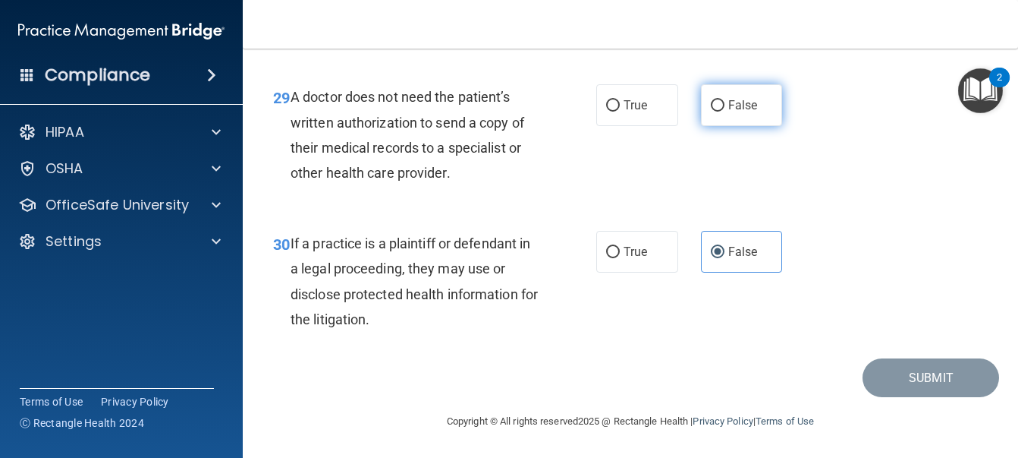
click at [725, 112] on input "False" at bounding box center [718, 105] width 14 height 11
radio input "true"
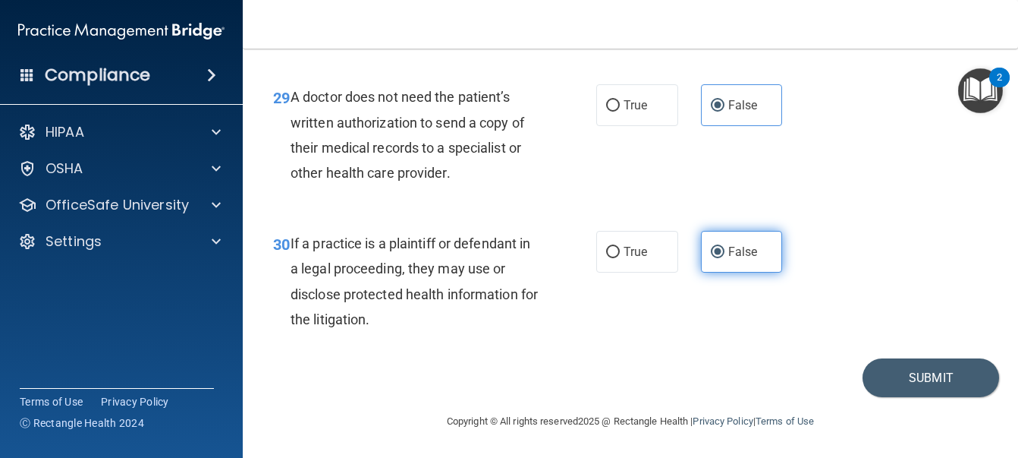
scroll to position [4361, 0]
click at [885, 388] on button "Submit" at bounding box center [931, 377] width 137 height 39
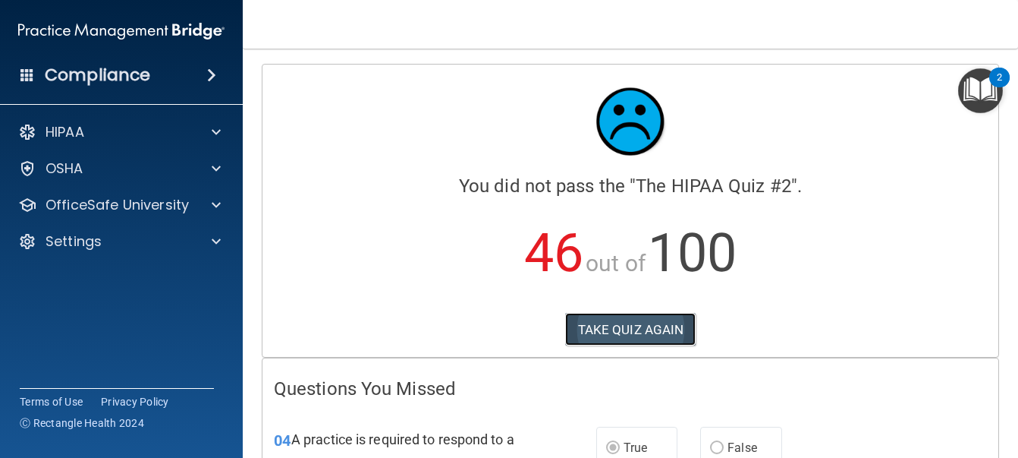
click at [617, 331] on button "TAKE QUIZ AGAIN" at bounding box center [630, 329] width 131 height 33
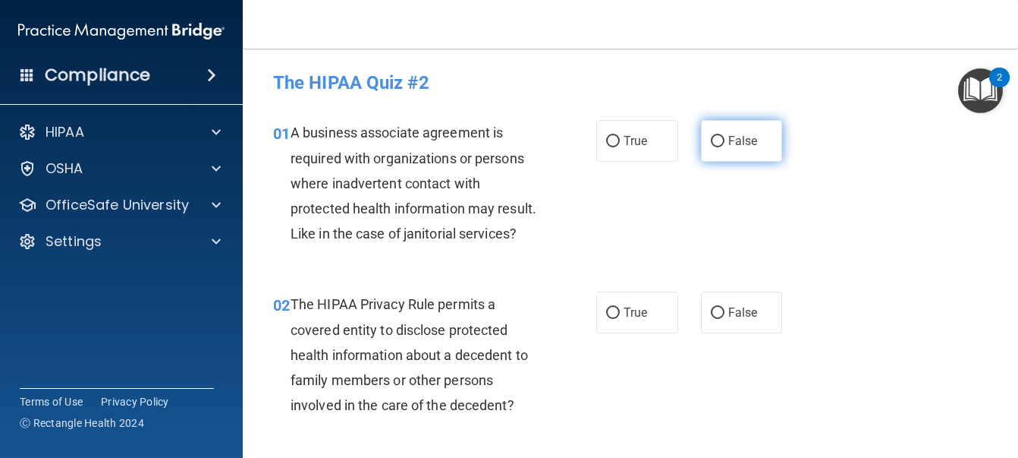
click at [762, 140] on label "False" at bounding box center [742, 141] width 82 height 42
click at [725, 140] on input "False" at bounding box center [718, 141] width 14 height 11
radio input "true"
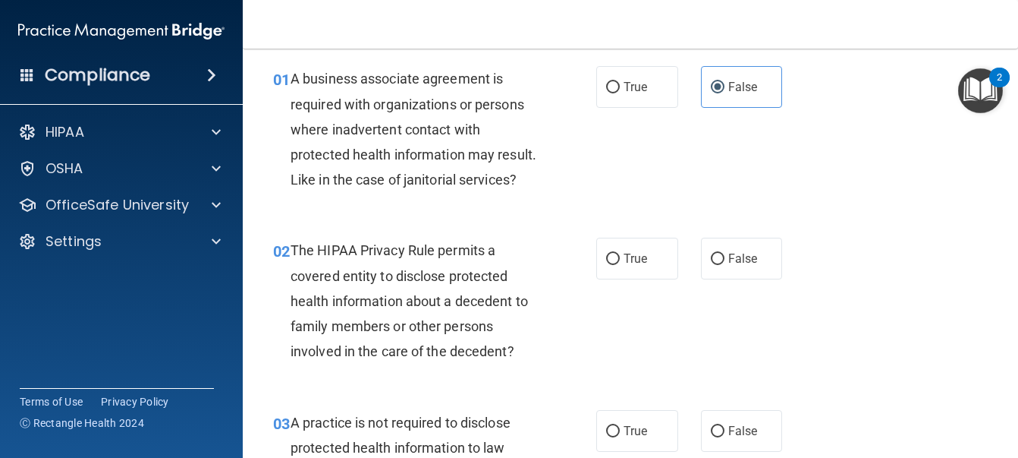
scroll to position [76, 0]
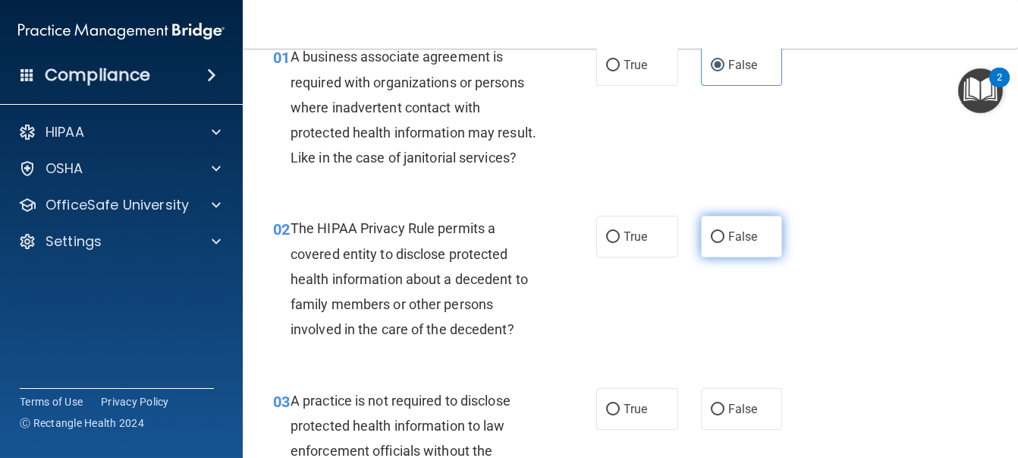
click at [731, 244] on span "False" at bounding box center [744, 236] width 30 height 14
click at [725, 243] on input "False" at bounding box center [718, 236] width 14 height 11
radio input "true"
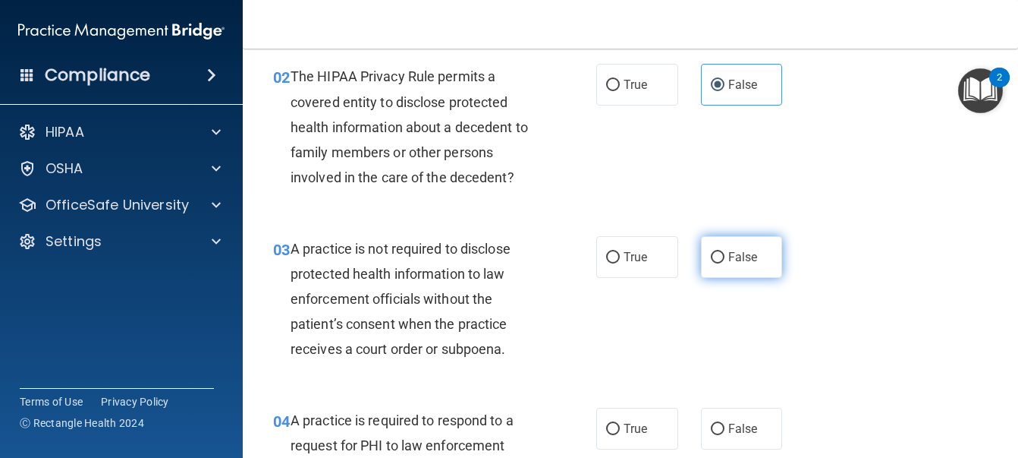
scroll to position [304, 0]
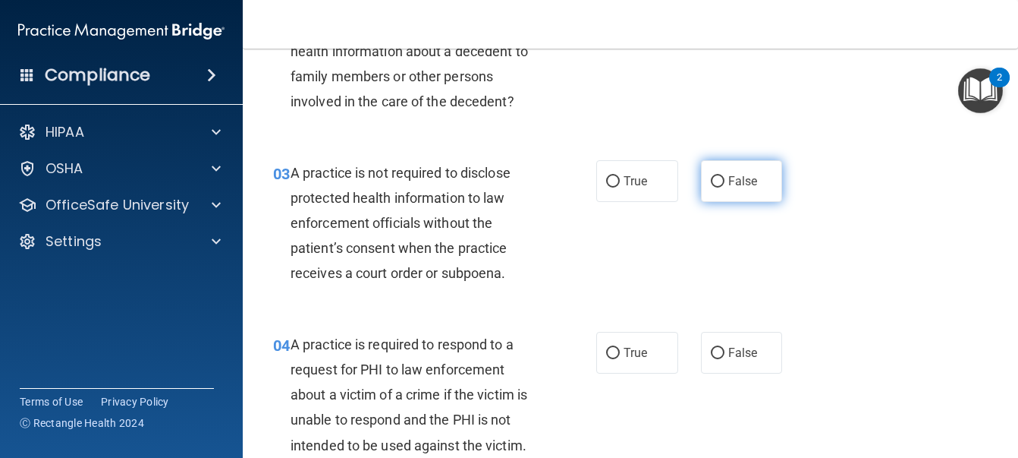
click at [760, 202] on label "False" at bounding box center [742, 181] width 82 height 42
click at [725, 187] on input "False" at bounding box center [718, 181] width 14 height 11
radio input "true"
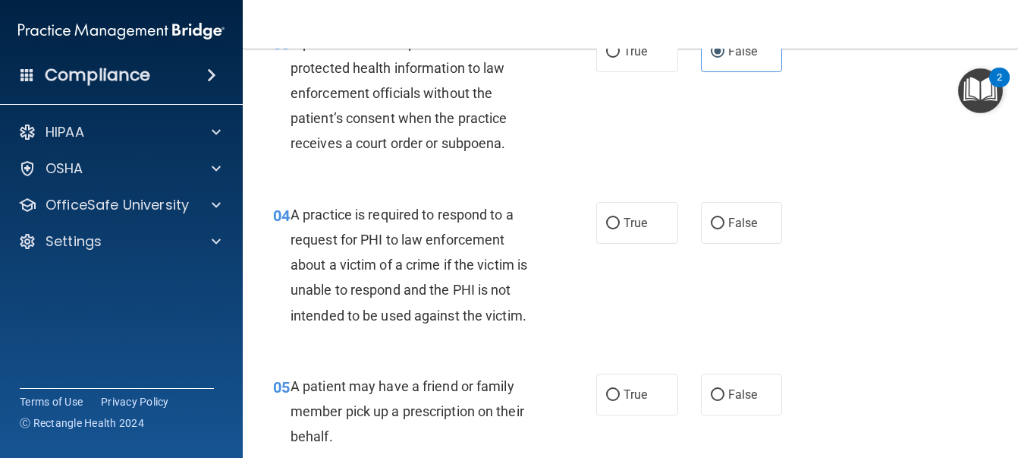
scroll to position [455, 0]
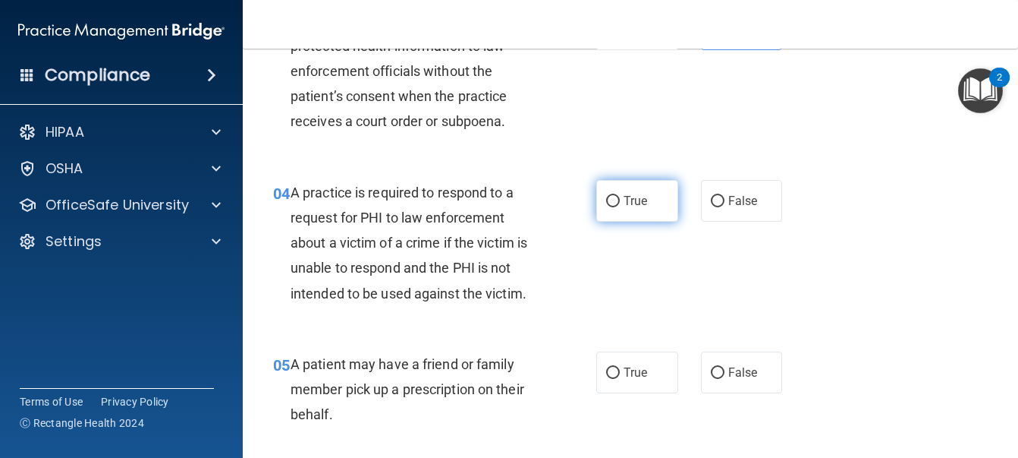
click at [640, 208] on span "True" at bounding box center [636, 201] width 24 height 14
click at [620, 207] on input "True" at bounding box center [613, 201] width 14 height 11
radio input "true"
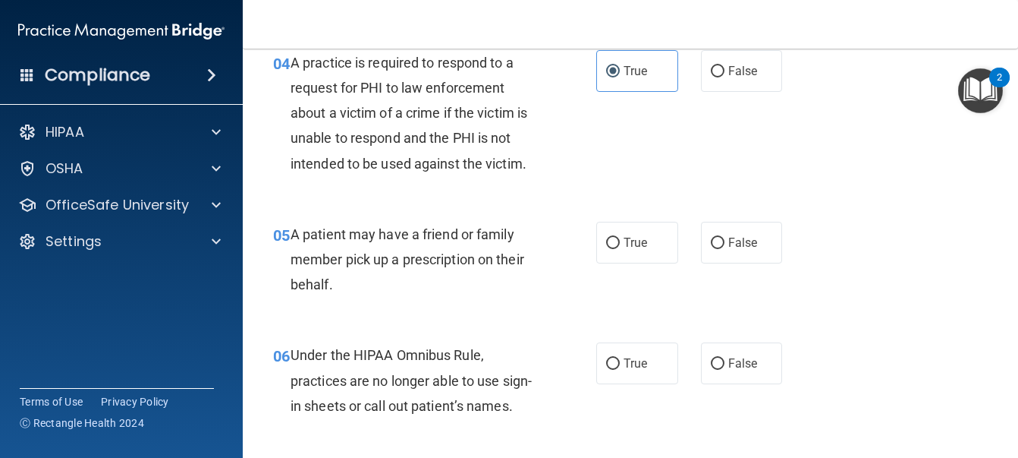
scroll to position [607, 0]
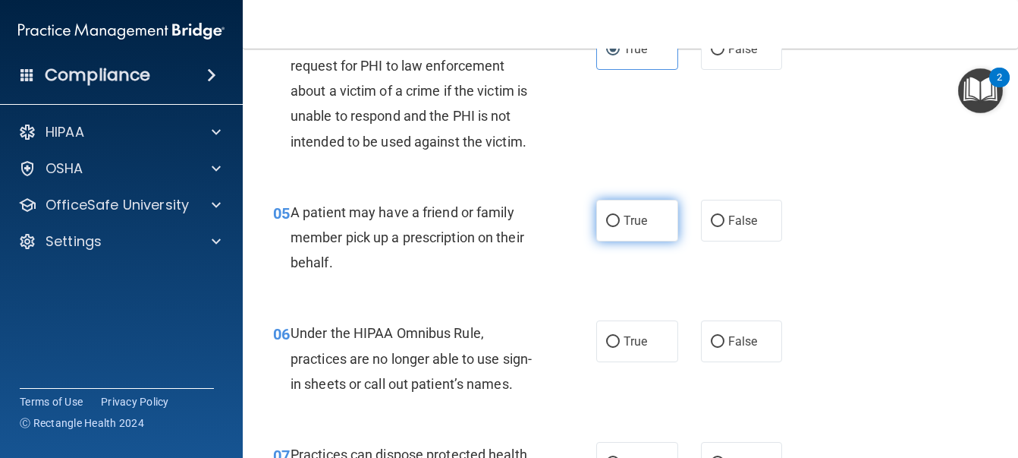
click at [626, 228] on span "True" at bounding box center [636, 220] width 24 height 14
click at [620, 227] on input "True" at bounding box center [613, 221] width 14 height 11
radio input "true"
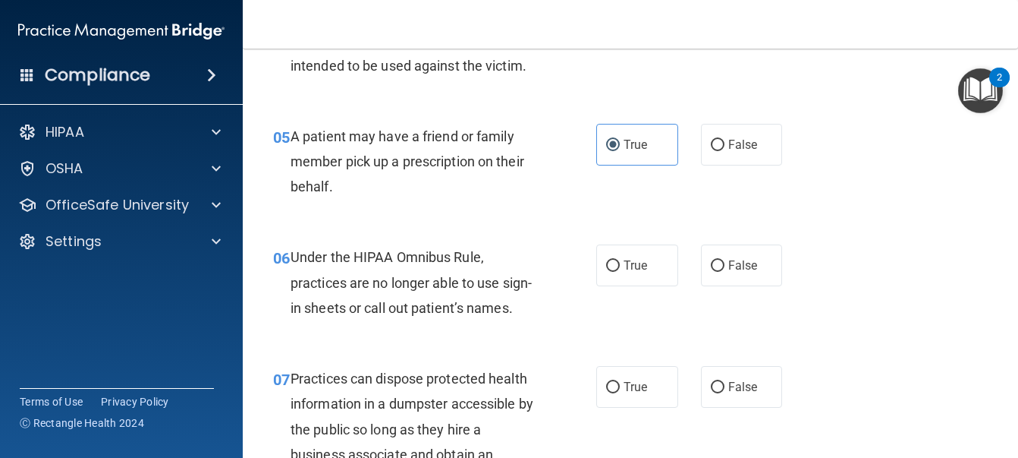
scroll to position [759, 0]
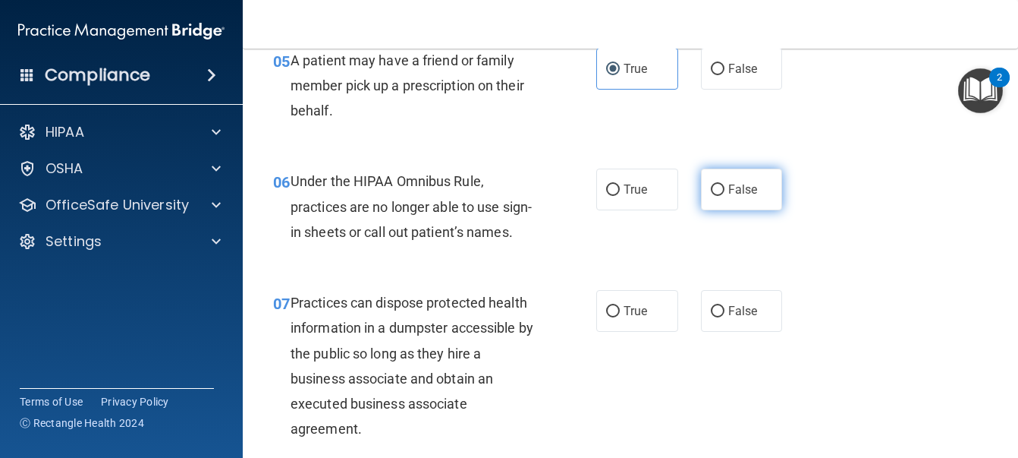
click at [740, 210] on label "False" at bounding box center [742, 189] width 82 height 42
click at [725, 196] on input "False" at bounding box center [718, 189] width 14 height 11
radio input "true"
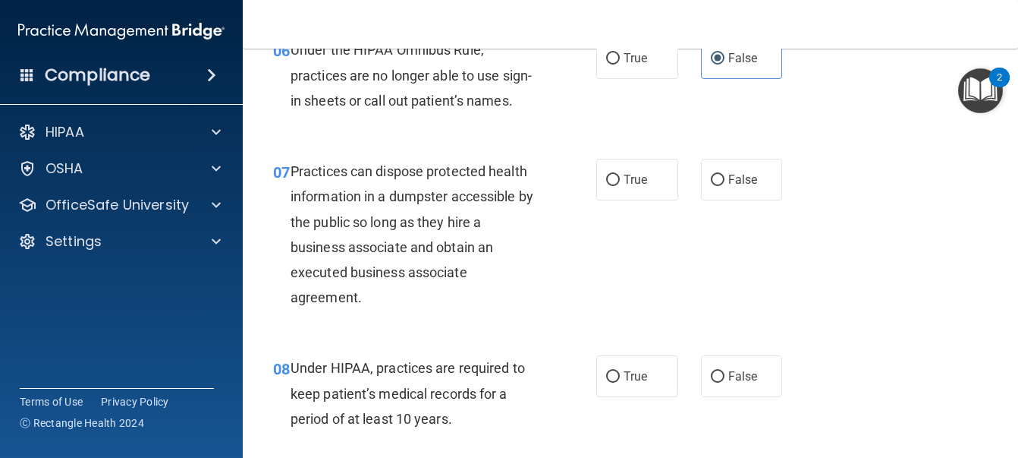
scroll to position [911, 0]
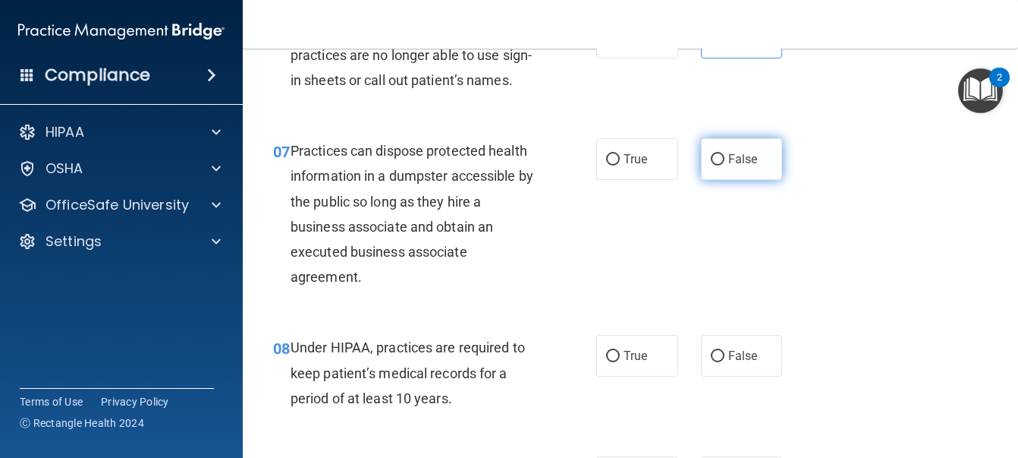
click at [747, 166] on span "False" at bounding box center [744, 159] width 30 height 14
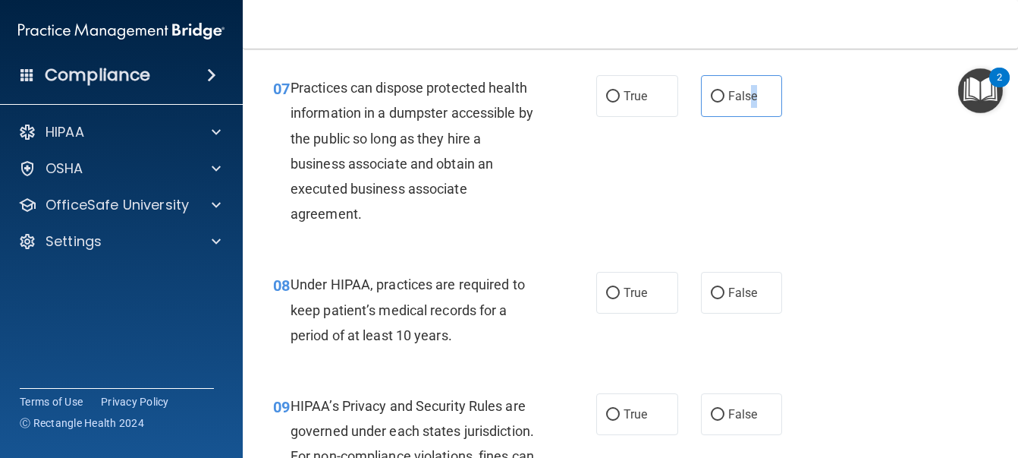
scroll to position [987, 0]
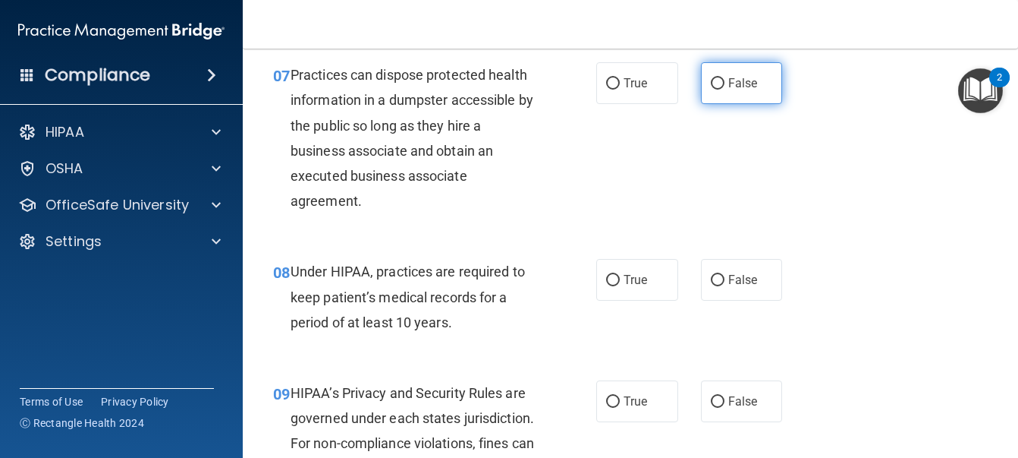
click at [738, 90] on span "False" at bounding box center [744, 83] width 30 height 14
click at [725, 90] on input "False" at bounding box center [718, 83] width 14 height 11
radio input "true"
click at [691, 218] on div "07 Practices can dispose protected health information in a dumpster accessible …" at bounding box center [631, 141] width 738 height 197
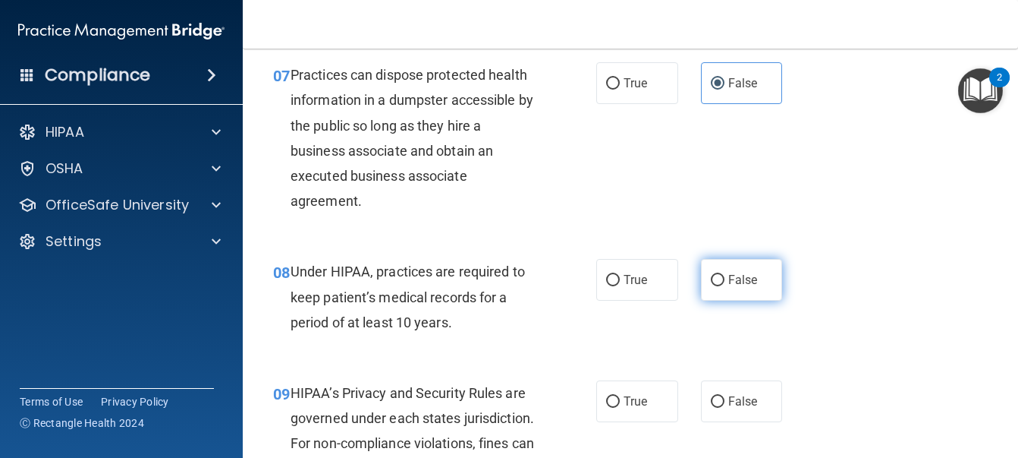
click at [731, 287] on span "False" at bounding box center [744, 279] width 30 height 14
click at [725, 286] on input "False" at bounding box center [718, 280] width 14 height 11
radio input "true"
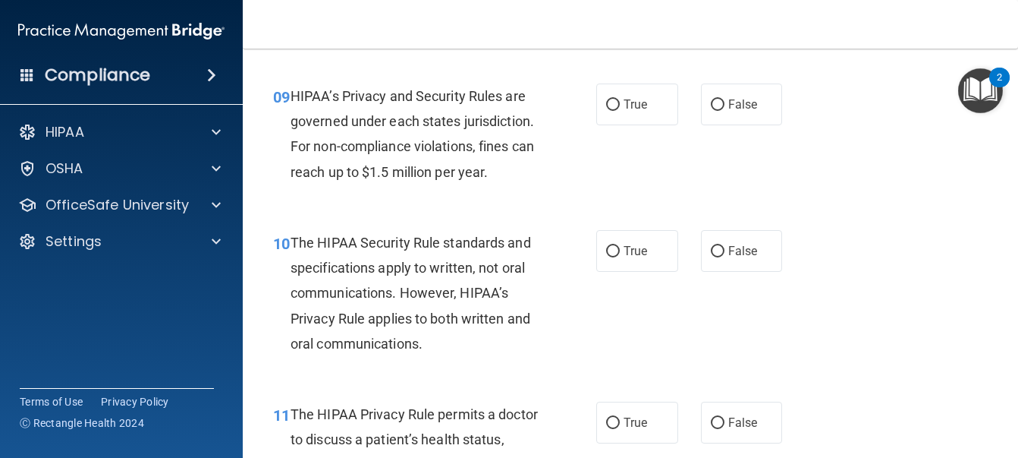
scroll to position [1290, 0]
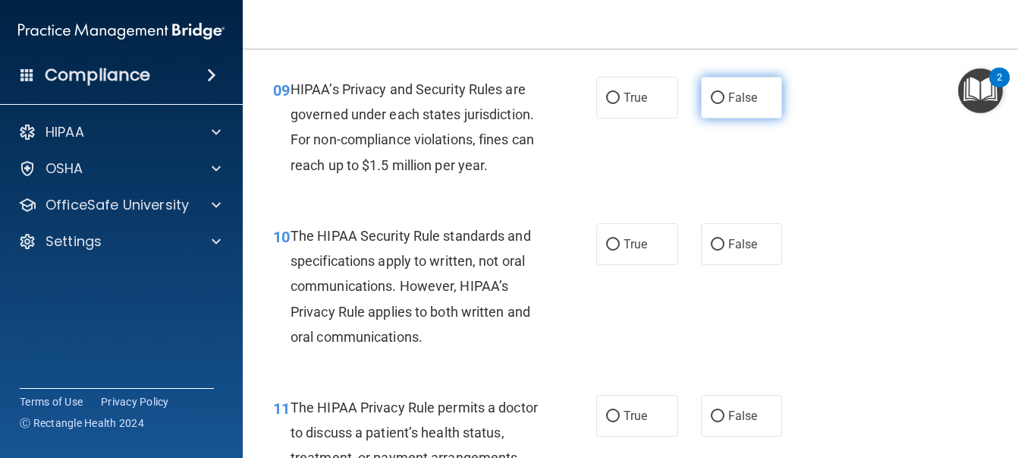
click at [729, 105] on span "False" at bounding box center [744, 97] width 30 height 14
click at [725, 104] on input "False" at bounding box center [718, 98] width 14 height 11
radio input "true"
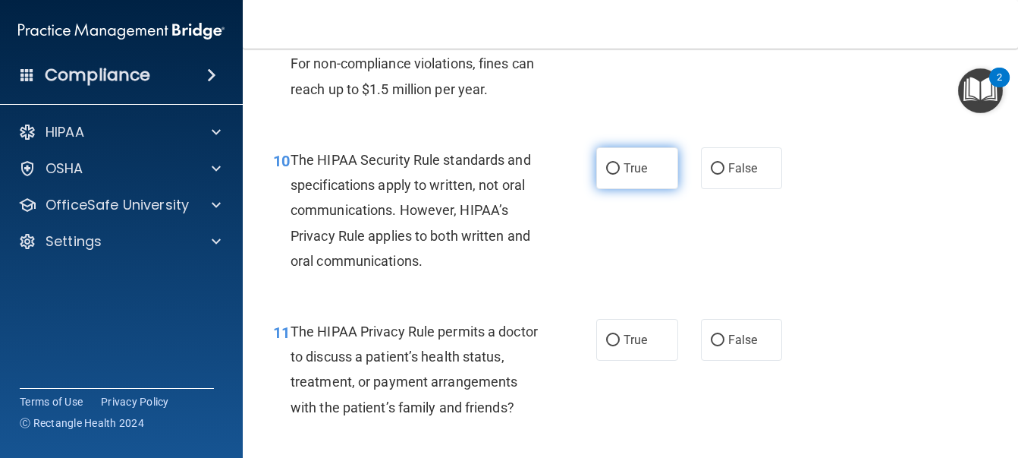
click at [651, 189] on label "True" at bounding box center [638, 168] width 82 height 42
click at [620, 175] on input "True" at bounding box center [613, 168] width 14 height 11
radio input "true"
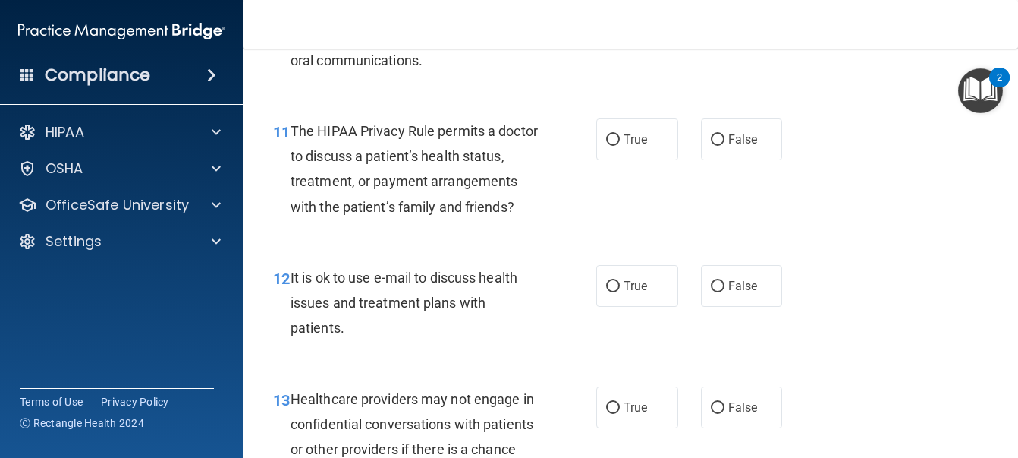
scroll to position [1594, 0]
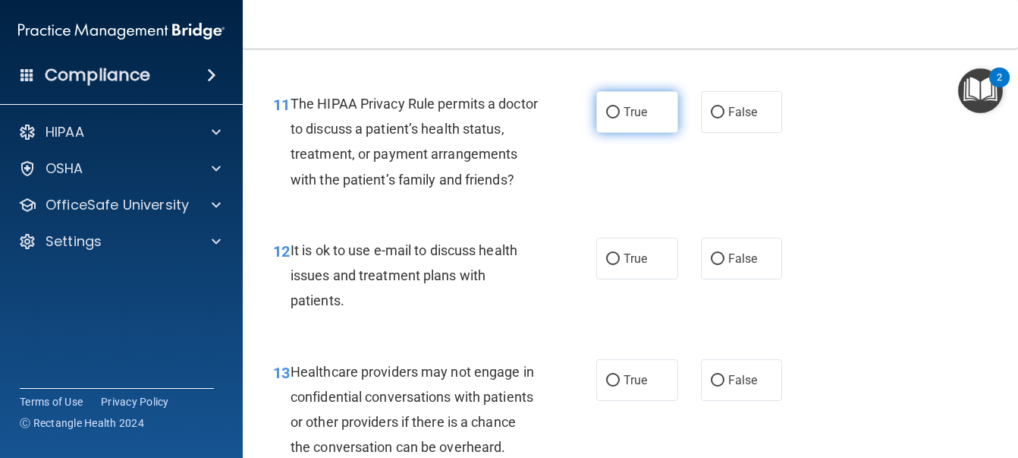
click at [640, 119] on span "True" at bounding box center [636, 112] width 24 height 14
click at [620, 118] on input "True" at bounding box center [613, 112] width 14 height 11
radio input "true"
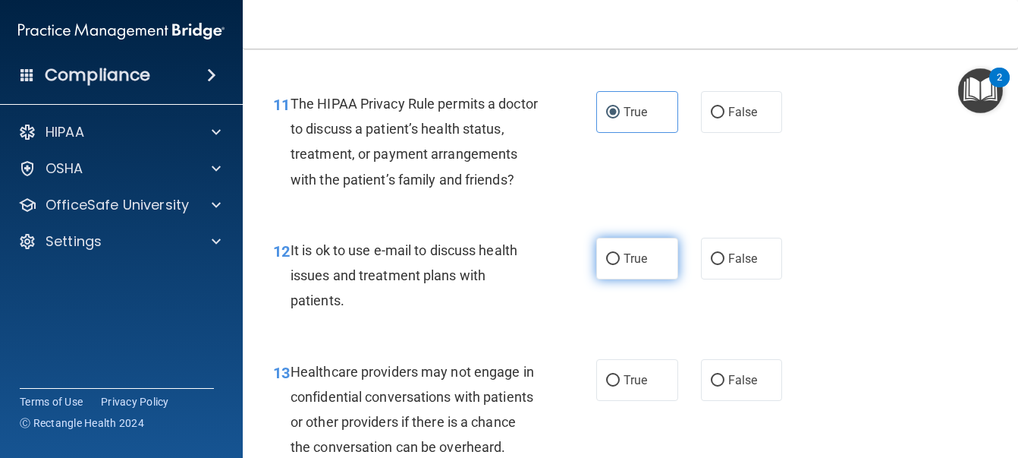
click at [642, 279] on label "True" at bounding box center [638, 259] width 82 height 42
click at [620, 265] on input "True" at bounding box center [613, 258] width 14 height 11
radio input "true"
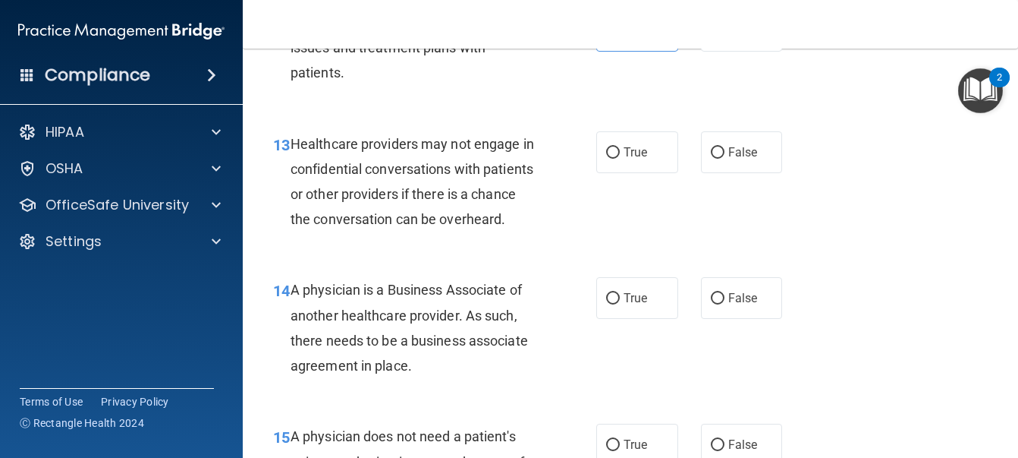
scroll to position [1897, 0]
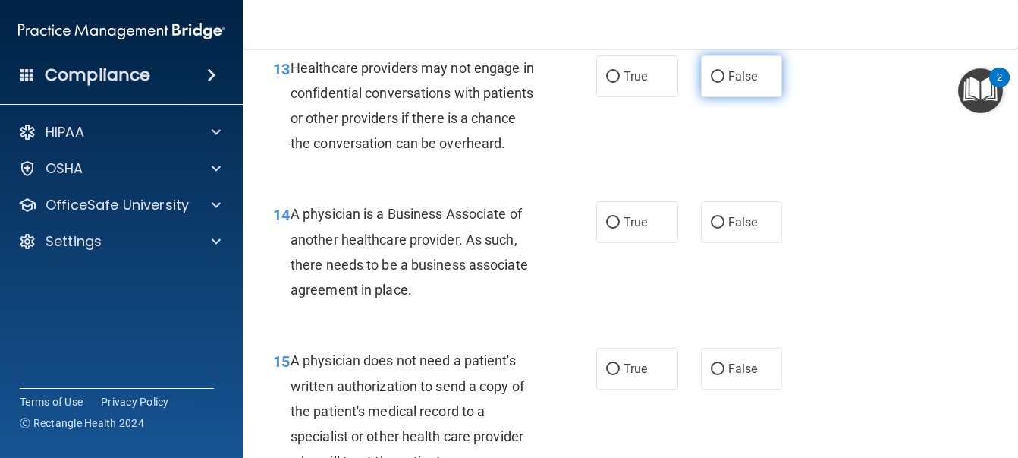
click at [719, 97] on label "False" at bounding box center [742, 76] width 82 height 42
click at [719, 83] on input "False" at bounding box center [718, 76] width 14 height 11
radio input "true"
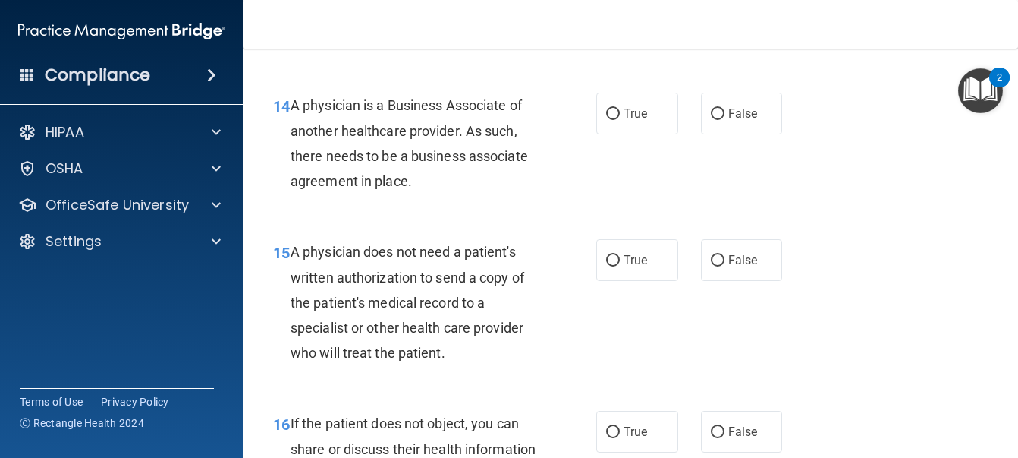
scroll to position [2049, 0]
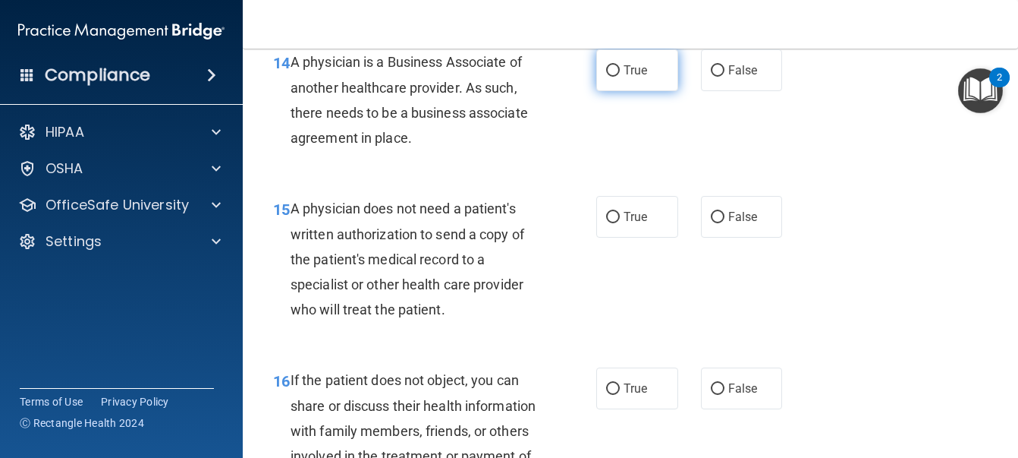
click at [639, 91] on label "True" at bounding box center [638, 70] width 82 height 42
click at [620, 77] on input "True" at bounding box center [613, 70] width 14 height 11
radio input "true"
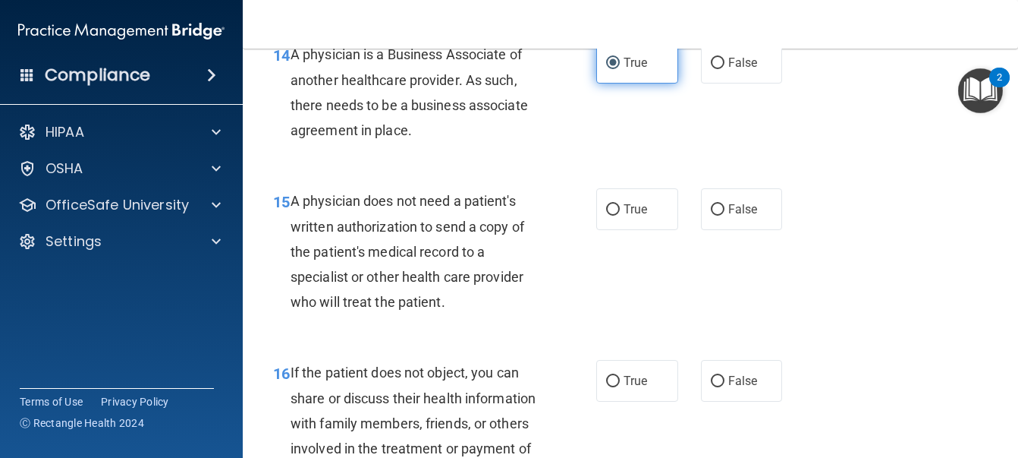
scroll to position [2125, 0]
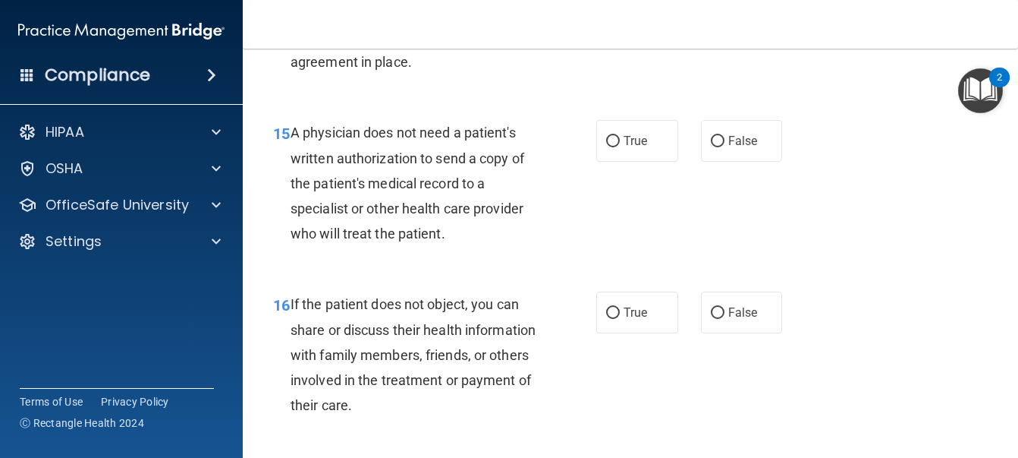
click at [876, 272] on div "15 A physician does not need a patient's written authorization to send a copy o…" at bounding box center [631, 187] width 738 height 172
click at [771, 162] on label "False" at bounding box center [742, 141] width 82 height 42
click at [725, 147] on input "False" at bounding box center [718, 141] width 14 height 11
radio input "true"
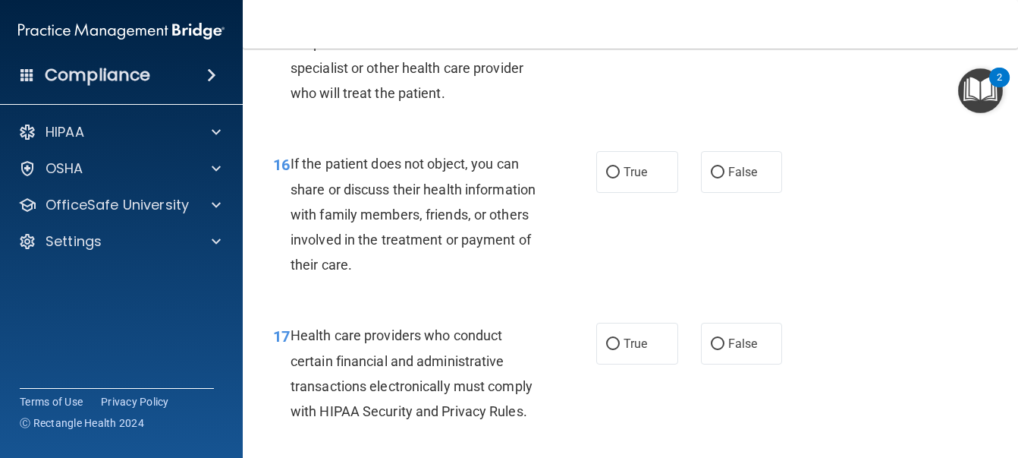
scroll to position [2277, 0]
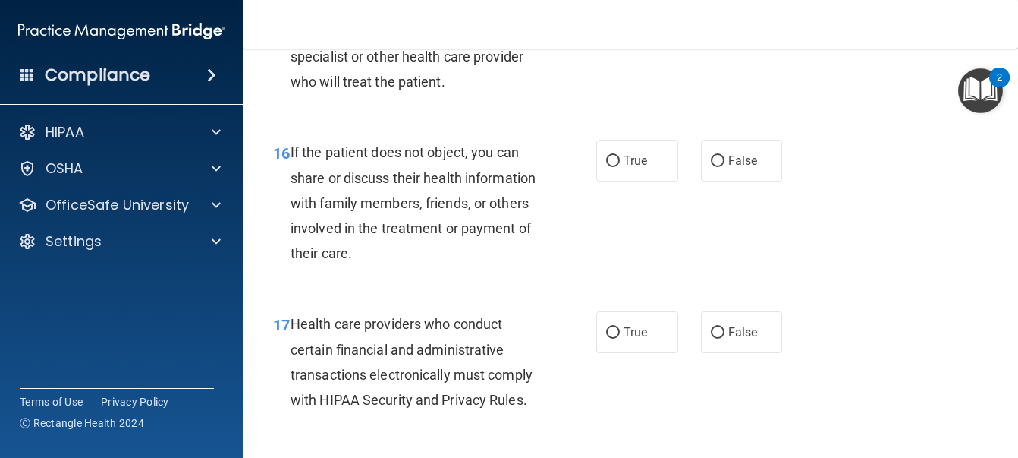
click at [636, 292] on div "16 If the patient does not object, you can share or discuss their health inform…" at bounding box center [631, 207] width 738 height 172
click at [631, 168] on span "True" at bounding box center [636, 160] width 24 height 14
click at [620, 167] on input "True" at bounding box center [613, 161] width 14 height 11
radio input "true"
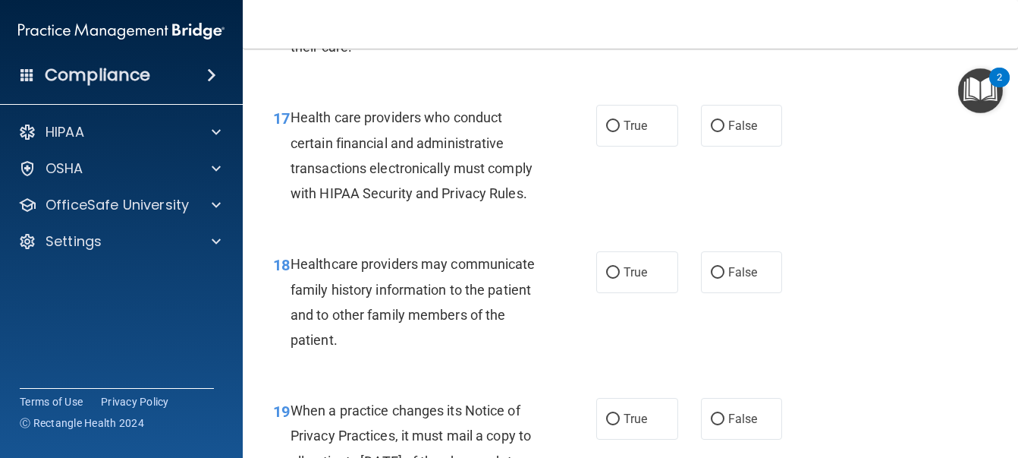
scroll to position [2504, 0]
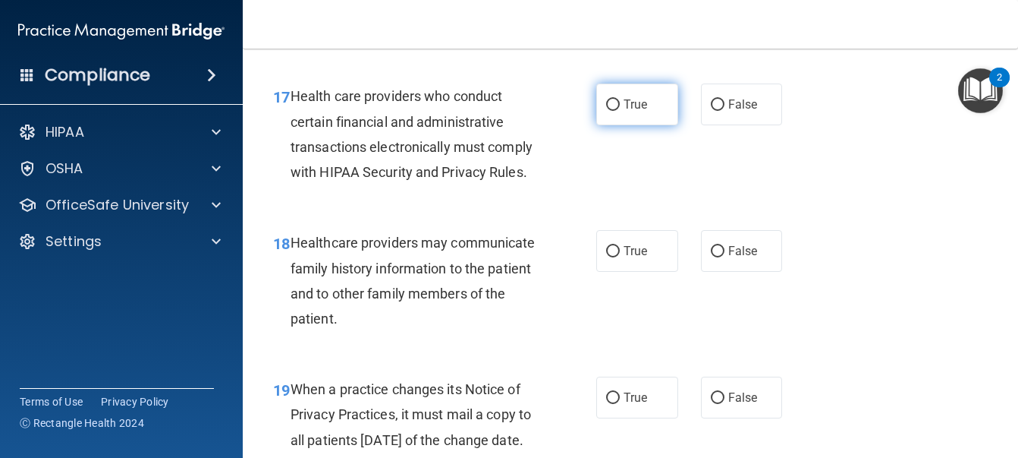
click at [632, 125] on label "True" at bounding box center [638, 104] width 82 height 42
click at [620, 111] on input "True" at bounding box center [613, 104] width 14 height 11
radio input "true"
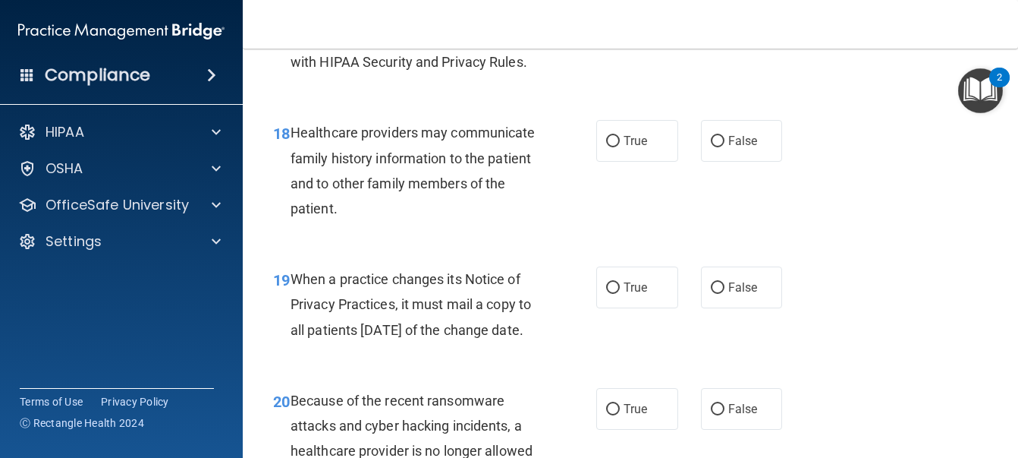
scroll to position [2656, 0]
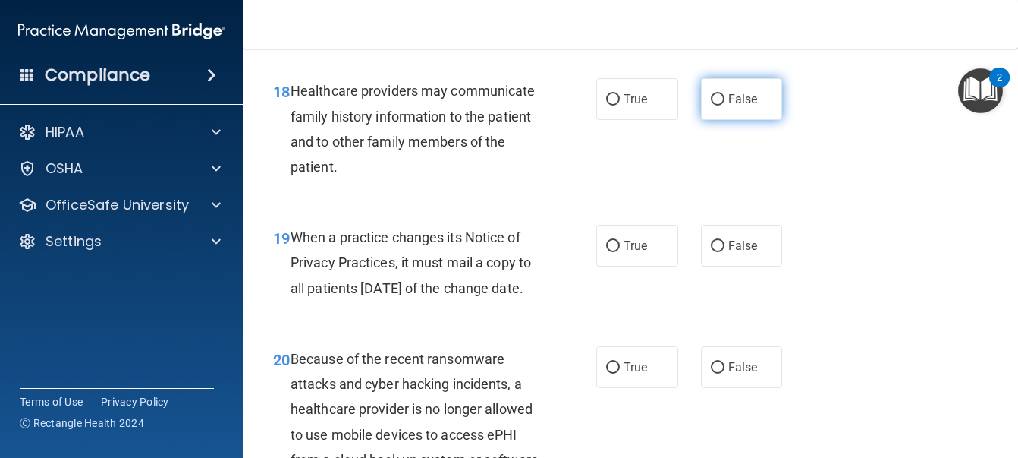
click at [733, 106] on span "False" at bounding box center [744, 99] width 30 height 14
click at [725, 105] on input "False" at bounding box center [718, 99] width 14 height 11
radio input "true"
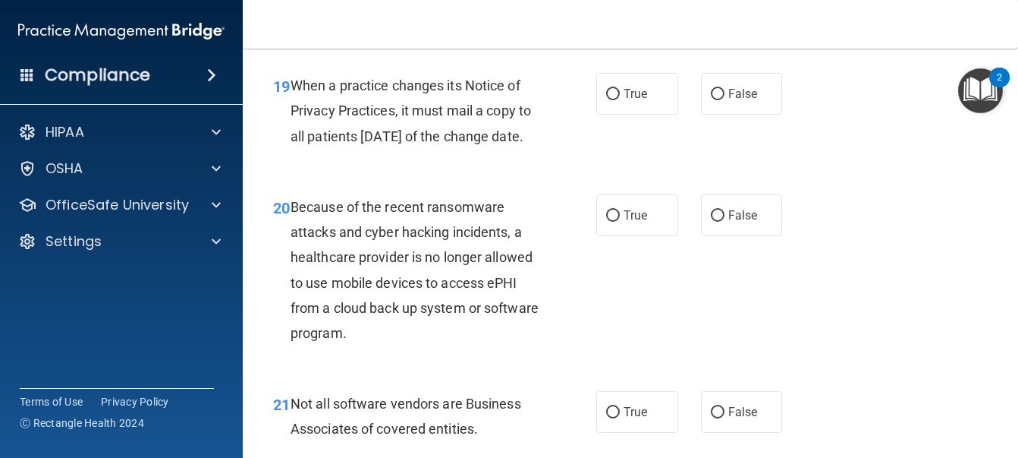
scroll to position [2884, 0]
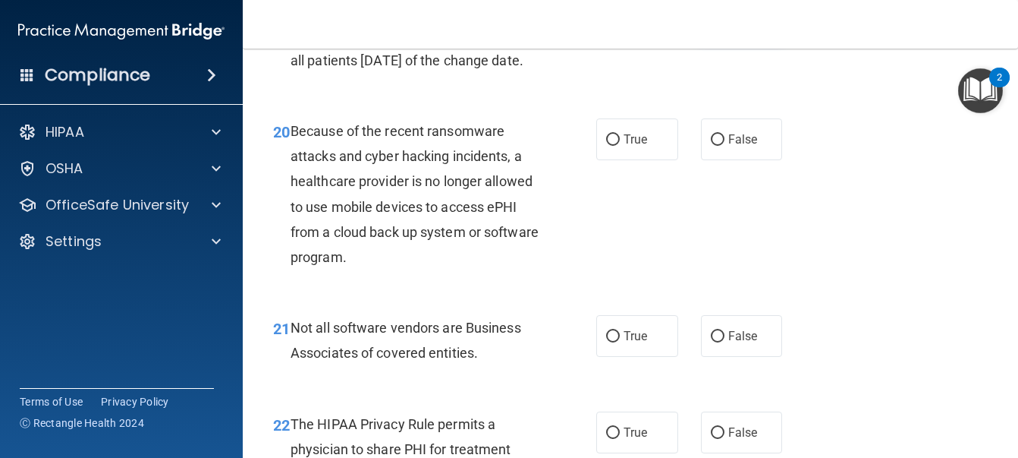
click at [731, 25] on span "False" at bounding box center [744, 18] width 30 height 14
click at [725, 24] on input "False" at bounding box center [718, 18] width 14 height 11
radio input "true"
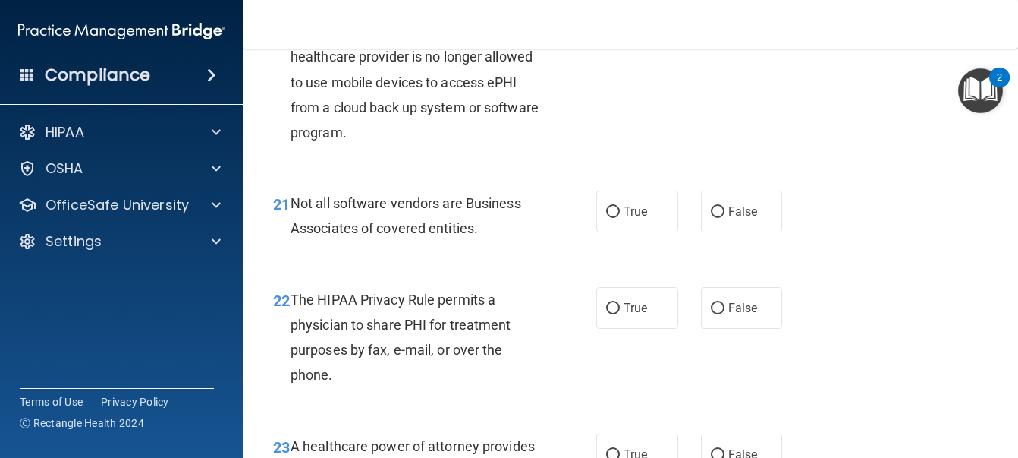
scroll to position [3036, 0]
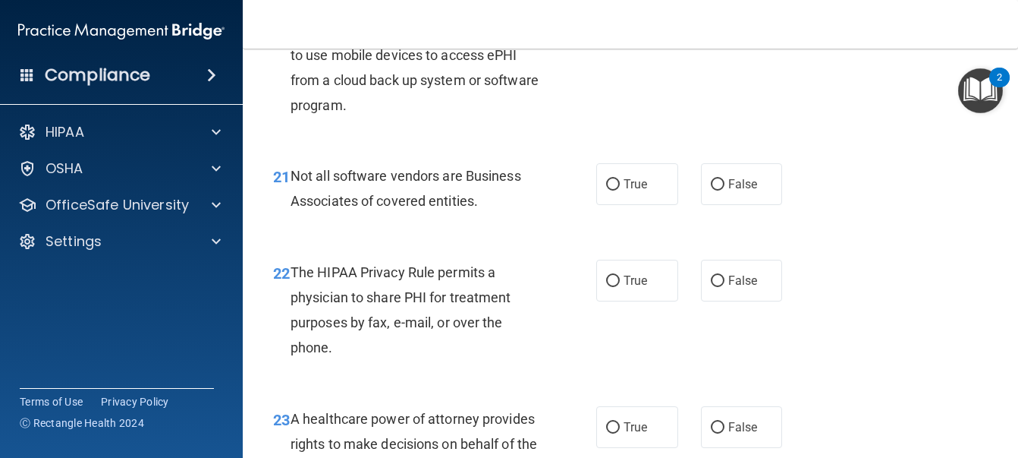
radio input "true"
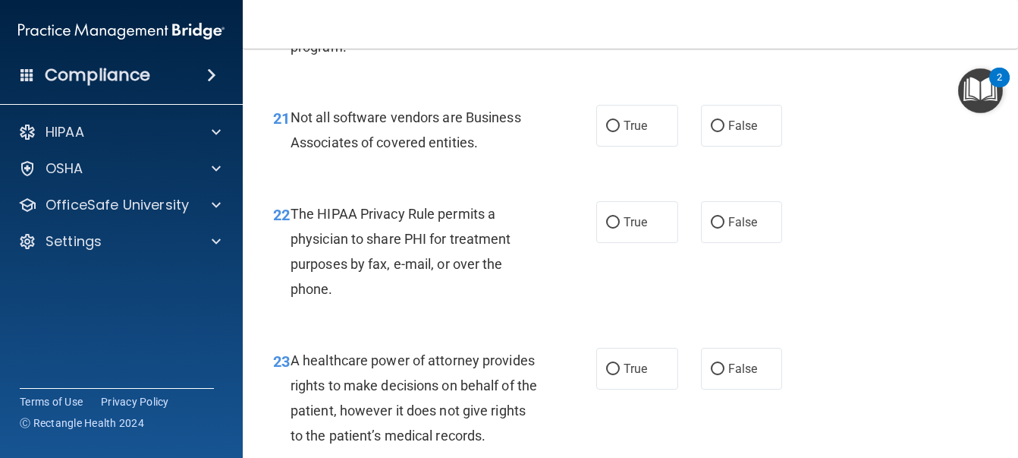
scroll to position [3187, 0]
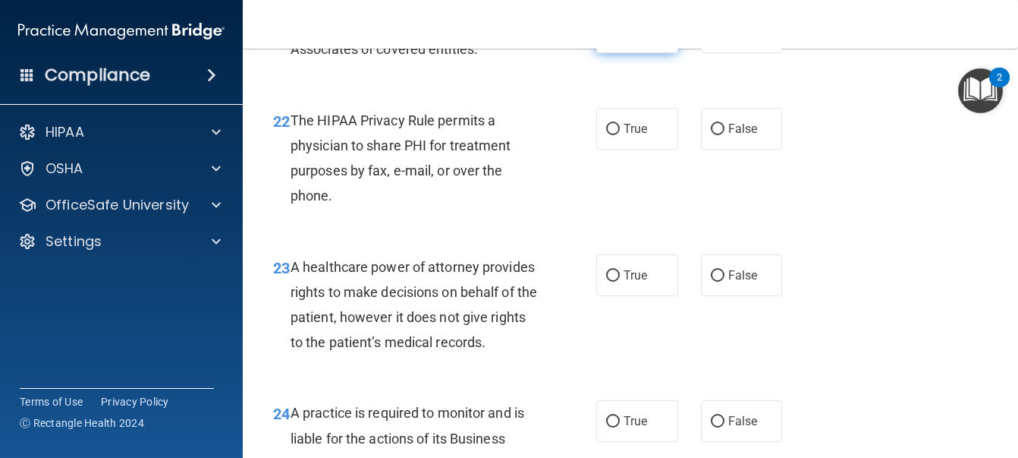
click at [644, 53] on label "True" at bounding box center [638, 32] width 82 height 42
click at [620, 39] on input "True" at bounding box center [613, 32] width 14 height 11
radio input "true"
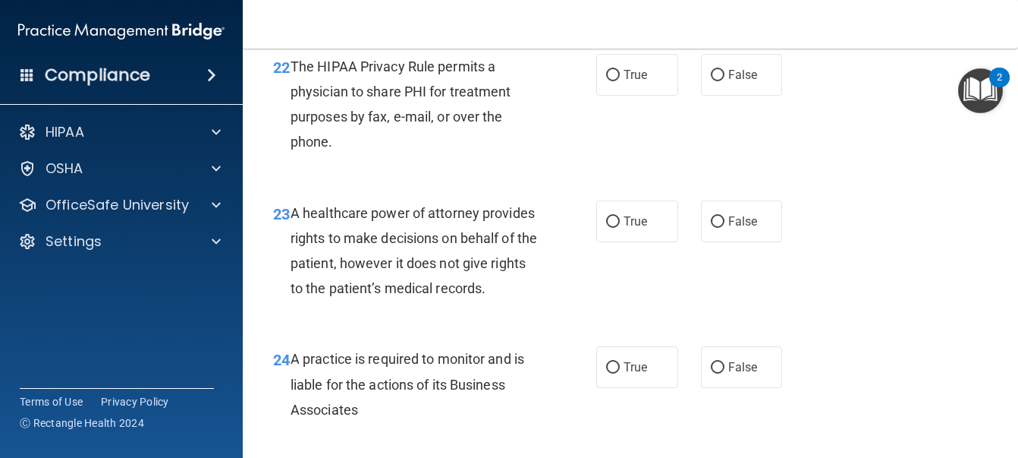
scroll to position [3263, 0]
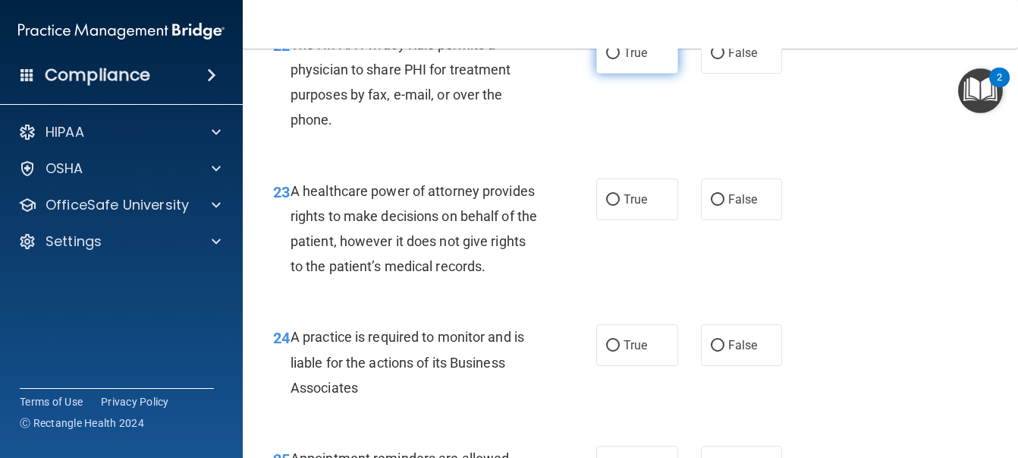
click at [624, 60] on span "True" at bounding box center [636, 53] width 24 height 14
click at [620, 59] on input "True" at bounding box center [613, 53] width 14 height 11
radio input "true"
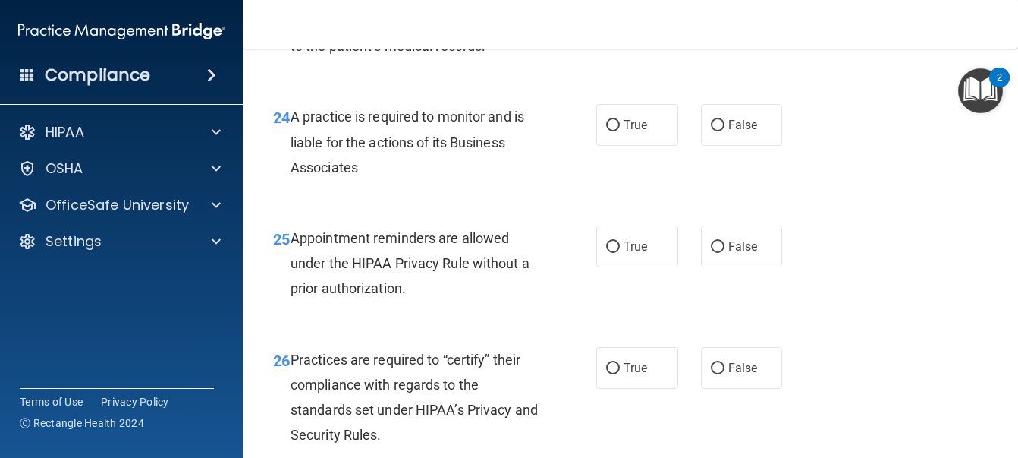
scroll to position [3491, 0]
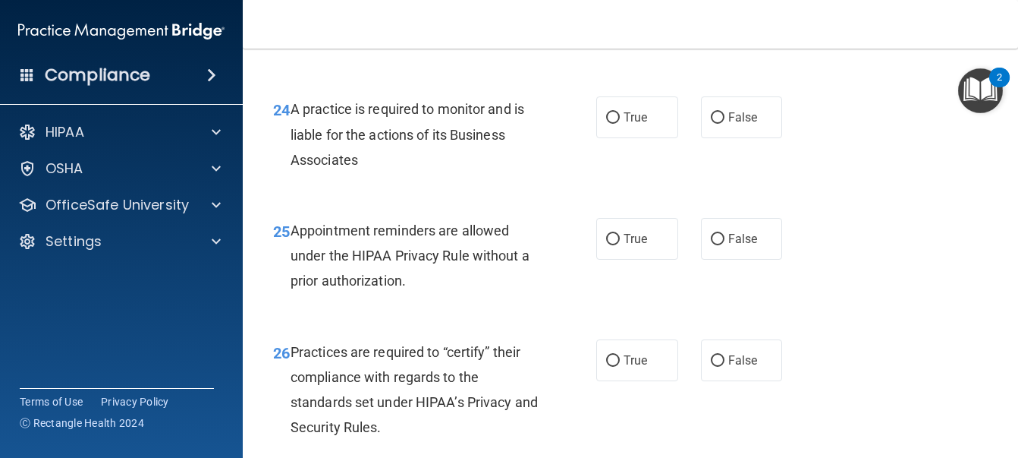
radio input "true"
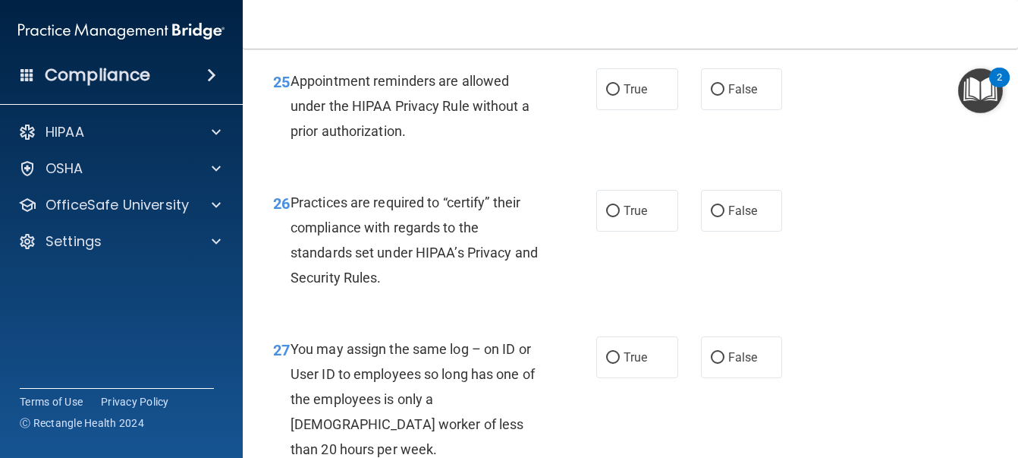
scroll to position [3643, 0]
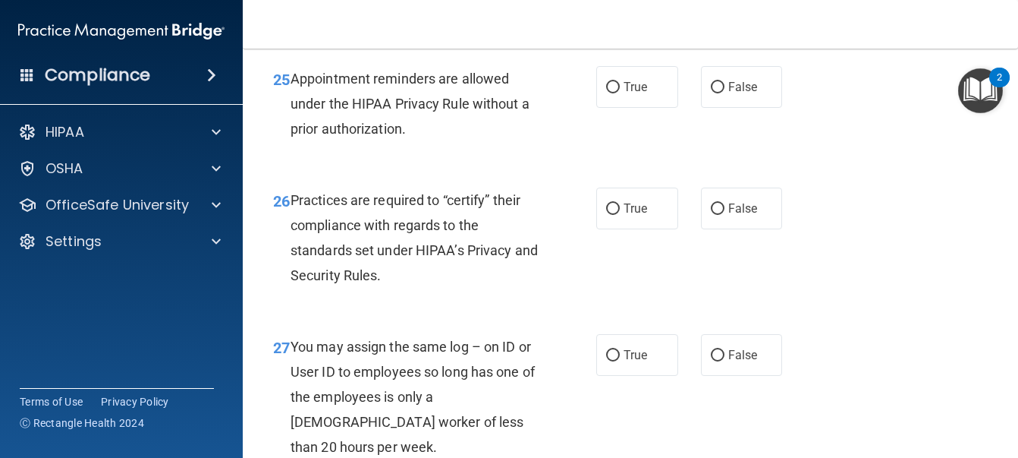
radio input "true"
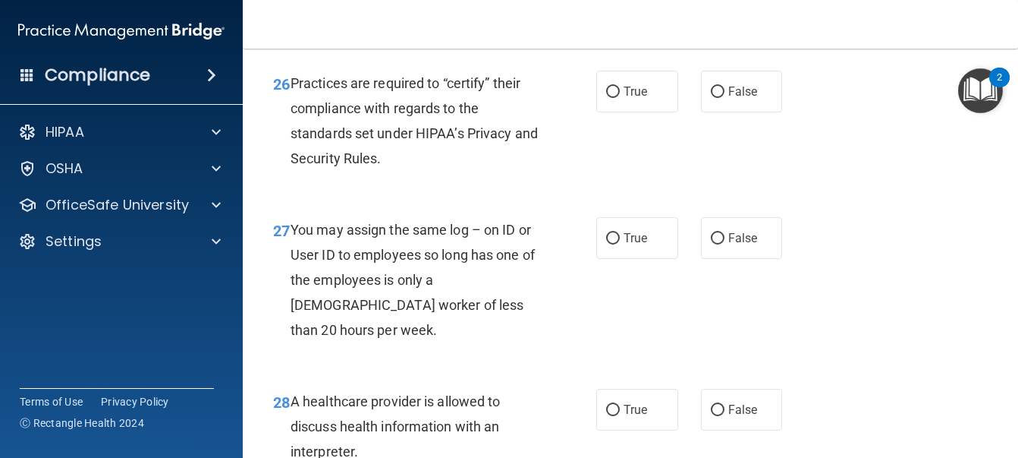
scroll to position [3795, 0]
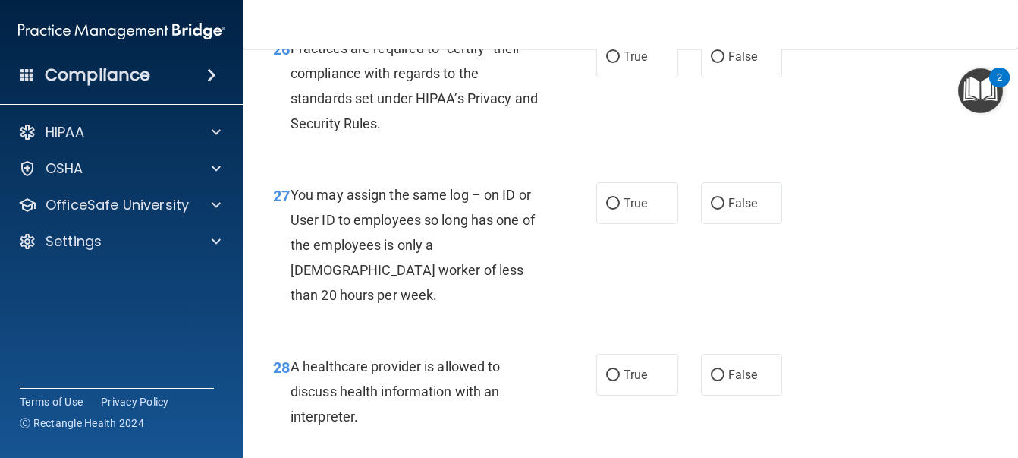
radio input "true"
click at [642, 163] on div "26 Practices are required to “certify” their compliance with regards to the sta…" at bounding box center [631, 90] width 738 height 146
click at [648, 77] on label "True" at bounding box center [638, 57] width 82 height 42
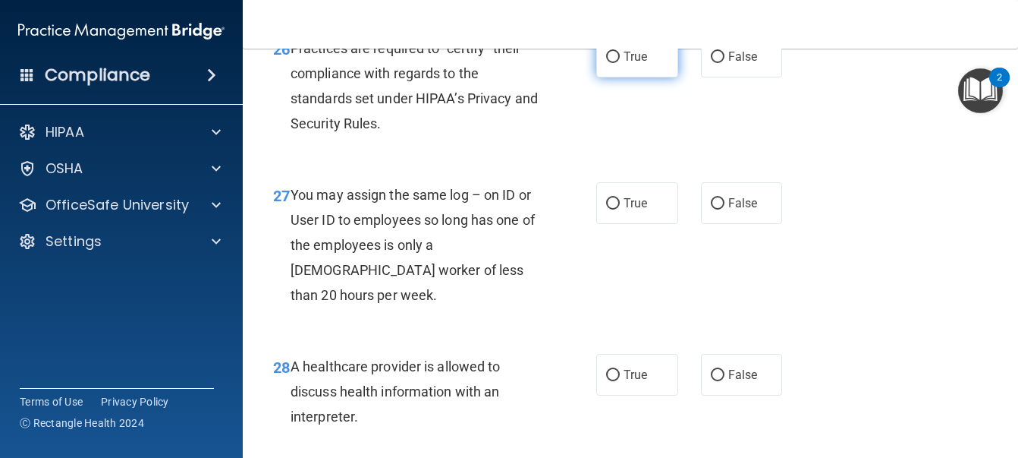
click at [620, 63] on input "True" at bounding box center [613, 57] width 14 height 11
radio input "true"
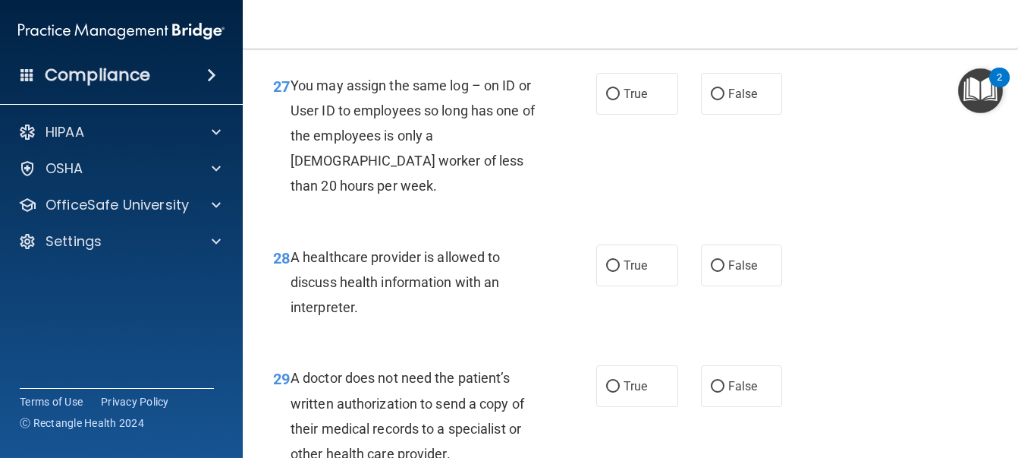
scroll to position [3946, 0]
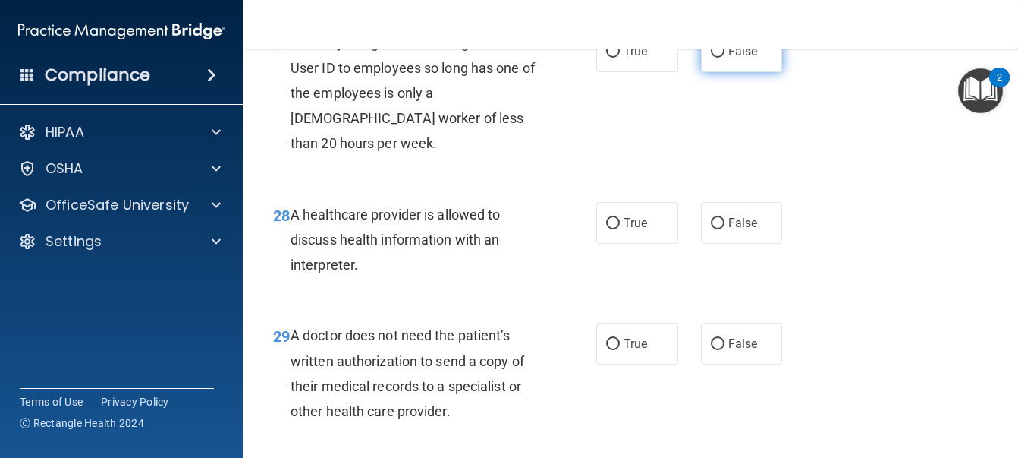
click at [713, 58] on input "False" at bounding box center [718, 51] width 14 height 11
radio input "true"
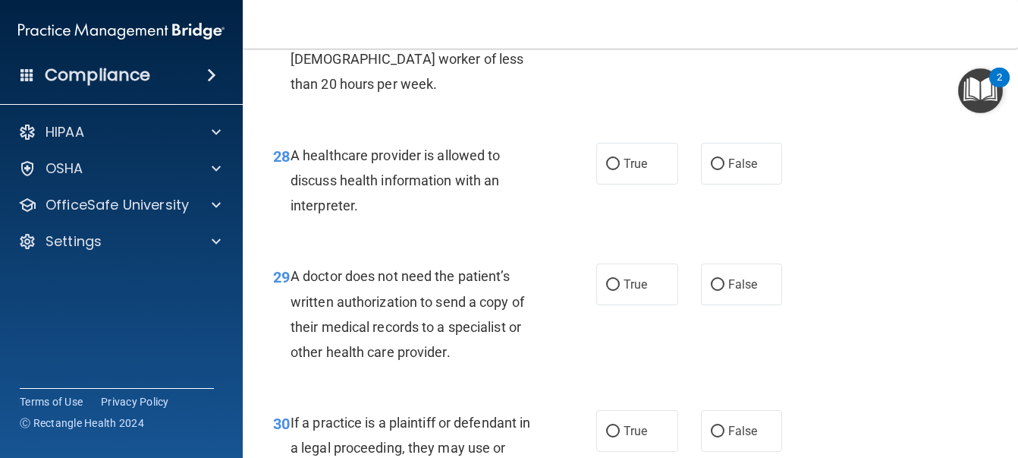
scroll to position [4098, 0]
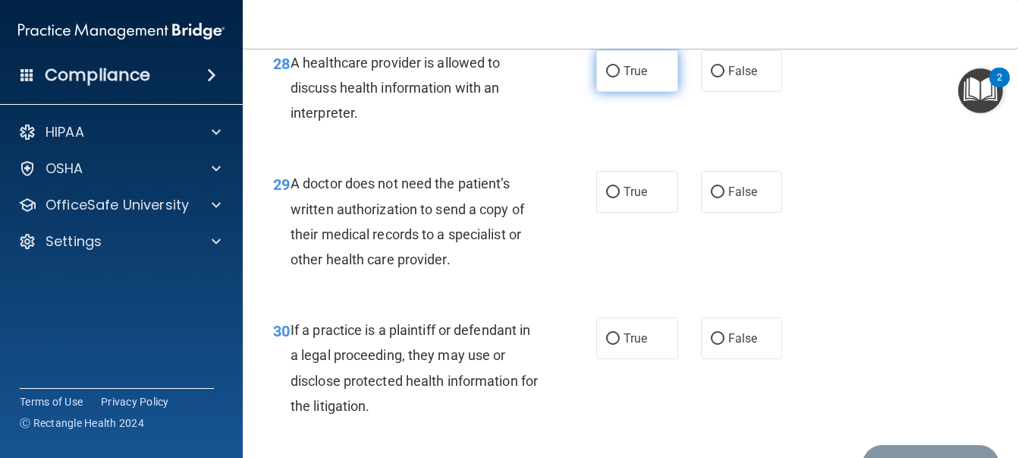
click at [647, 92] on label "True" at bounding box center [638, 71] width 82 height 42
click at [620, 77] on input "True" at bounding box center [613, 71] width 14 height 11
radio input "true"
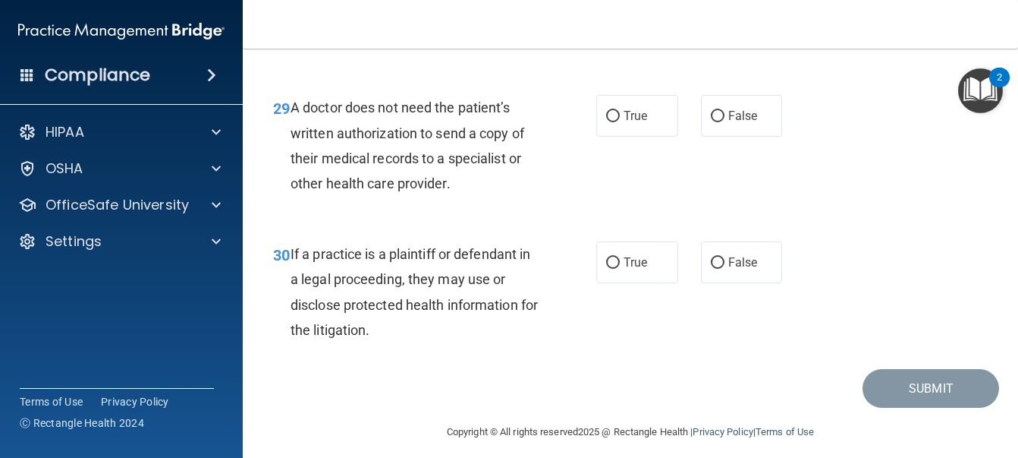
click at [613, 203] on div "29 A doctor does not need the patient’s written authorization to send a copy of…" at bounding box center [434, 149] width 369 height 109
click at [722, 137] on label "False" at bounding box center [742, 116] width 82 height 42
click at [722, 122] on input "False" at bounding box center [718, 116] width 14 height 11
radio input "true"
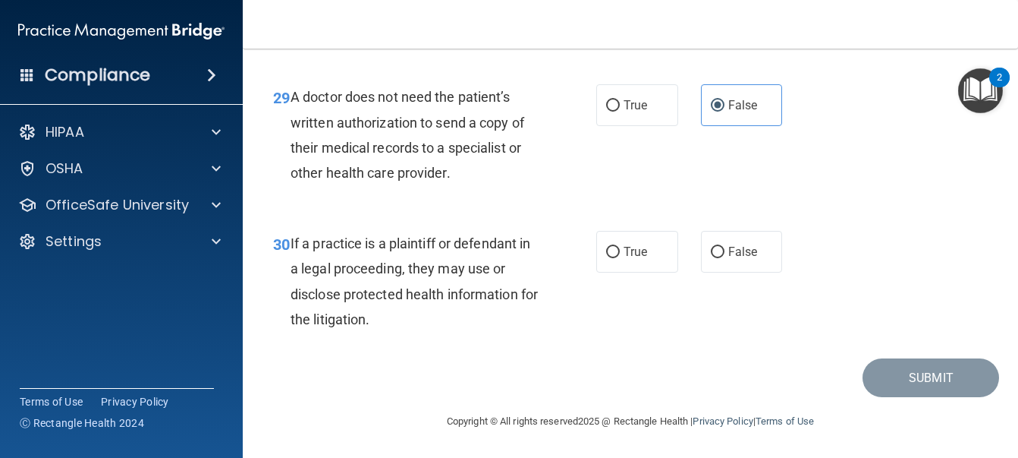
scroll to position [4361, 0]
click at [733, 255] on span "False" at bounding box center [744, 251] width 30 height 14
click at [725, 255] on input "False" at bounding box center [718, 252] width 14 height 11
radio input "true"
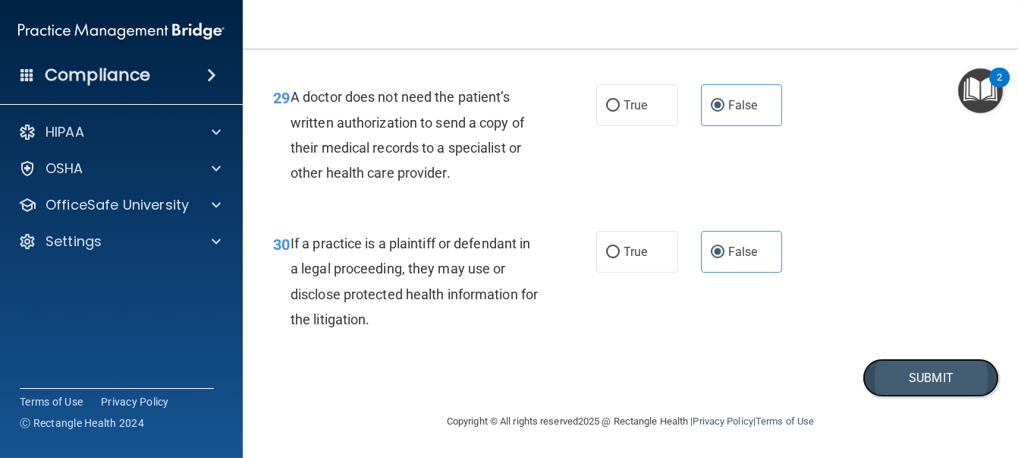
click at [952, 385] on button "Submit" at bounding box center [931, 377] width 137 height 39
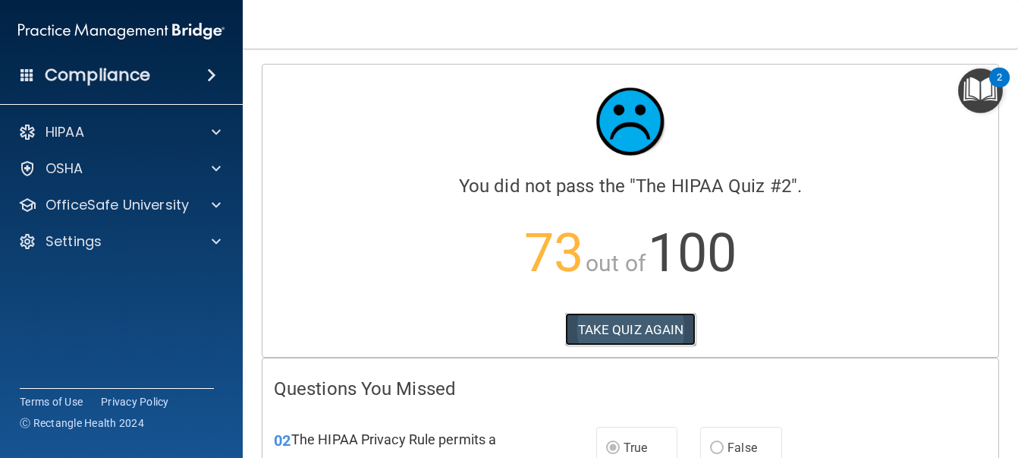
click at [629, 332] on button "TAKE QUIZ AGAIN" at bounding box center [630, 329] width 131 height 33
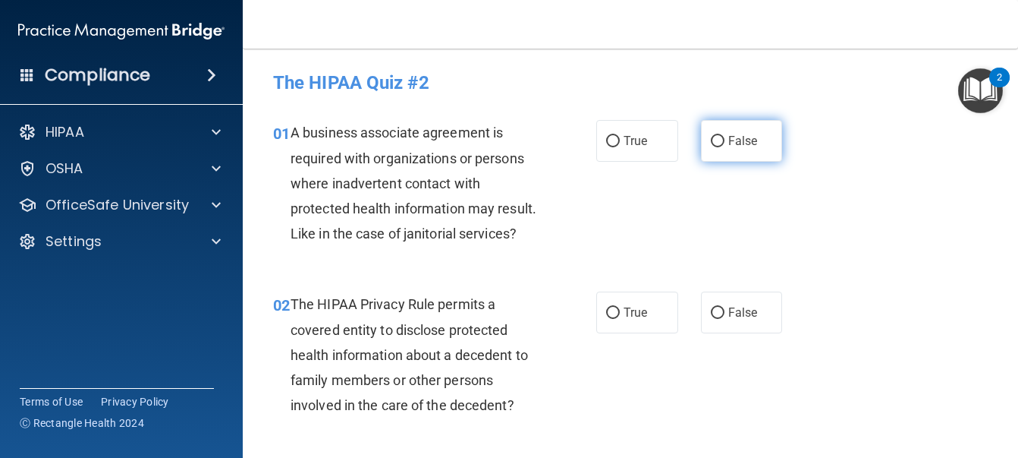
click at [733, 142] on span "False" at bounding box center [744, 141] width 30 height 14
click at [725, 142] on input "False" at bounding box center [718, 141] width 14 height 11
radio input "true"
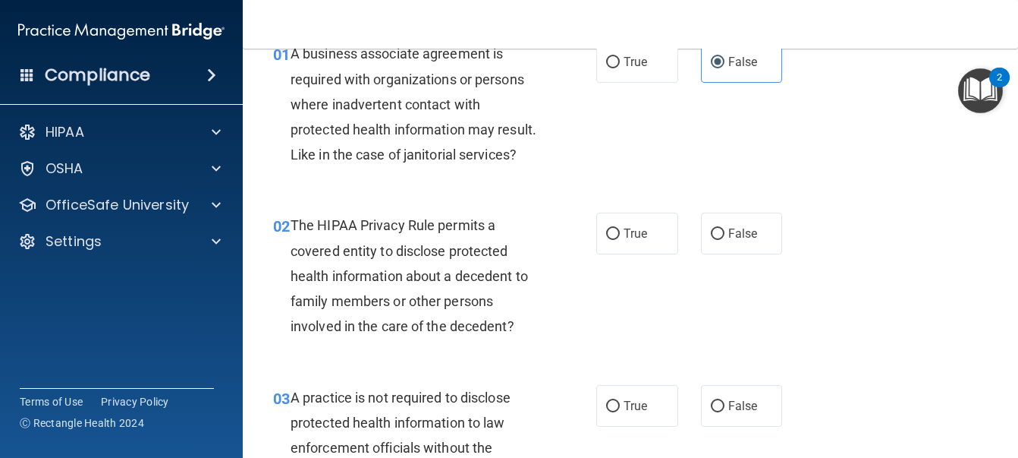
scroll to position [152, 0]
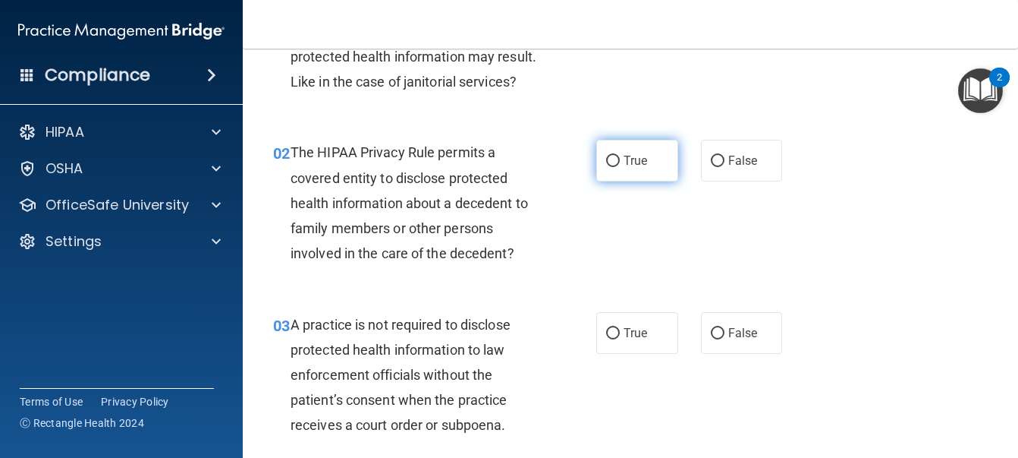
click at [624, 168] on span "True" at bounding box center [636, 160] width 24 height 14
click at [619, 167] on input "True" at bounding box center [613, 161] width 14 height 11
radio input "true"
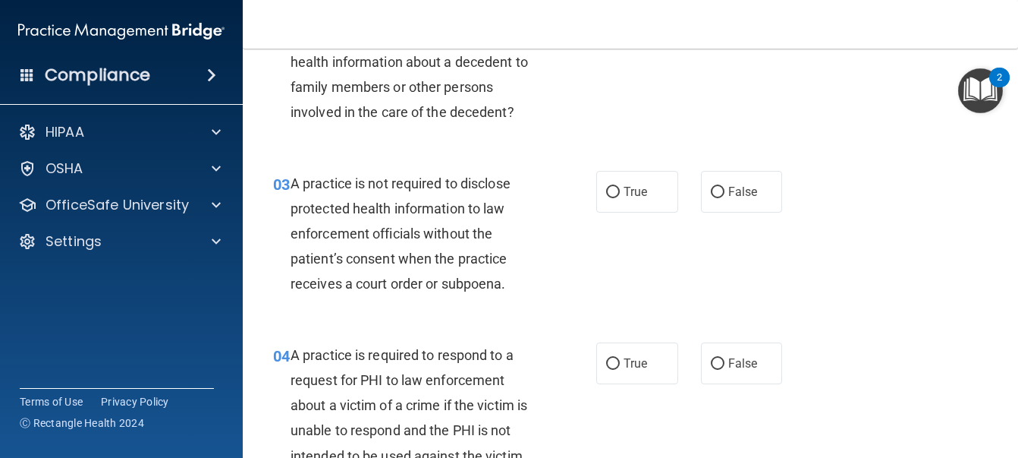
scroll to position [304, 0]
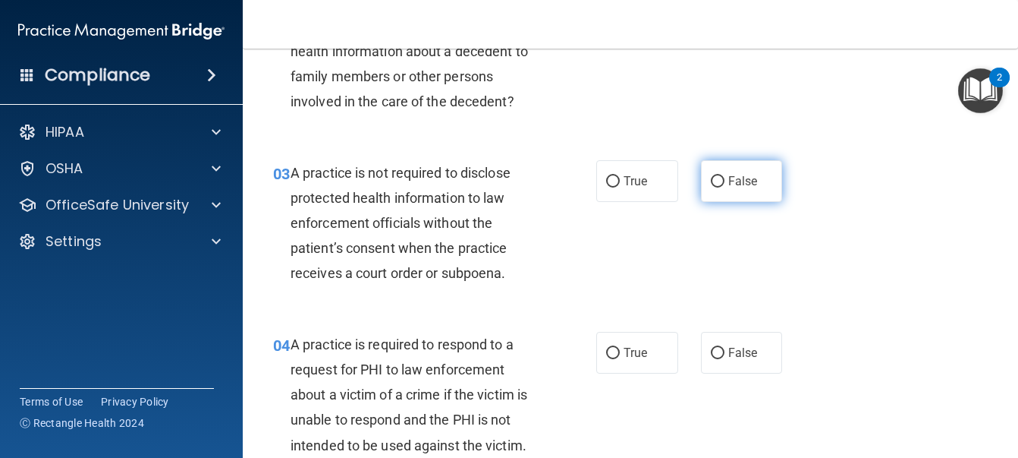
click at [741, 188] on span "False" at bounding box center [744, 181] width 30 height 14
click at [725, 187] on input "False" at bounding box center [718, 181] width 14 height 11
radio input "true"
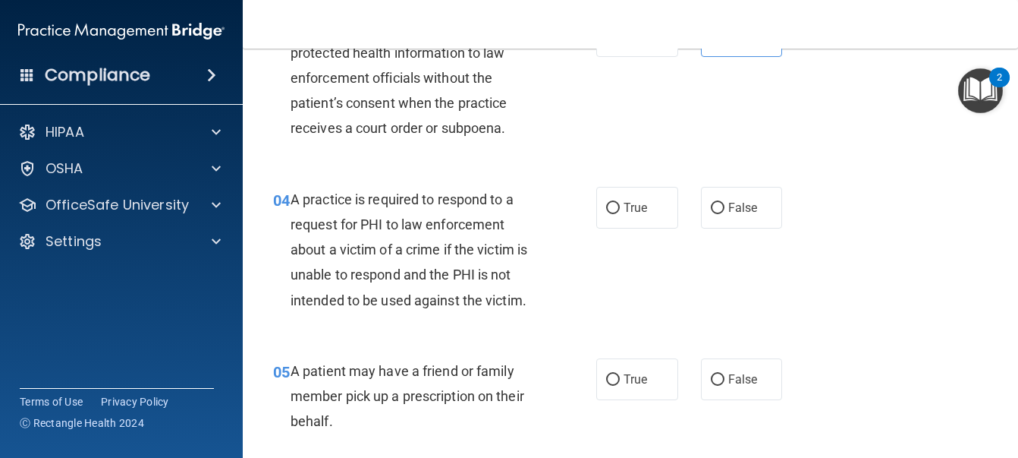
scroll to position [455, 0]
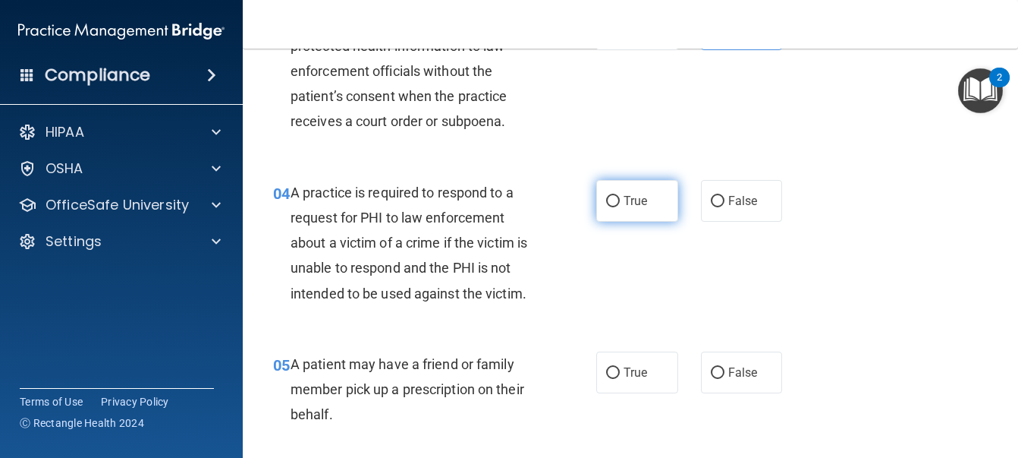
click at [634, 208] on span "True" at bounding box center [636, 201] width 24 height 14
click at [620, 207] on input "True" at bounding box center [613, 201] width 14 height 11
radio input "true"
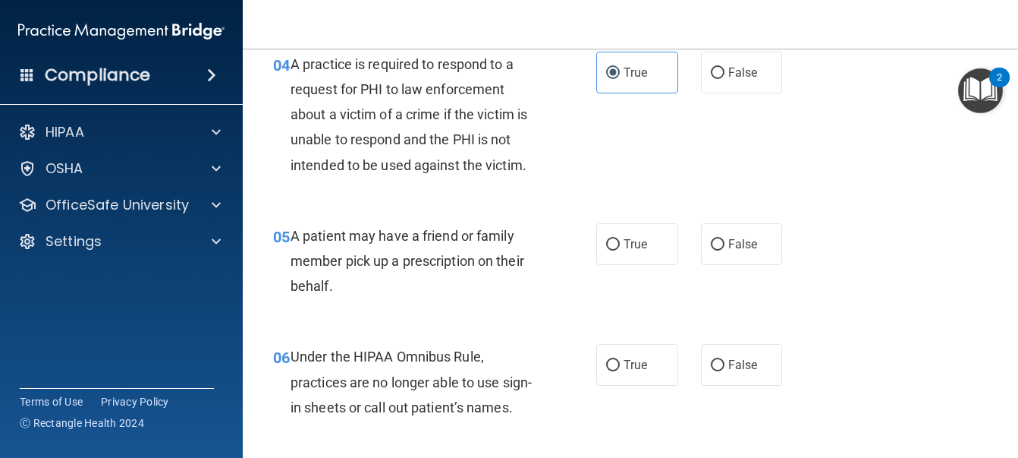
scroll to position [683, 0]
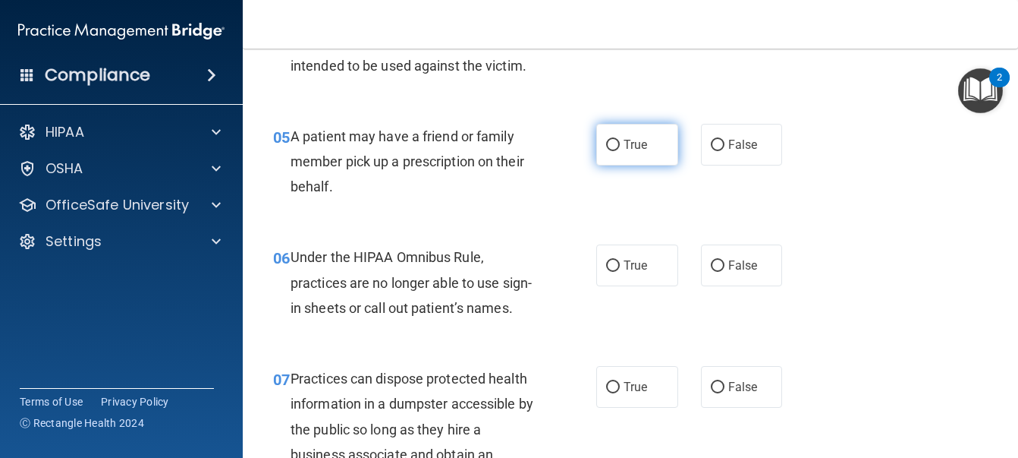
click at [626, 152] on span "True" at bounding box center [636, 144] width 24 height 14
click at [620, 151] on input "True" at bounding box center [613, 145] width 14 height 11
radio input "true"
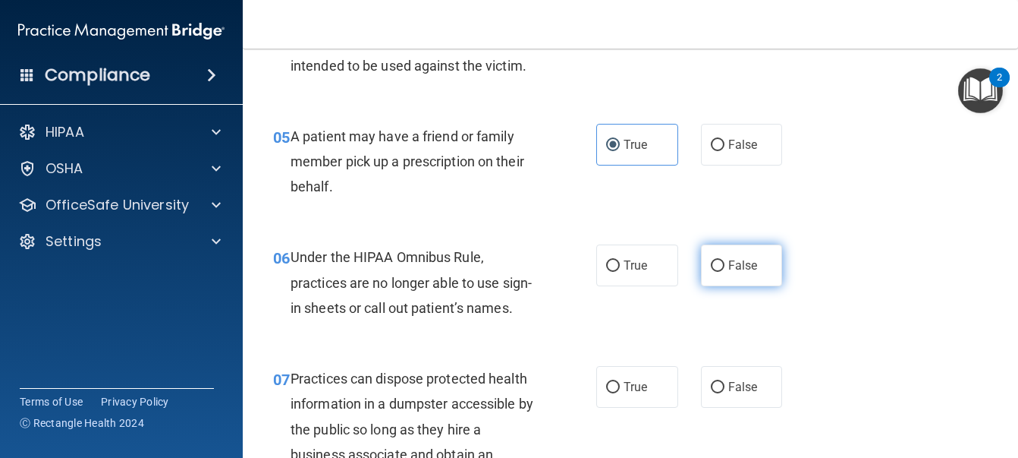
click at [729, 272] on span "False" at bounding box center [744, 265] width 30 height 14
click at [725, 272] on input "False" at bounding box center [718, 265] width 14 height 11
radio input "true"
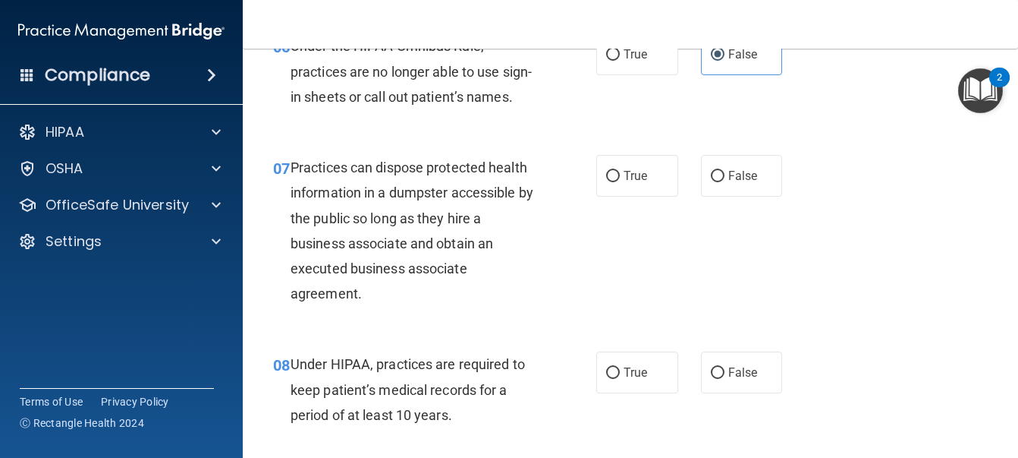
scroll to position [911, 0]
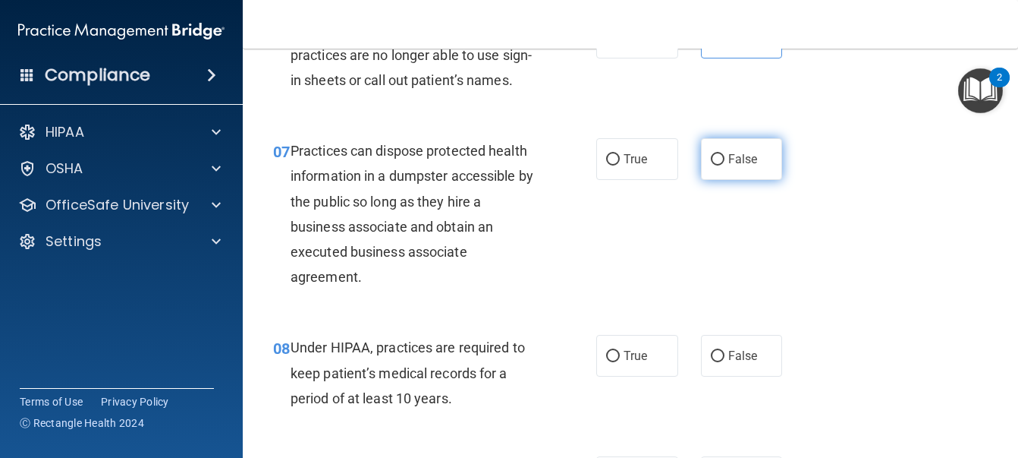
click at [720, 180] on label "False" at bounding box center [742, 159] width 82 height 42
click at [720, 165] on input "False" at bounding box center [718, 159] width 14 height 11
radio input "true"
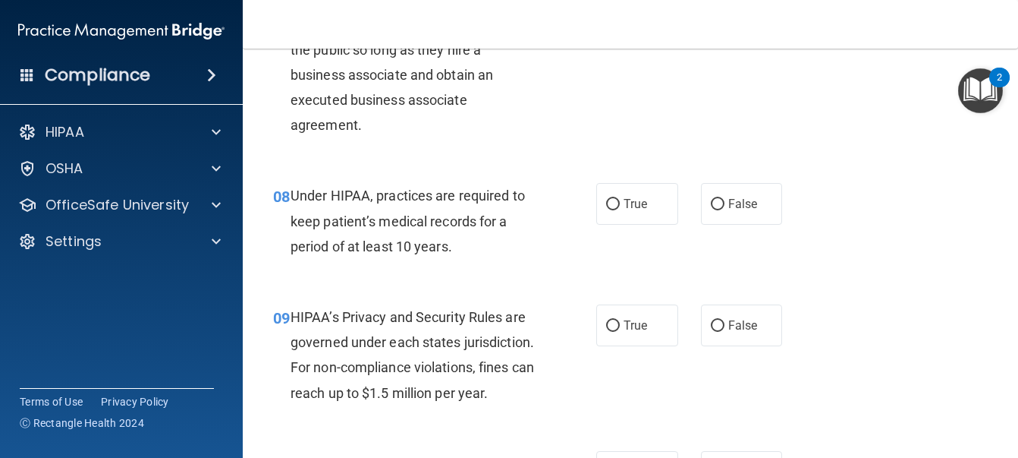
scroll to position [1138, 0]
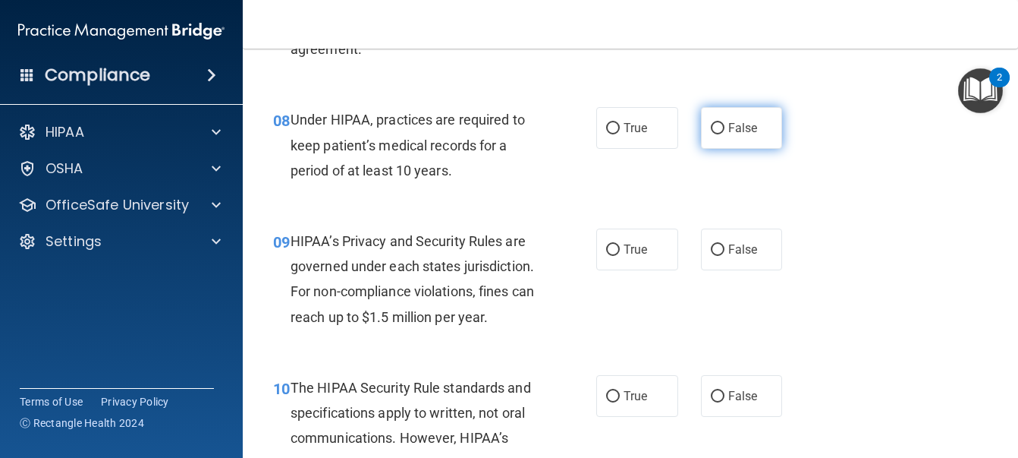
click at [713, 134] on input "False" at bounding box center [718, 128] width 14 height 11
radio input "true"
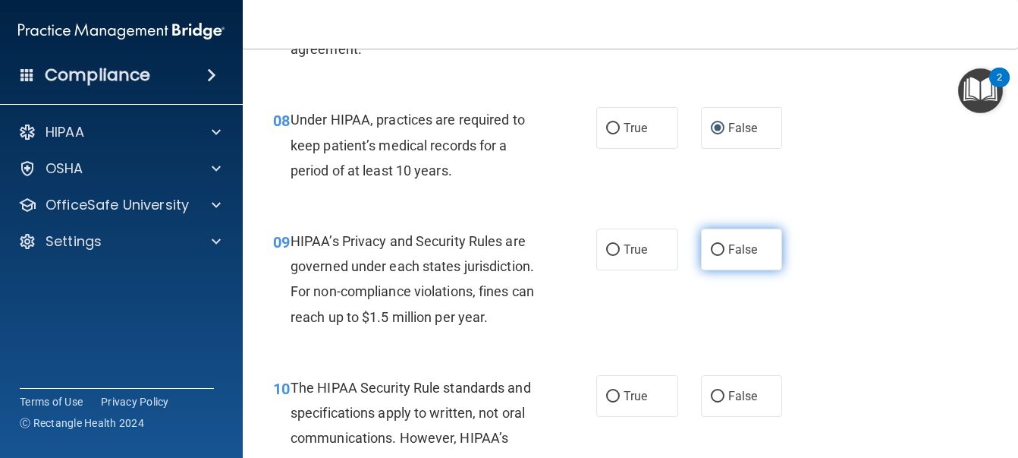
click at [739, 270] on label "False" at bounding box center [742, 249] width 82 height 42
click at [725, 256] on input "False" at bounding box center [718, 249] width 14 height 11
radio input "true"
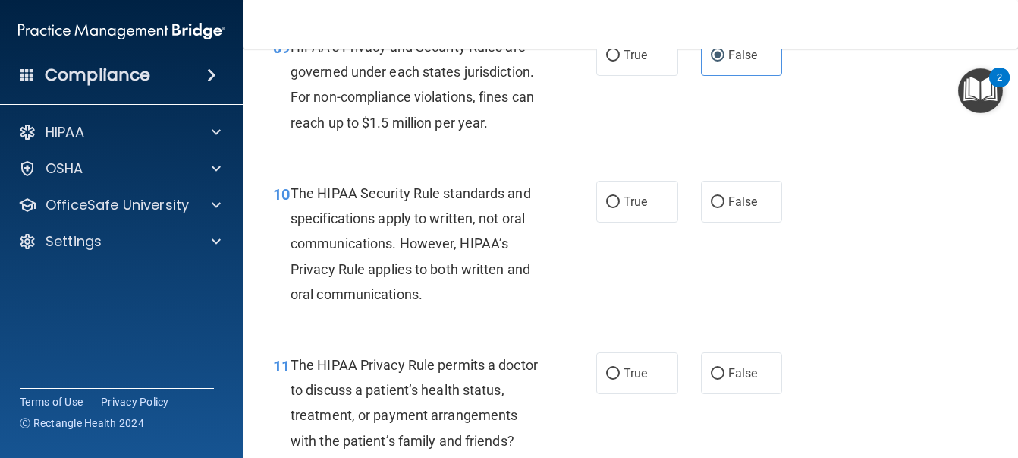
scroll to position [1366, 0]
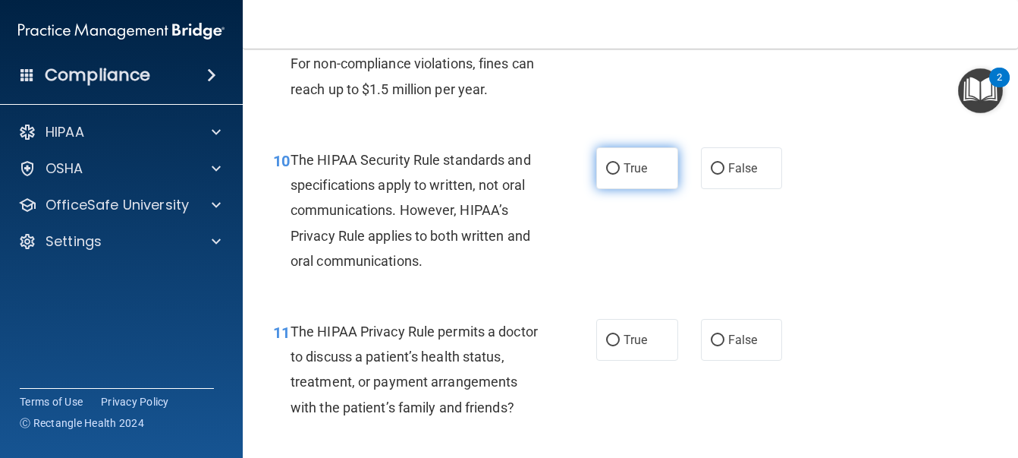
click at [630, 175] on span "True" at bounding box center [636, 168] width 24 height 14
click at [620, 175] on input "True" at bounding box center [613, 168] width 14 height 11
radio input "true"
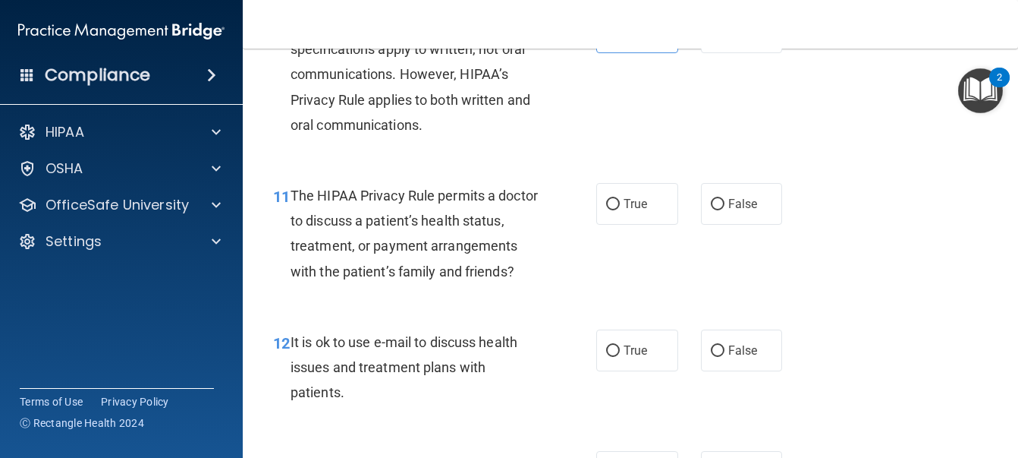
scroll to position [1518, 0]
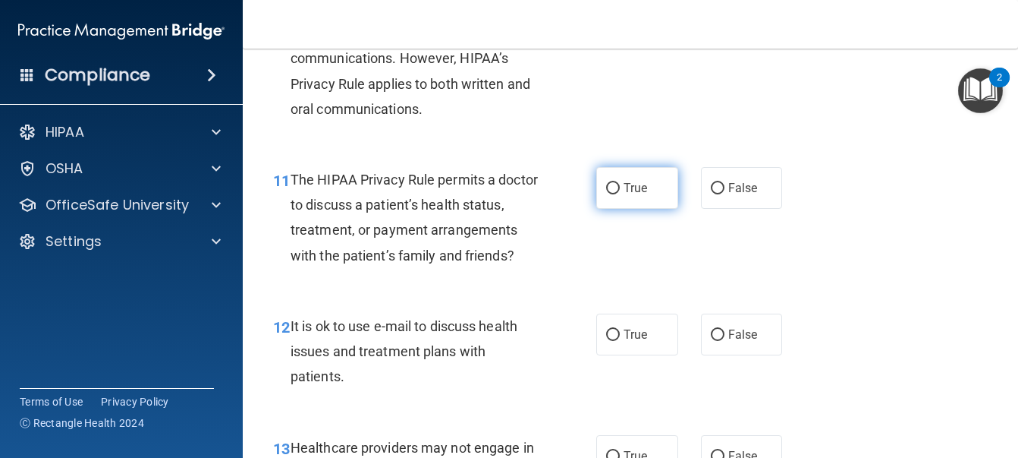
click at [603, 209] on label "True" at bounding box center [638, 188] width 82 height 42
click at [606, 194] on input "True" at bounding box center [613, 188] width 14 height 11
radio input "true"
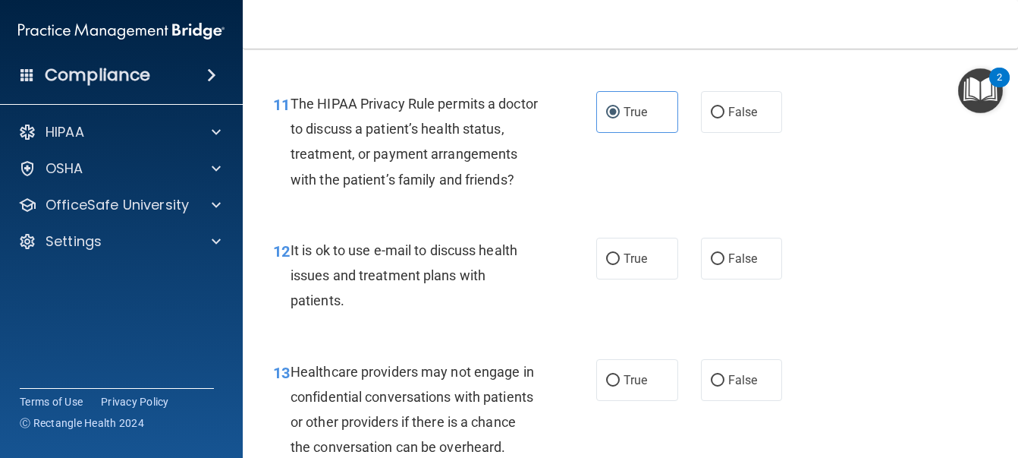
scroll to position [1670, 0]
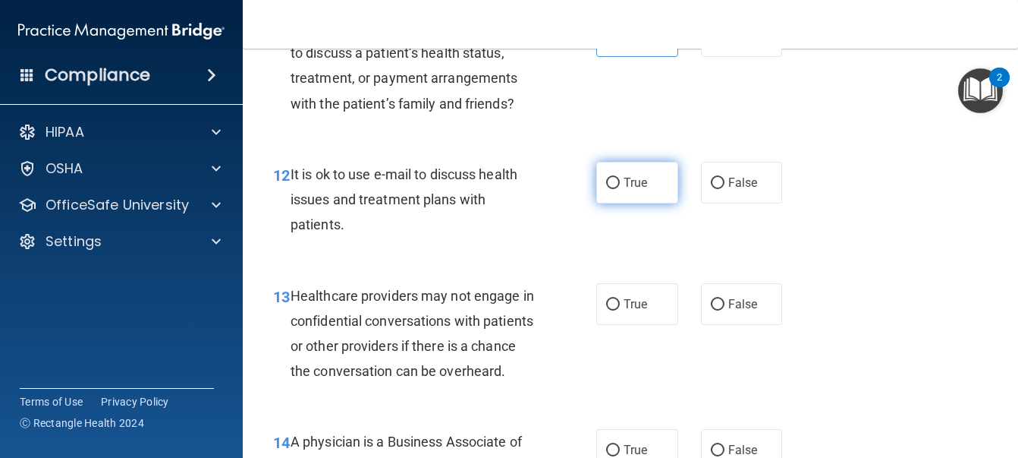
click at [644, 203] on label "True" at bounding box center [638, 183] width 82 height 42
click at [620, 189] on input "True" at bounding box center [613, 183] width 14 height 11
radio input "true"
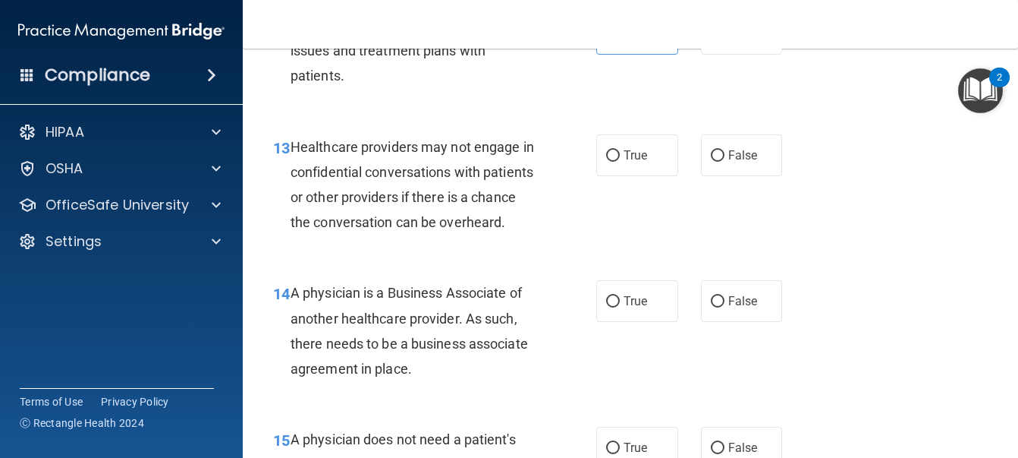
scroll to position [1821, 0]
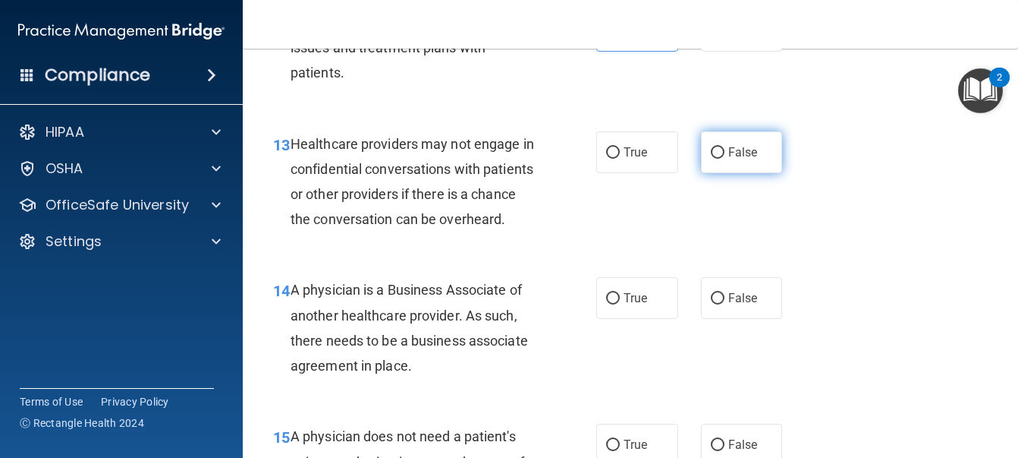
click at [748, 159] on span "False" at bounding box center [744, 152] width 30 height 14
click at [725, 159] on input "False" at bounding box center [718, 152] width 14 height 11
radio input "true"
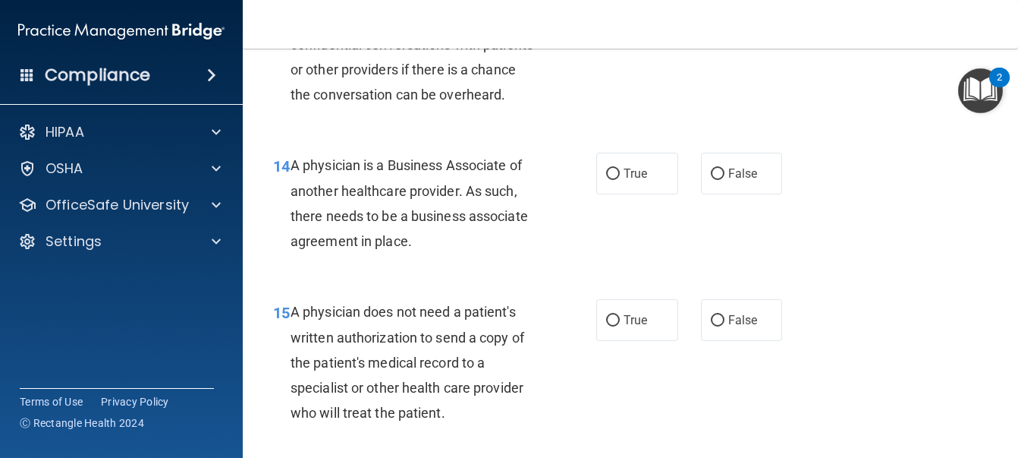
scroll to position [1973, 0]
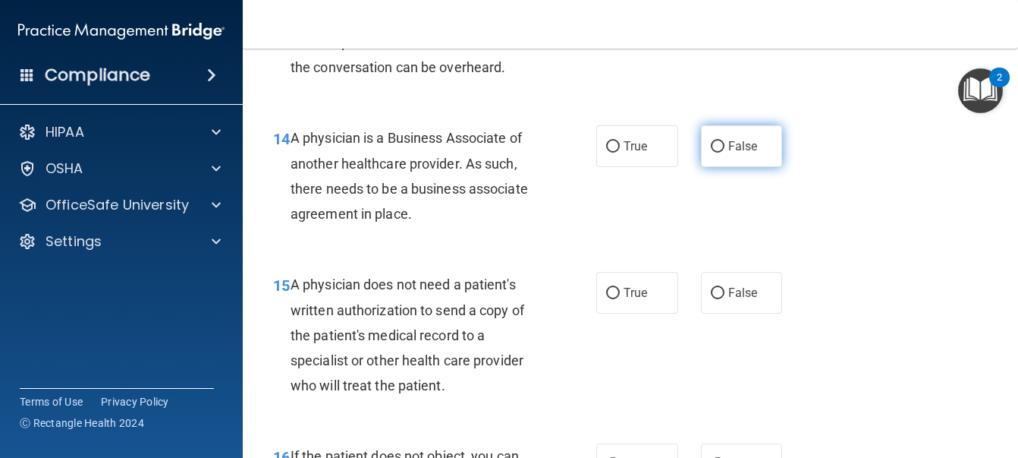
click at [729, 153] on span "False" at bounding box center [744, 146] width 30 height 14
click at [725, 153] on input "False" at bounding box center [718, 146] width 14 height 11
radio input "true"
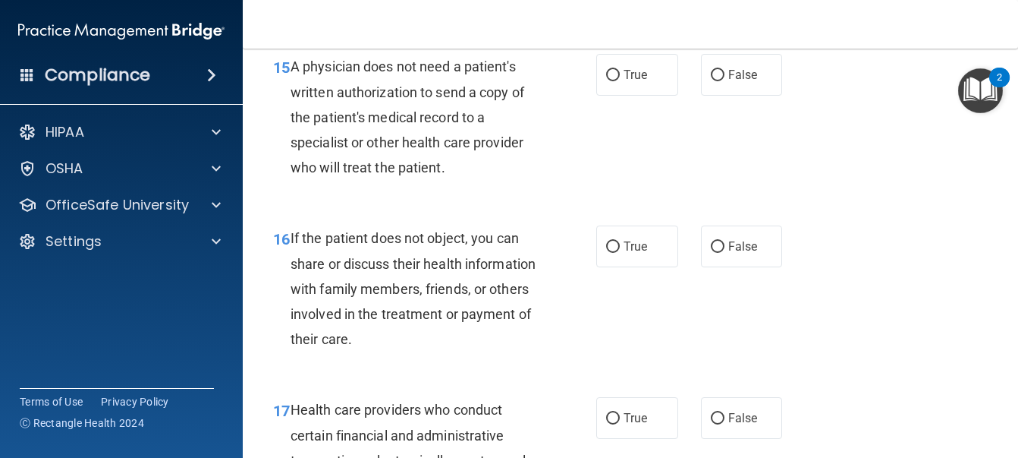
scroll to position [2201, 0]
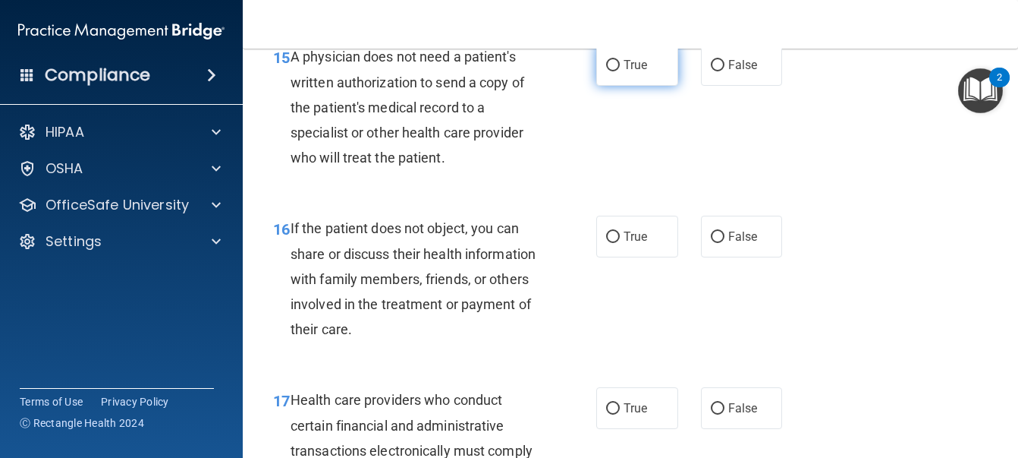
click at [632, 86] on label "True" at bounding box center [638, 65] width 82 height 42
click at [620, 71] on input "True" at bounding box center [613, 65] width 14 height 11
radio input "true"
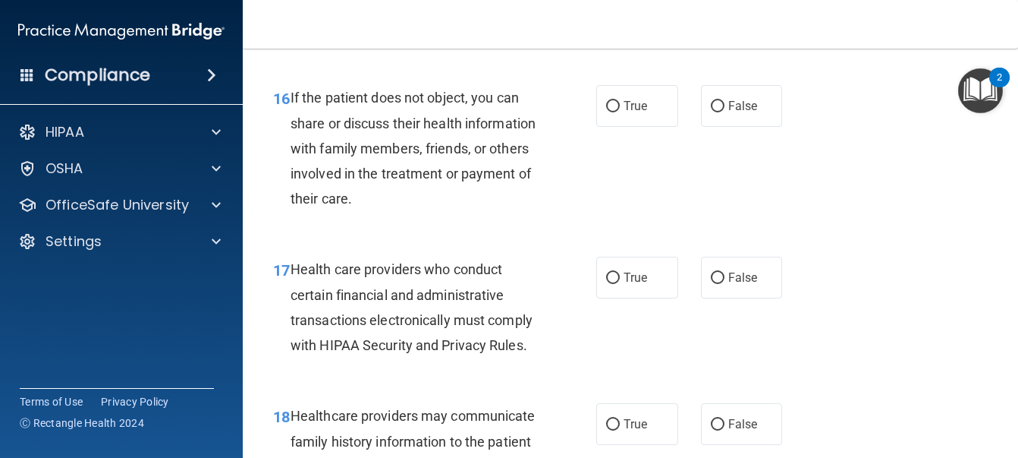
scroll to position [2353, 0]
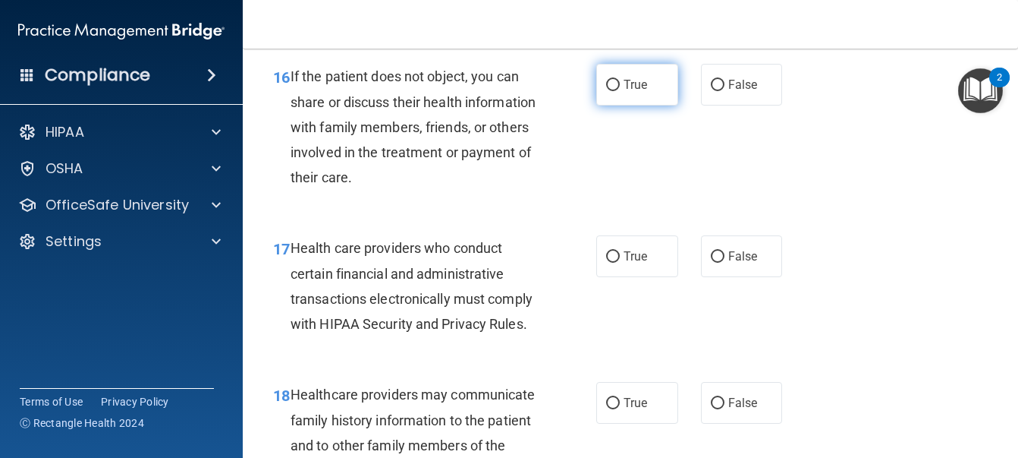
click at [628, 105] on label "True" at bounding box center [638, 85] width 82 height 42
click at [620, 91] on input "True" at bounding box center [613, 85] width 14 height 11
radio input "true"
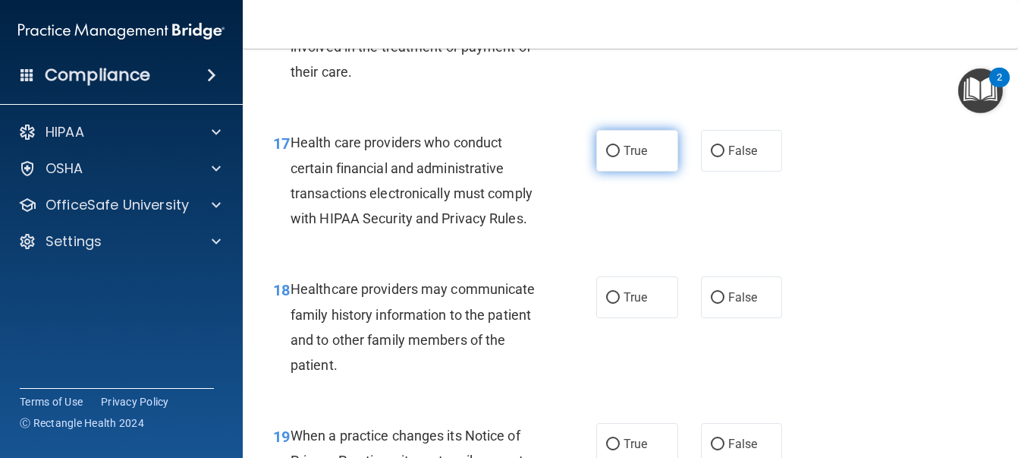
scroll to position [2504, 0]
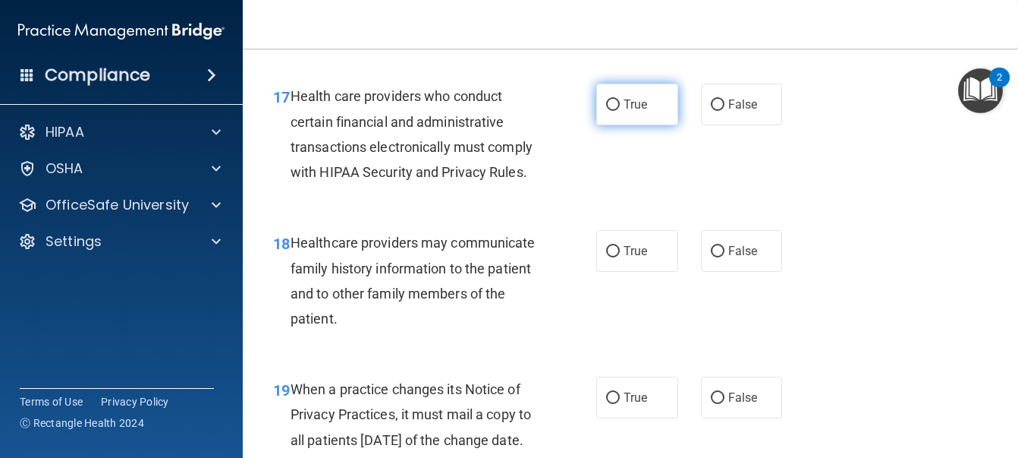
click at [656, 125] on label "True" at bounding box center [638, 104] width 82 height 42
click at [620, 111] on input "True" at bounding box center [613, 104] width 14 height 11
radio input "true"
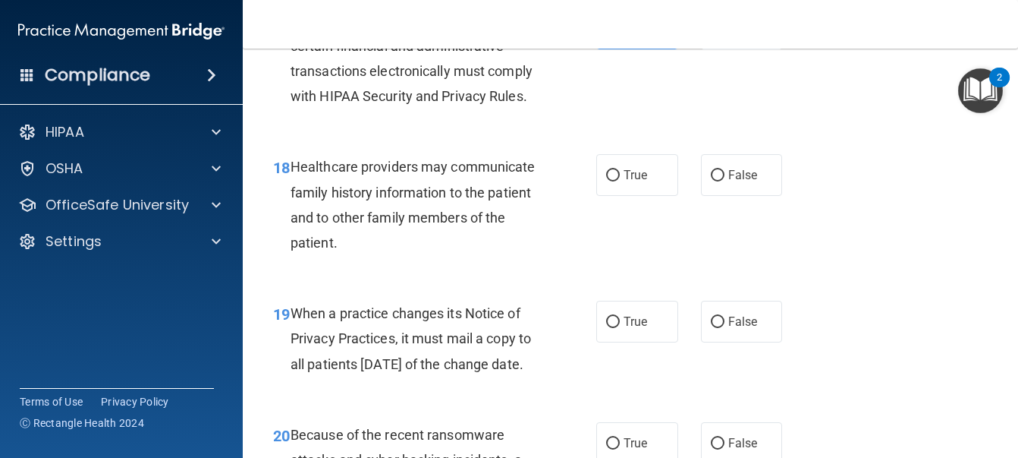
scroll to position [2656, 0]
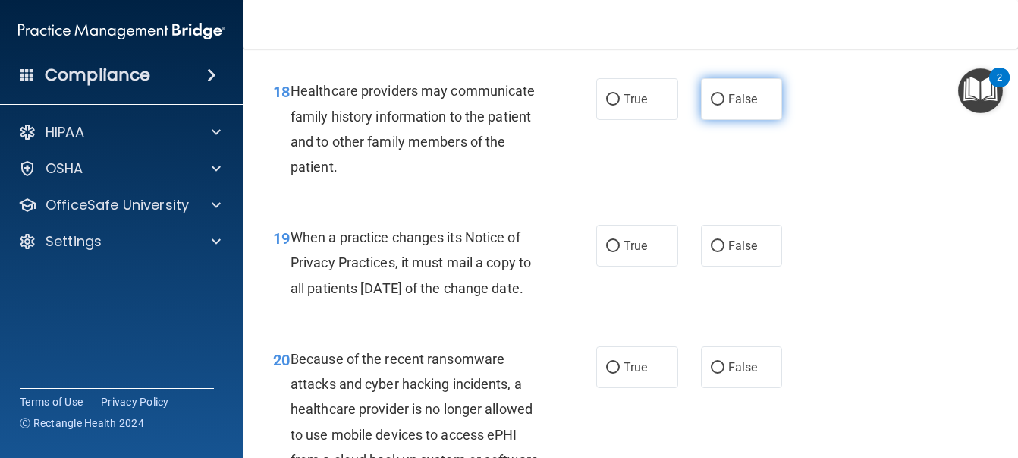
click at [729, 106] on span "False" at bounding box center [744, 99] width 30 height 14
click at [725, 105] on input "False" at bounding box center [718, 99] width 14 height 11
radio input "true"
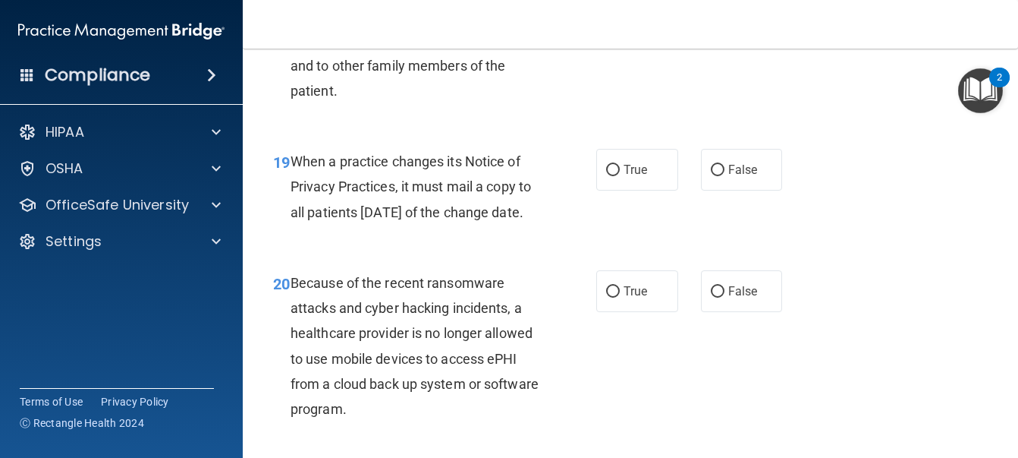
scroll to position [2808, 0]
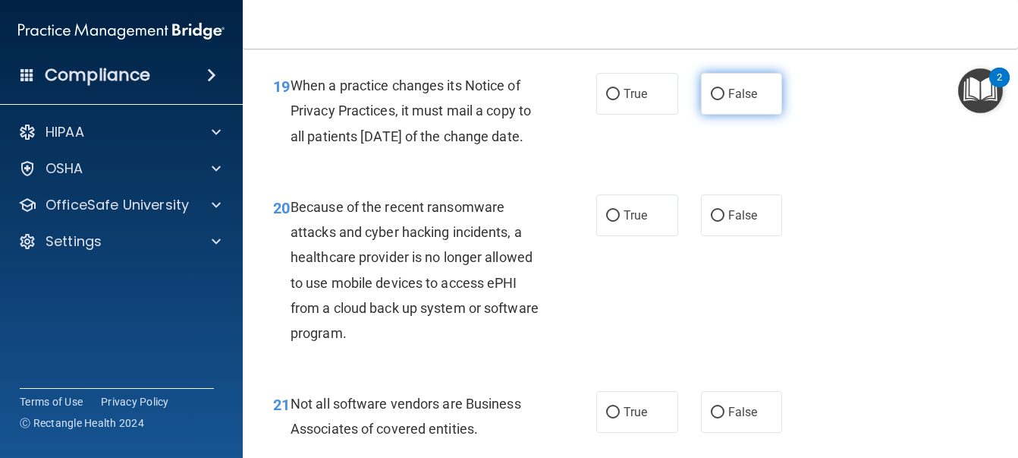
click at [729, 101] on span "False" at bounding box center [744, 94] width 30 height 14
click at [725, 100] on input "False" at bounding box center [718, 94] width 14 height 11
radio input "true"
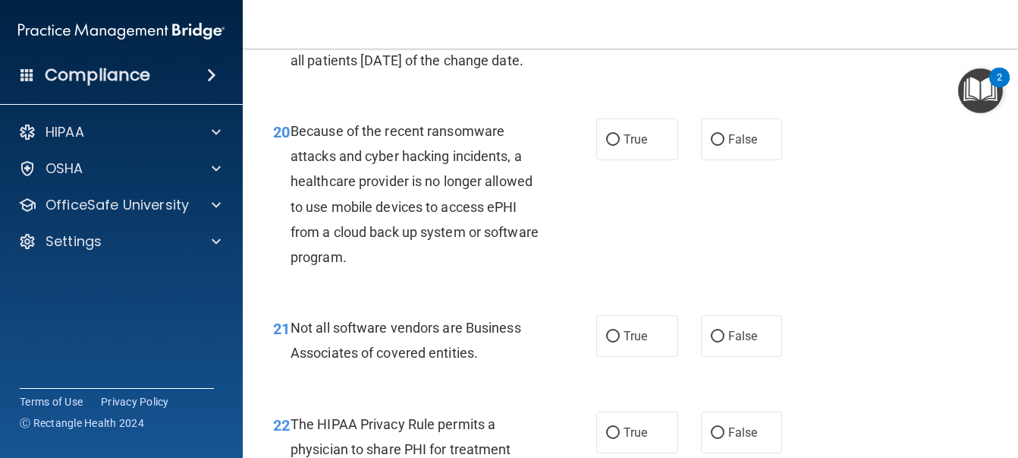
scroll to position [2960, 0]
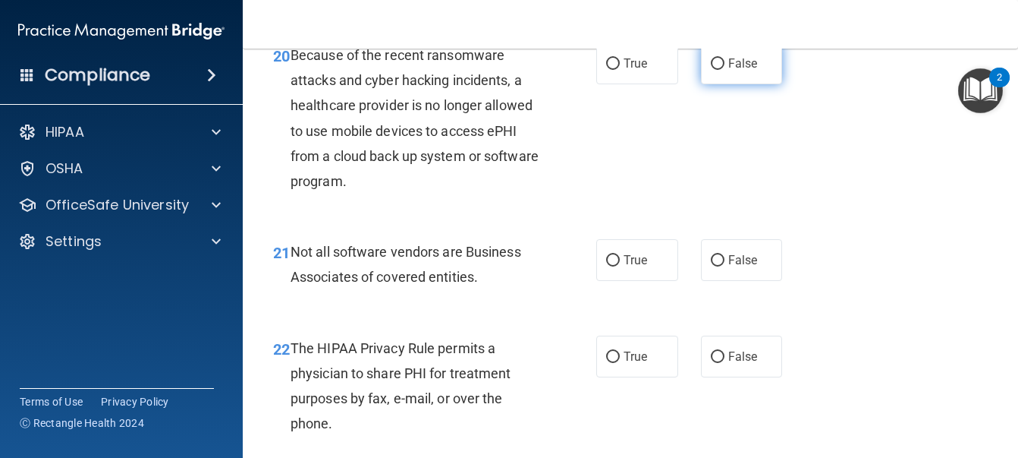
click at [729, 71] on span "False" at bounding box center [744, 63] width 30 height 14
click at [725, 70] on input "False" at bounding box center [718, 63] width 14 height 11
radio input "true"
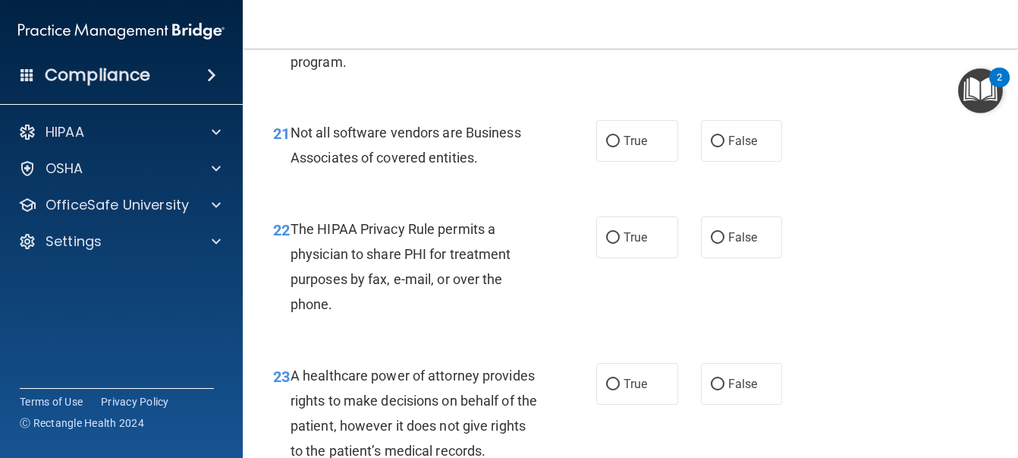
scroll to position [3112, 0]
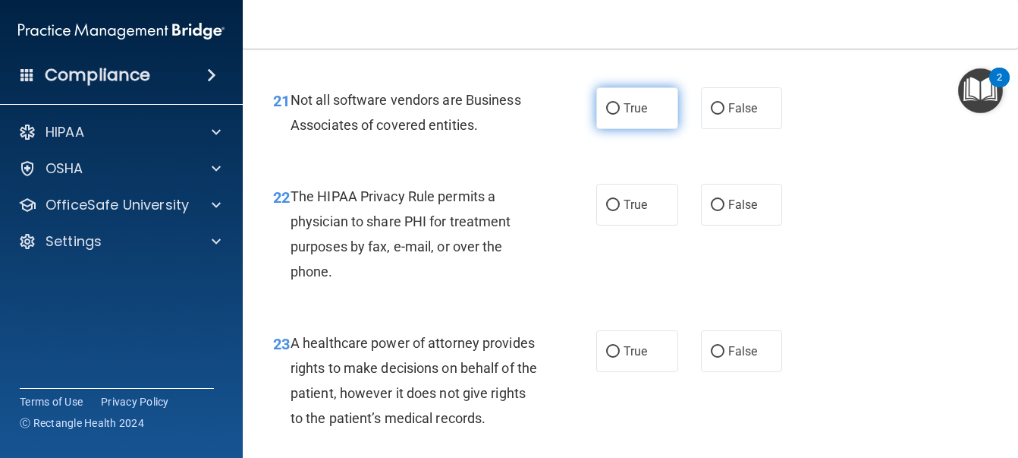
click at [657, 129] on label "True" at bounding box center [638, 108] width 82 height 42
click at [620, 115] on input "True" at bounding box center [613, 108] width 14 height 11
radio input "true"
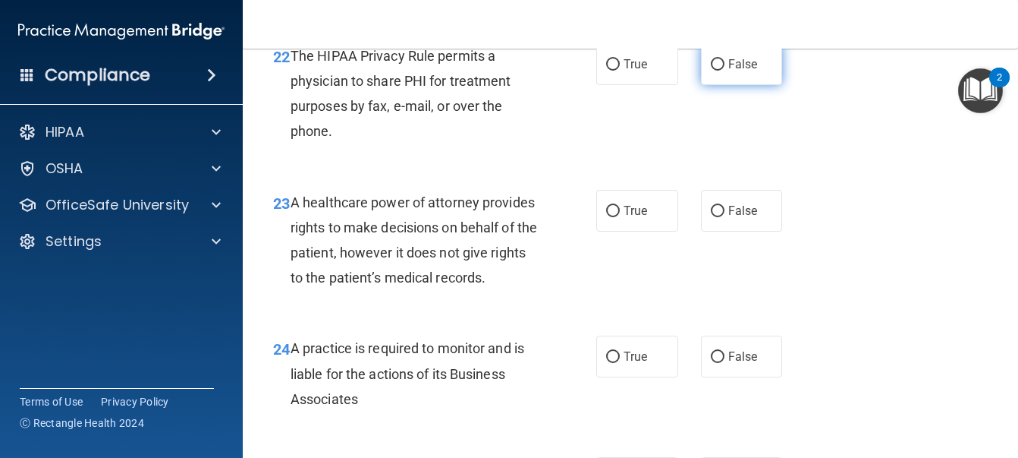
scroll to position [3263, 0]
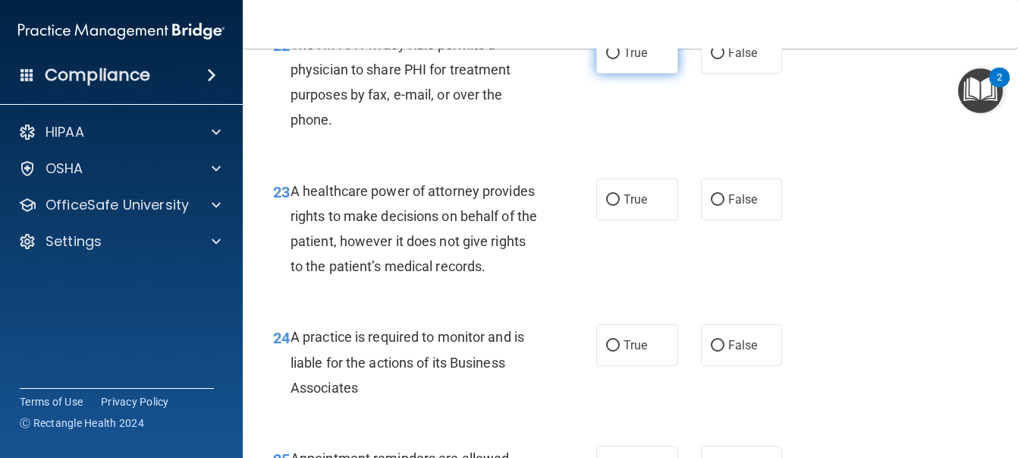
click at [649, 74] on label "True" at bounding box center [638, 53] width 82 height 42
click at [620, 59] on input "True" at bounding box center [613, 53] width 14 height 11
radio input "true"
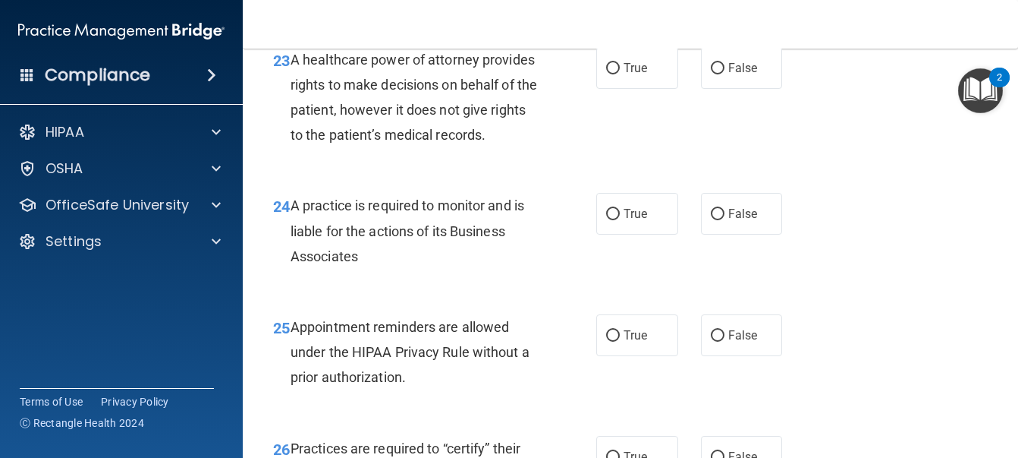
scroll to position [3415, 0]
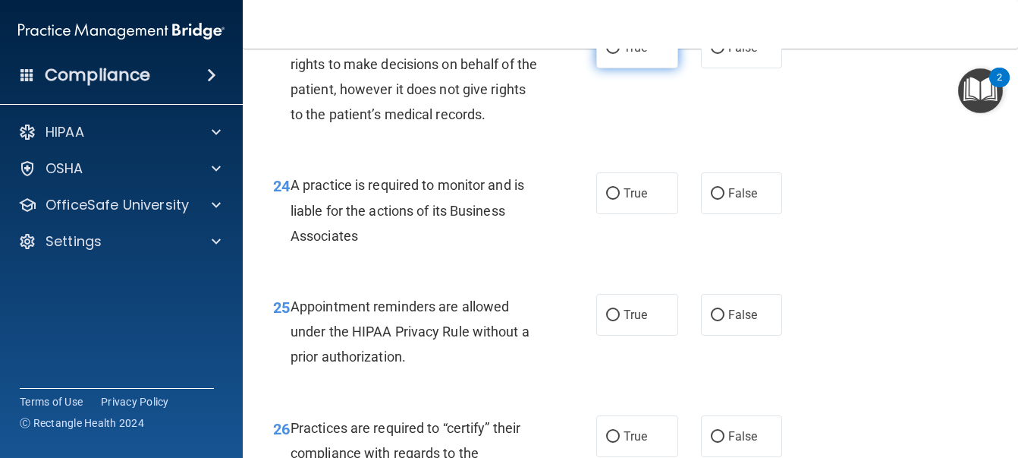
click at [655, 68] on label "True" at bounding box center [638, 48] width 82 height 42
click at [620, 54] on input "True" at bounding box center [613, 47] width 14 height 11
radio input "true"
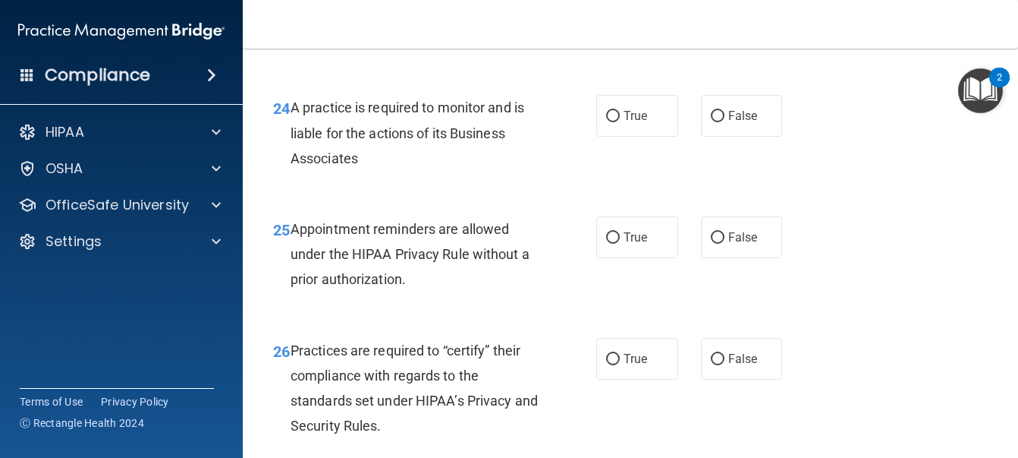
scroll to position [3567, 0]
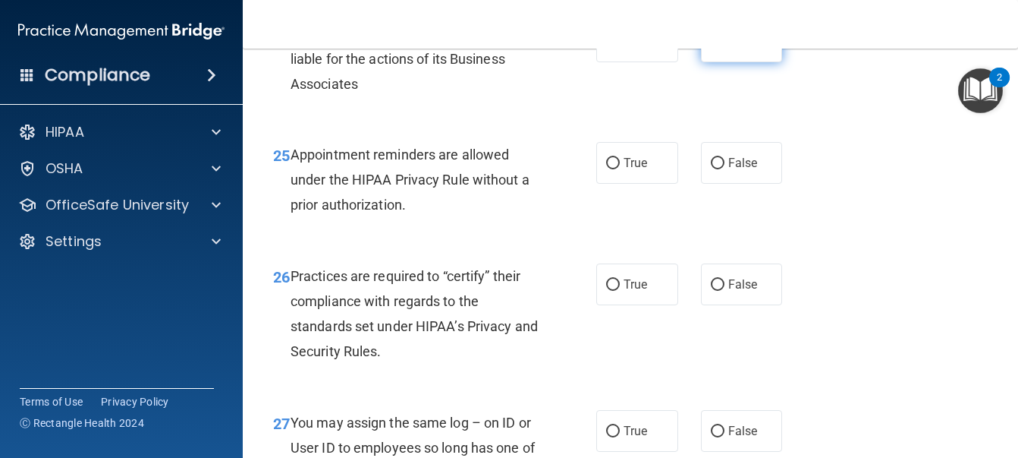
click at [739, 49] on span "False" at bounding box center [744, 41] width 30 height 14
click at [725, 48] on input "False" at bounding box center [718, 41] width 14 height 11
radio input "true"
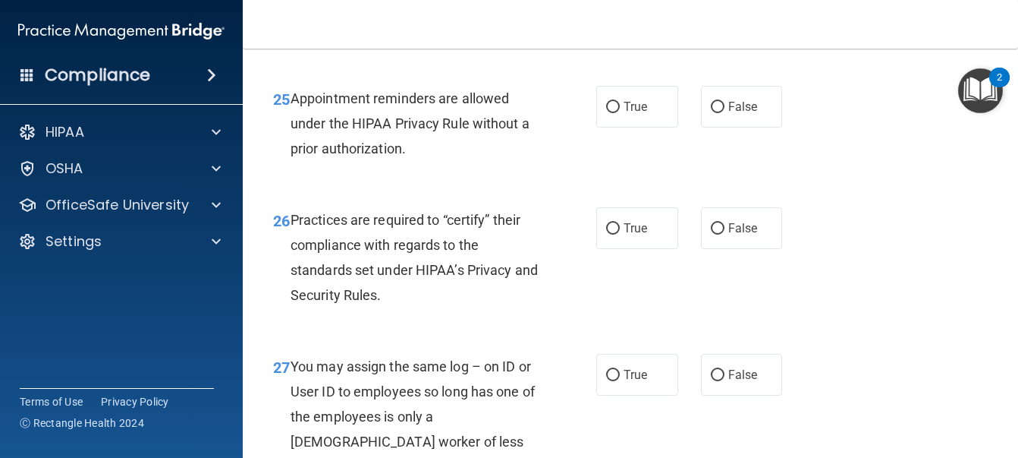
scroll to position [3643, 0]
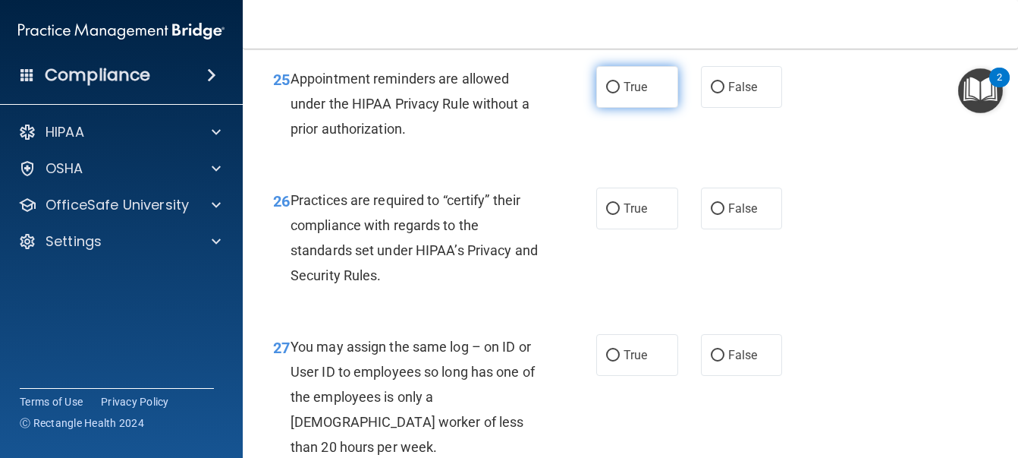
click at [618, 108] on label "True" at bounding box center [638, 87] width 82 height 42
click at [618, 93] on input "True" at bounding box center [613, 87] width 14 height 11
radio input "true"
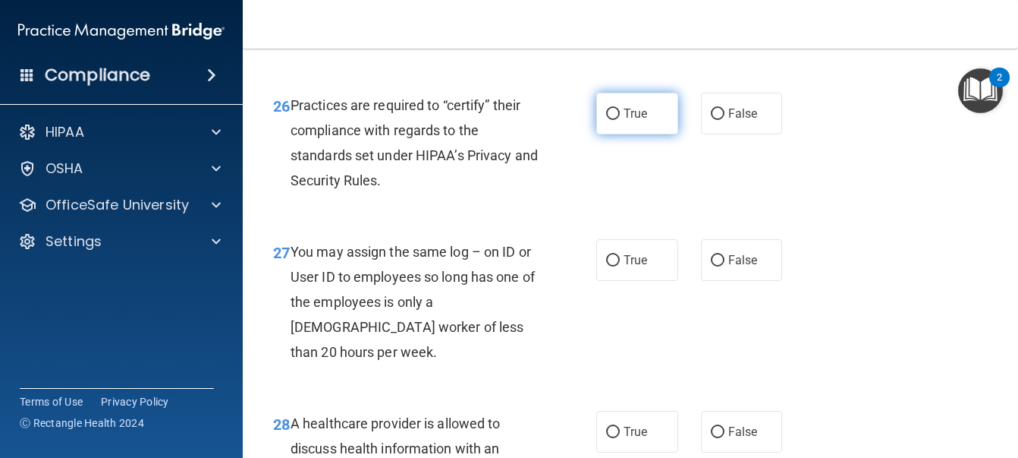
scroll to position [3795, 0]
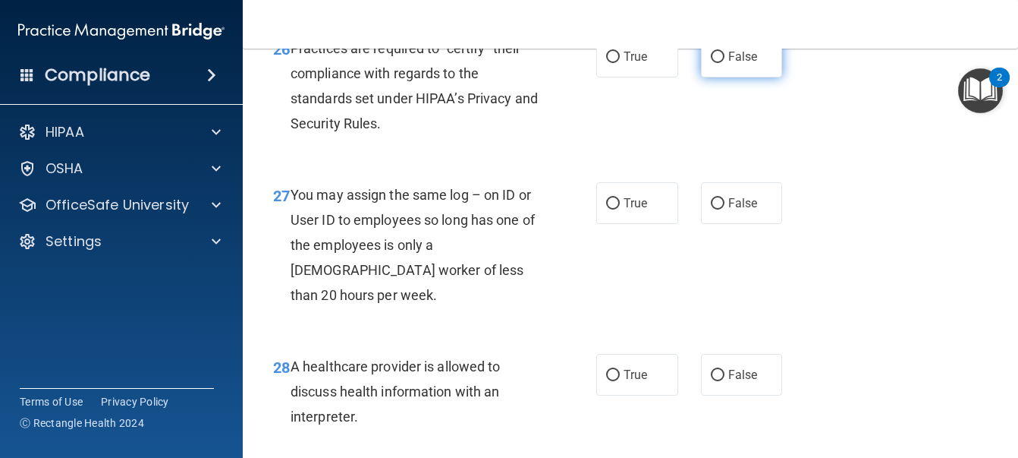
click at [729, 64] on span "False" at bounding box center [744, 56] width 30 height 14
click at [722, 63] on input "False" at bounding box center [718, 57] width 14 height 11
radio input "true"
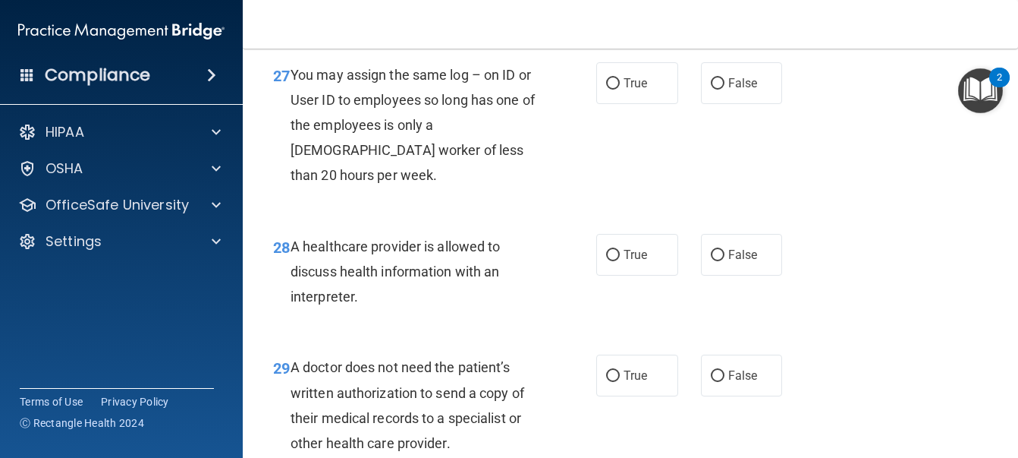
scroll to position [3946, 0]
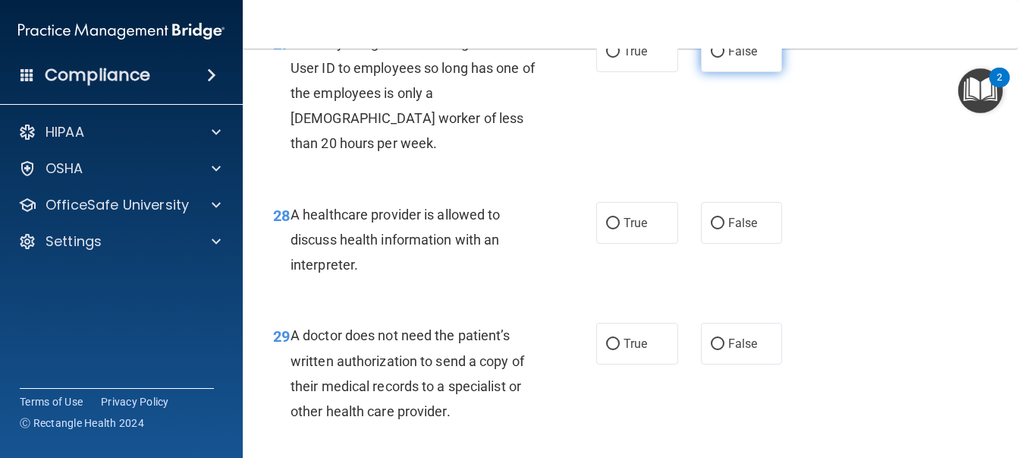
click at [732, 72] on label "False" at bounding box center [742, 51] width 82 height 42
click at [725, 58] on input "False" at bounding box center [718, 51] width 14 height 11
radio input "true"
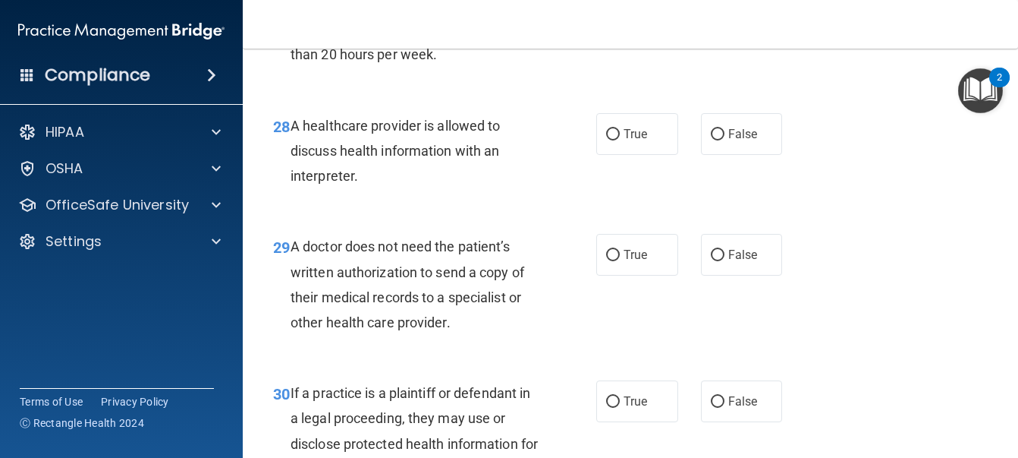
scroll to position [4098, 0]
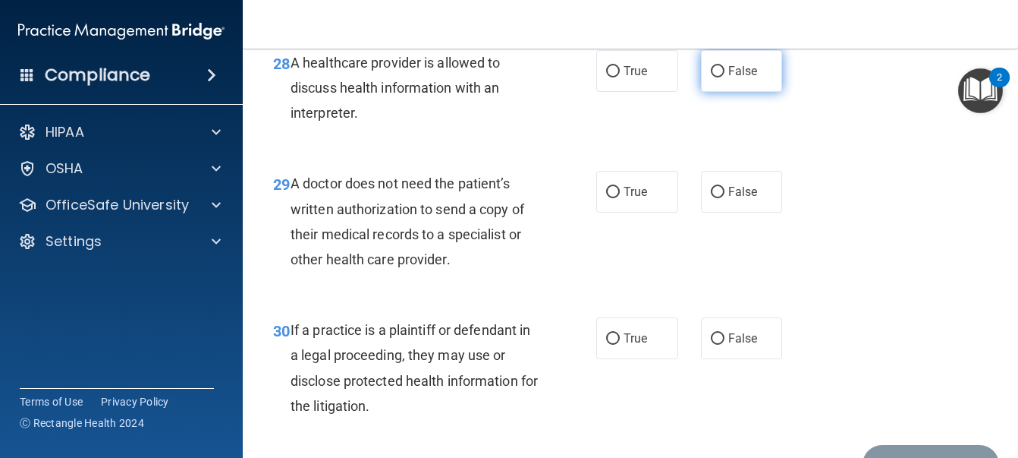
click at [718, 92] on label "False" at bounding box center [742, 71] width 82 height 42
click at [718, 77] on input "False" at bounding box center [718, 71] width 14 height 11
radio input "true"
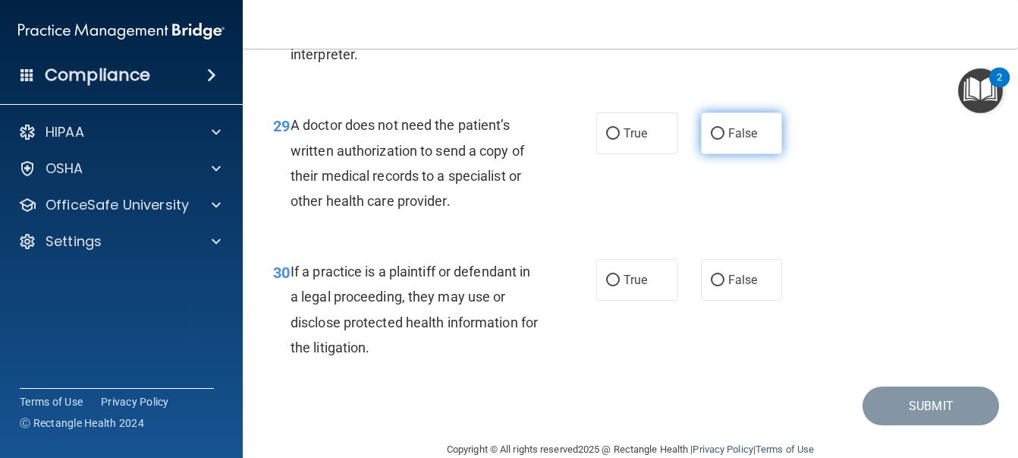
scroll to position [4250, 0]
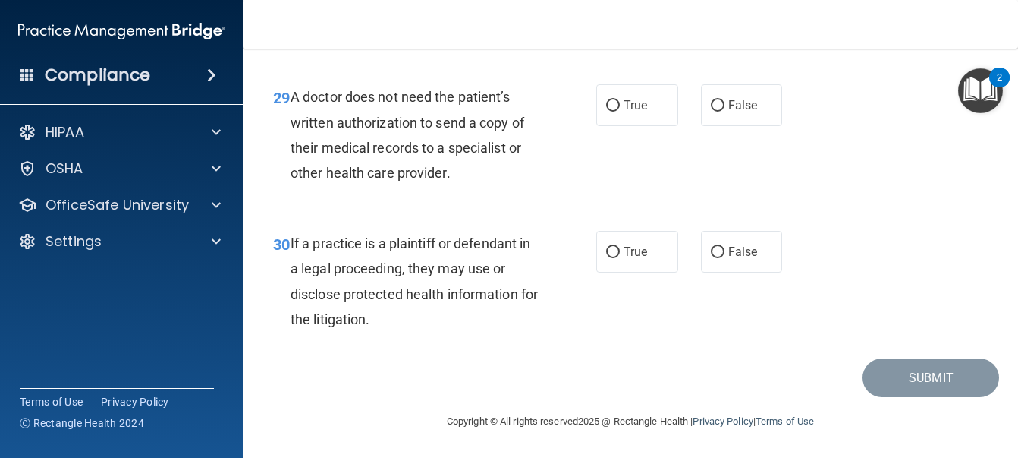
drag, startPoint x: 852, startPoint y: 316, endPoint x: 537, endPoint y: 318, distance: 314.2
click at [537, 212] on div "29 A doctor does not need the patient’s written authorization to send a copy of…" at bounding box center [631, 138] width 738 height 146
drag, startPoint x: 514, startPoint y: 303, endPoint x: 291, endPoint y: 200, distance: 244.8
click at [291, 193] on div "29 A doctor does not need the patient’s written authorization to send a copy of…" at bounding box center [434, 138] width 369 height 109
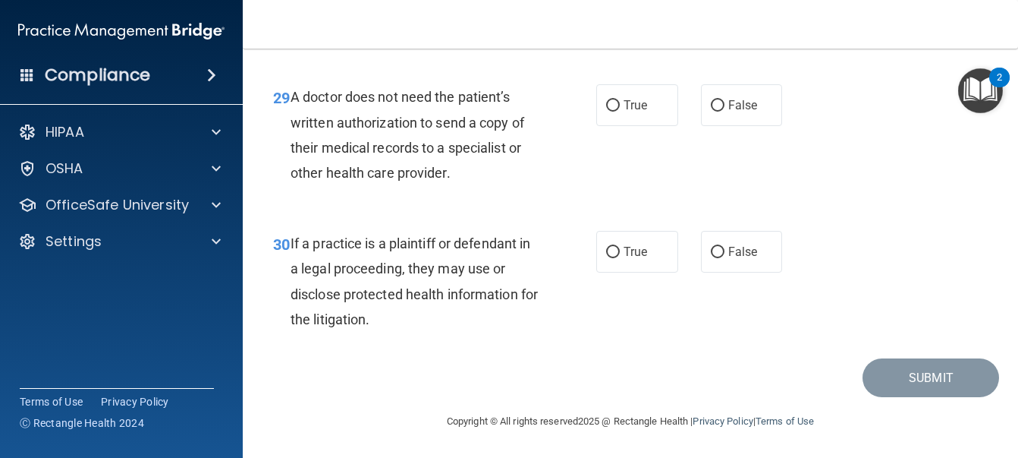
drag, startPoint x: 291, startPoint y: 200, endPoint x: 581, endPoint y: 334, distance: 319.2
click at [581, 334] on div "30 If a practice is a plaintiff or defendant in a legal proceeding, they may us…" at bounding box center [631, 285] width 738 height 146
drag, startPoint x: 496, startPoint y: 315, endPoint x: 481, endPoint y: 291, distance: 28.6
click at [481, 212] on div "29 A doctor does not need the patient’s written authorization to send a copy of…" at bounding box center [631, 138] width 738 height 146
click at [481, 185] on div "A doctor does not need the patient’s written authorization to send a copy of th…" at bounding box center [421, 134] width 260 height 101
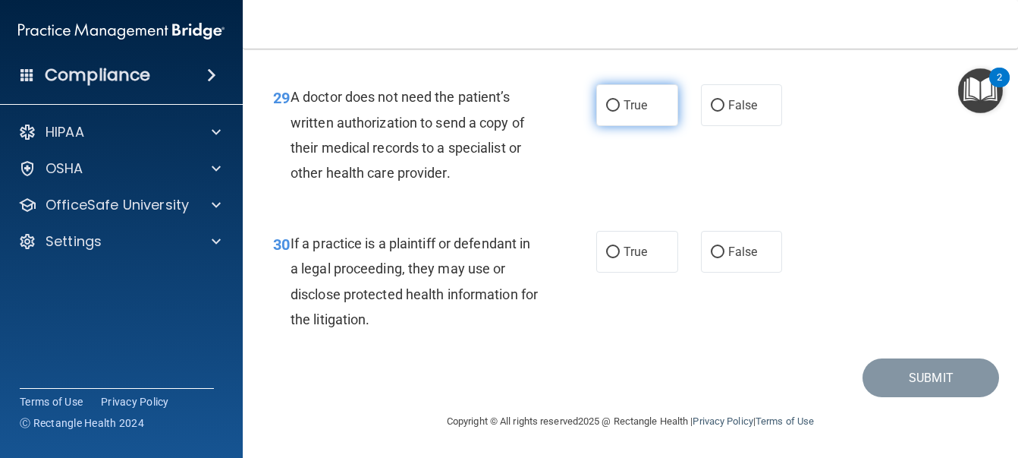
click at [604, 126] on label "True" at bounding box center [638, 105] width 82 height 42
click at [606, 112] on input "True" at bounding box center [613, 105] width 14 height 11
radio input "true"
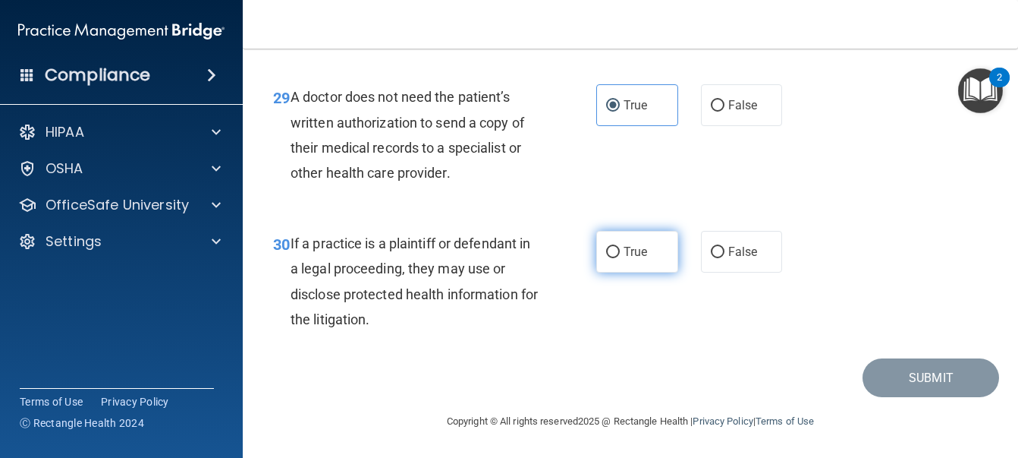
click at [622, 272] on label "True" at bounding box center [638, 252] width 82 height 42
click at [620, 258] on input "True" at bounding box center [613, 252] width 14 height 11
radio input "true"
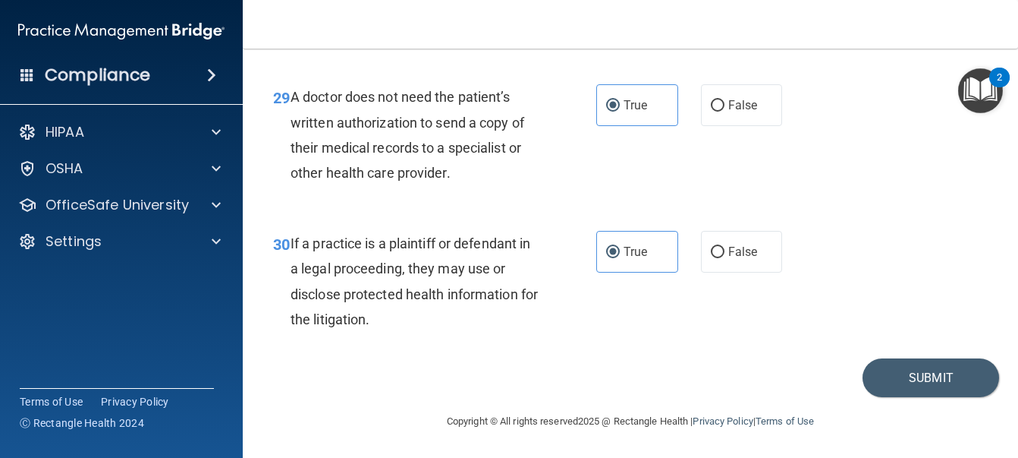
scroll to position [4361, 0]
click at [945, 382] on button "Submit" at bounding box center [931, 377] width 137 height 39
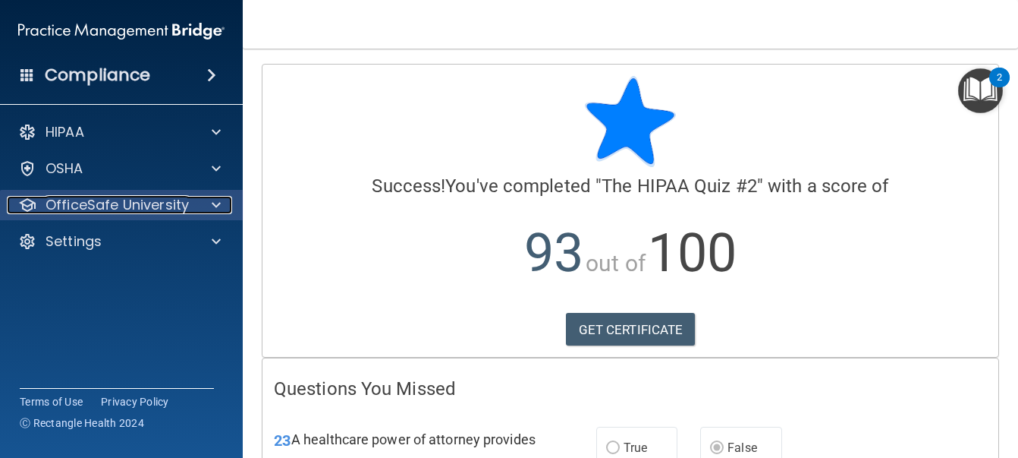
click at [107, 207] on p "OfficeSafe University" at bounding box center [117, 205] width 143 height 18
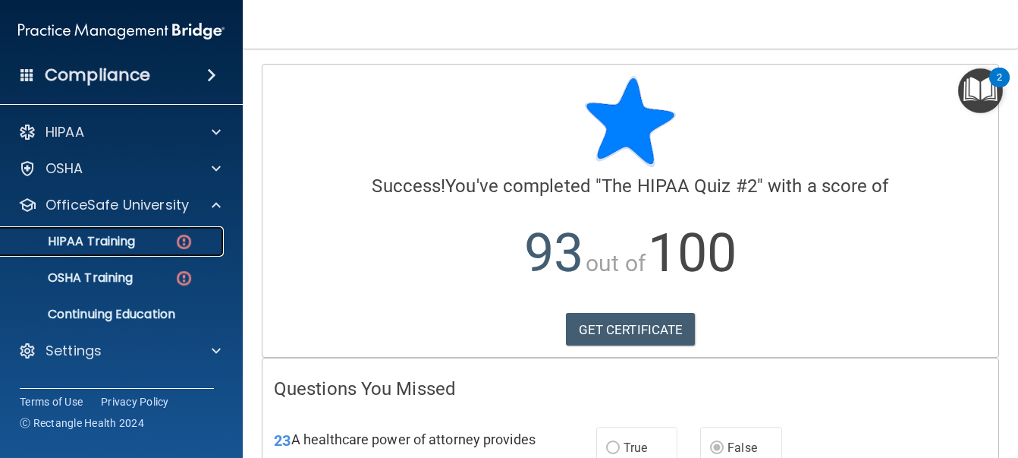
click at [128, 242] on p "HIPAA Training" at bounding box center [72, 241] width 125 height 15
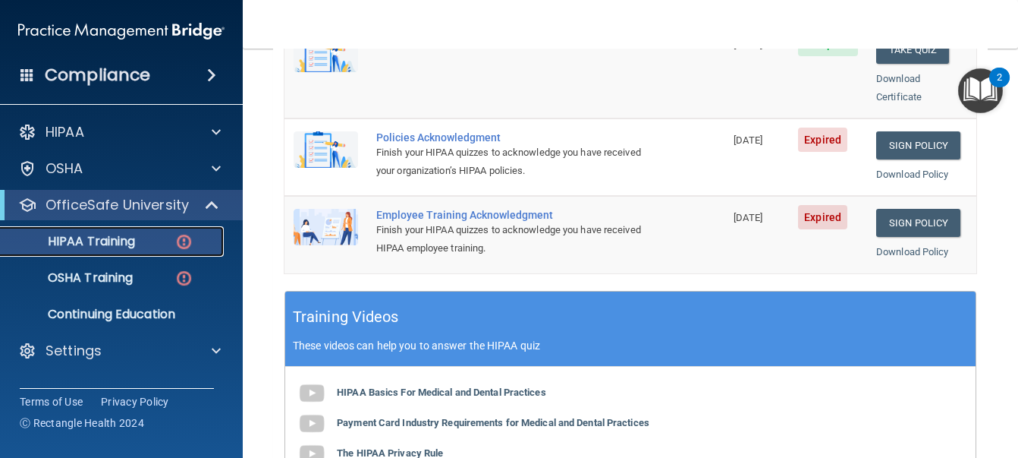
scroll to position [455, 0]
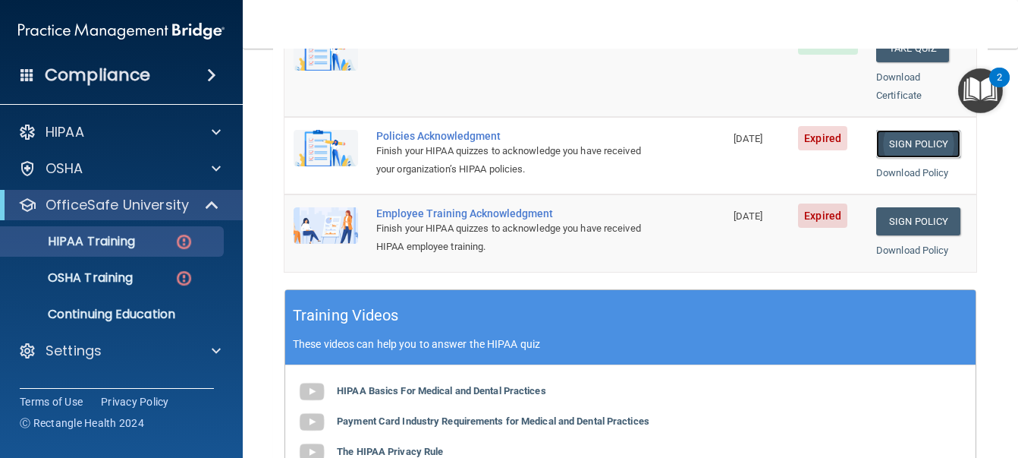
click at [907, 130] on link "Sign Policy" at bounding box center [919, 144] width 84 height 28
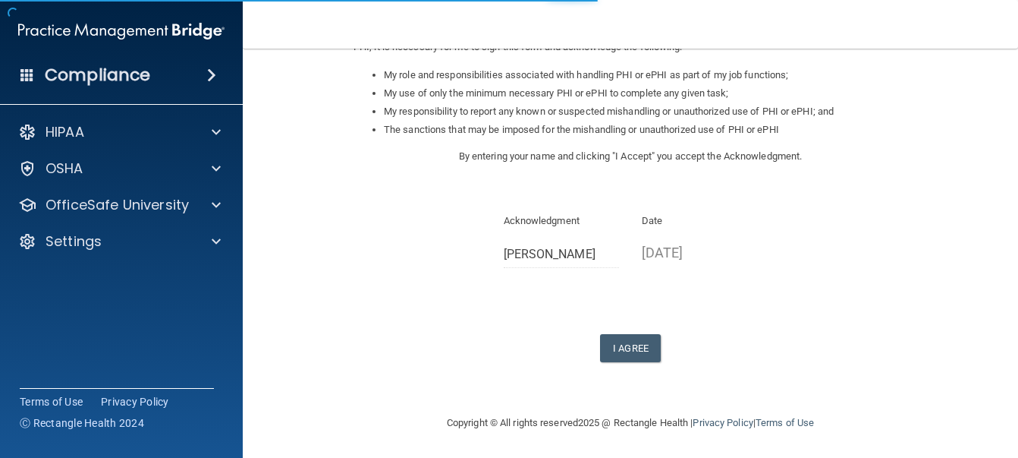
scroll to position [238, 0]
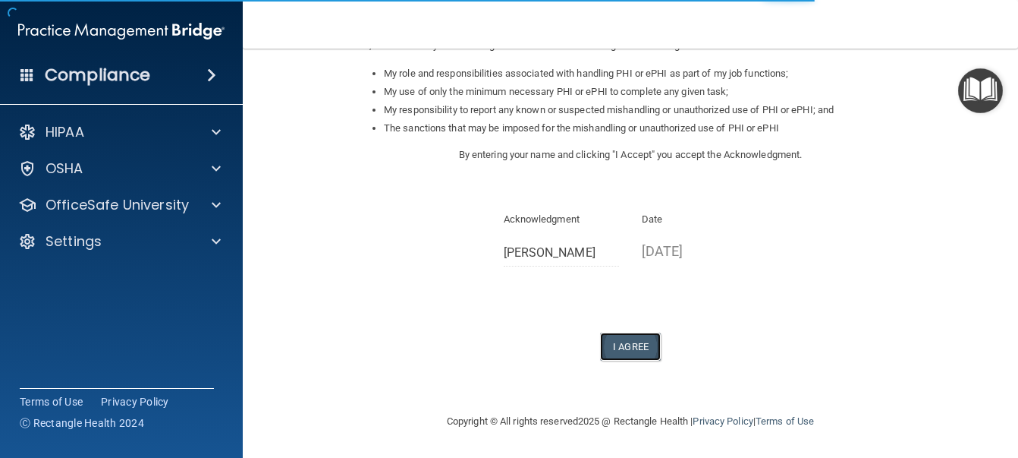
click at [629, 342] on button "I Agree" at bounding box center [630, 346] width 61 height 28
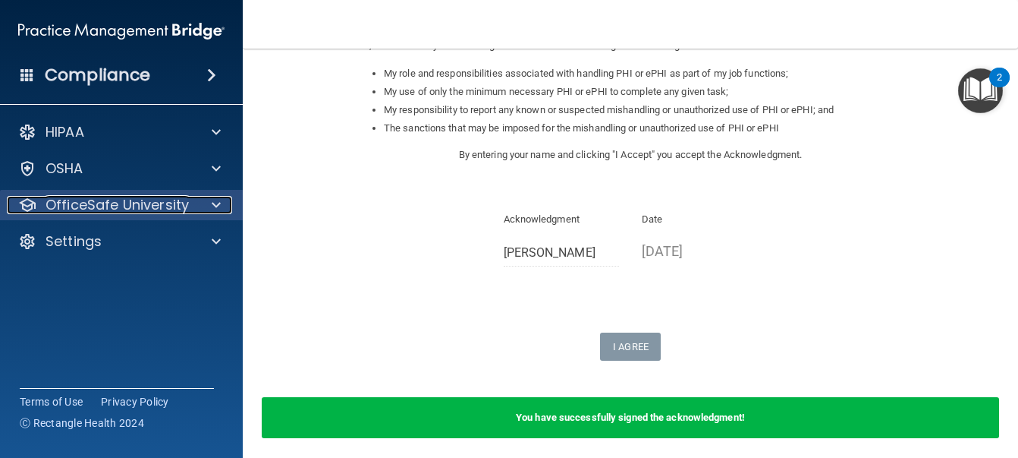
click at [92, 209] on p "OfficeSafe University" at bounding box center [117, 205] width 143 height 18
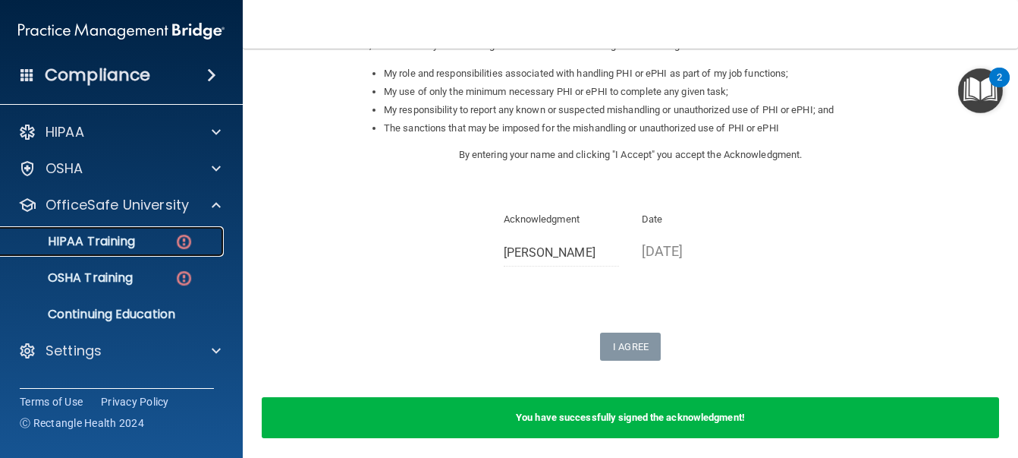
click at [152, 242] on div "HIPAA Training" at bounding box center [113, 241] width 207 height 15
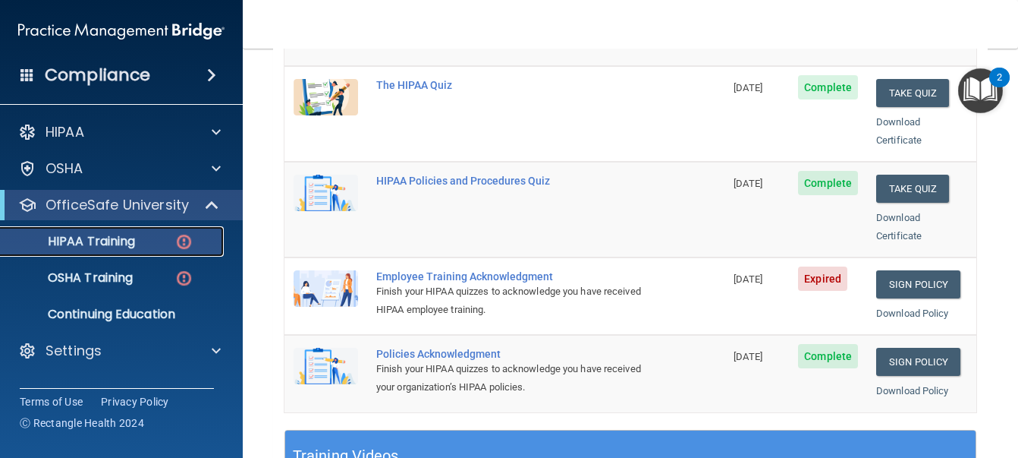
scroll to position [285, 0]
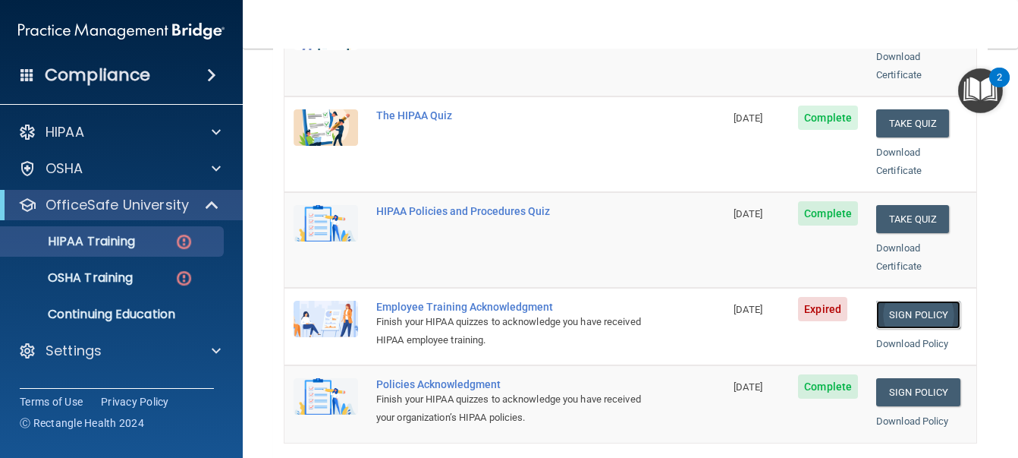
click at [906, 301] on link "Sign Policy" at bounding box center [919, 315] width 84 height 28
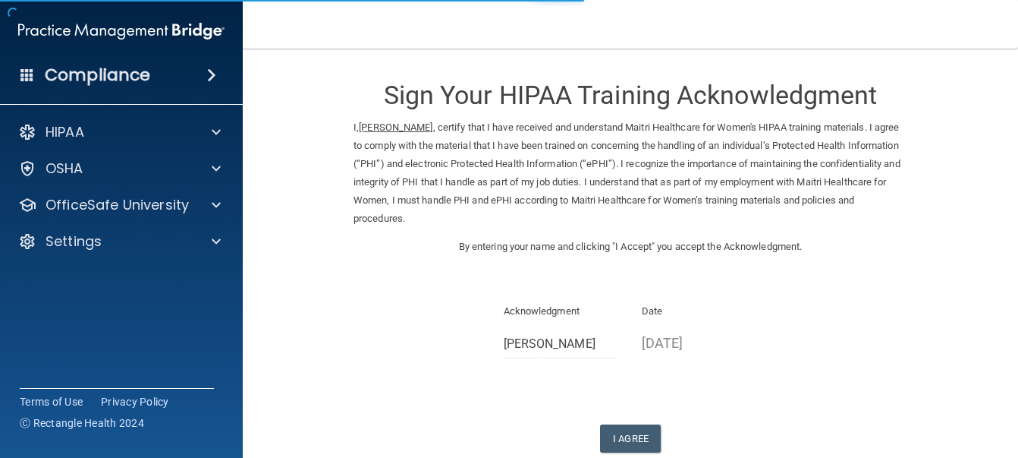
scroll to position [92, 0]
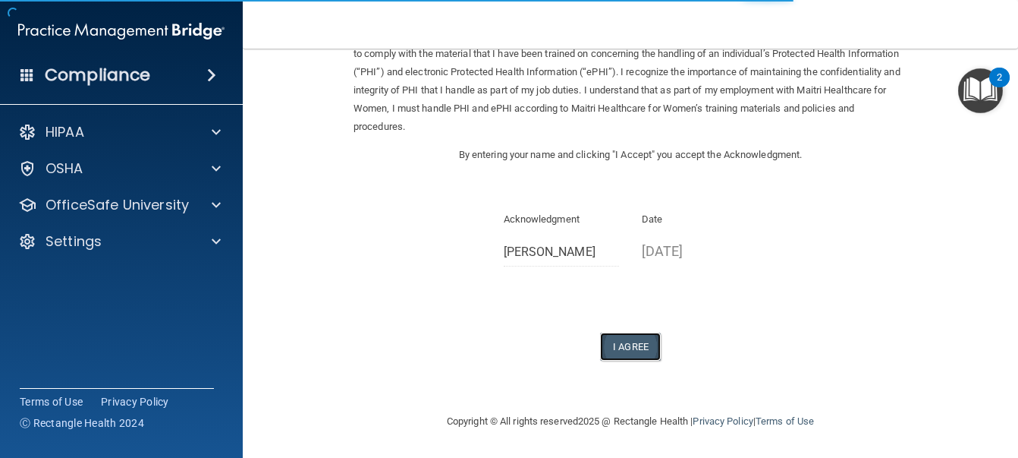
click at [621, 348] on button "I Agree" at bounding box center [630, 346] width 61 height 28
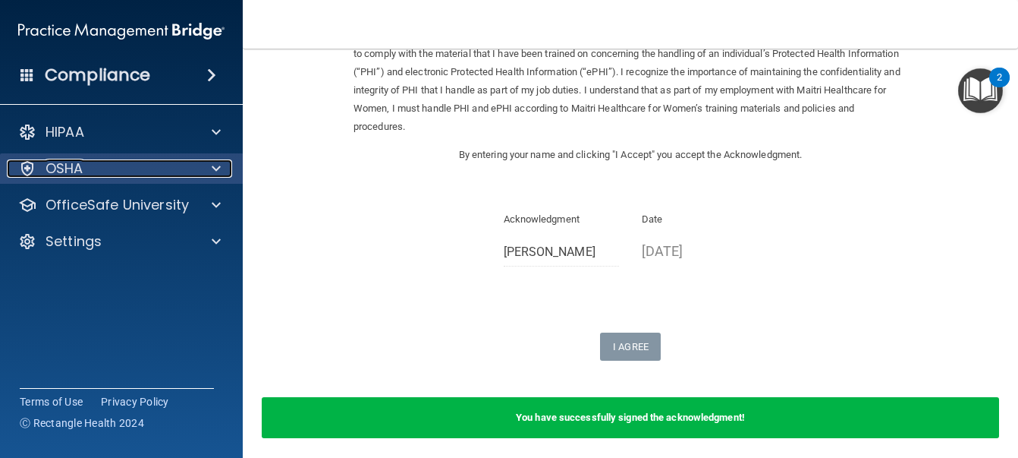
click at [77, 163] on p "OSHA" at bounding box center [65, 168] width 38 height 18
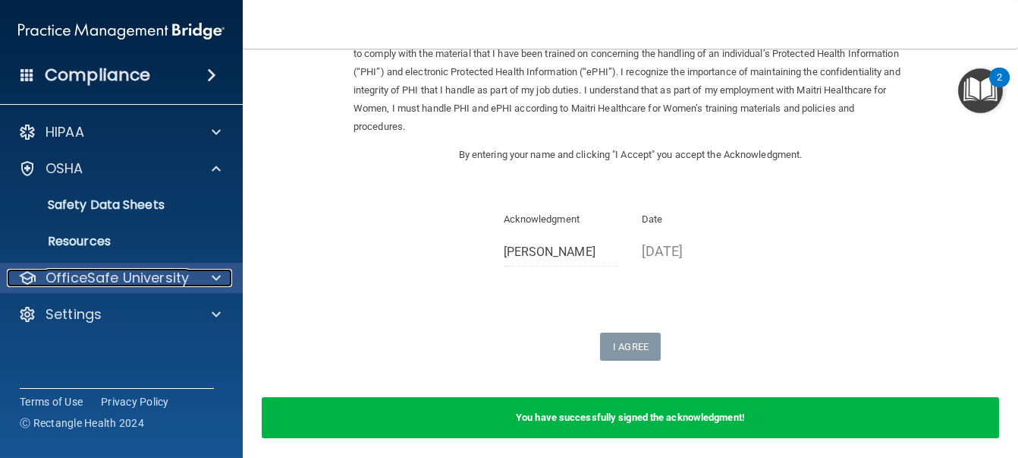
click at [108, 275] on p "OfficeSafe University" at bounding box center [117, 278] width 143 height 18
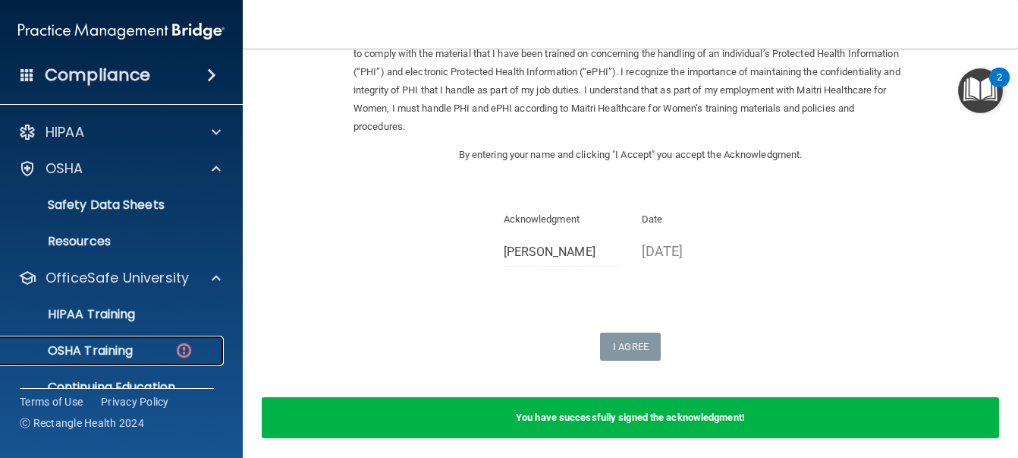
click at [93, 348] on p "OSHA Training" at bounding box center [71, 350] width 123 height 15
